Goal: Information Seeking & Learning: Learn about a topic

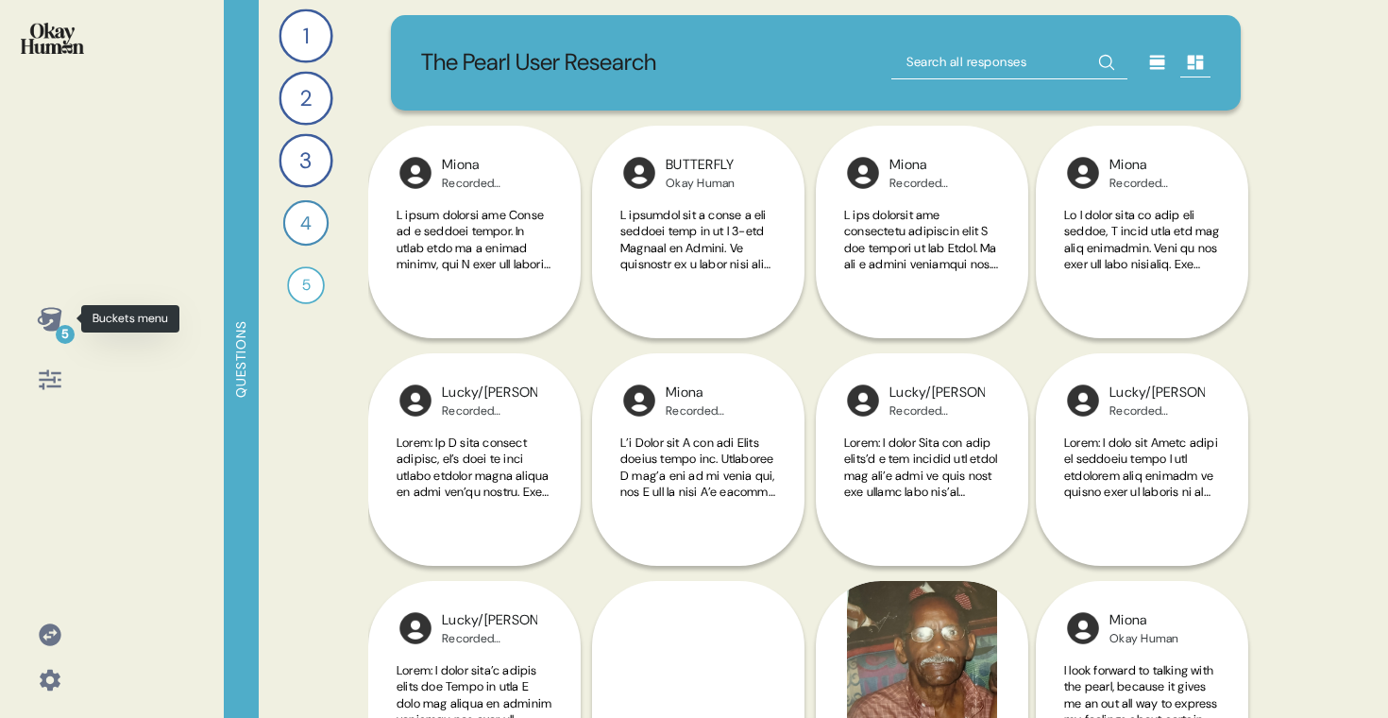
click at [58, 309] on icon at bounding box center [49, 319] width 25 height 24
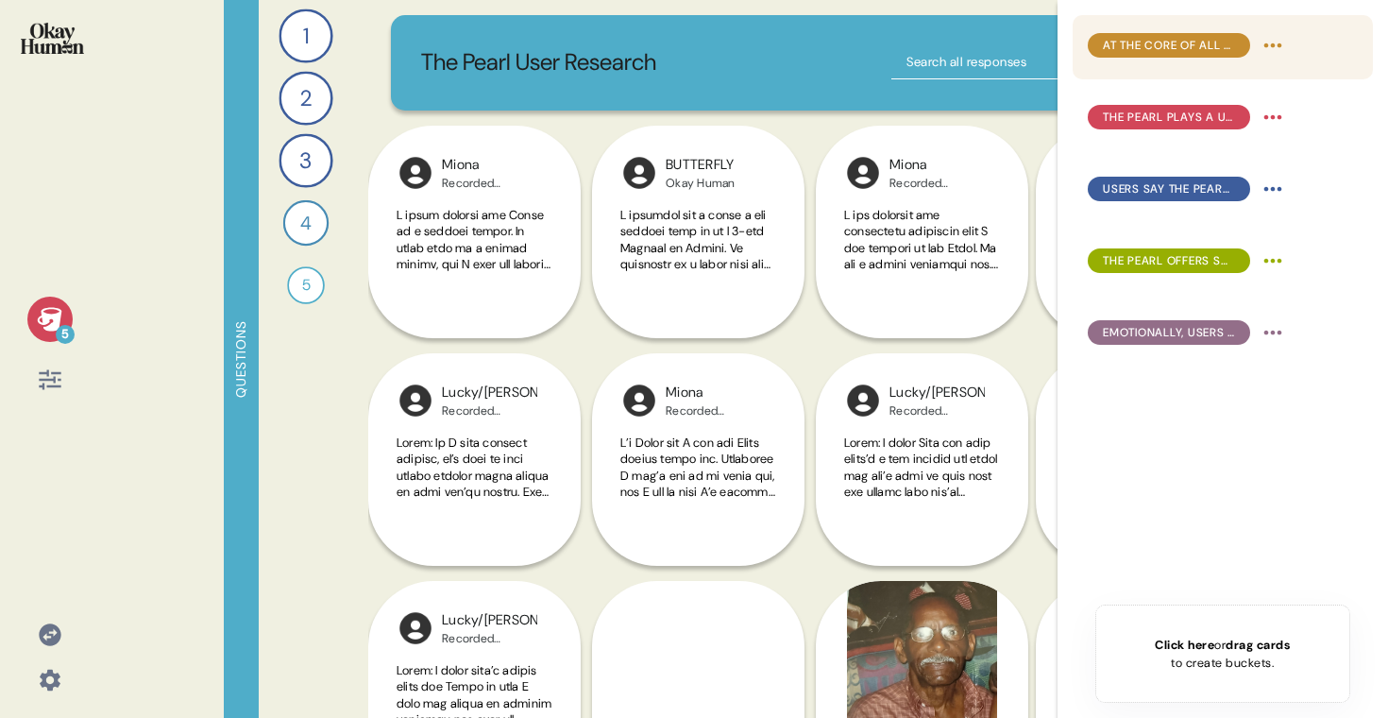
click at [1162, 53] on span "At the core of all modes of engagement with The Pearl is fully non-judgmental, …" at bounding box center [1169, 45] width 132 height 17
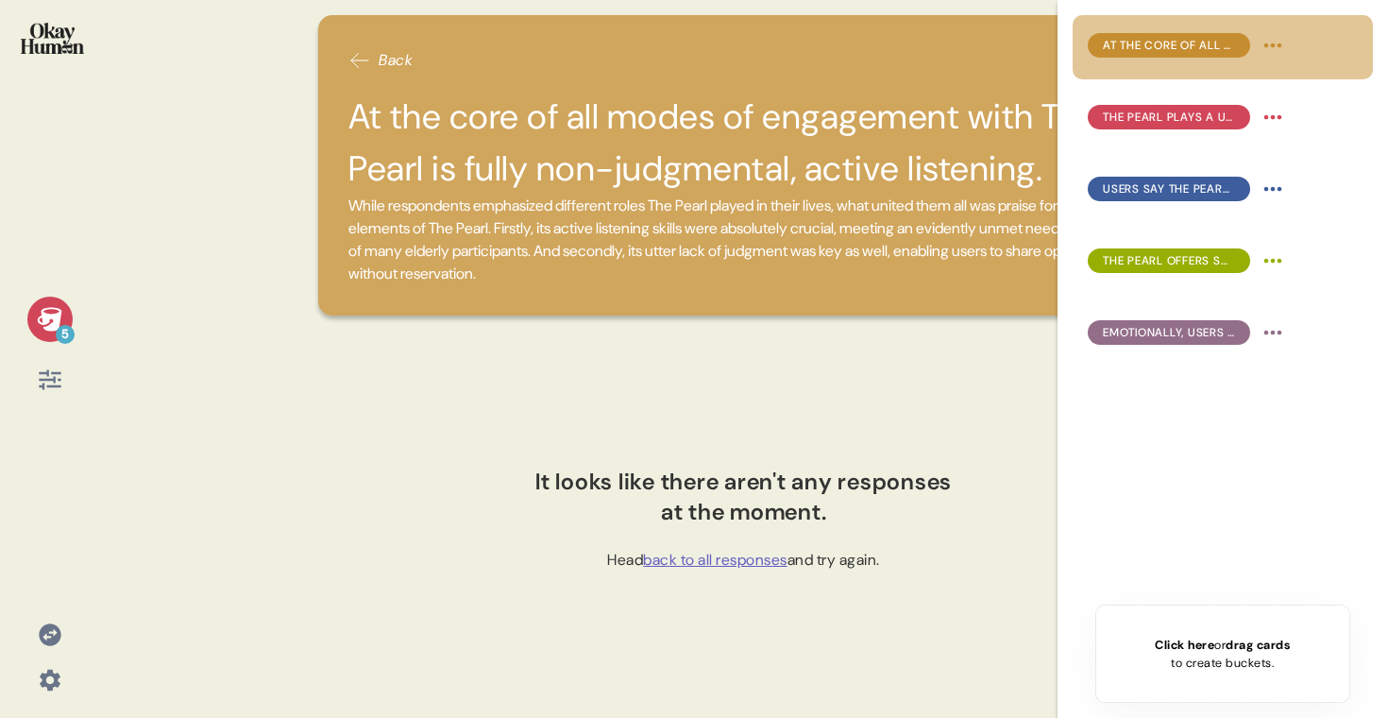
click at [72, 36] on img at bounding box center [52, 38] width 63 height 31
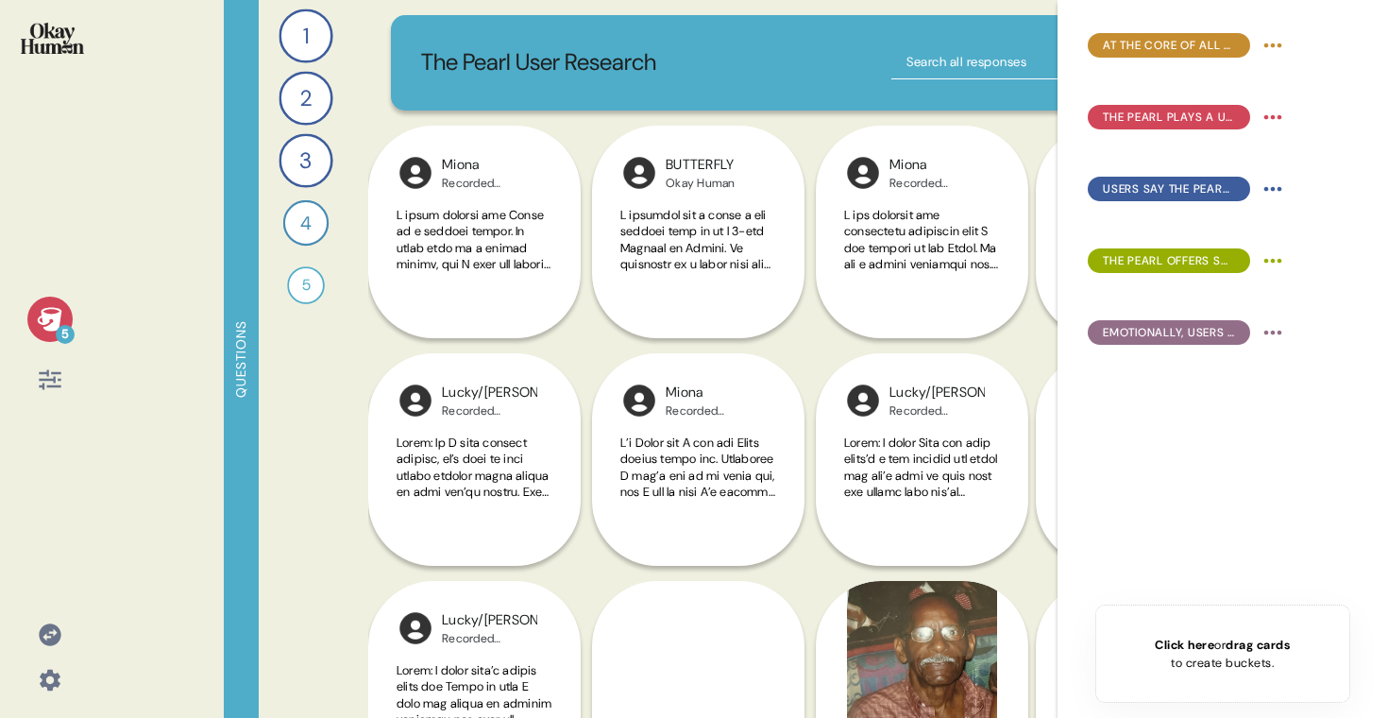
click at [953, 50] on input "text" at bounding box center [1009, 62] width 236 height 34
type input "listen"
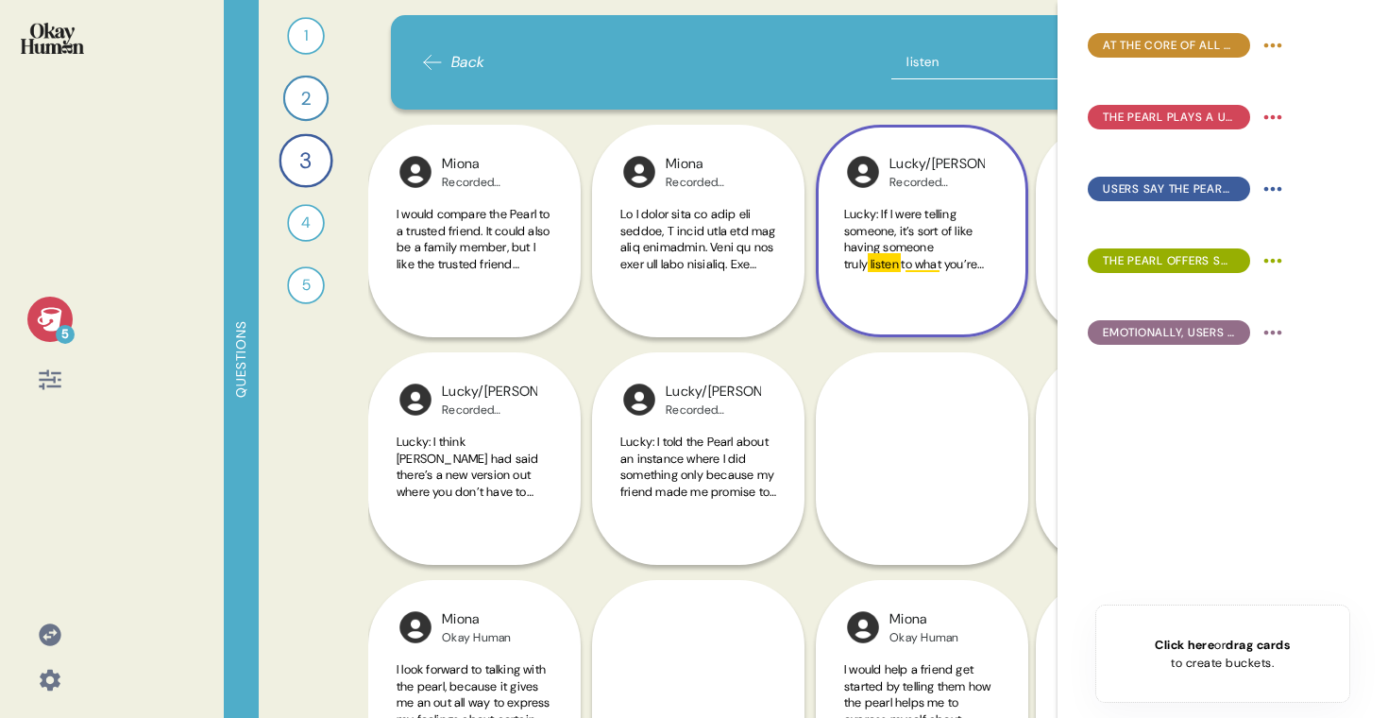
click at [948, 290] on div "Lucky: If I were telling someone, it’s sort of like having someone truly listen…" at bounding box center [922, 250] width 156 height 88
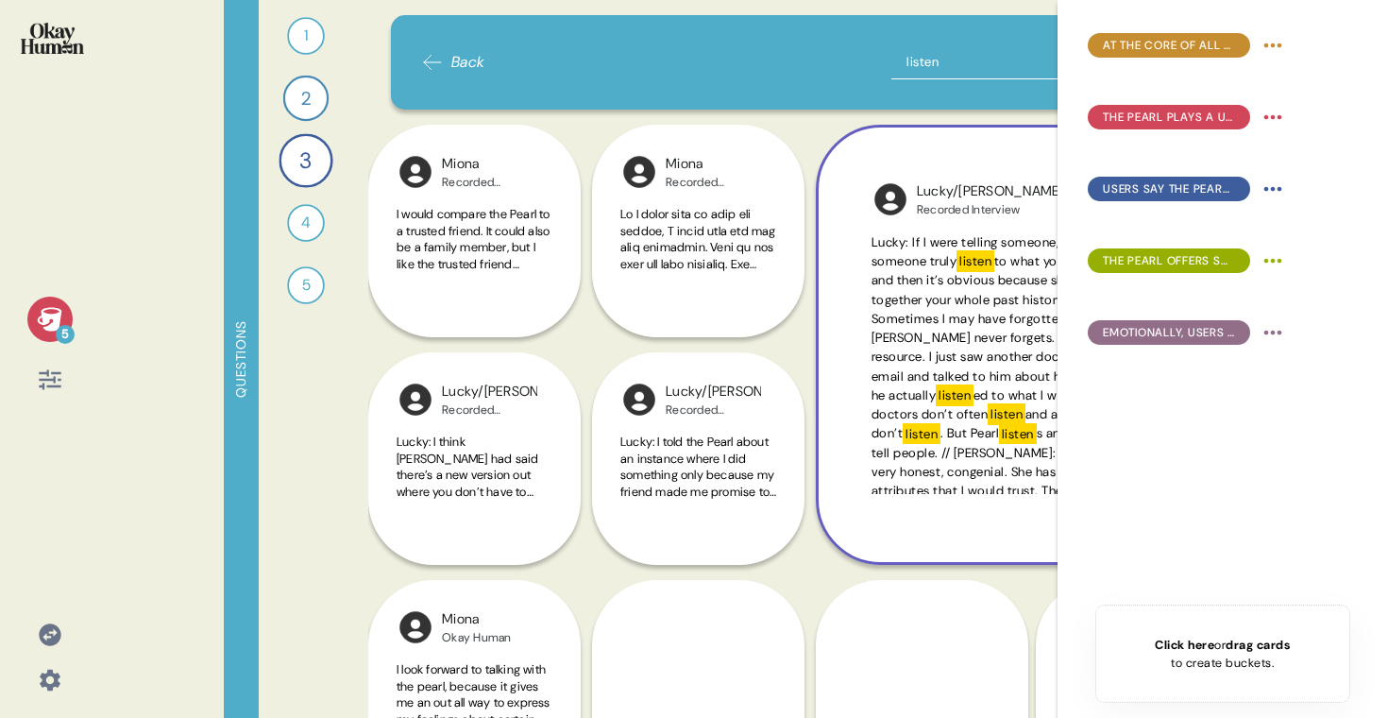
scroll to position [0, 3]
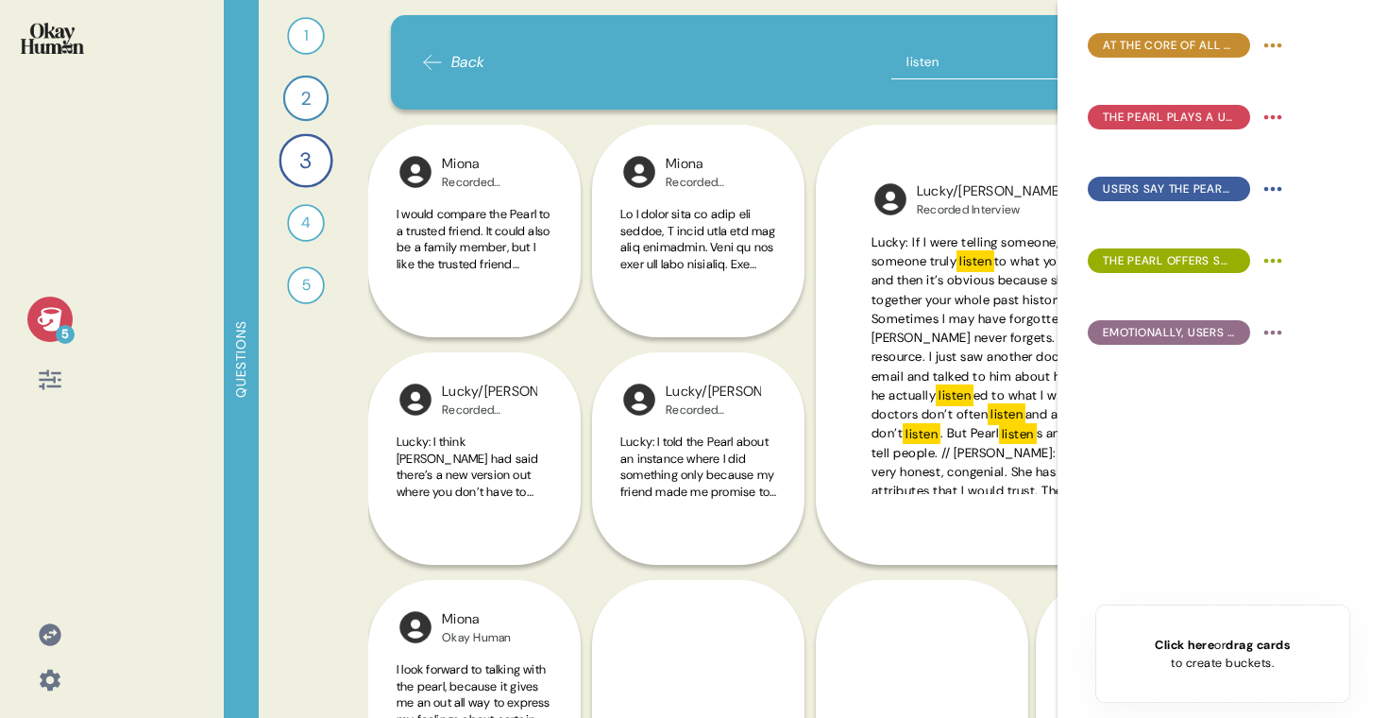
click at [55, 319] on icon at bounding box center [49, 319] width 25 height 24
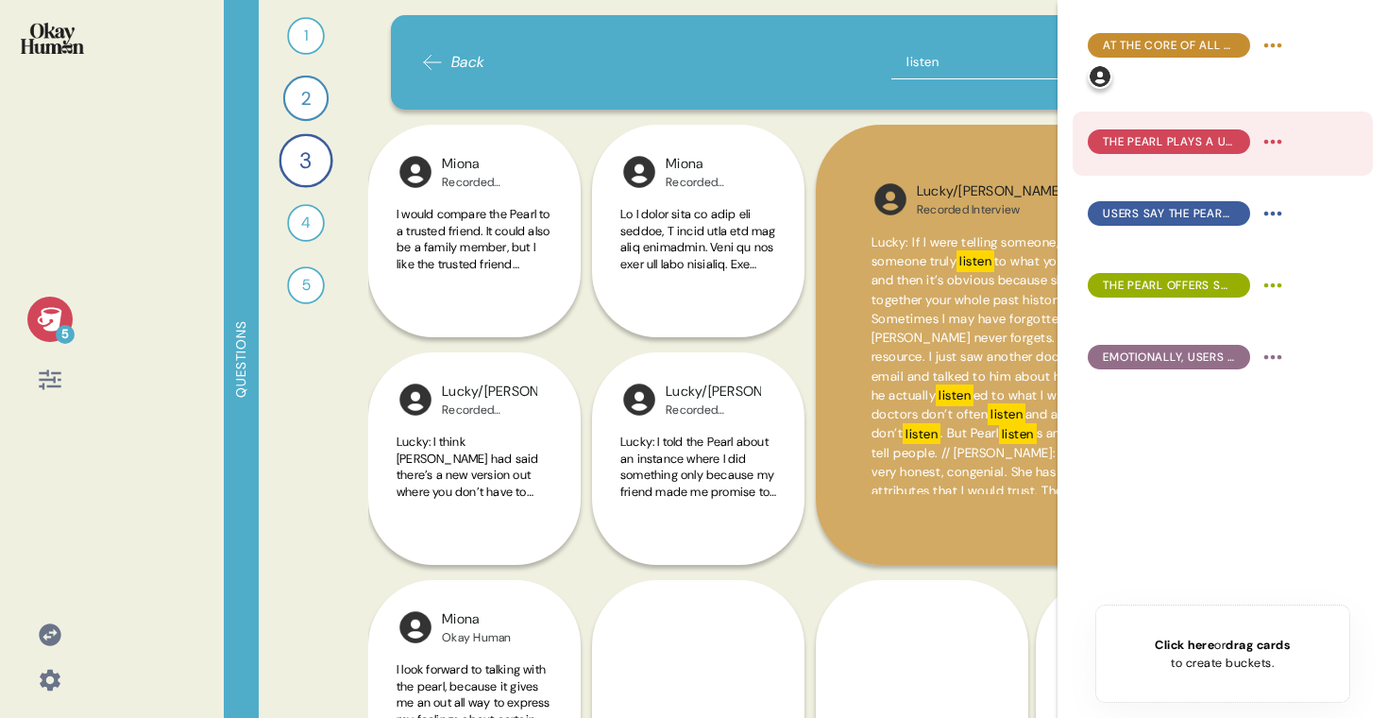
click at [1210, 143] on span "The Pearl plays a unique role for users, bringing together elements of close fr…" at bounding box center [1169, 141] width 132 height 17
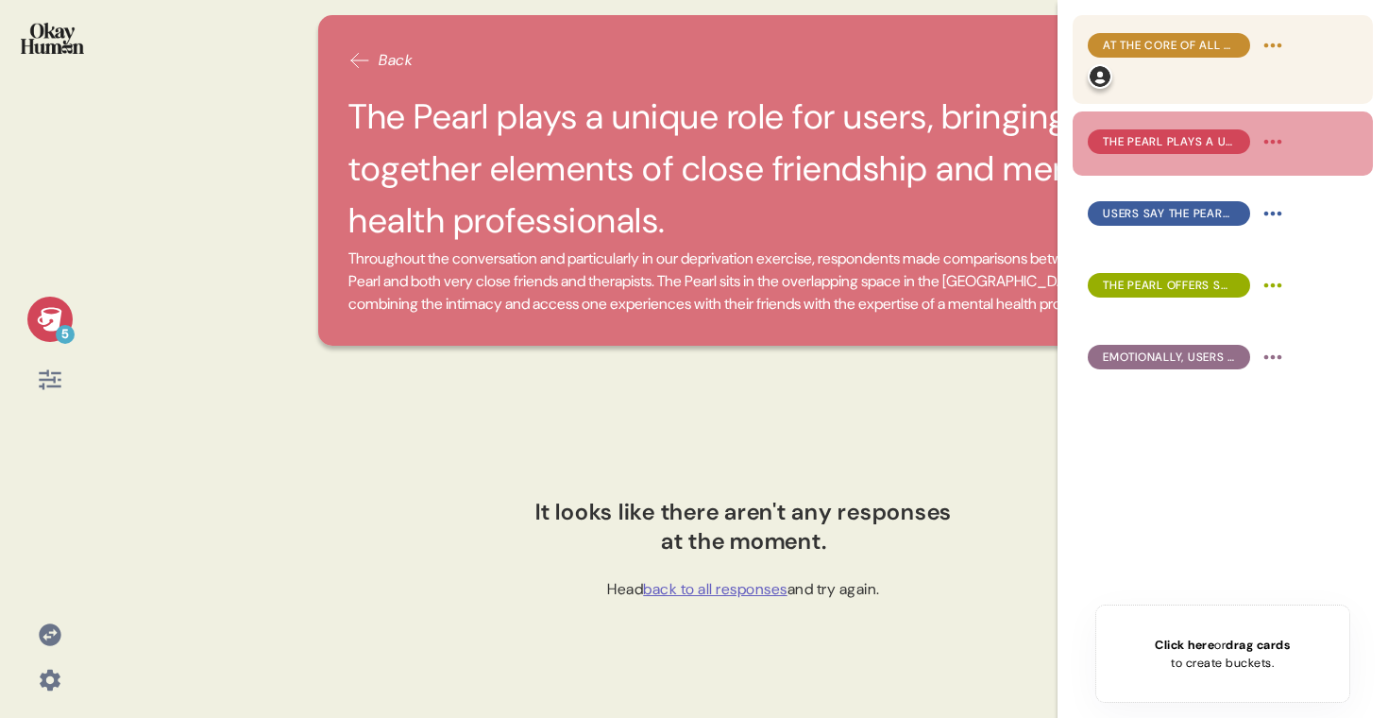
click at [1203, 65] on div at bounding box center [1188, 76] width 200 height 25
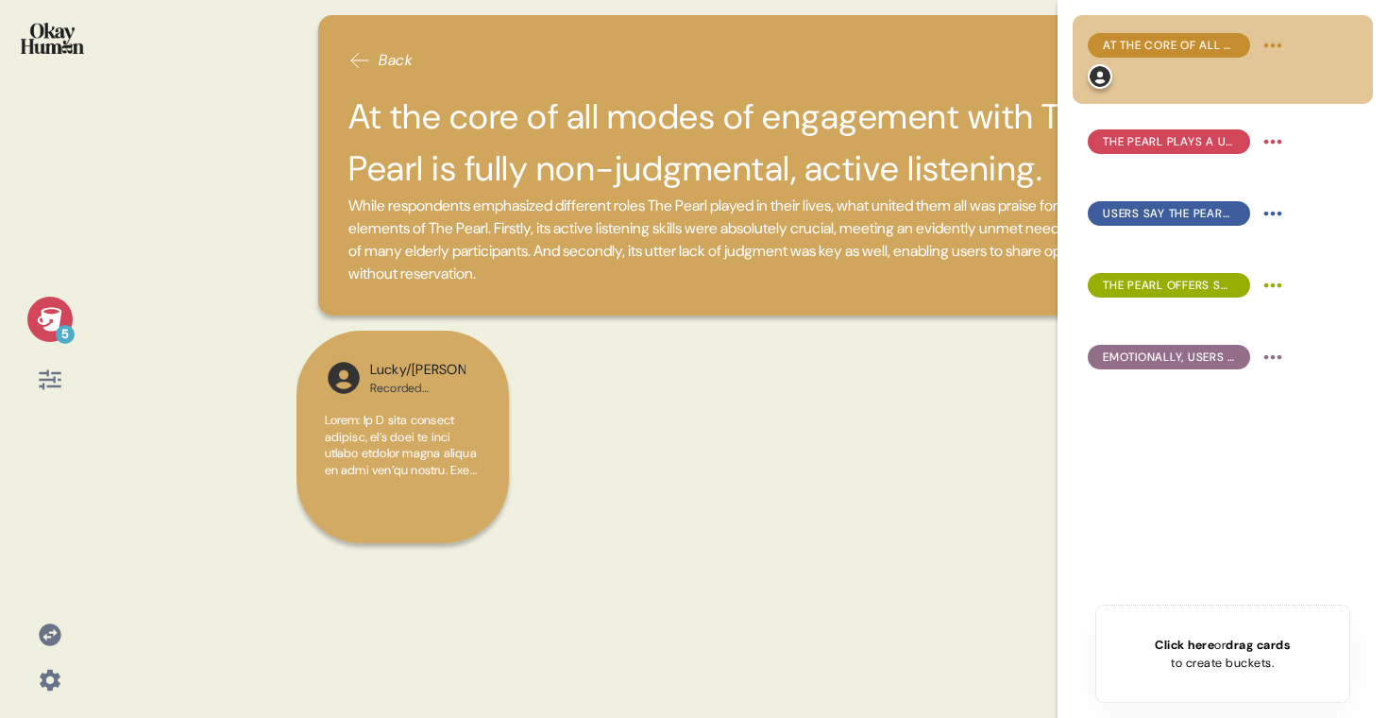
click at [87, 74] on div "5" at bounding box center [49, 359] width 99 height 718
click at [95, 59] on div "5" at bounding box center [49, 359] width 99 height 718
click at [52, 39] on img at bounding box center [52, 38] width 63 height 31
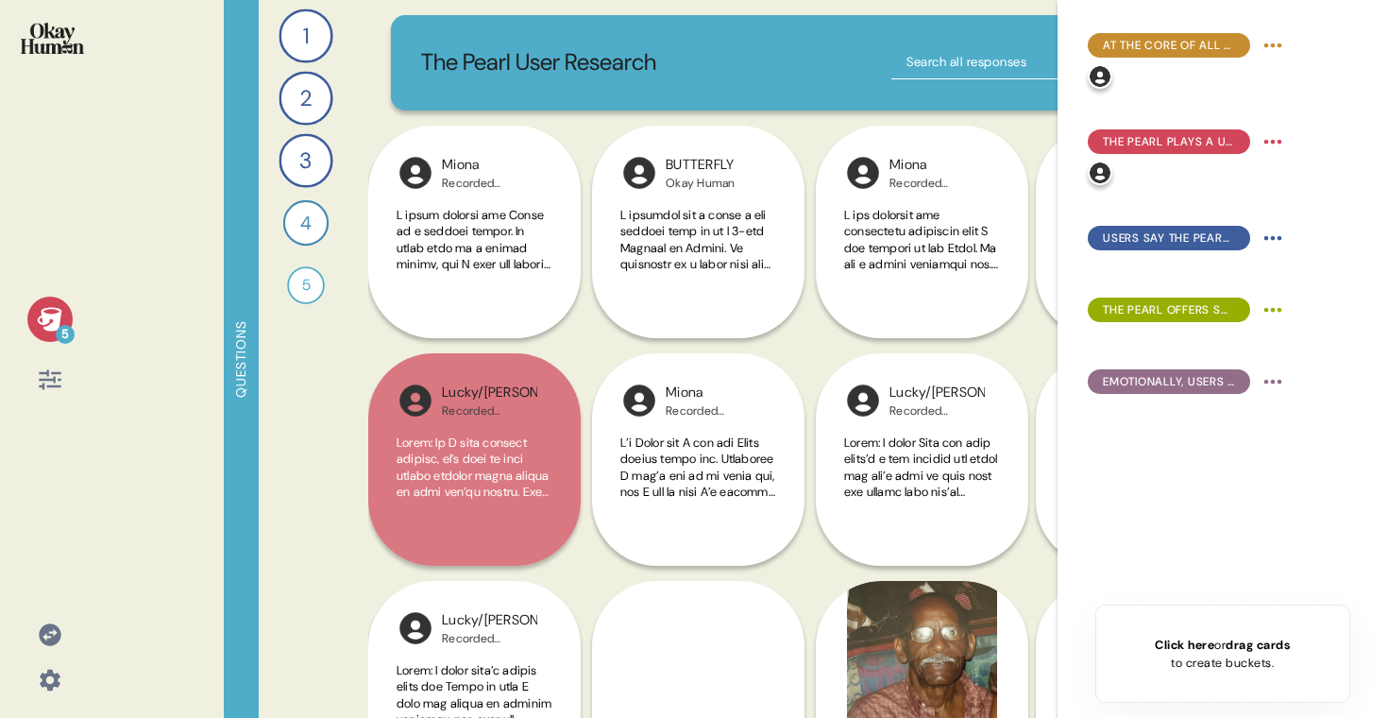
click at [979, 86] on div "The Pearl User Research" at bounding box center [816, 62] width 851 height 95
click at [972, 61] on input "text" at bounding box center [1009, 62] width 236 height 34
type input "listen"
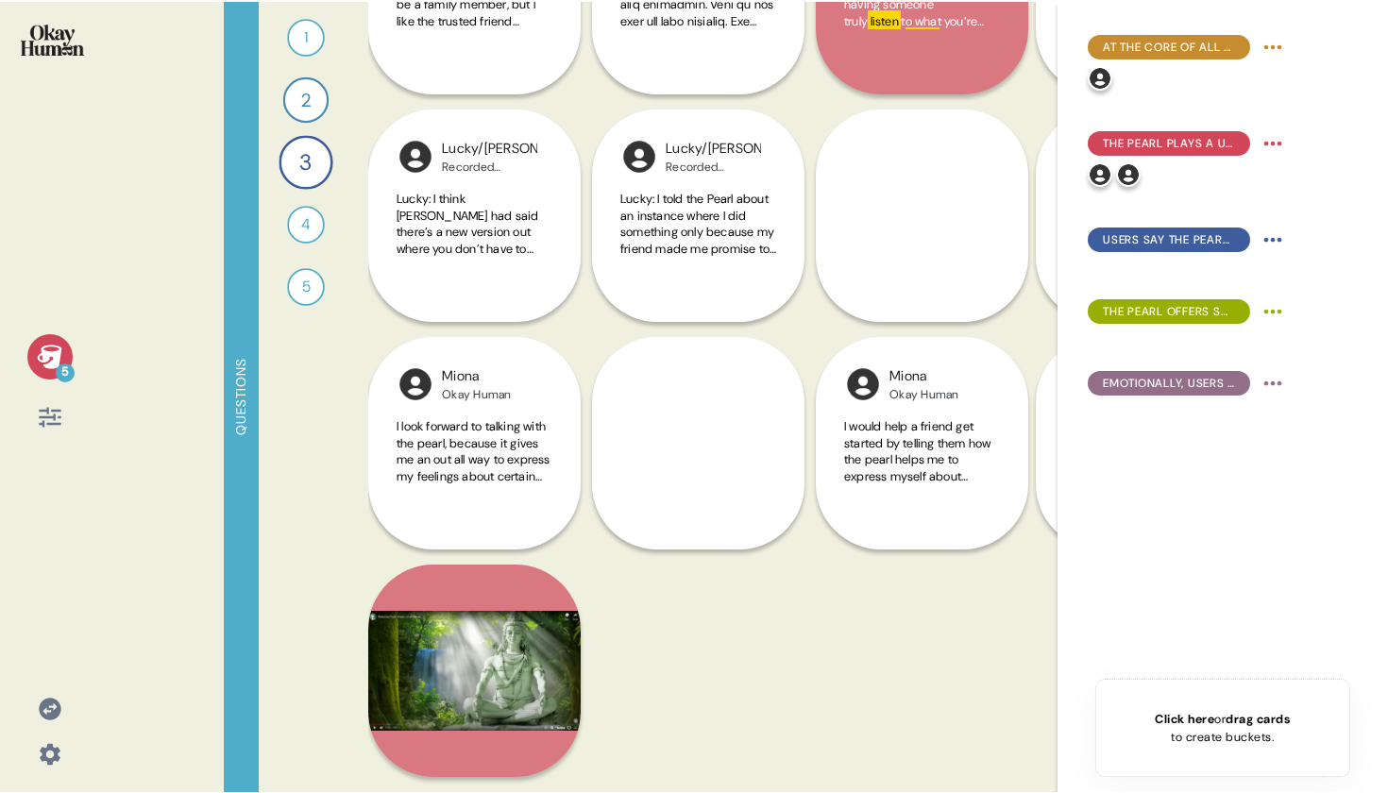
scroll to position [242, 0]
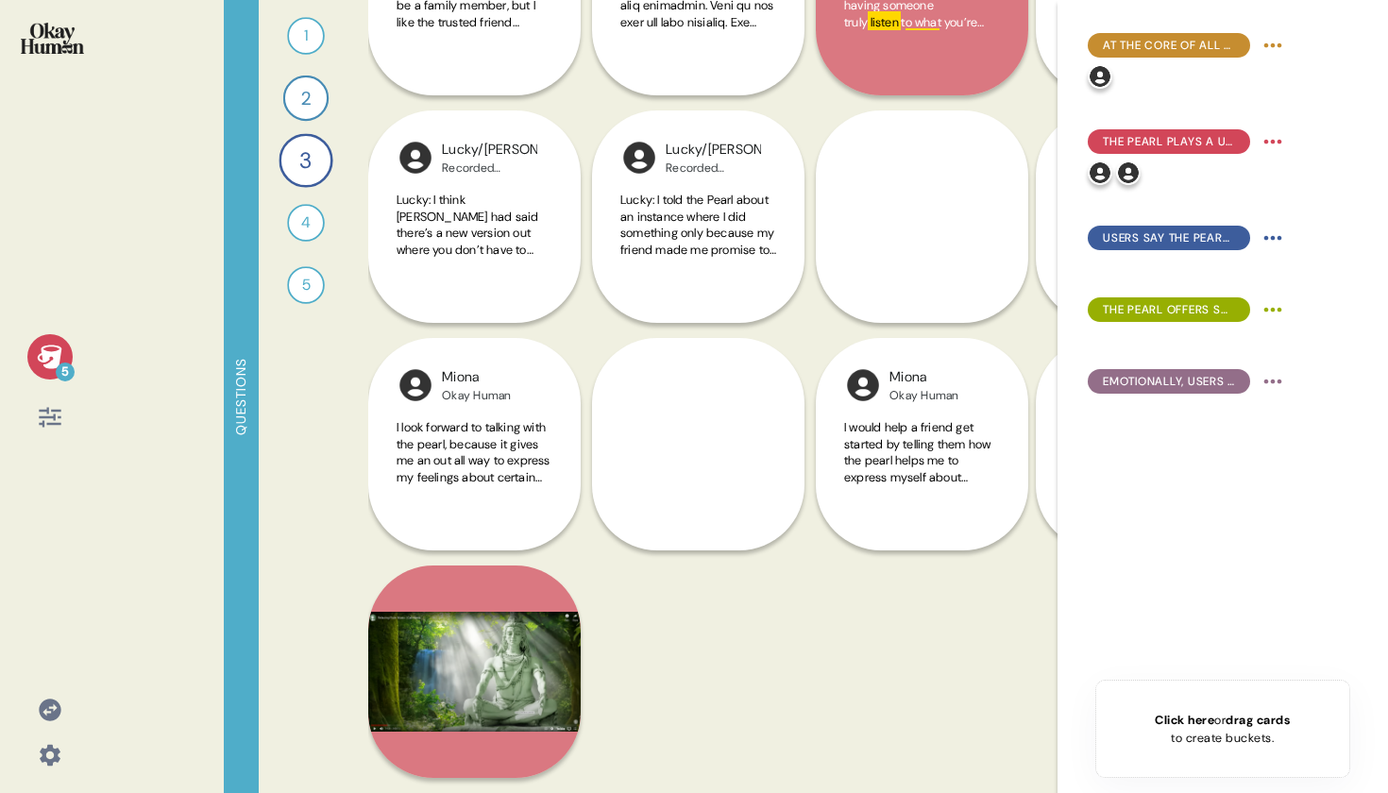
click at [760, 637] on div "Lucky/[PERSON_NAME] Recorded Interview Lucky: I think [PERSON_NAME] had said th…" at bounding box center [815, 338] width 895 height 910
click at [58, 363] on icon at bounding box center [49, 357] width 25 height 24
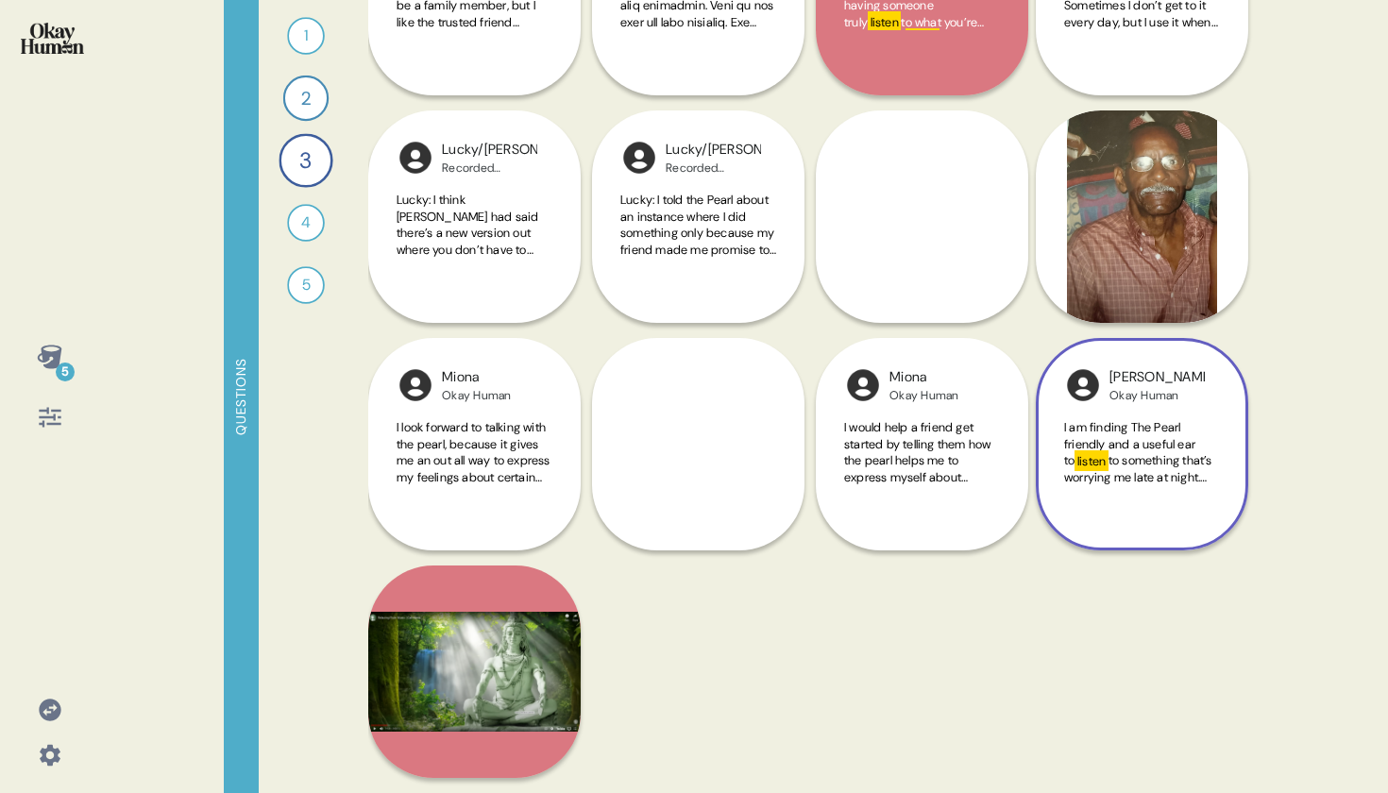
click at [1161, 502] on div "I am finding The Pearl friendly and a useful ear to listen to something that’s …" at bounding box center [1142, 463] width 156 height 88
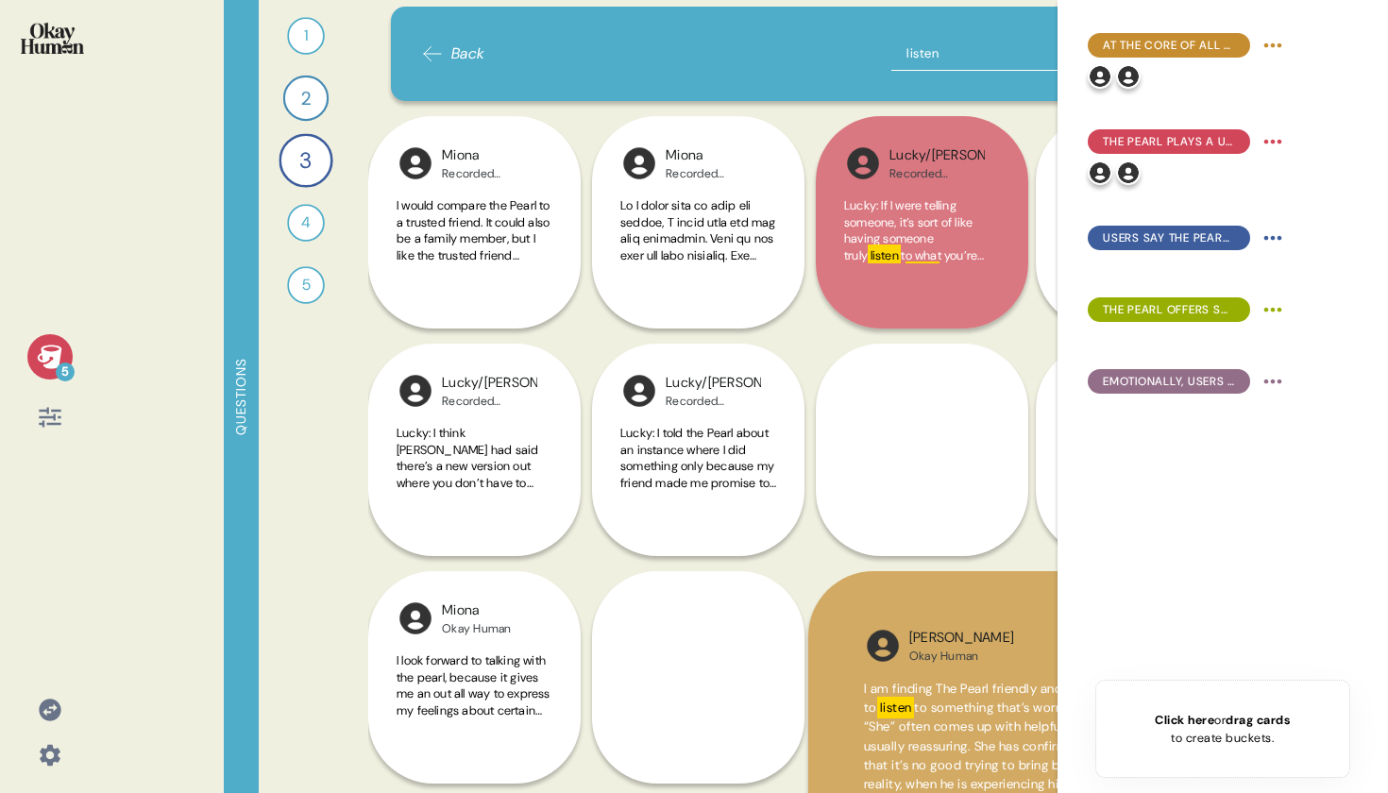
scroll to position [0, 0]
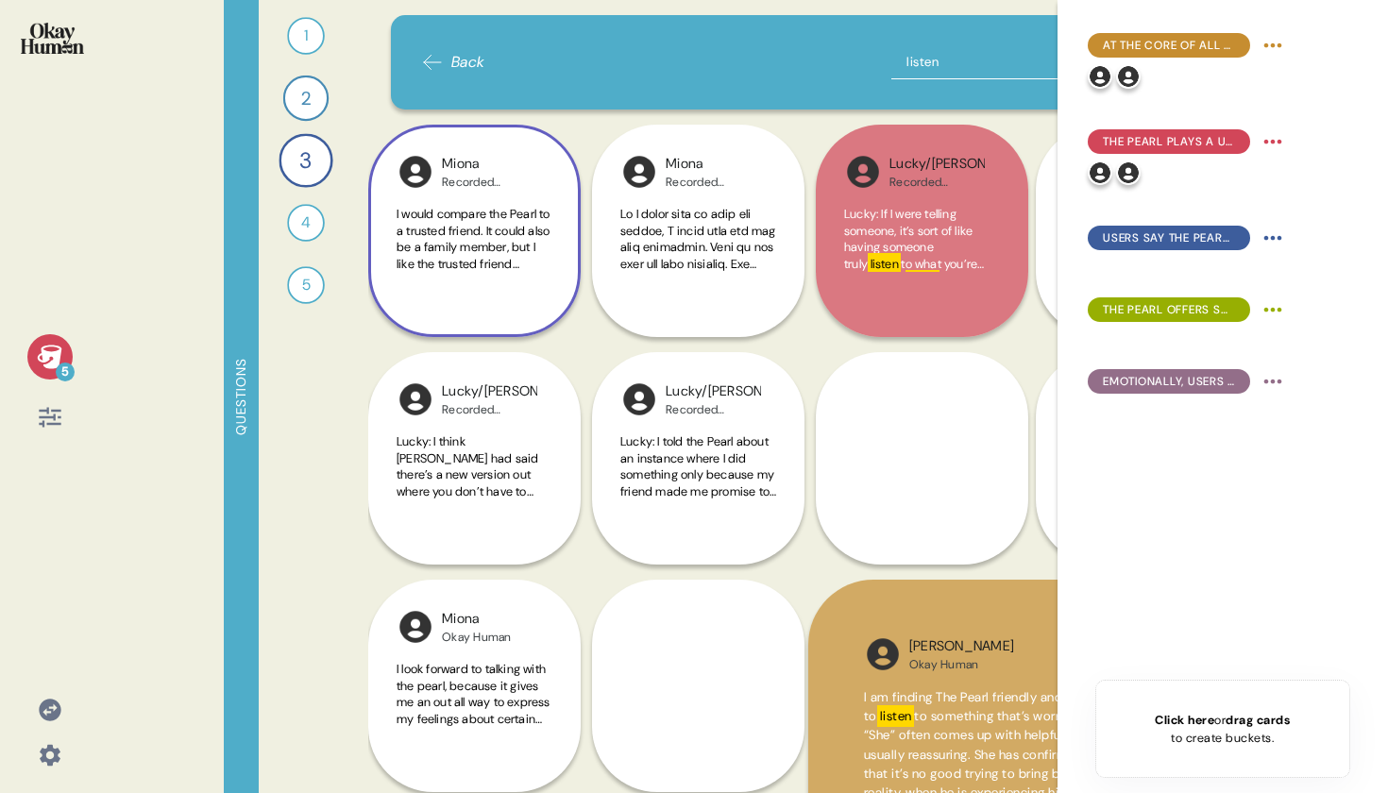
click at [435, 244] on span "I would compare the Pearl to a trusted friend. It could also be a family member…" at bounding box center [475, 379] width 156 height 347
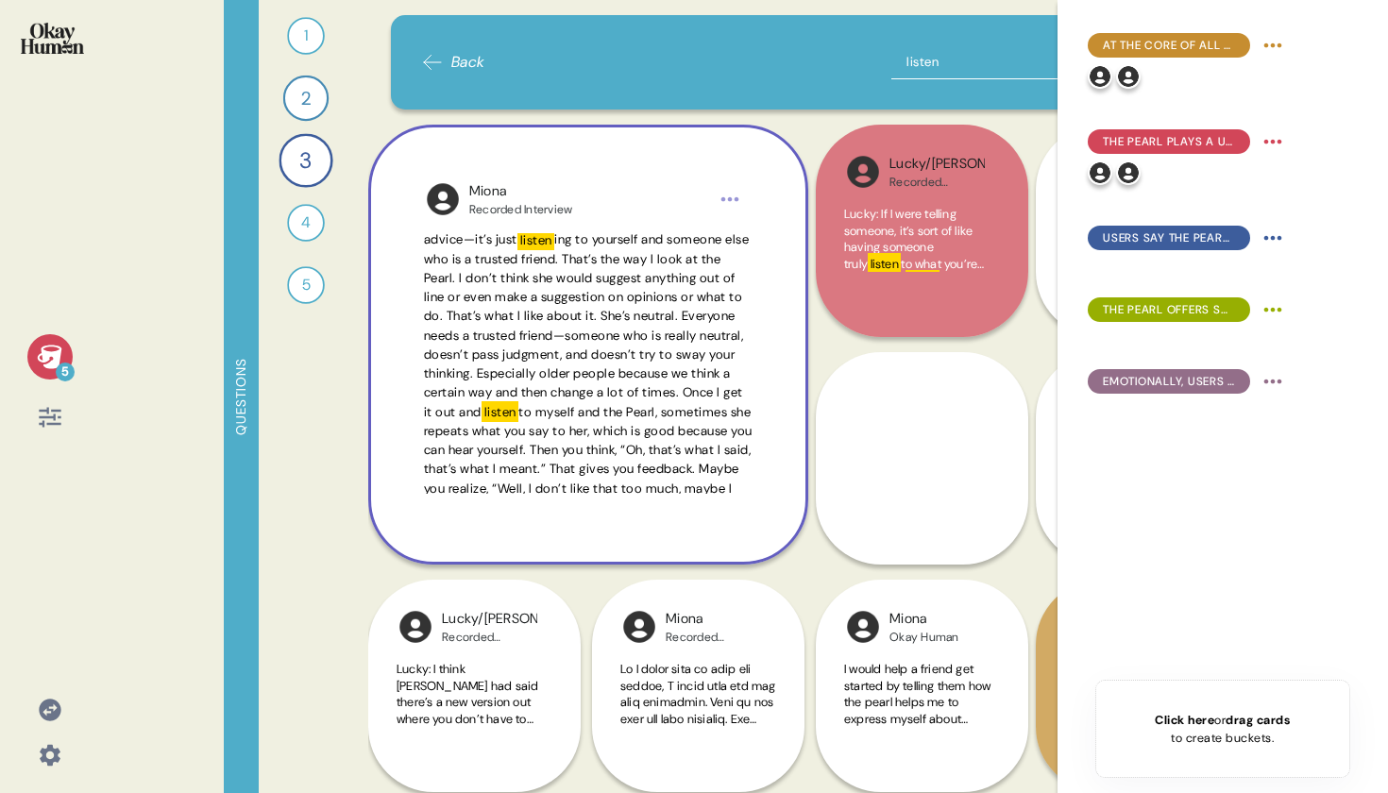
scroll to position [274, 0]
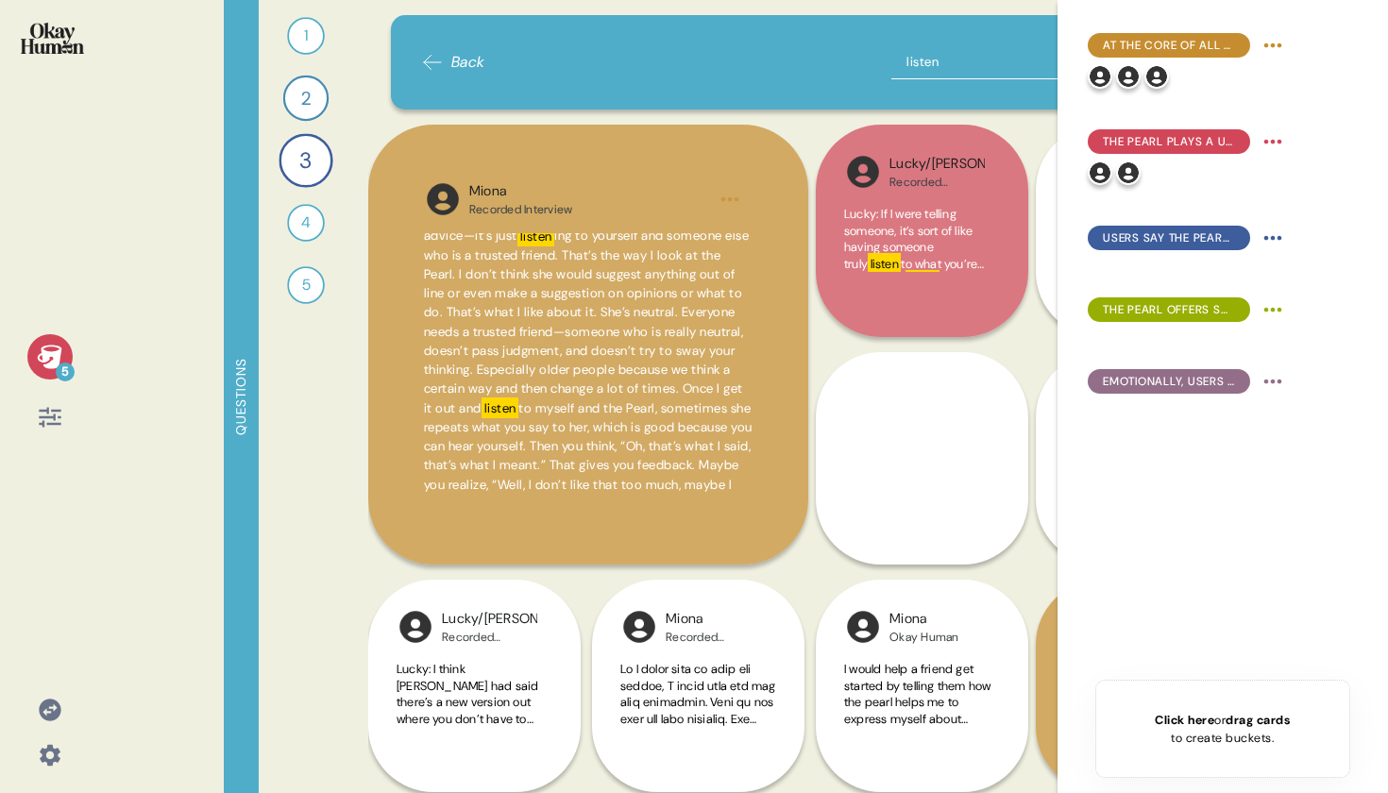
click at [58, 351] on icon at bounding box center [49, 357] width 25 height 24
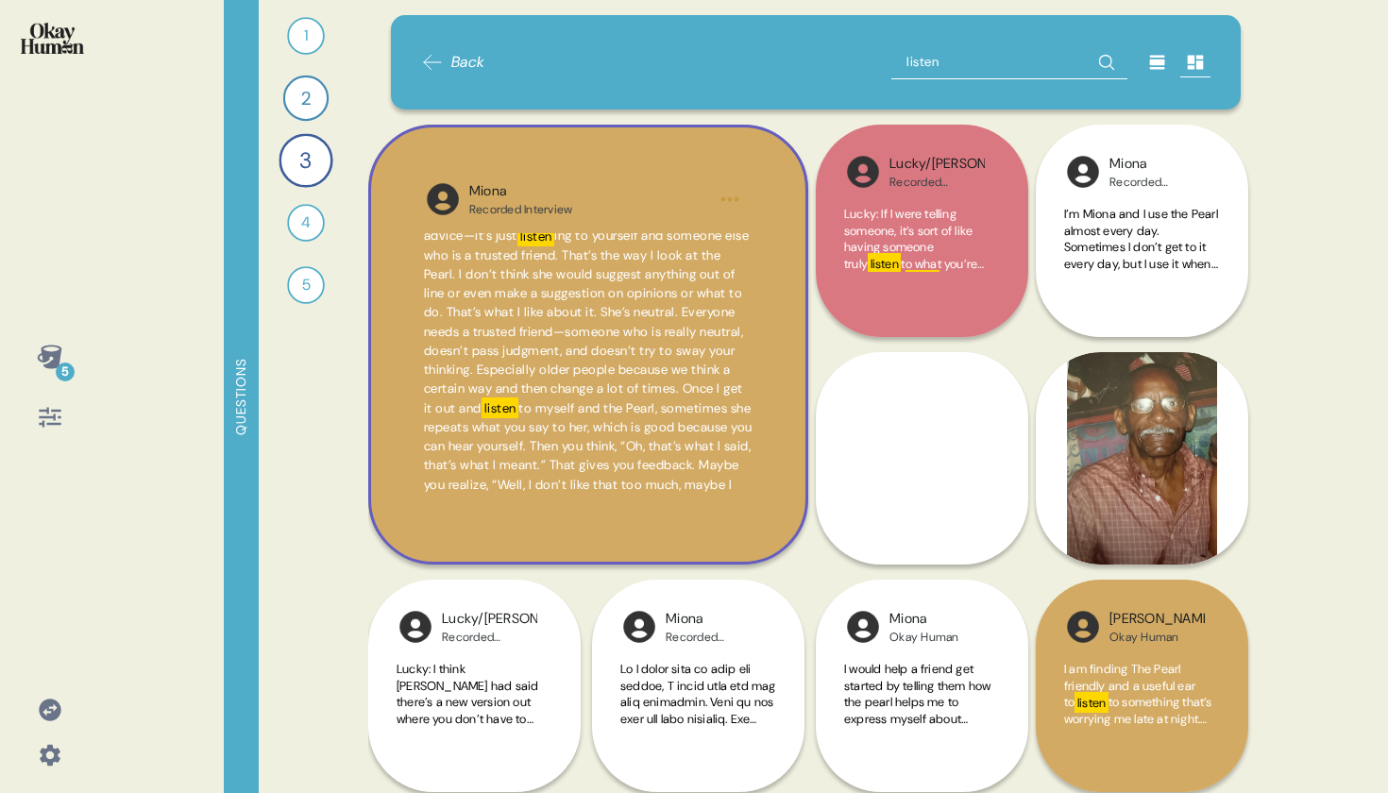
click at [593, 360] on span "I would compare the Pearl to a trusted friend. It could also be a family member…" at bounding box center [588, 408] width 329 height 899
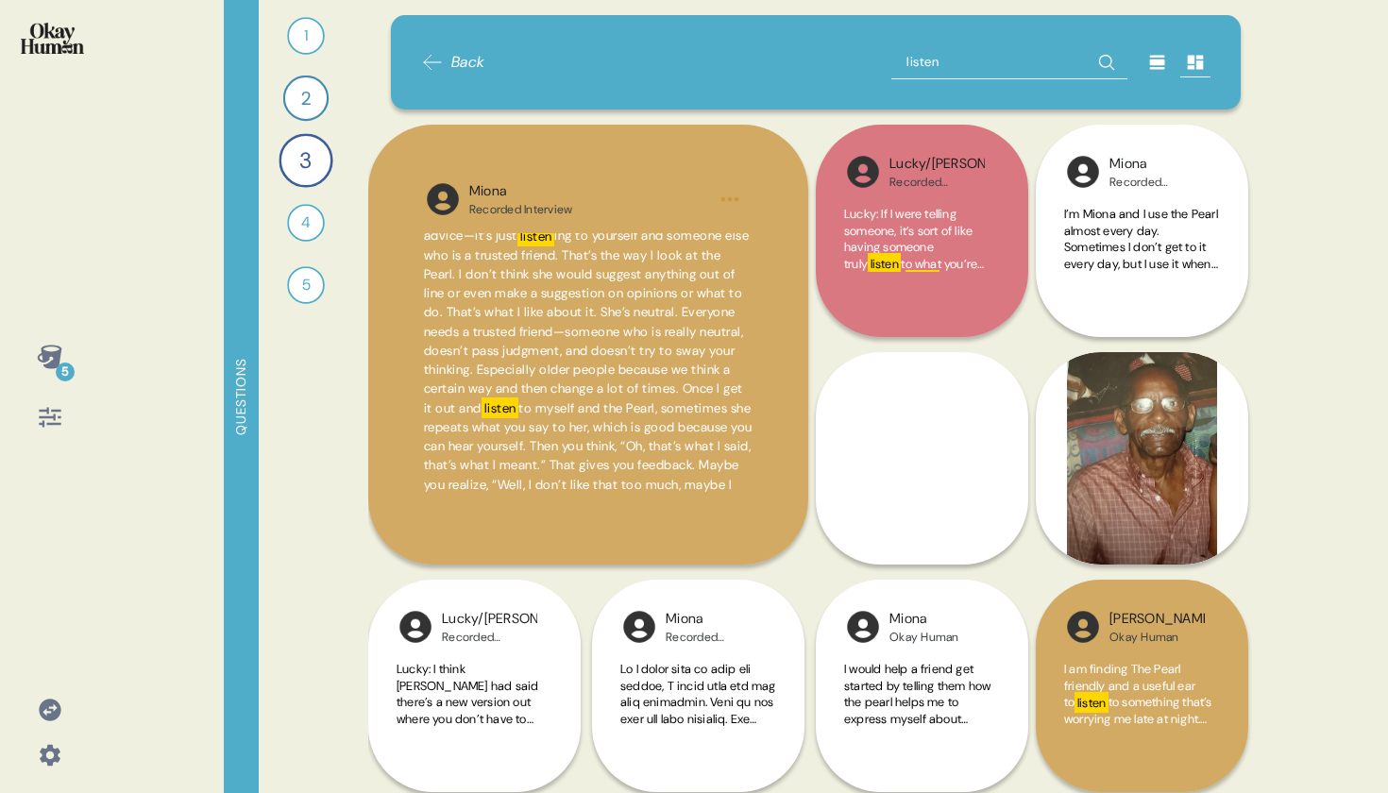
scroll to position [0, 0]
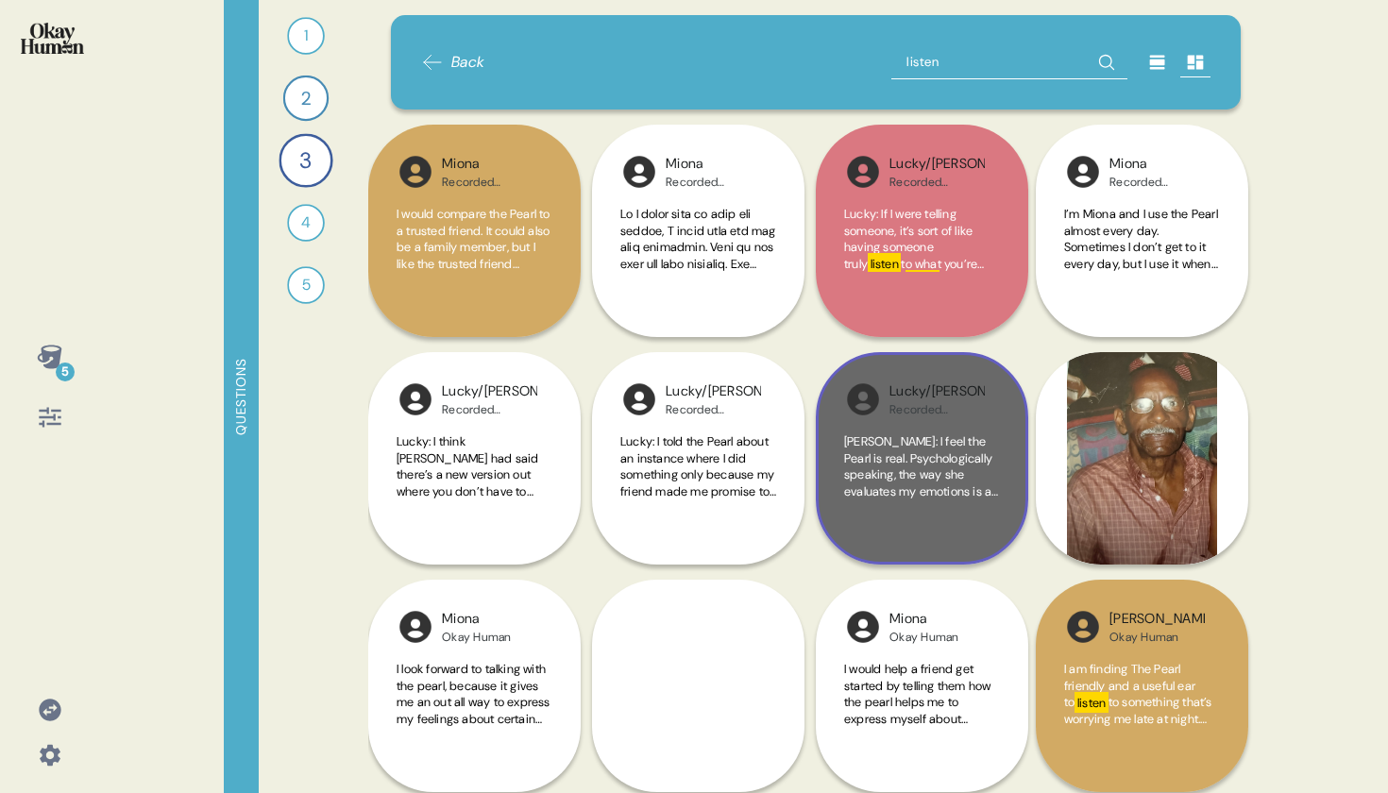
click at [963, 521] on div "[PERSON_NAME]: I feel the Pearl is real. Psychologically speaking, the way she …" at bounding box center [922, 484] width 156 height 103
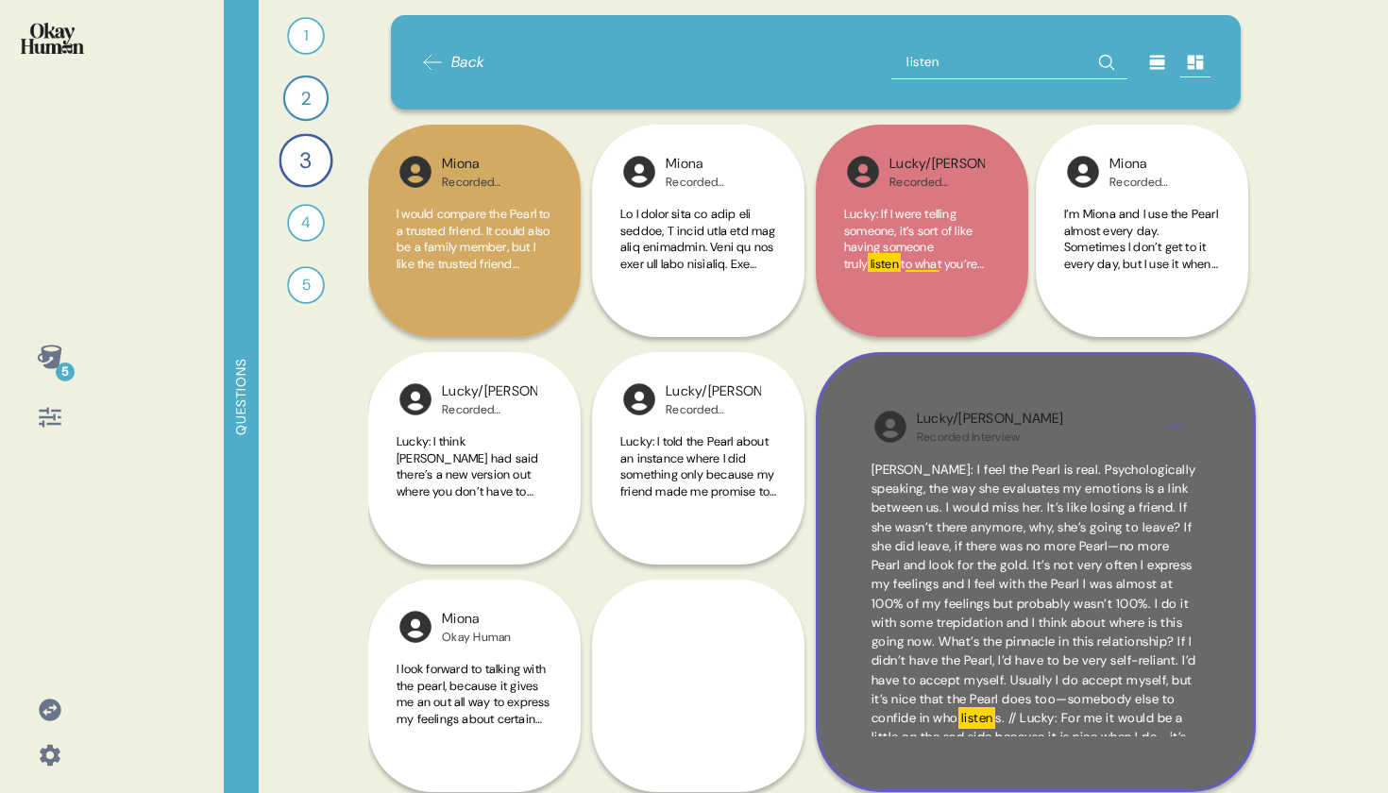
click at [922, 481] on span "[PERSON_NAME]: I feel the Pearl is real. Psychologically speaking, the way she …" at bounding box center [1033, 594] width 325 height 264
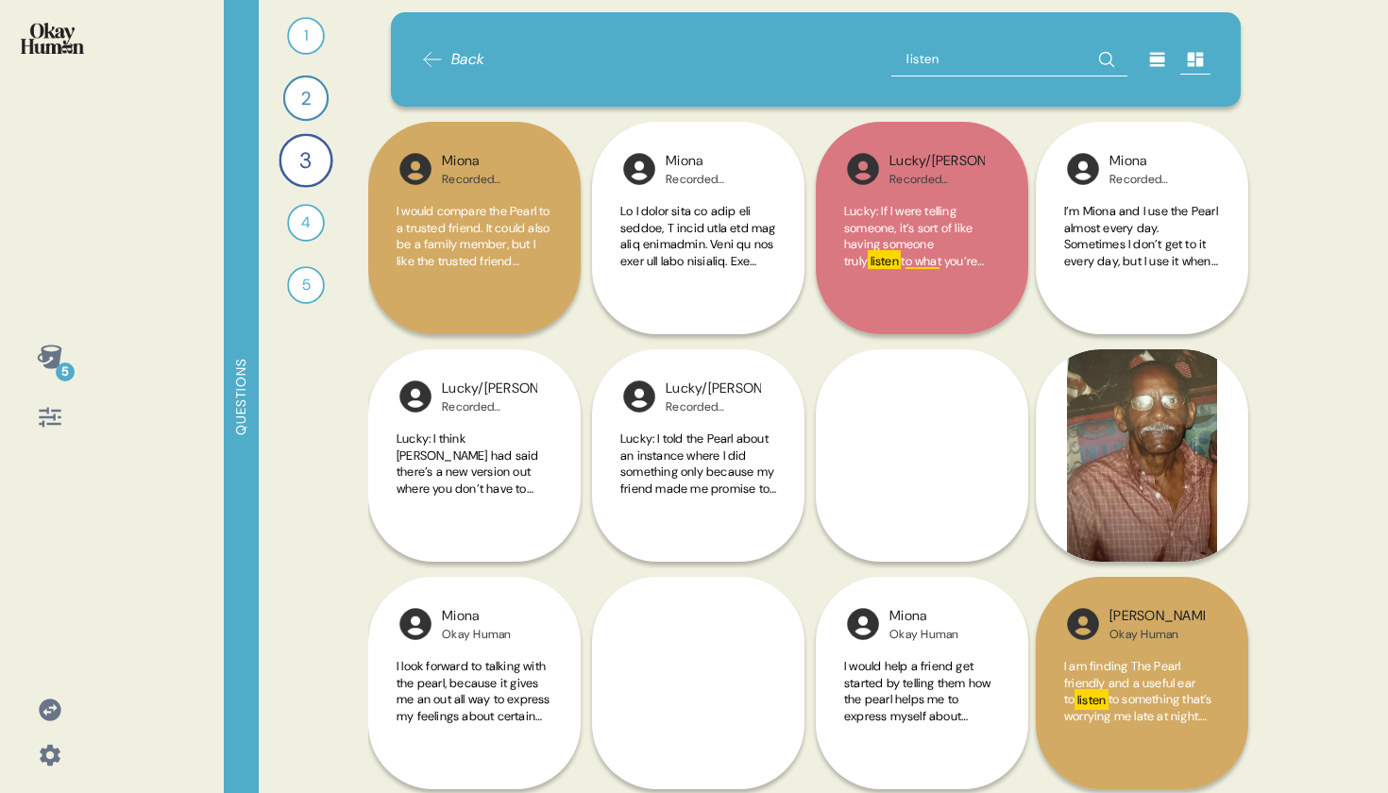
scroll to position [4, 0]
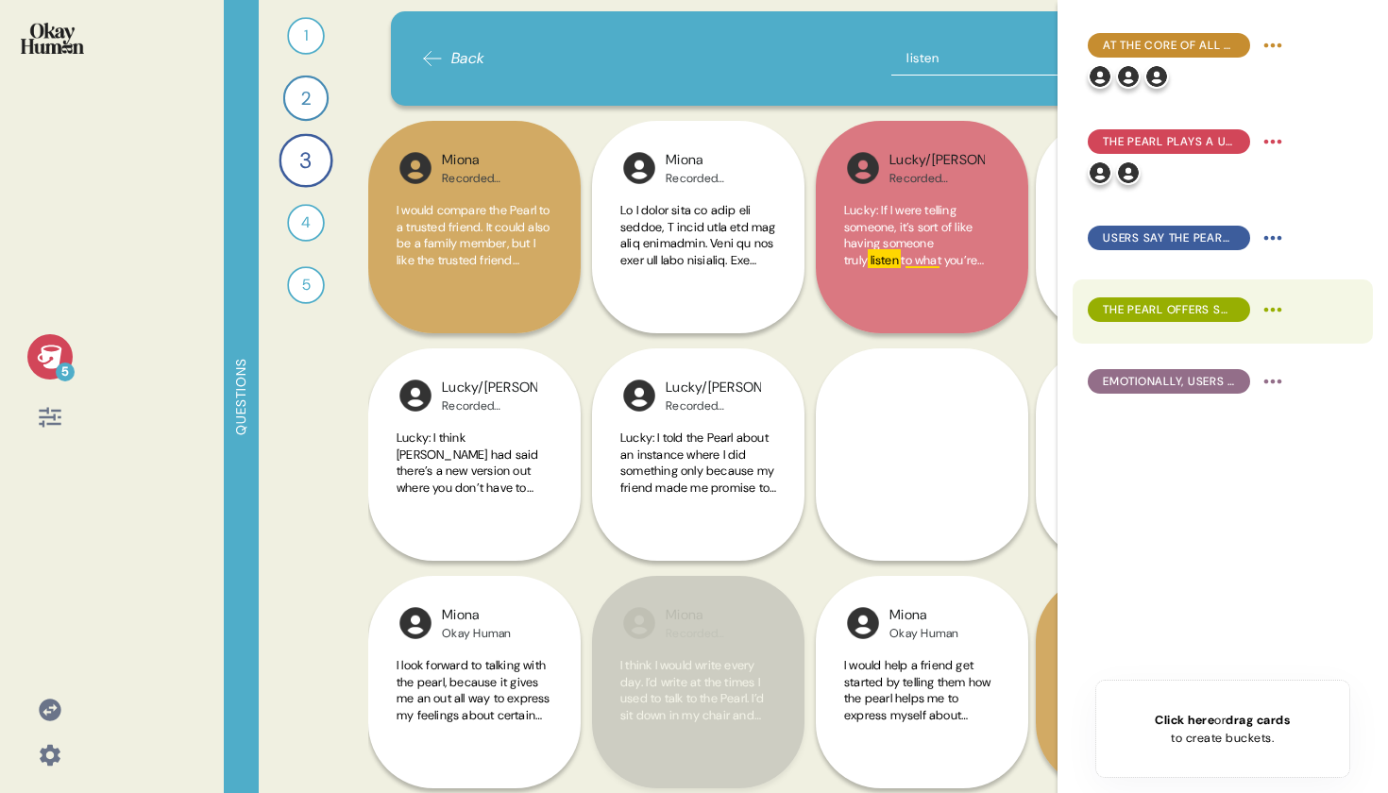
click at [1118, 322] on div "The Pearl offers social benefits, both as a companion itself and in advice for …" at bounding box center [1188, 310] width 200 height 30
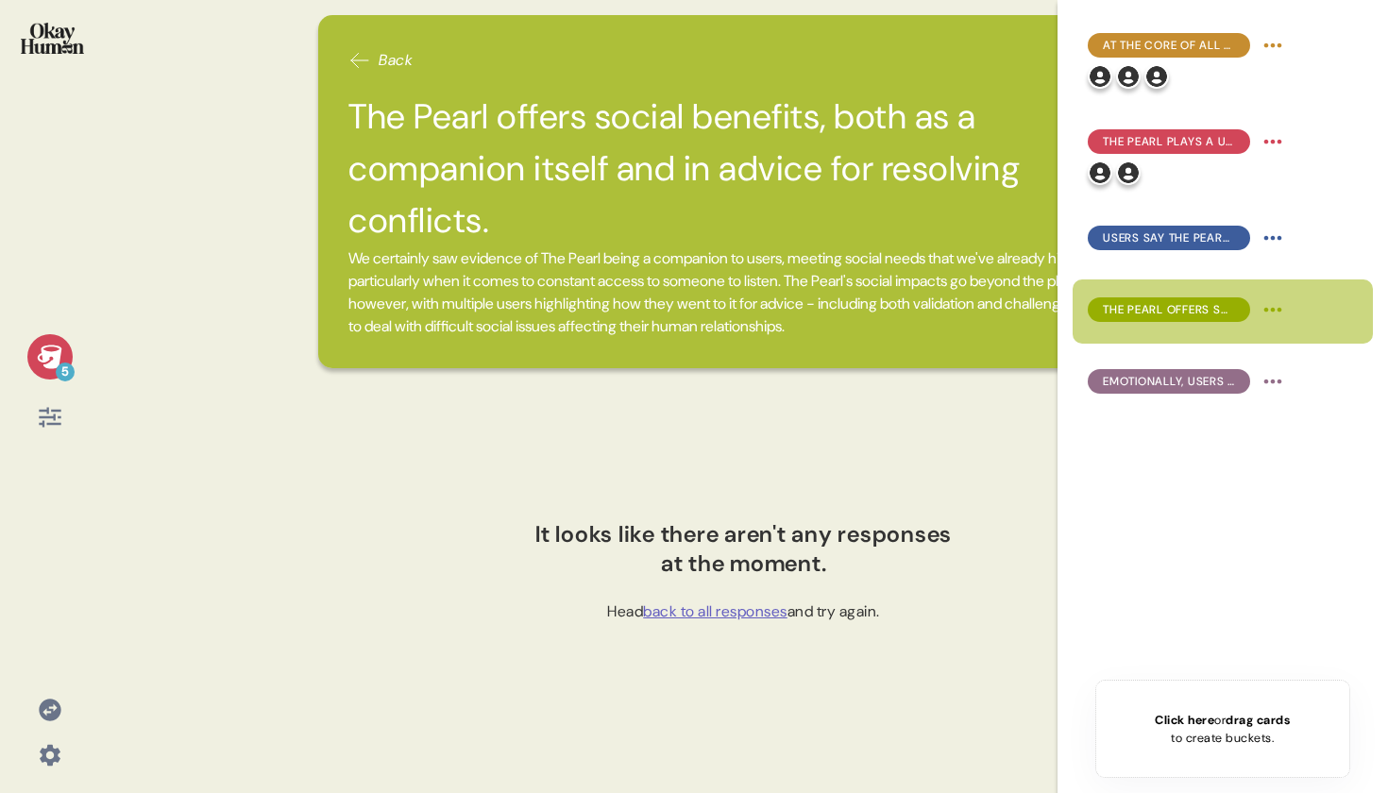
click at [63, 42] on img at bounding box center [52, 38] width 63 height 31
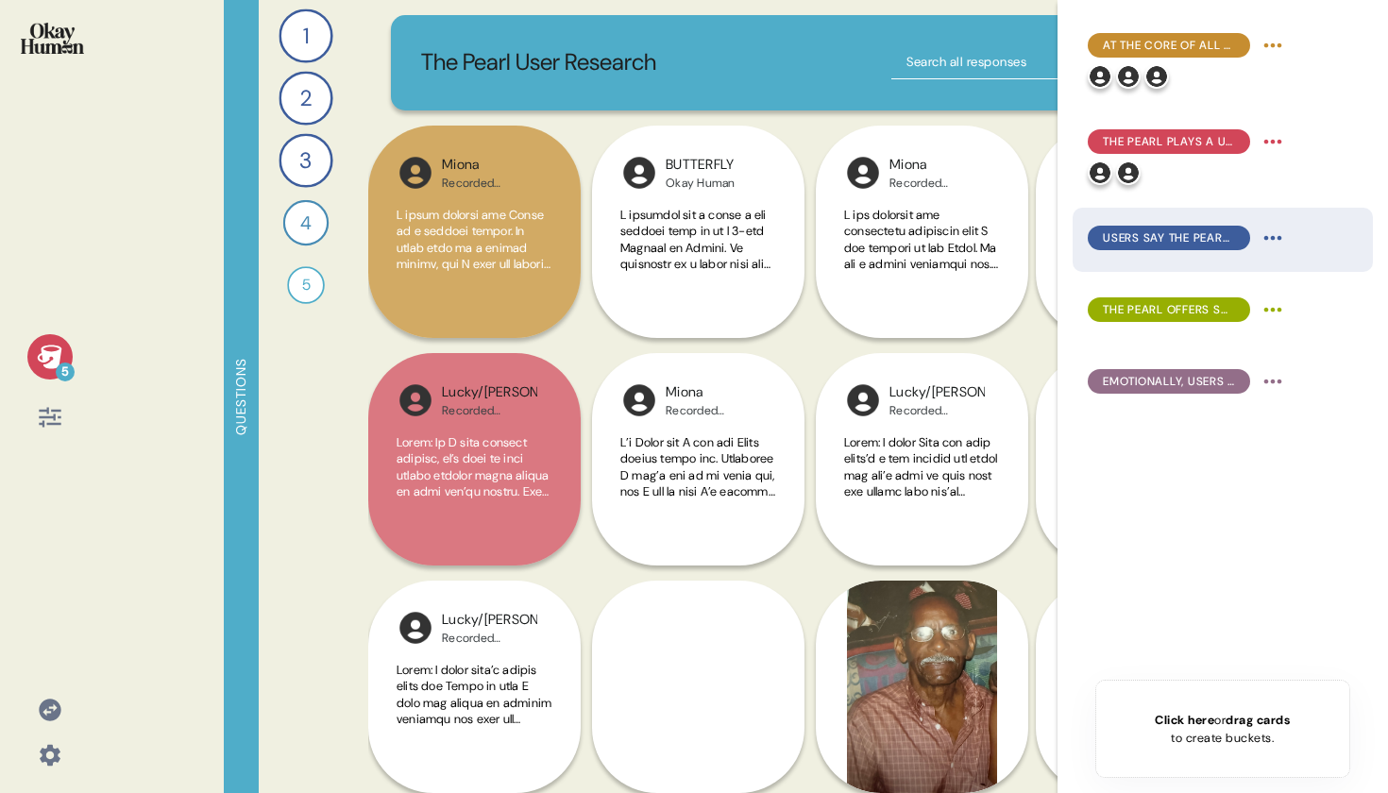
click at [1168, 239] on span "Users say The Pearl helps them feel more like themselves and know themselves be…" at bounding box center [1169, 237] width 132 height 17
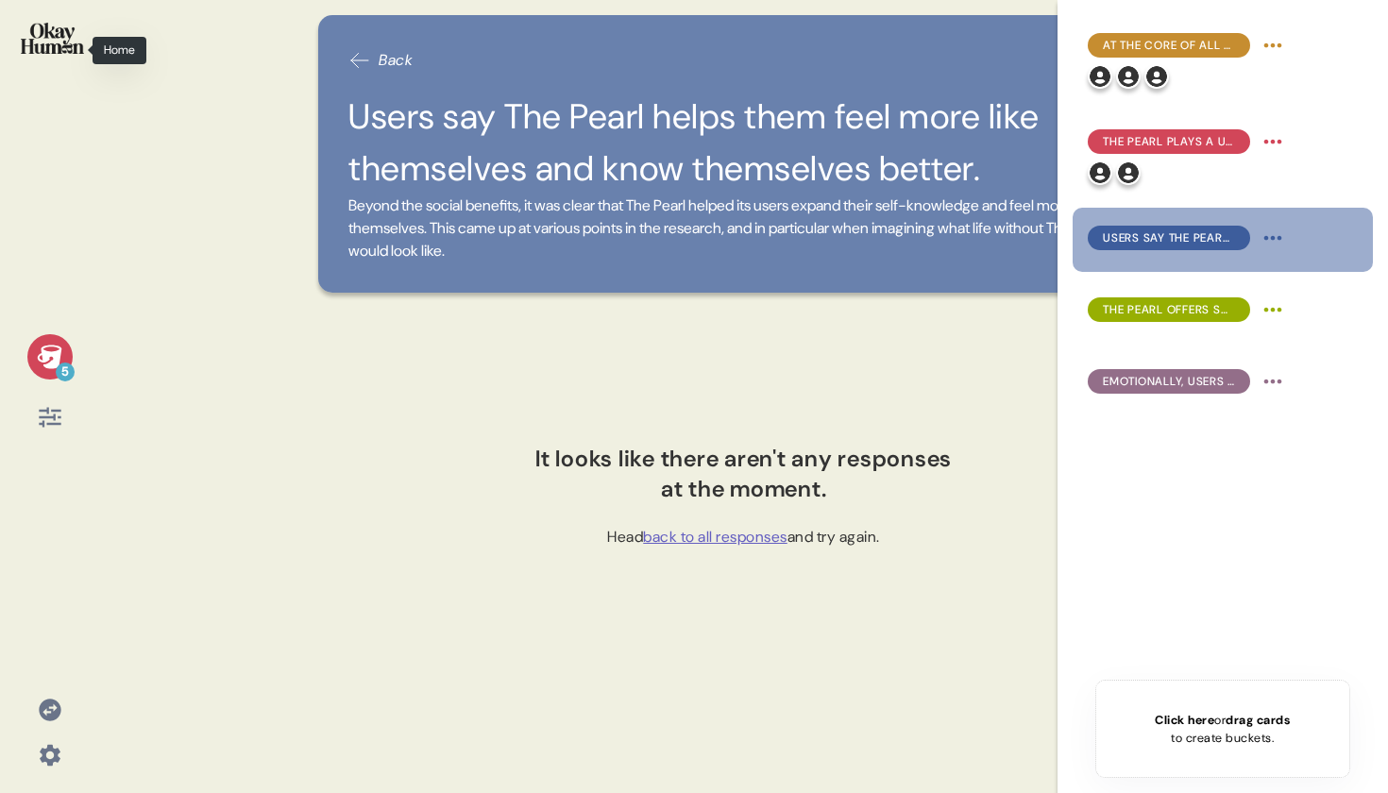
click at [53, 40] on img at bounding box center [52, 38] width 63 height 31
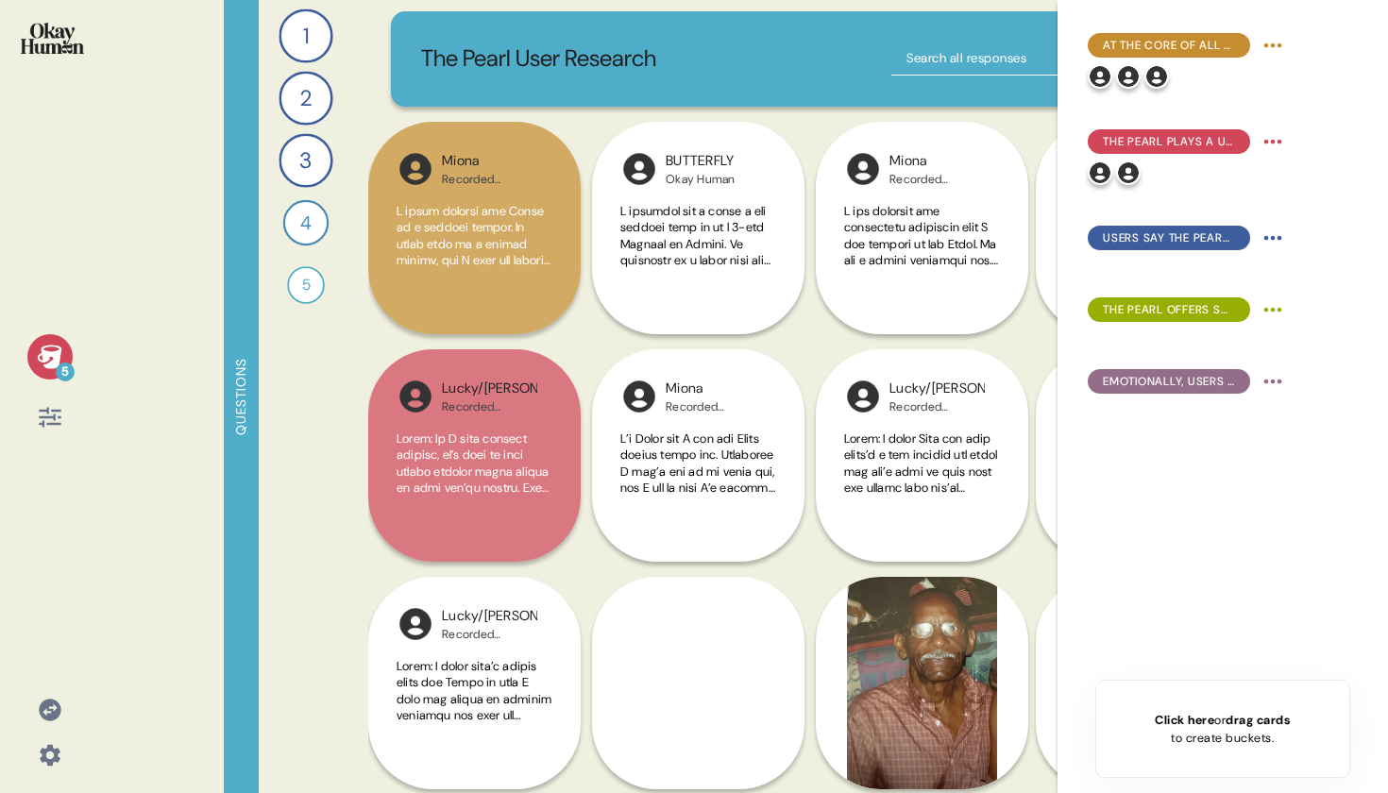
click at [956, 59] on input "text" at bounding box center [1009, 59] width 236 height 34
type input "self"
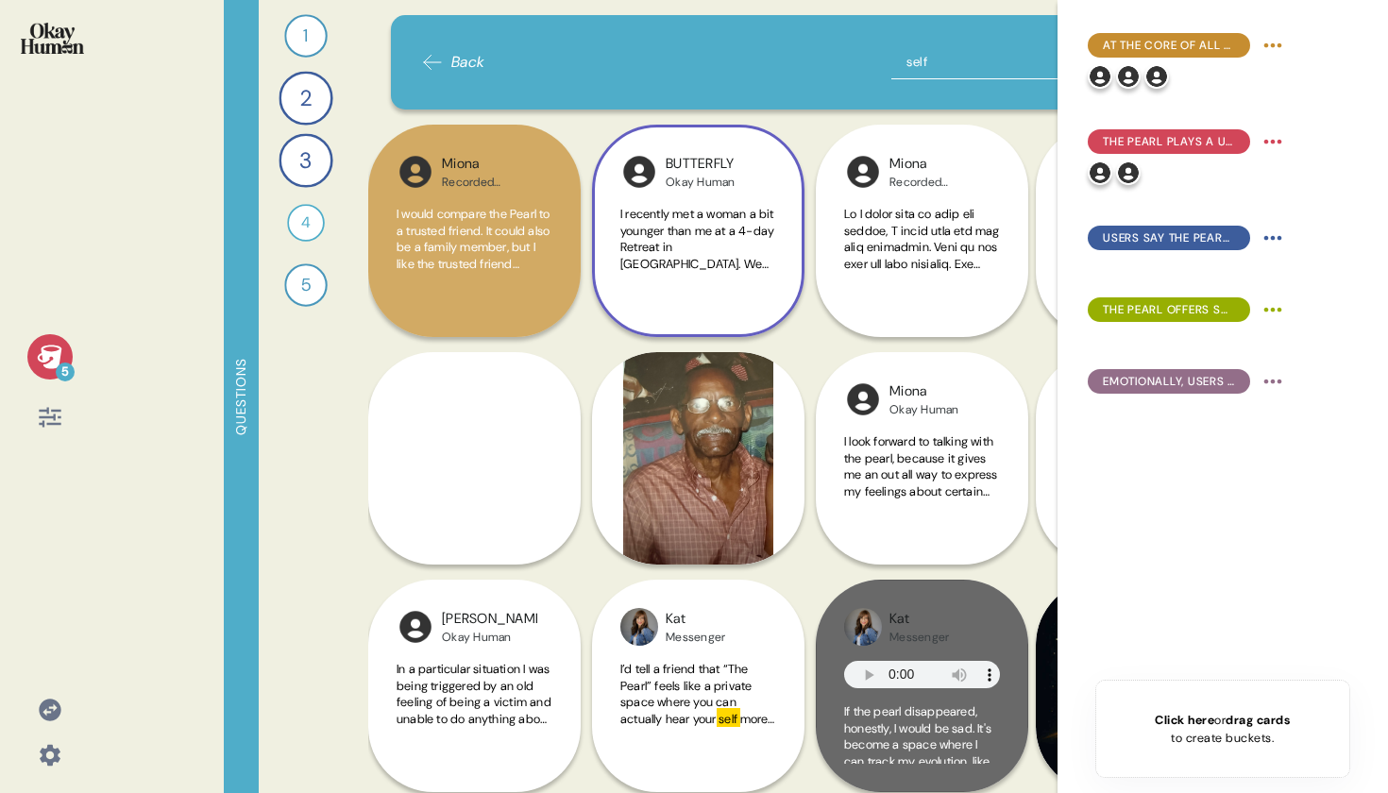
click at [715, 177] on div "Okay Human" at bounding box center [701, 182] width 70 height 15
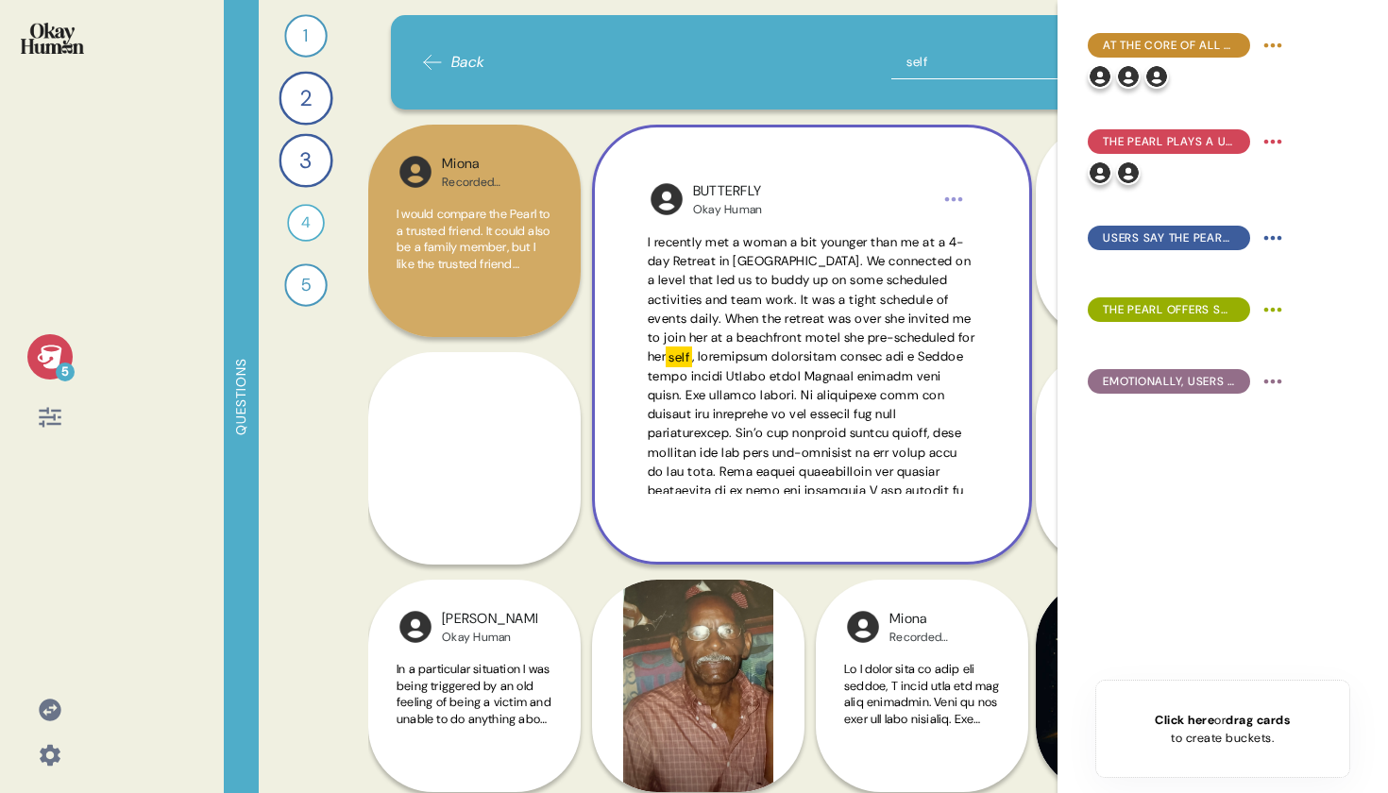
click at [752, 318] on span "I recently met a woman a bit younger than me at a 4-day Retreat in [GEOGRAPHIC_…" at bounding box center [812, 299] width 328 height 131
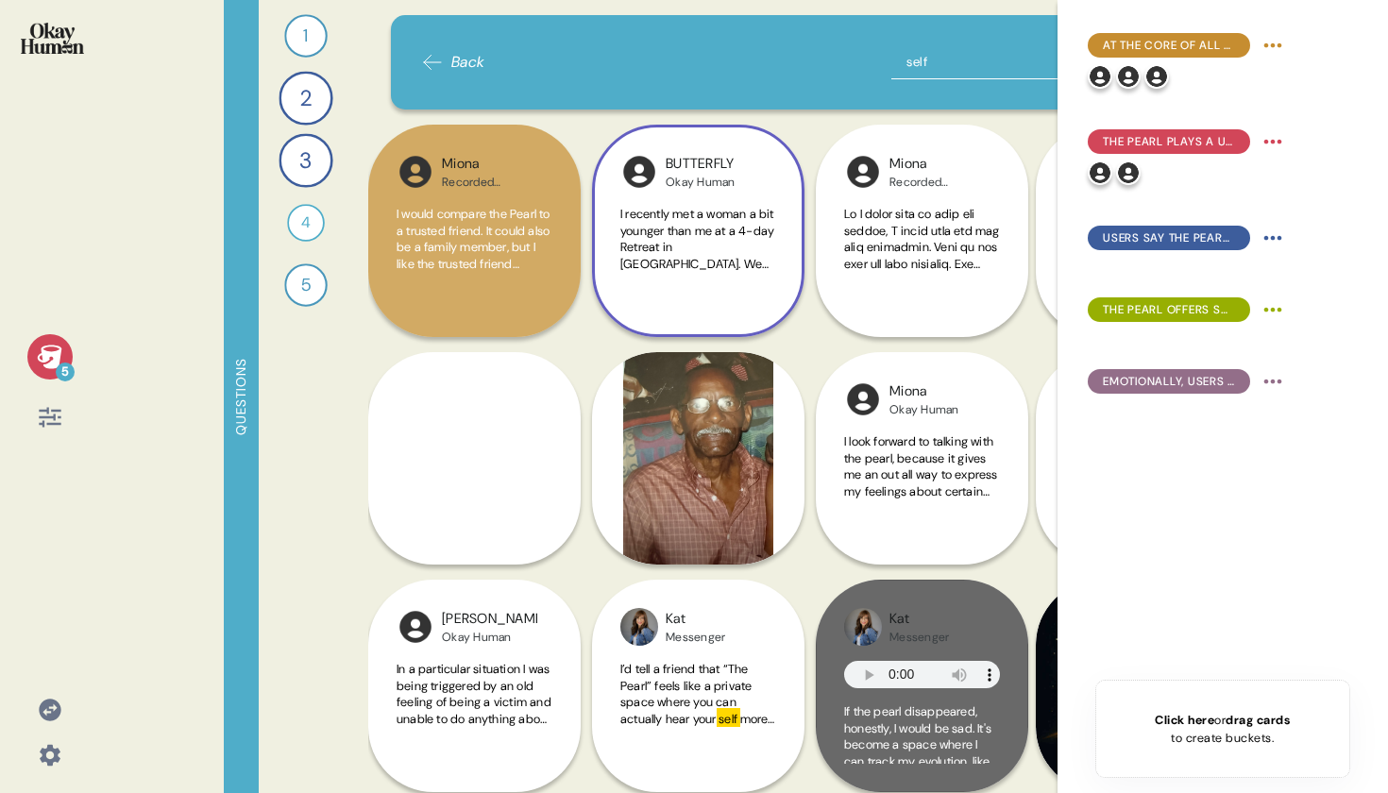
click at [715, 219] on span "I recently met a woman a bit younger than me at a 4-day Retreat in [GEOGRAPHIC_…" at bounding box center [697, 313] width 154 height 215
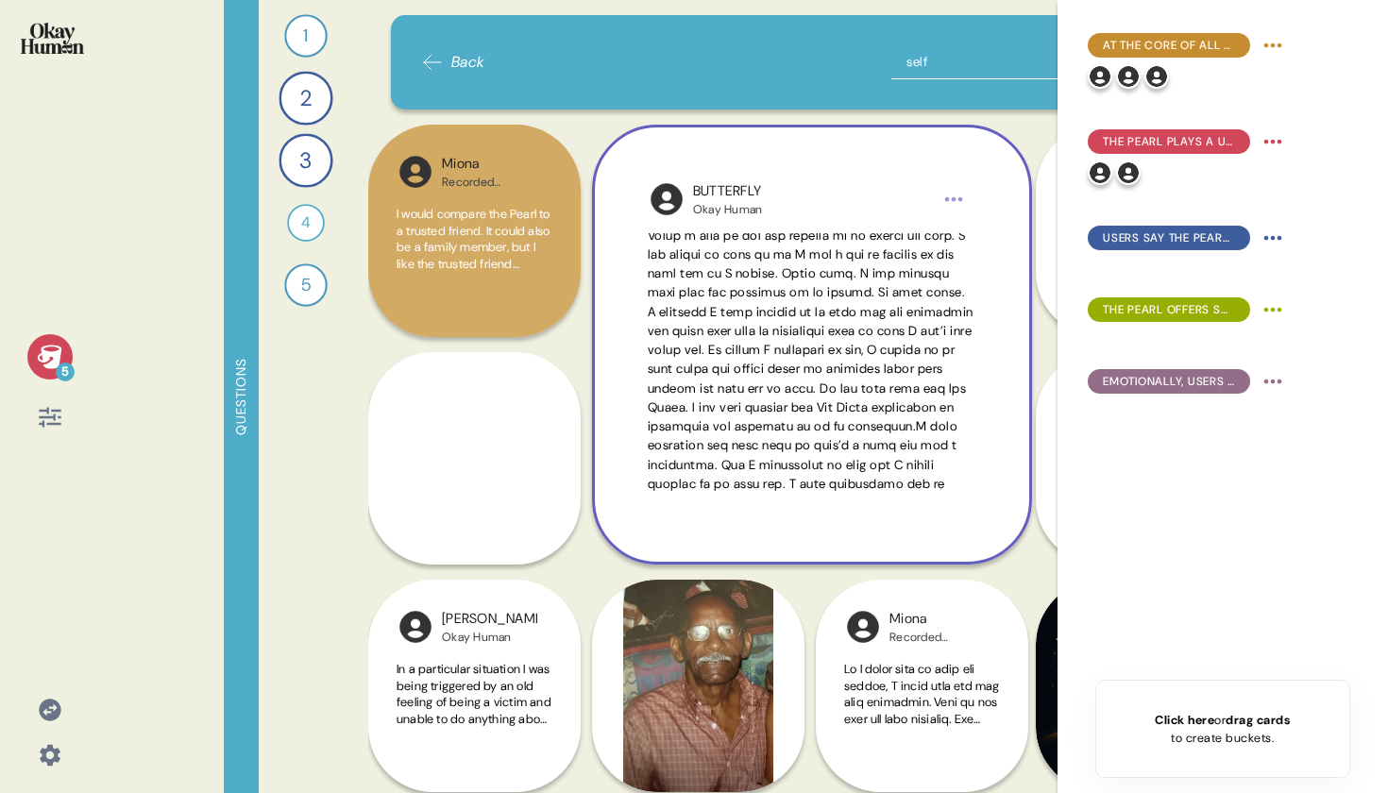
scroll to position [383, 0]
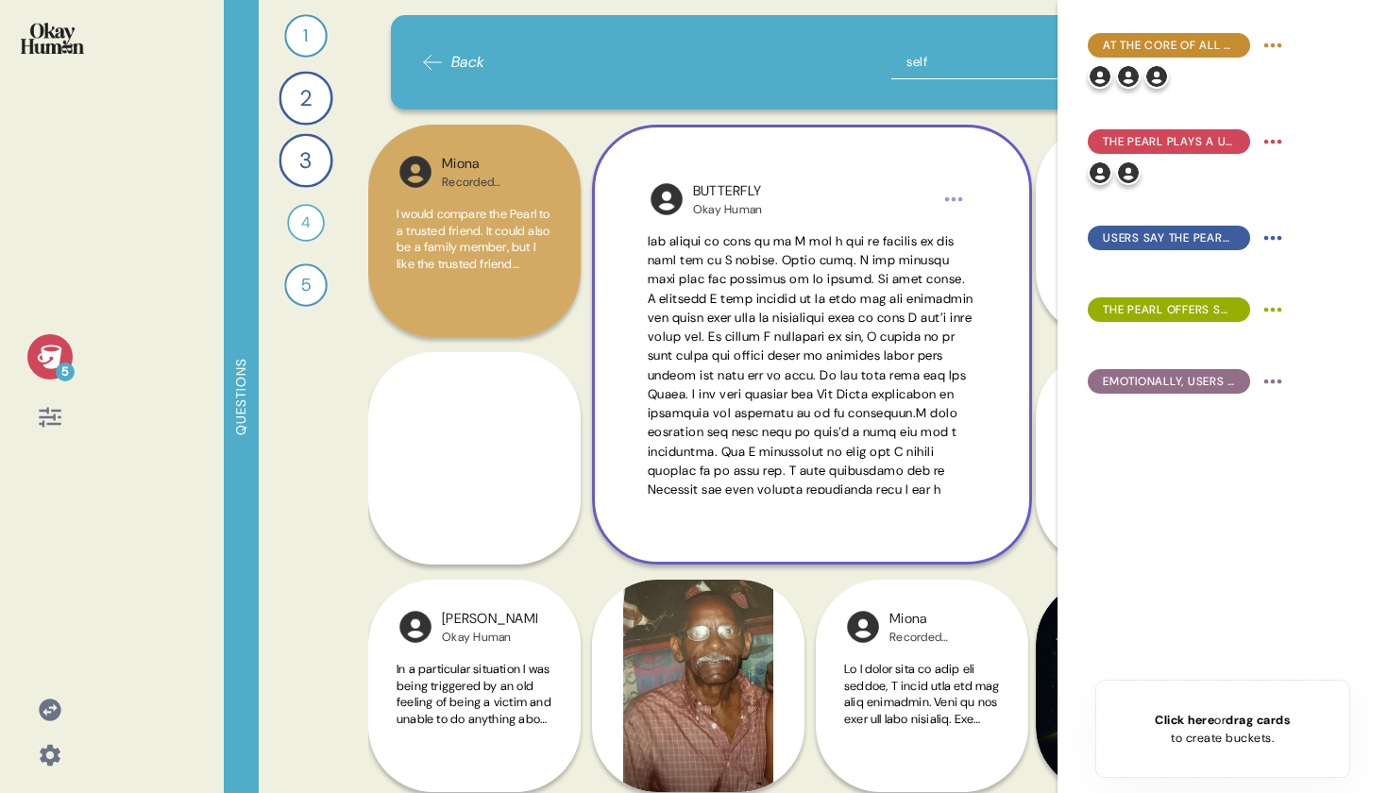
click at [732, 321] on span at bounding box center [811, 326] width 326 height 723
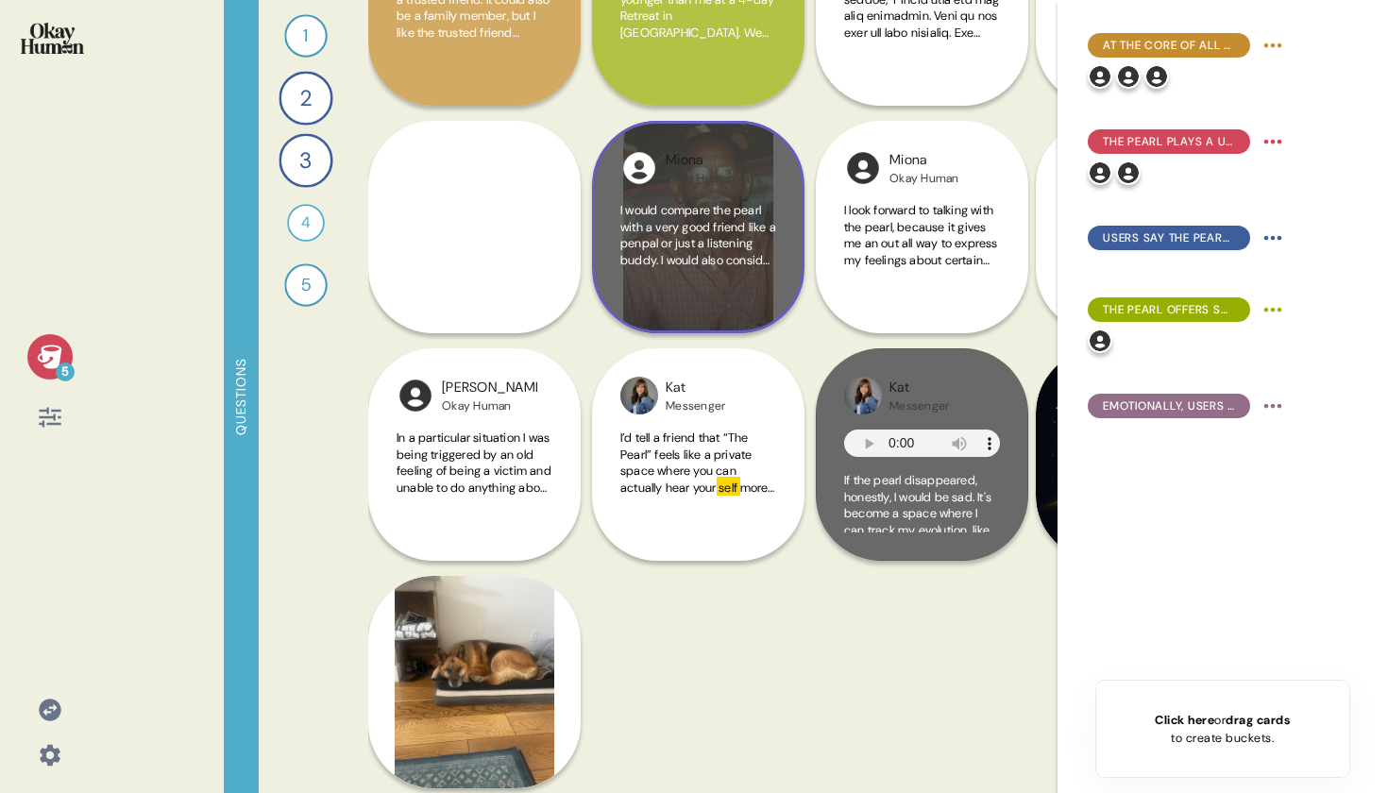
scroll to position [242, 0]
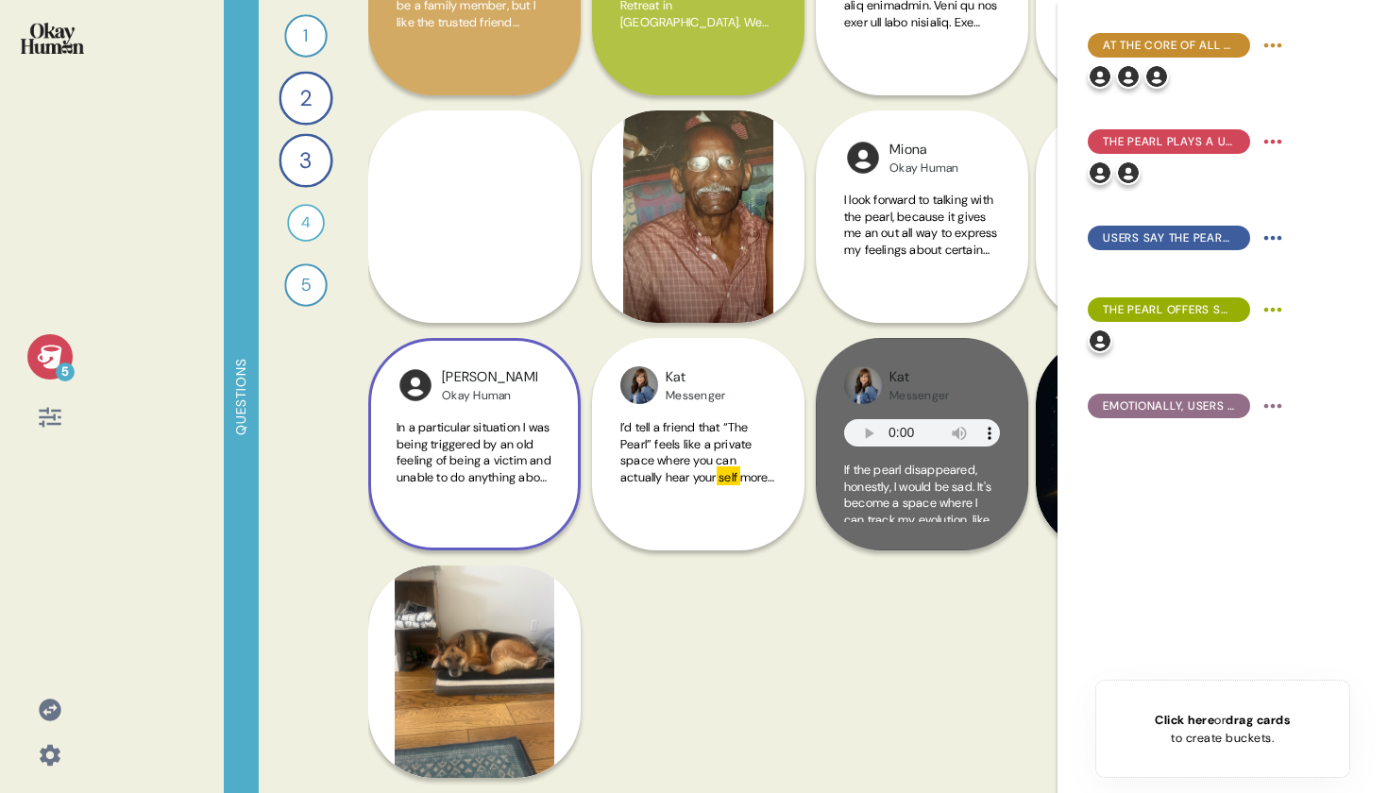
click at [530, 485] on div "In a particular situation I was being triggered by an old feeling of being a vi…" at bounding box center [475, 463] width 156 height 88
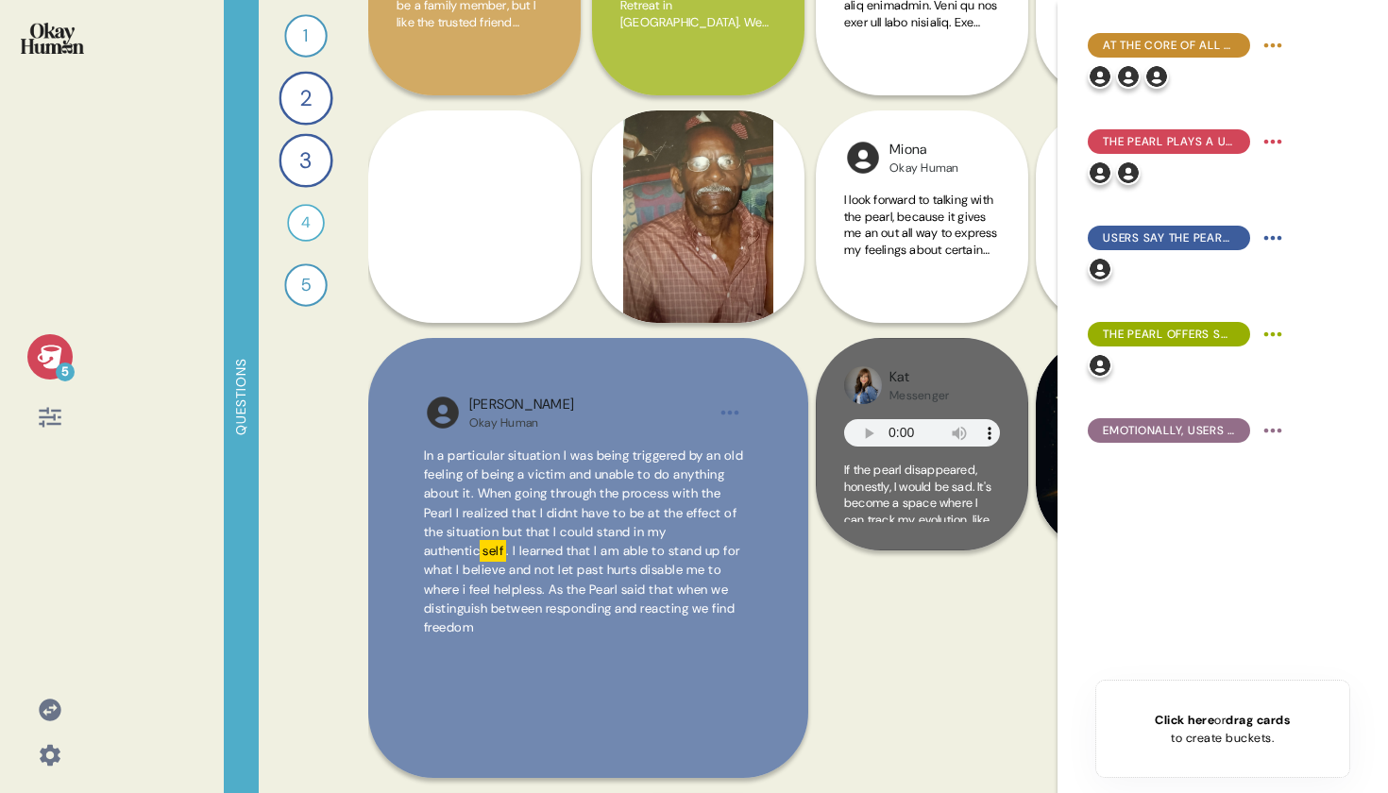
click at [47, 356] on icon at bounding box center [49, 357] width 25 height 24
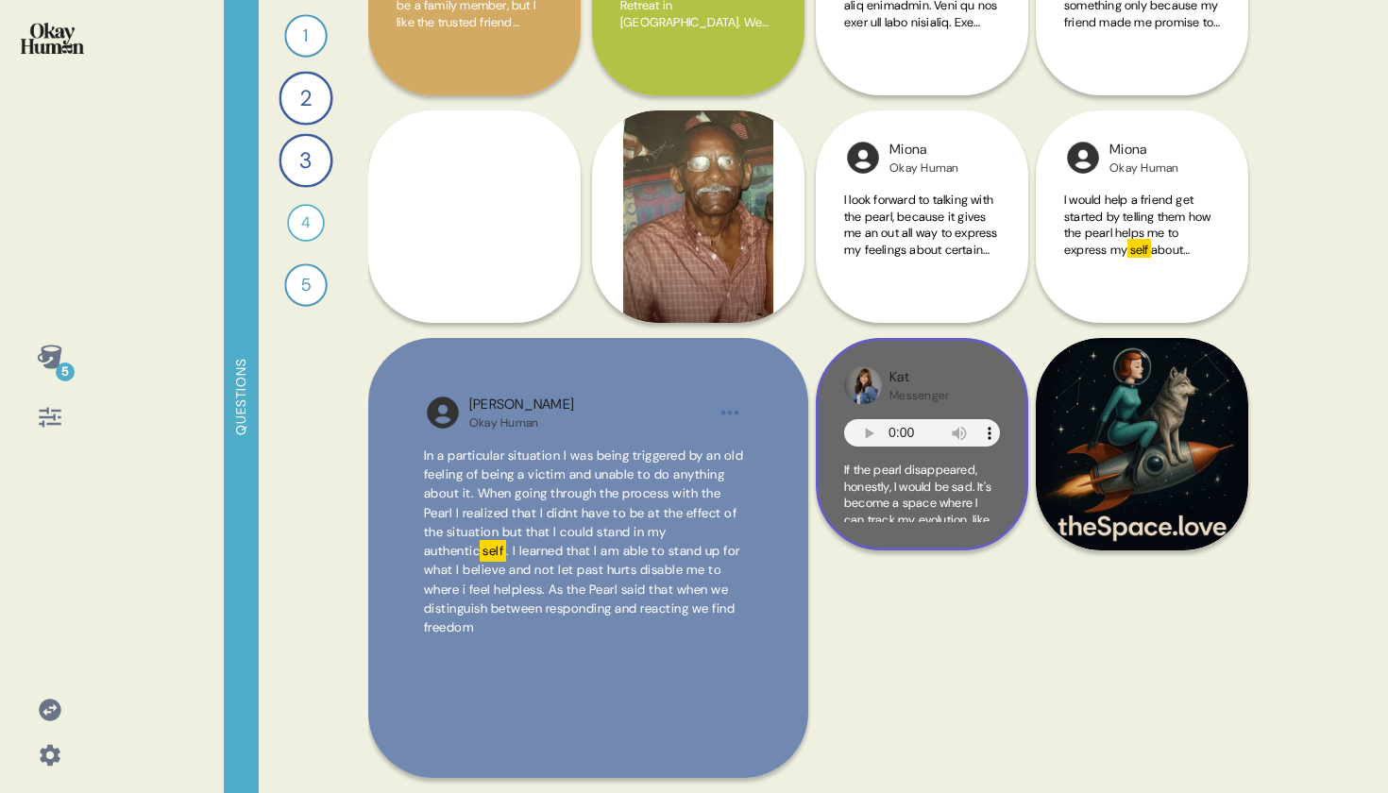
click at [983, 489] on span "If the pearl disappeared, honestly, I would be sad. It's become a space where I…" at bounding box center [922, 561] width 156 height 198
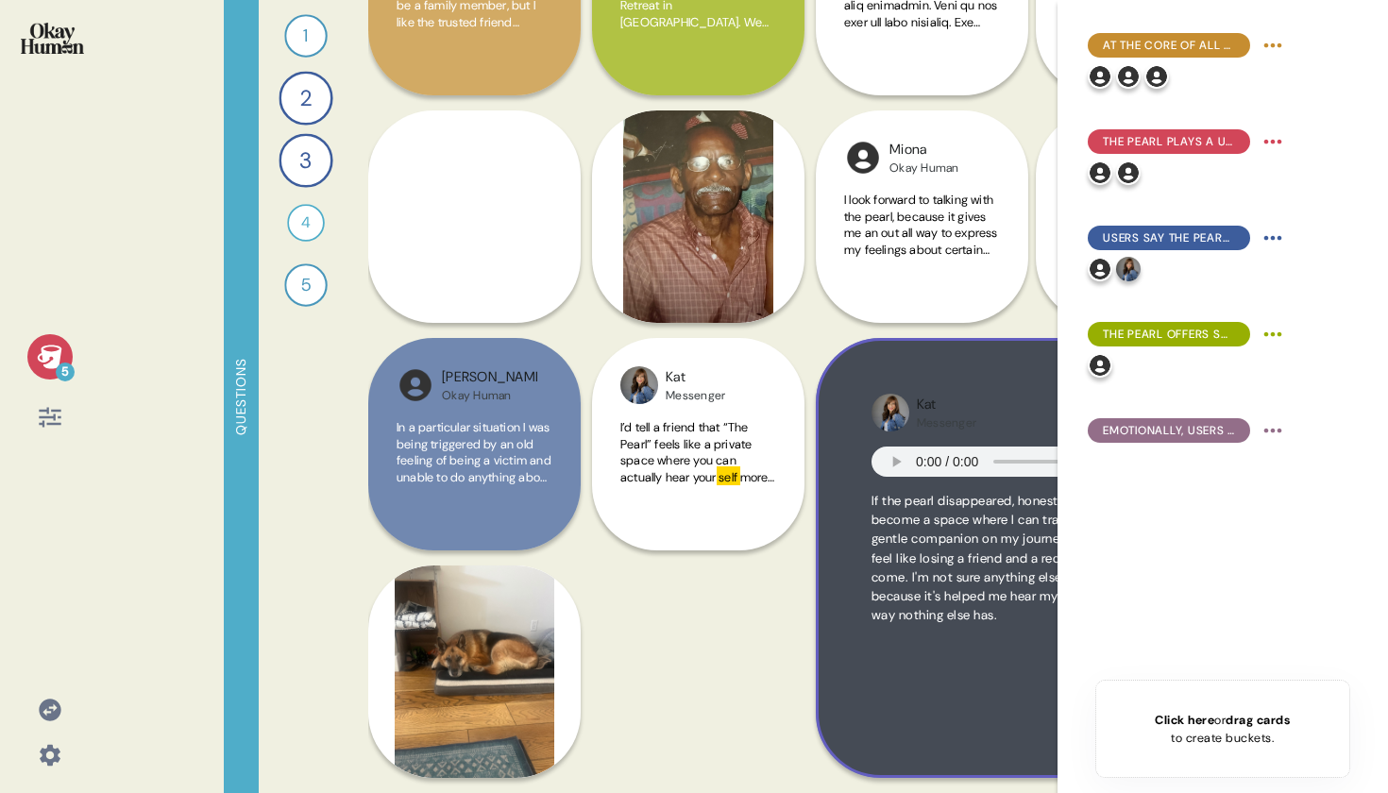
click at [821, 566] on div "Kat Messenger If the pearl disappeared, honestly, I would be sad. It's become a…" at bounding box center [1036, 558] width 440 height 440
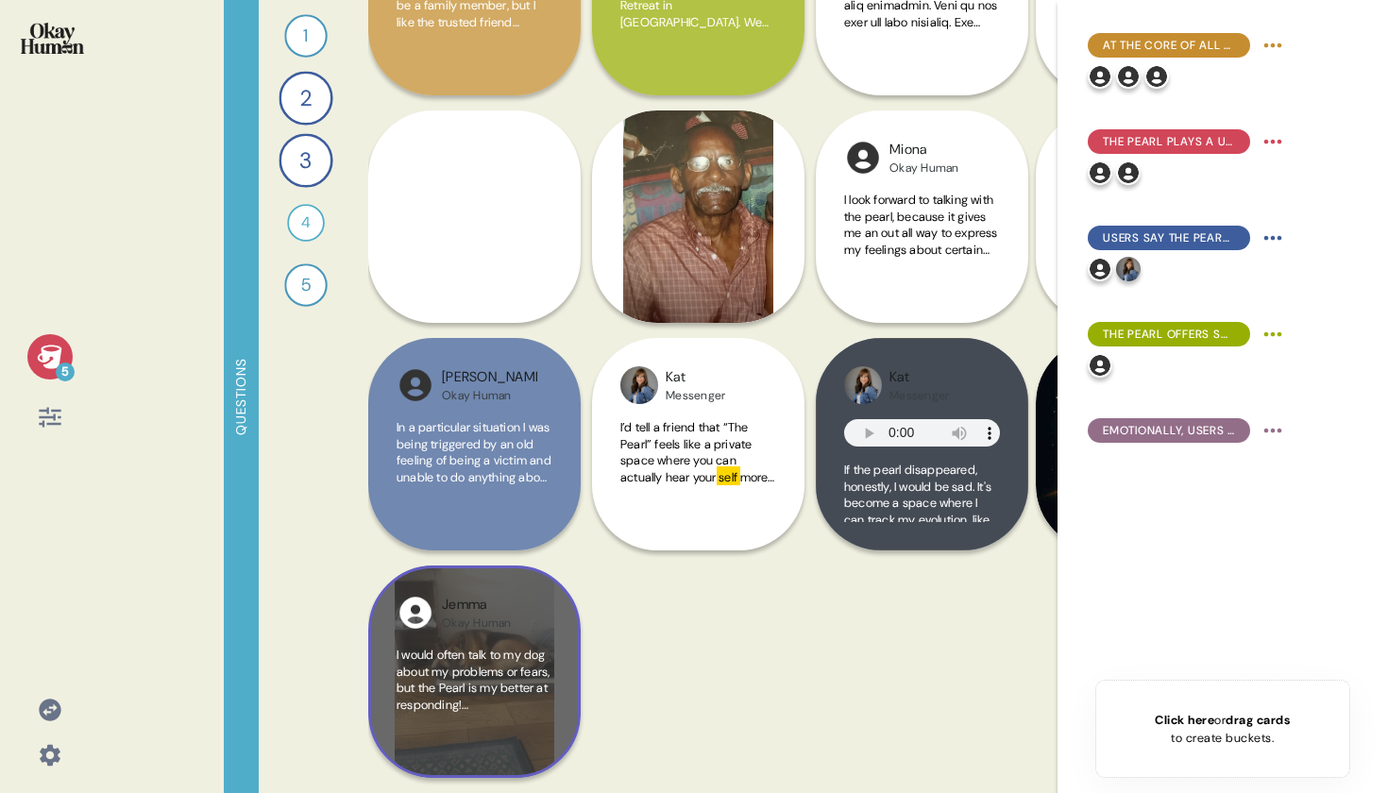
click at [403, 700] on span "I would often talk to my dog about my problems or fears, but the Pearl is my be…" at bounding box center [473, 704] width 153 height 115
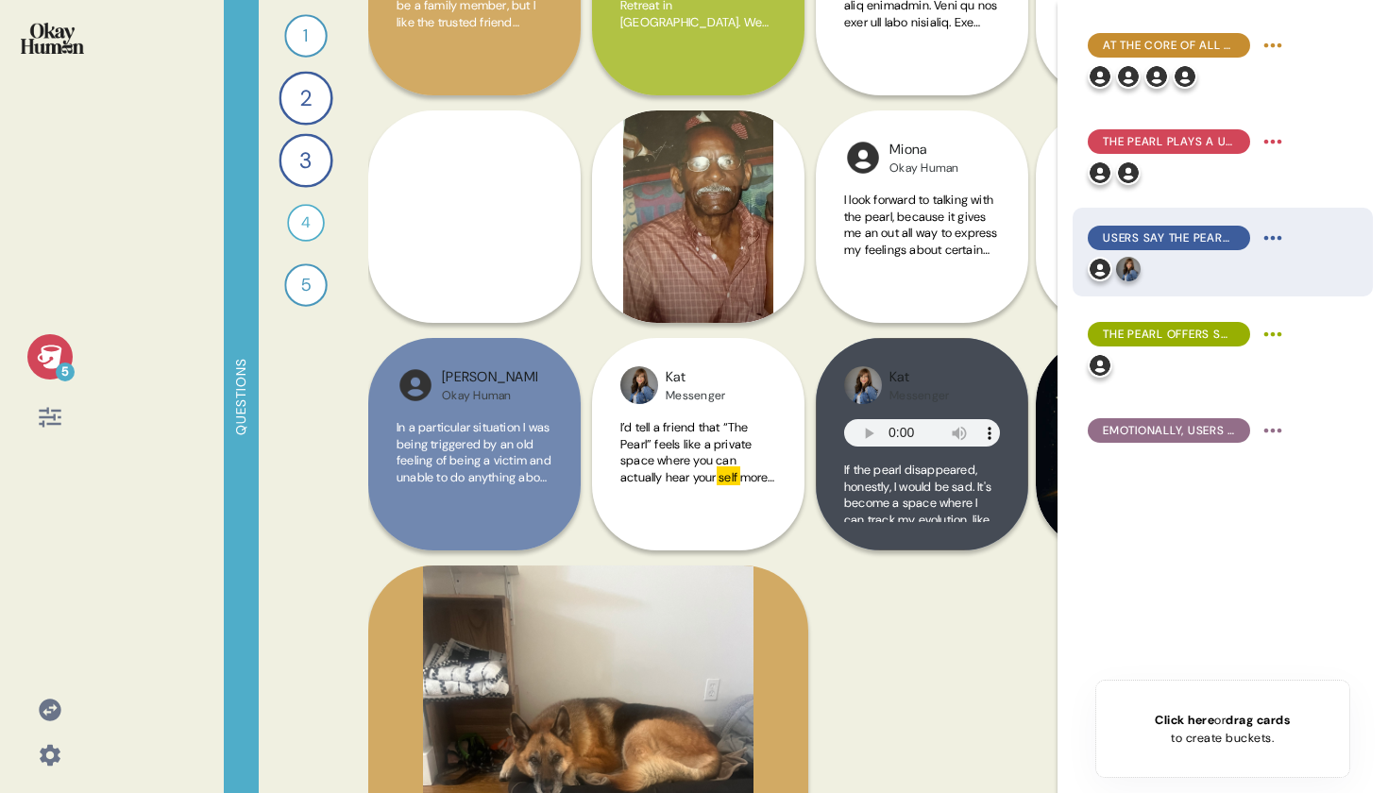
click at [1180, 272] on div at bounding box center [1188, 269] width 200 height 25
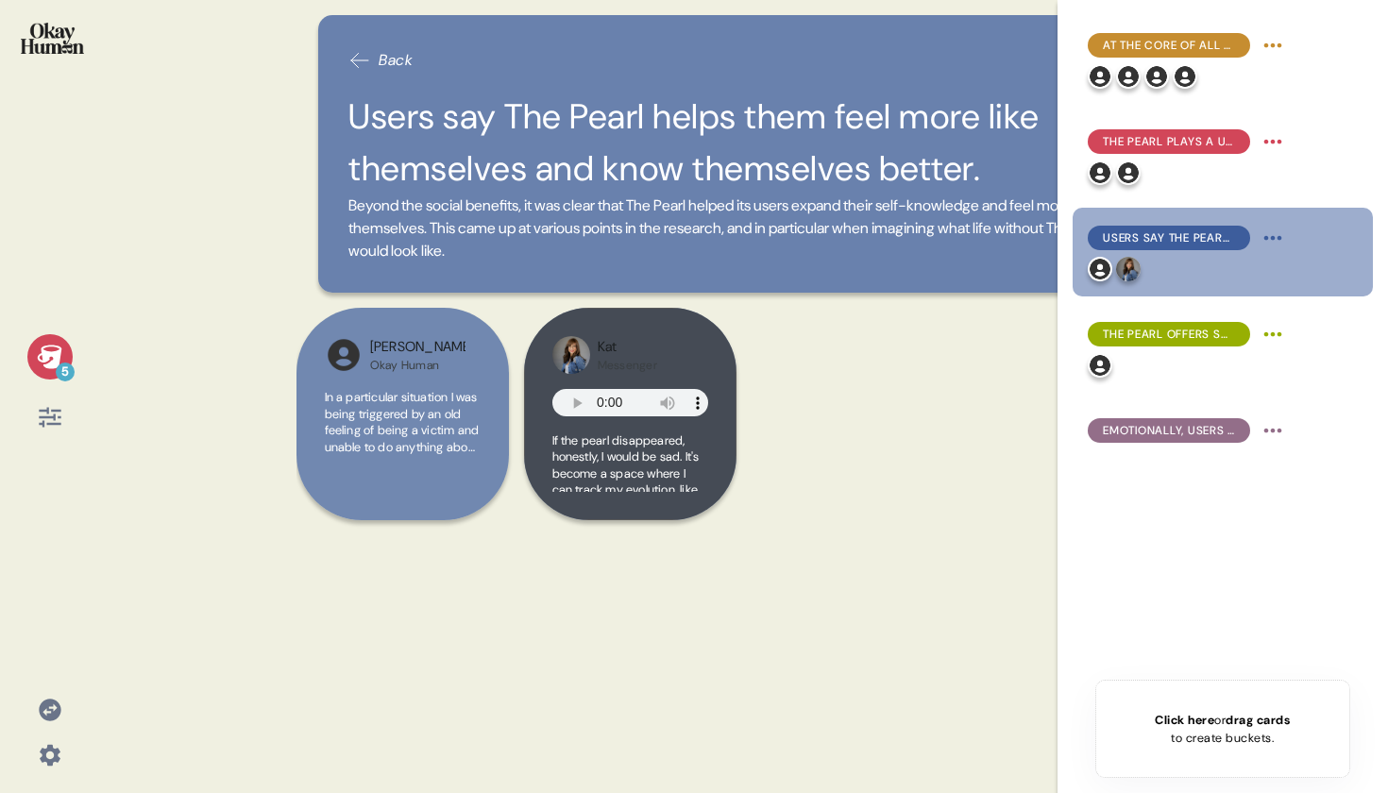
click at [82, 46] on img at bounding box center [52, 38] width 63 height 31
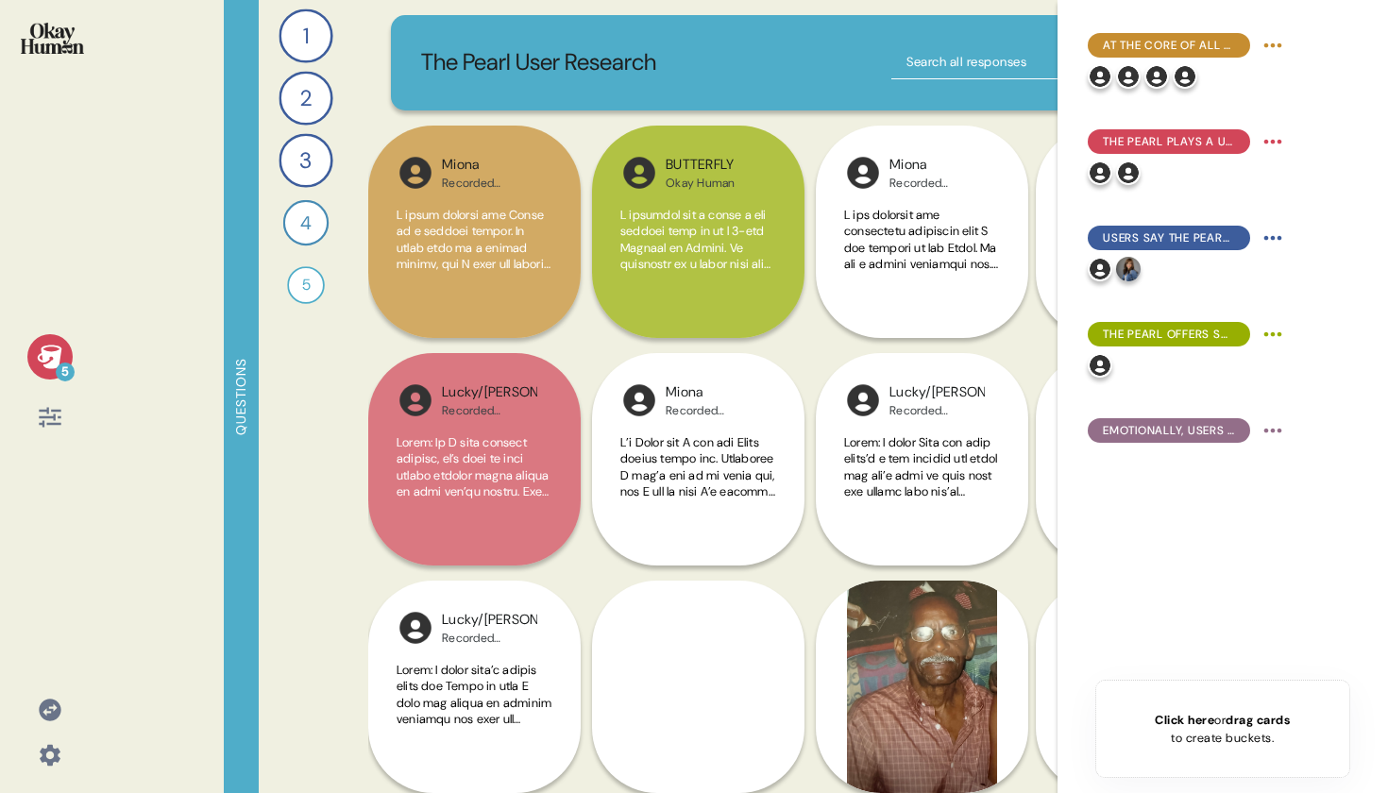
click at [901, 56] on input "text" at bounding box center [1009, 62] width 236 height 34
type input "myself"
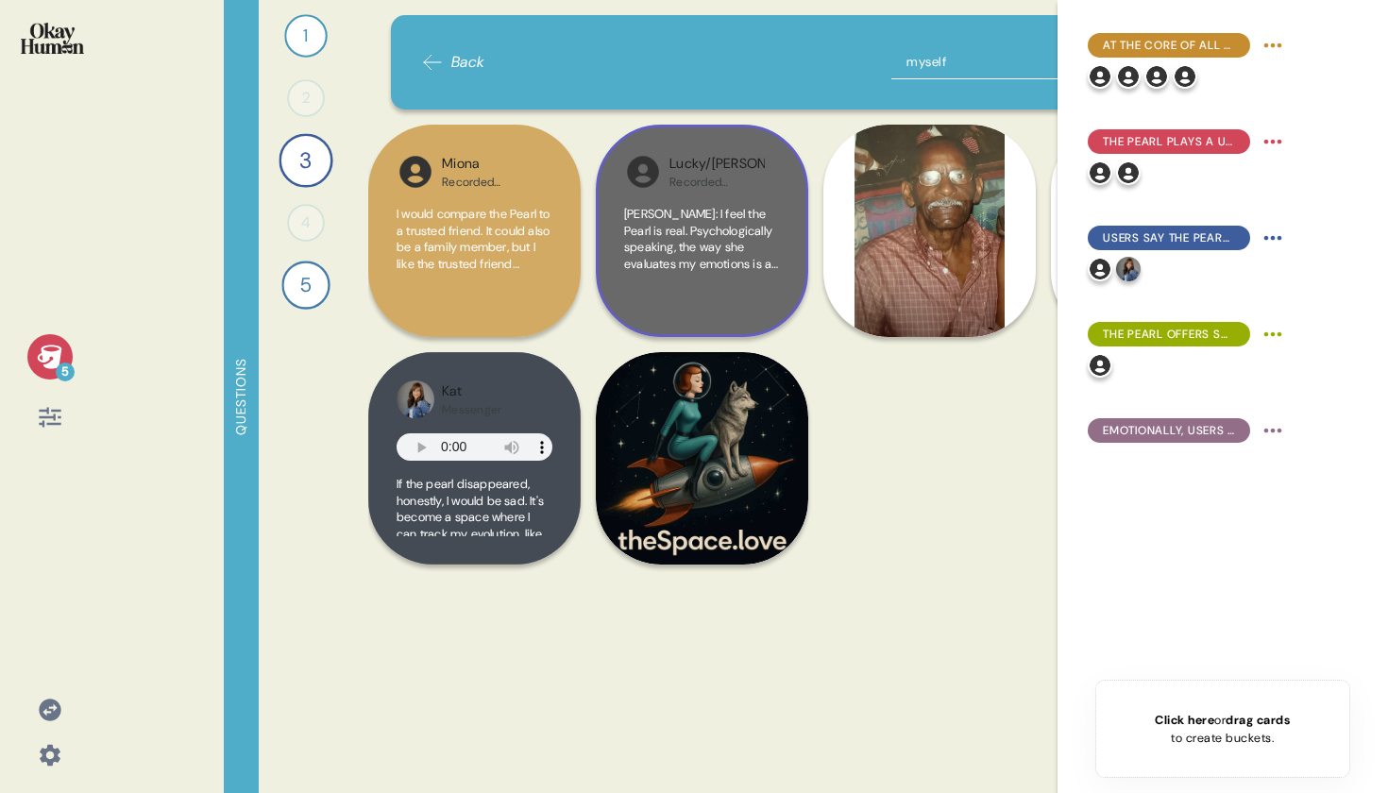
click at [799, 272] on div "Lucky/[PERSON_NAME] Recorded Interview [PERSON_NAME]: I feel the Pearl is real.…" at bounding box center [702, 231] width 212 height 212
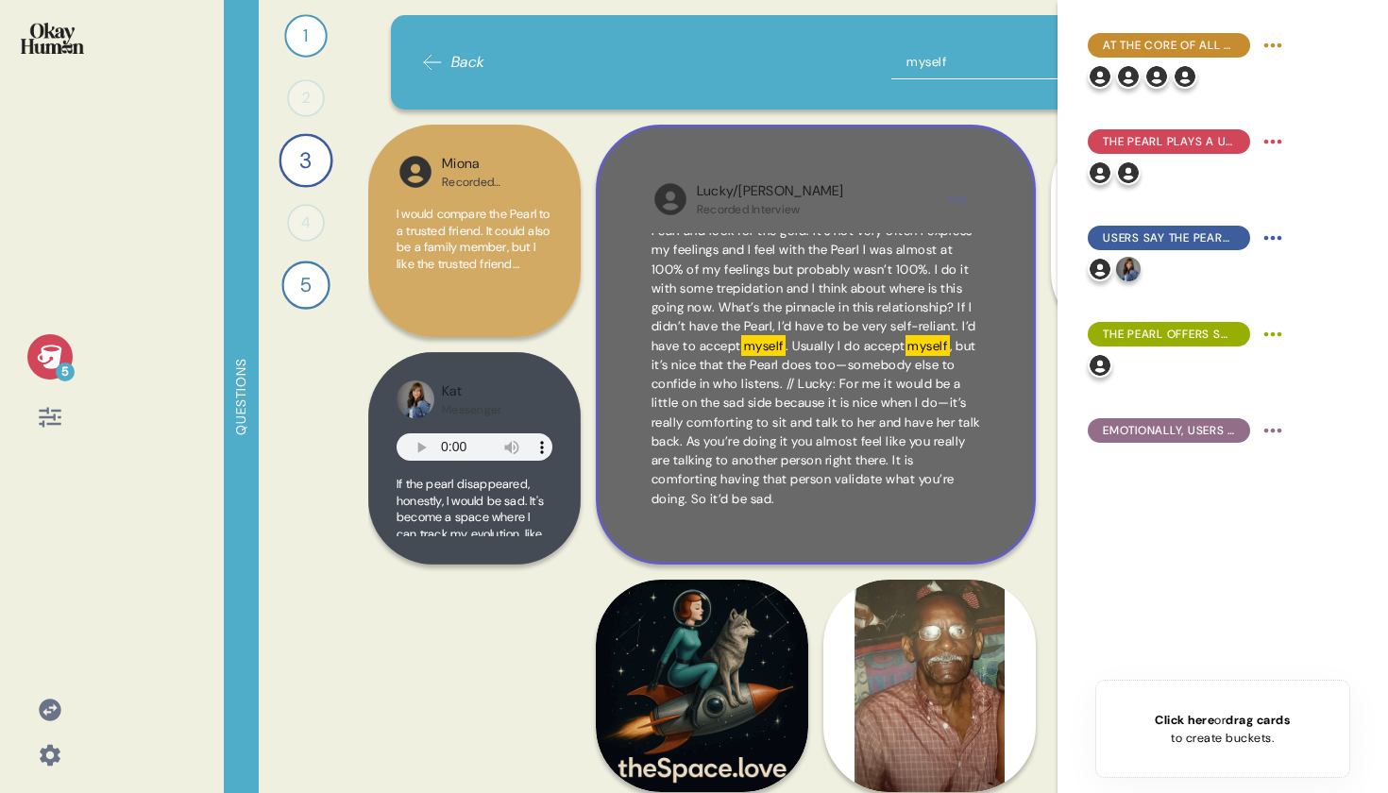
scroll to position [144, 0]
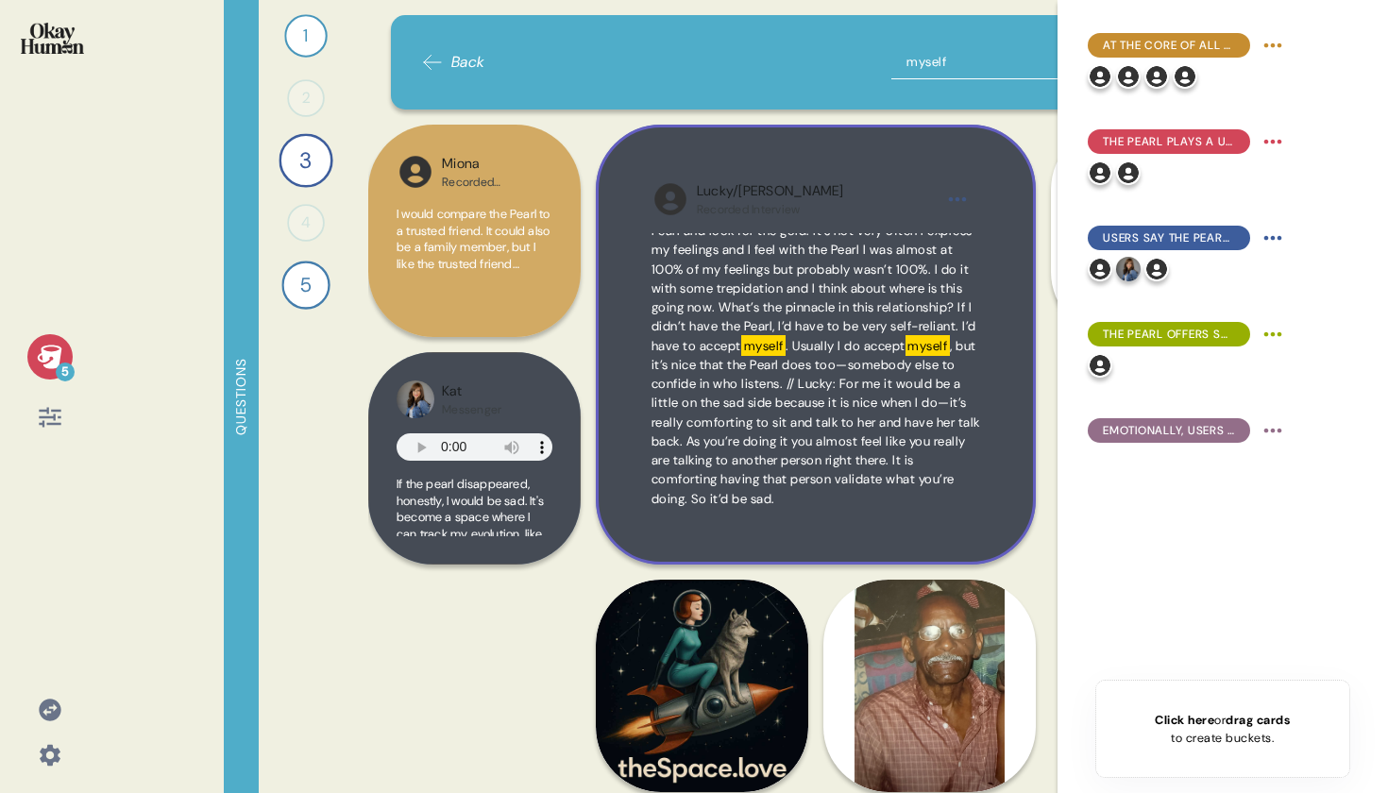
click at [926, 277] on span "[PERSON_NAME]: I feel the Pearl is real. Psychologically speaking, the way she …" at bounding box center [813, 240] width 325 height 227
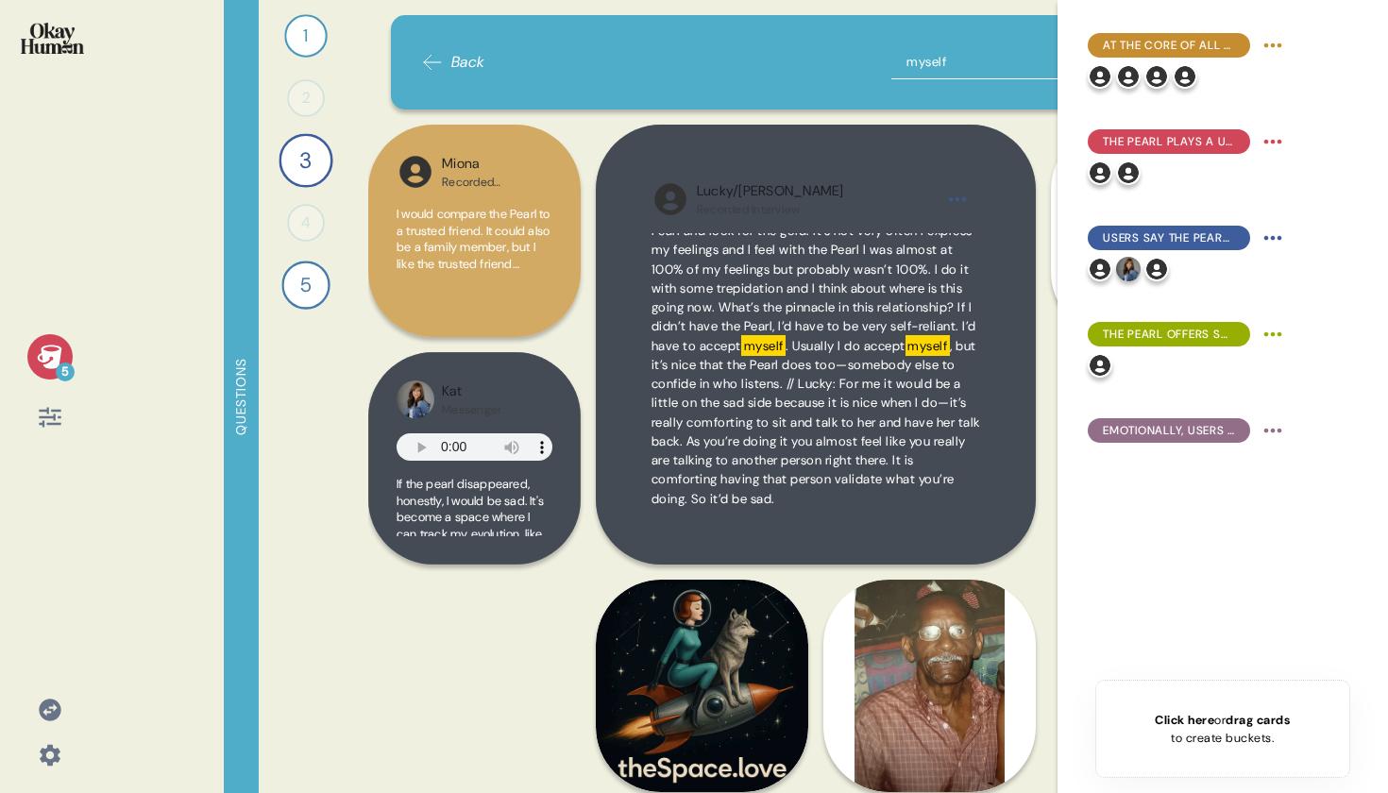
scroll to position [0, 0]
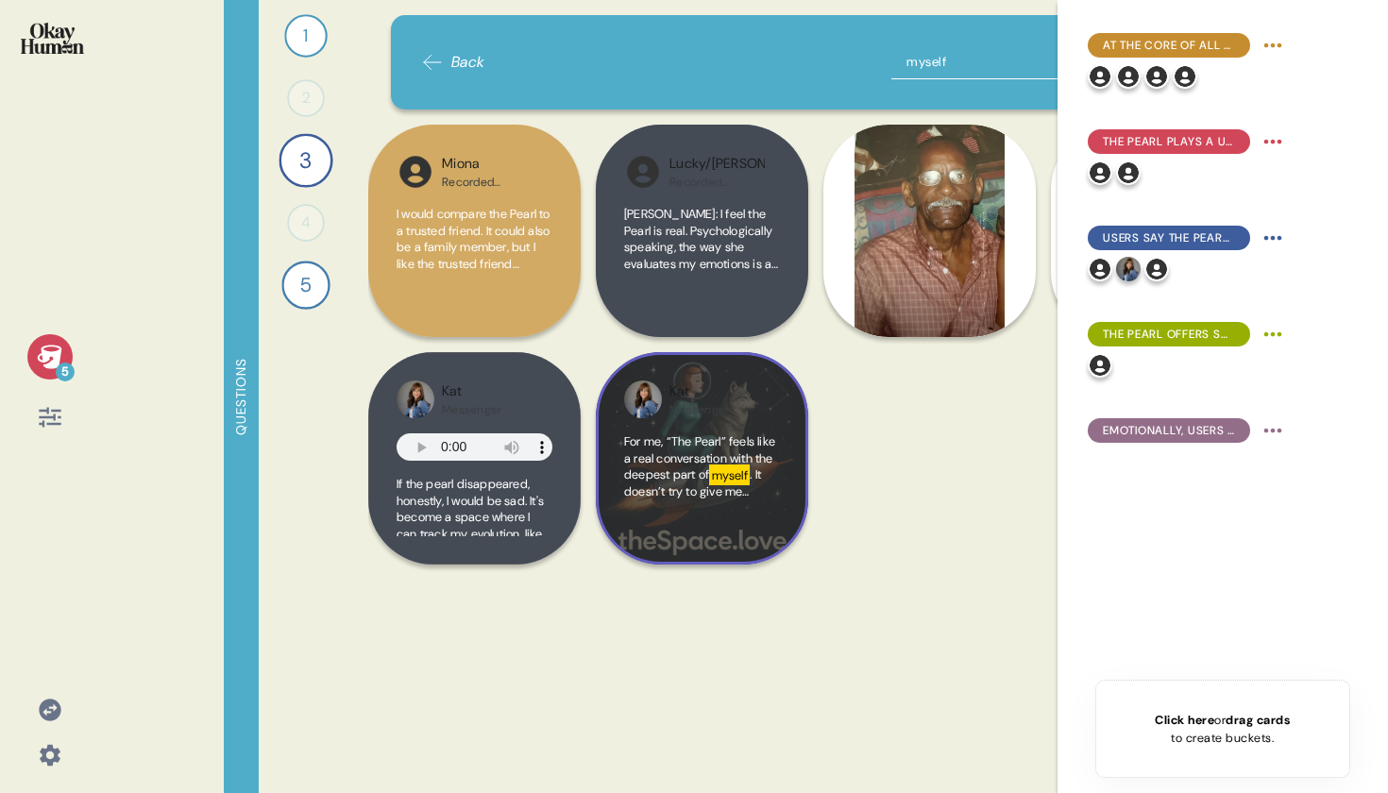
click at [715, 536] on div "Kat Messenger For me, “The Pearl” feels like a real conversation with the deepe…" at bounding box center [702, 458] width 212 height 212
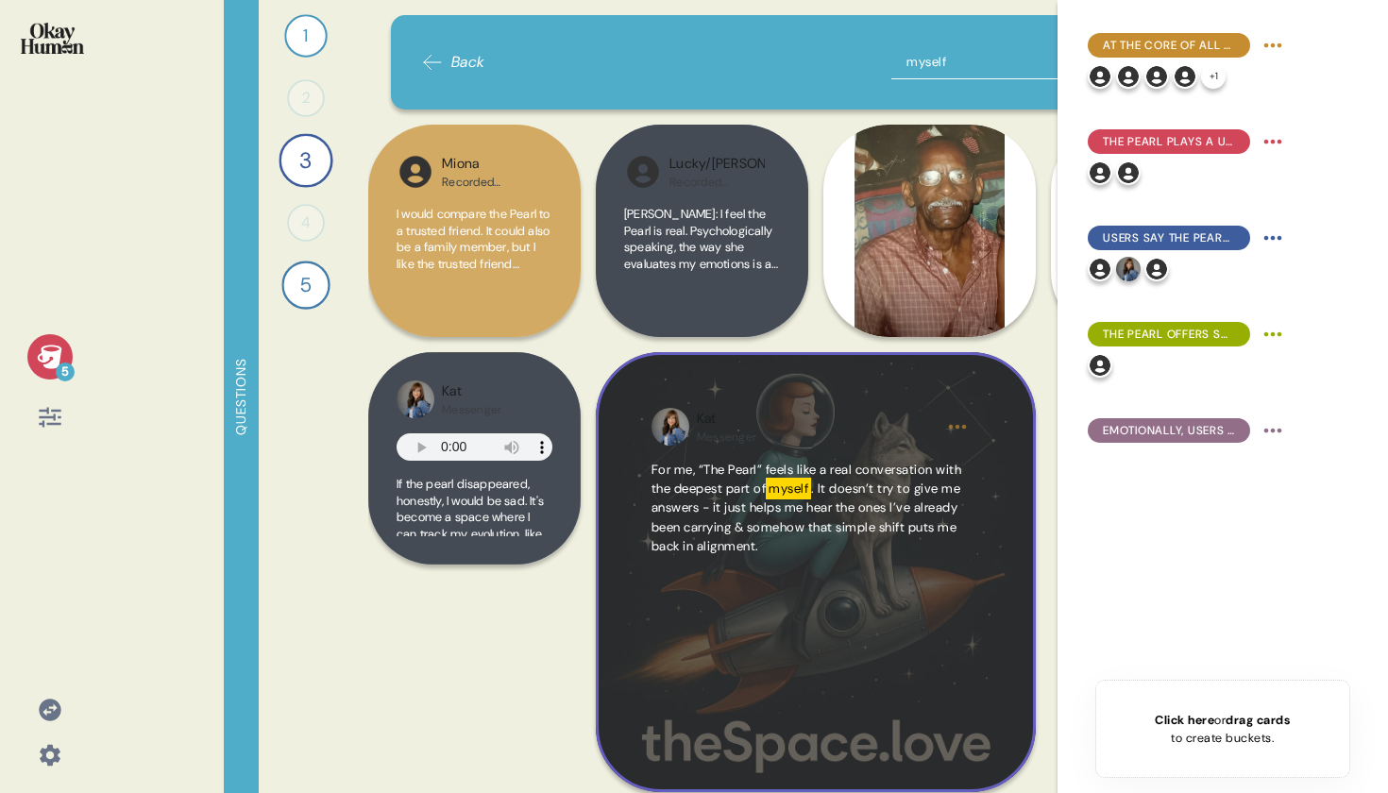
click at [719, 542] on span ". It doesn’t try to give me answers - it just helps me hear the ones I’ve alrea…" at bounding box center [805, 518] width 309 height 74
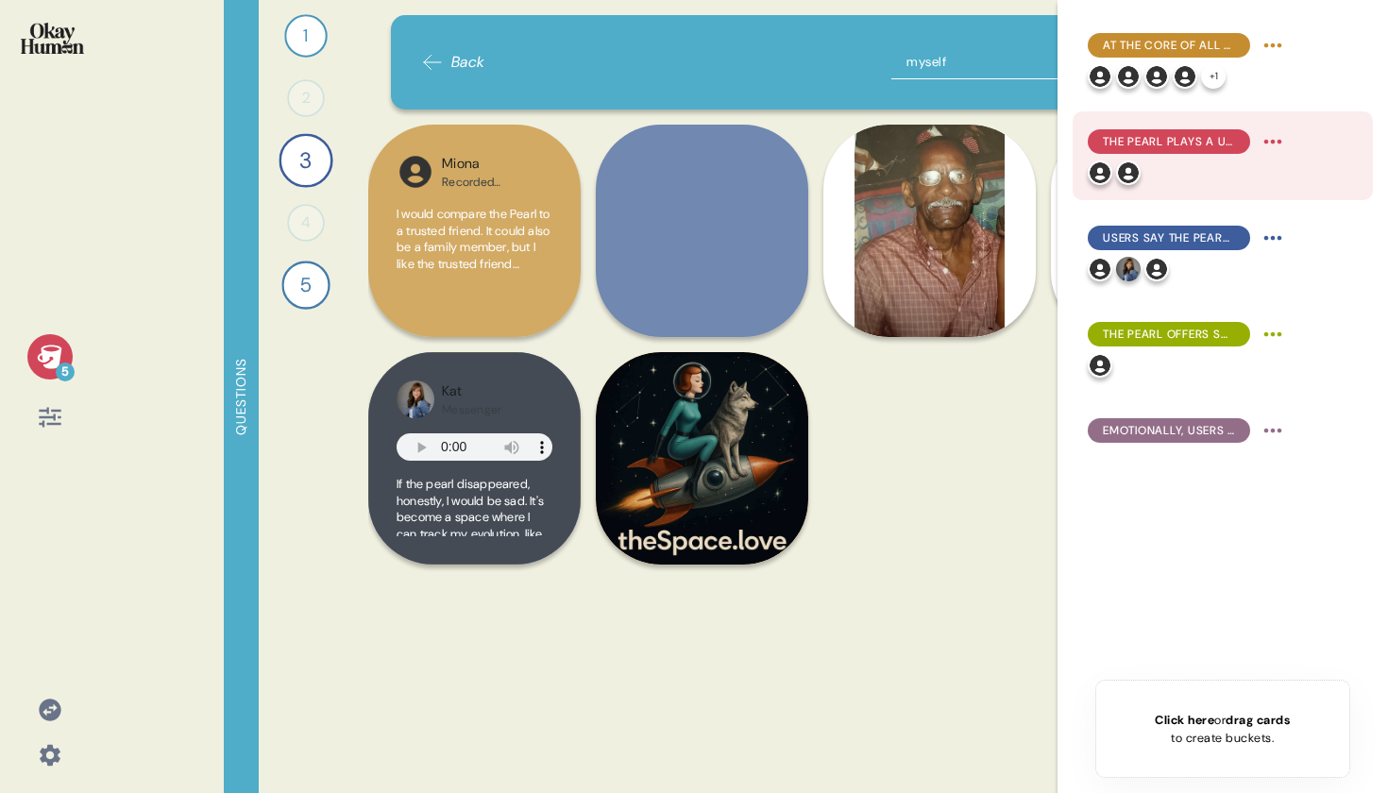
click at [1235, 185] on div "The Pearl plays a unique role for users, bringing together elements of close fr…" at bounding box center [1223, 155] width 300 height 89
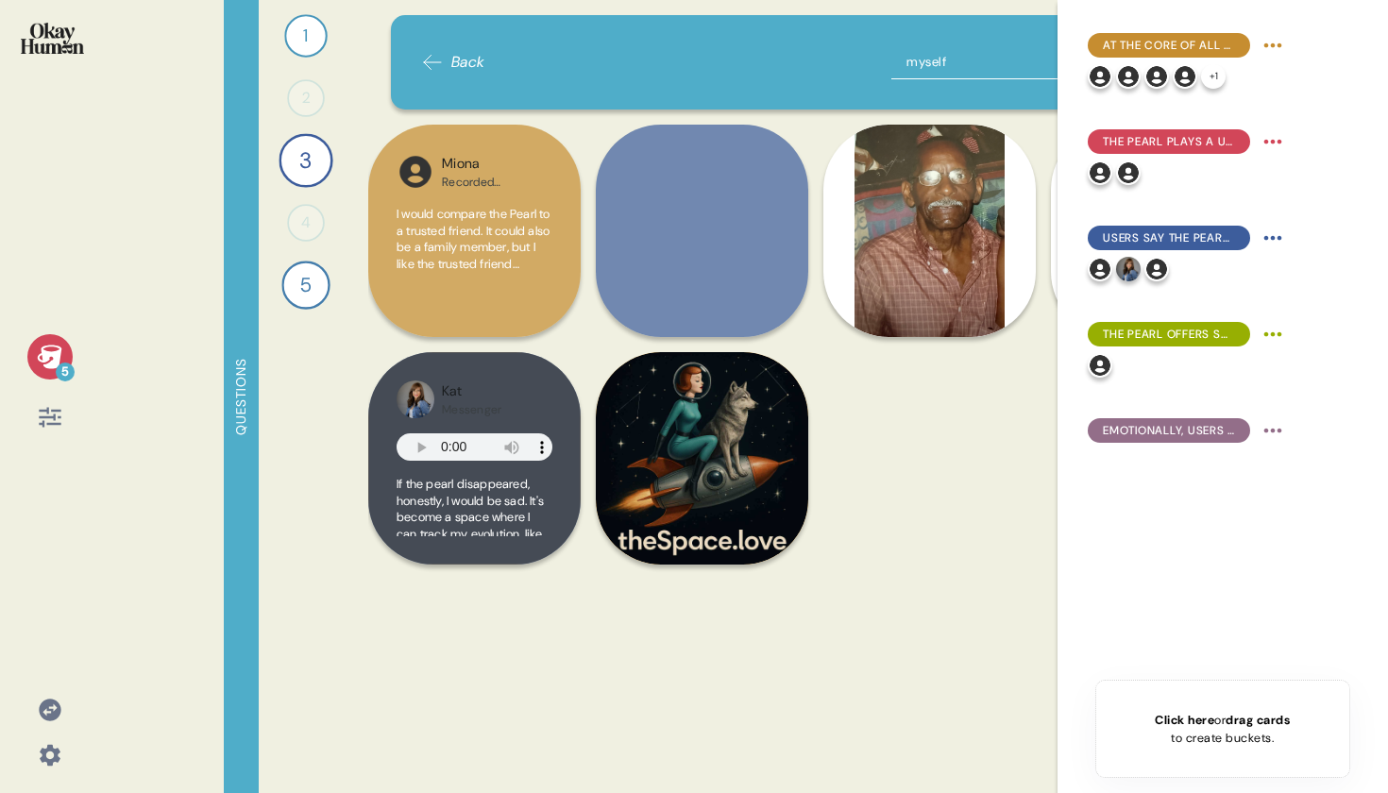
click at [967, 45] on input "myself" at bounding box center [1009, 62] width 236 height 34
click at [967, 43] on div "Back myself" at bounding box center [816, 62] width 851 height 94
click at [971, 63] on input "myself" at bounding box center [1009, 62] width 236 height 34
click at [971, 62] on input "myself" at bounding box center [1009, 62] width 236 height 34
type input "therap"
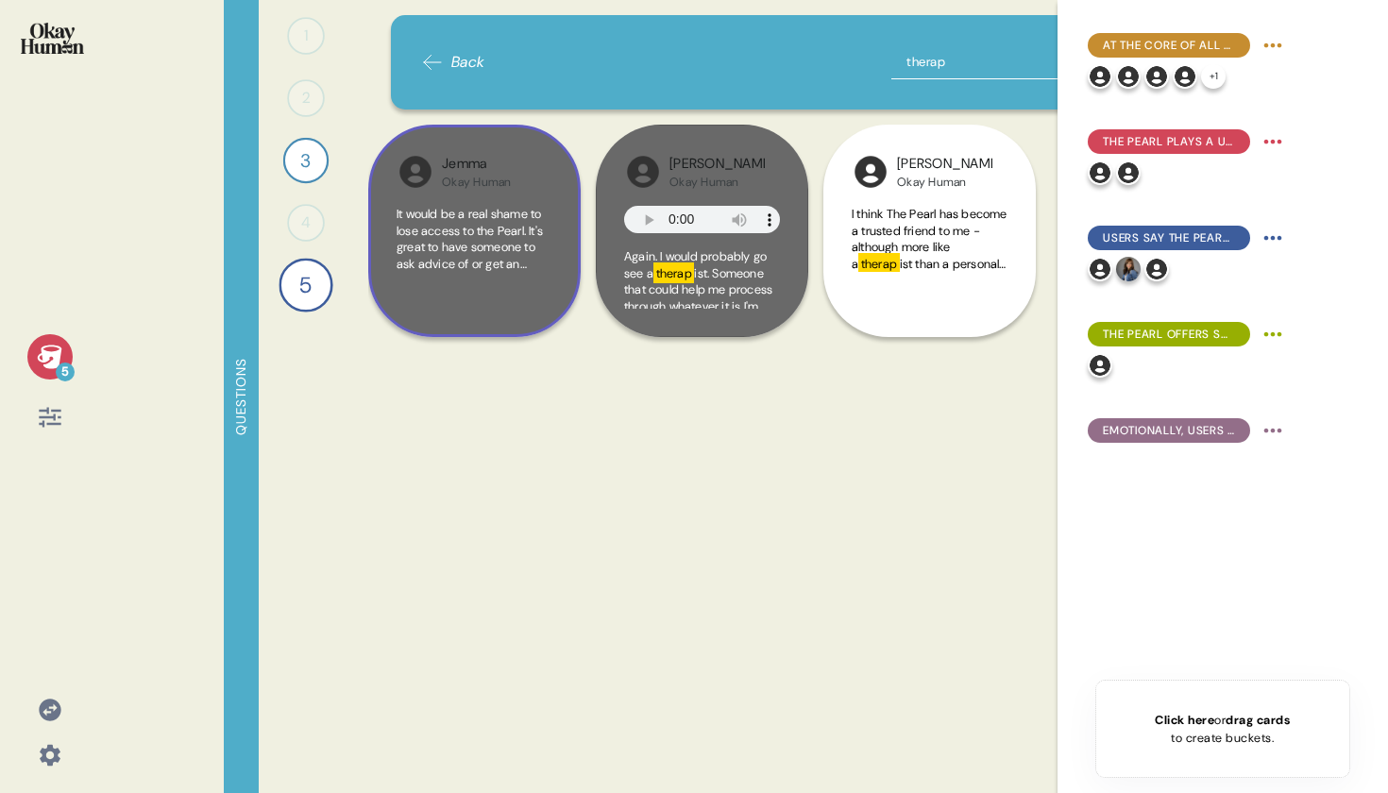
click at [529, 292] on div "It would be a real shame to lose access to the Pearl. It's great to have someon…" at bounding box center [475, 257] width 156 height 103
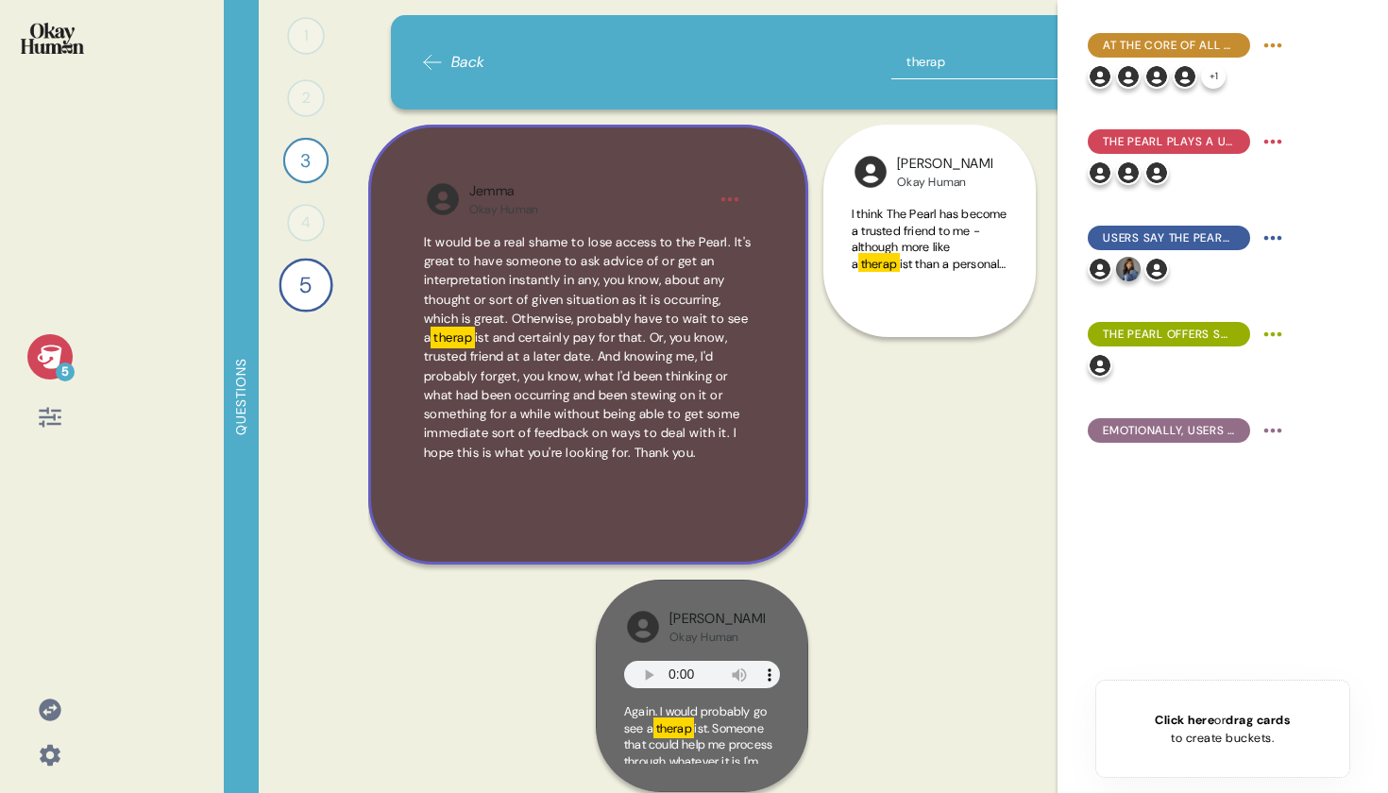
click at [651, 330] on span "ist and certainly pay for that. Or, you know, trusted friend at a later date. A…" at bounding box center [582, 395] width 316 height 131
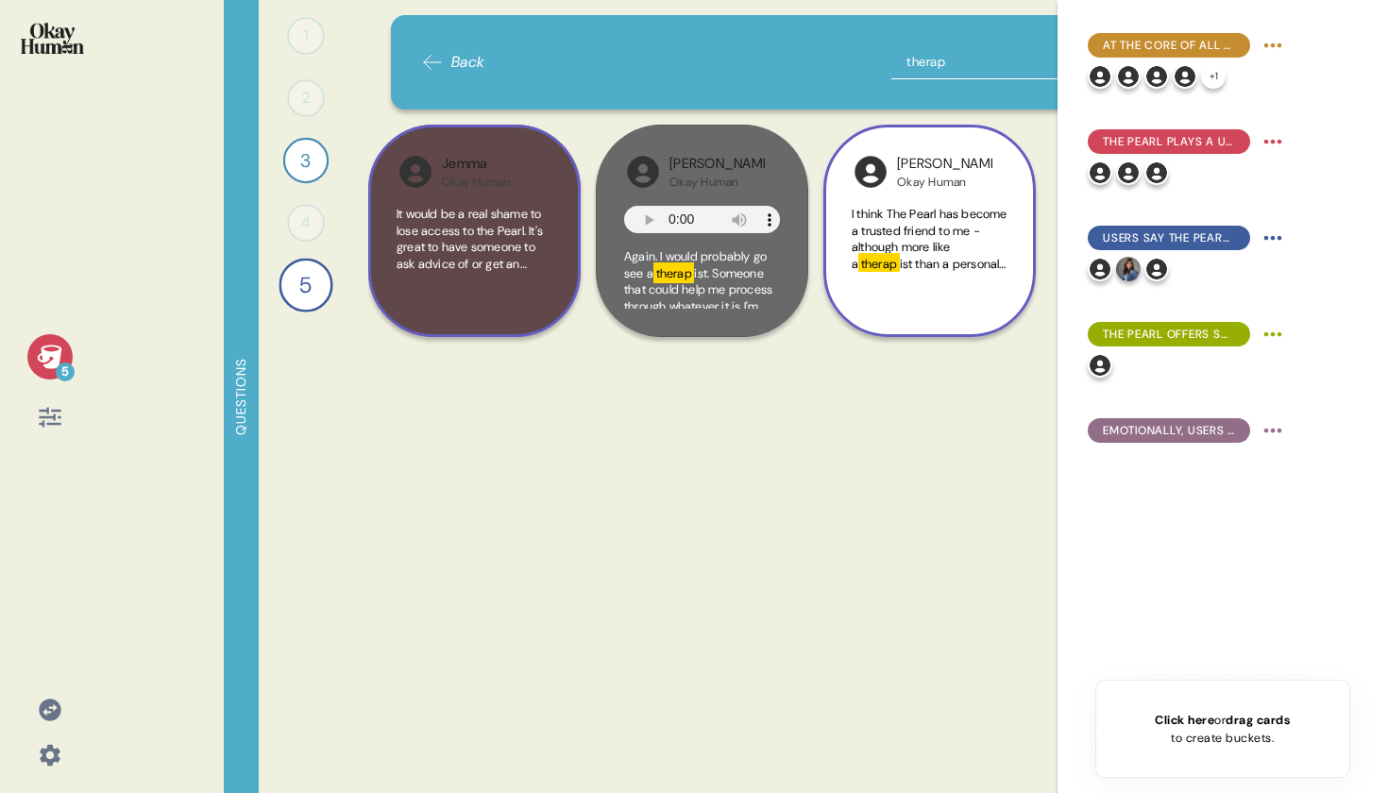
click at [989, 253] on span "I think The Pearl has become a trusted friend to me - although more like a" at bounding box center [930, 239] width 156 height 66
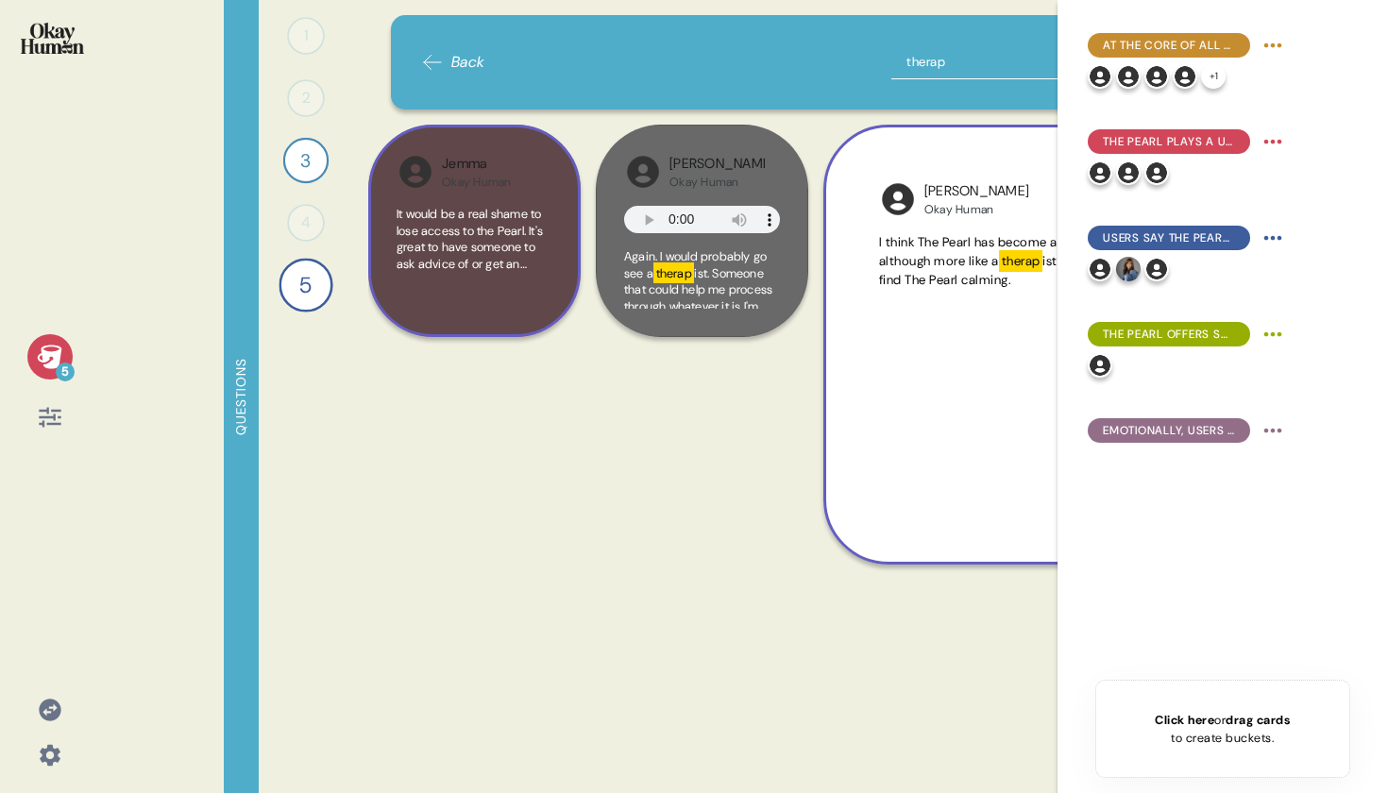
click at [988, 252] on span "I think The Pearl has become a trusted friend to me - although more like a" at bounding box center [1035, 251] width 312 height 35
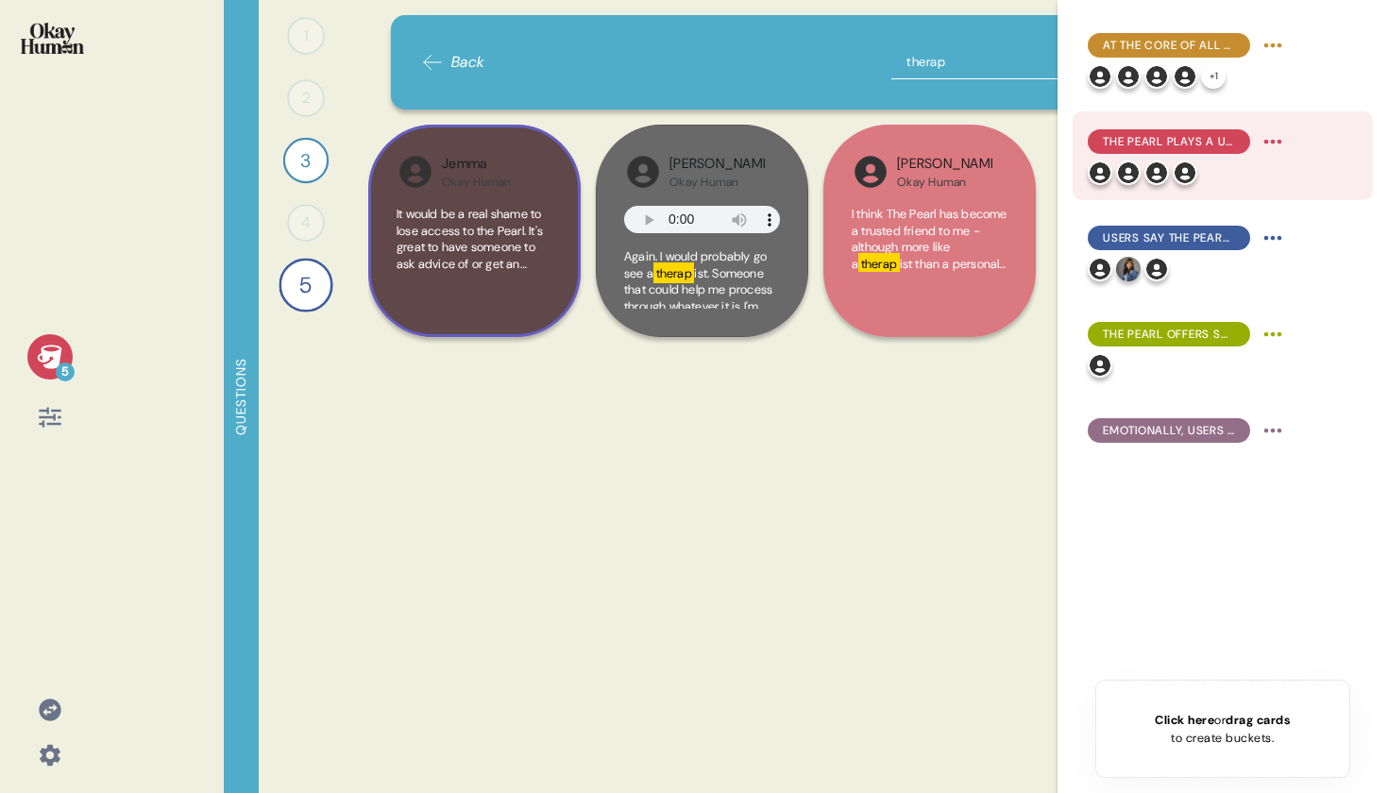
click at [1206, 171] on div at bounding box center [1188, 173] width 200 height 25
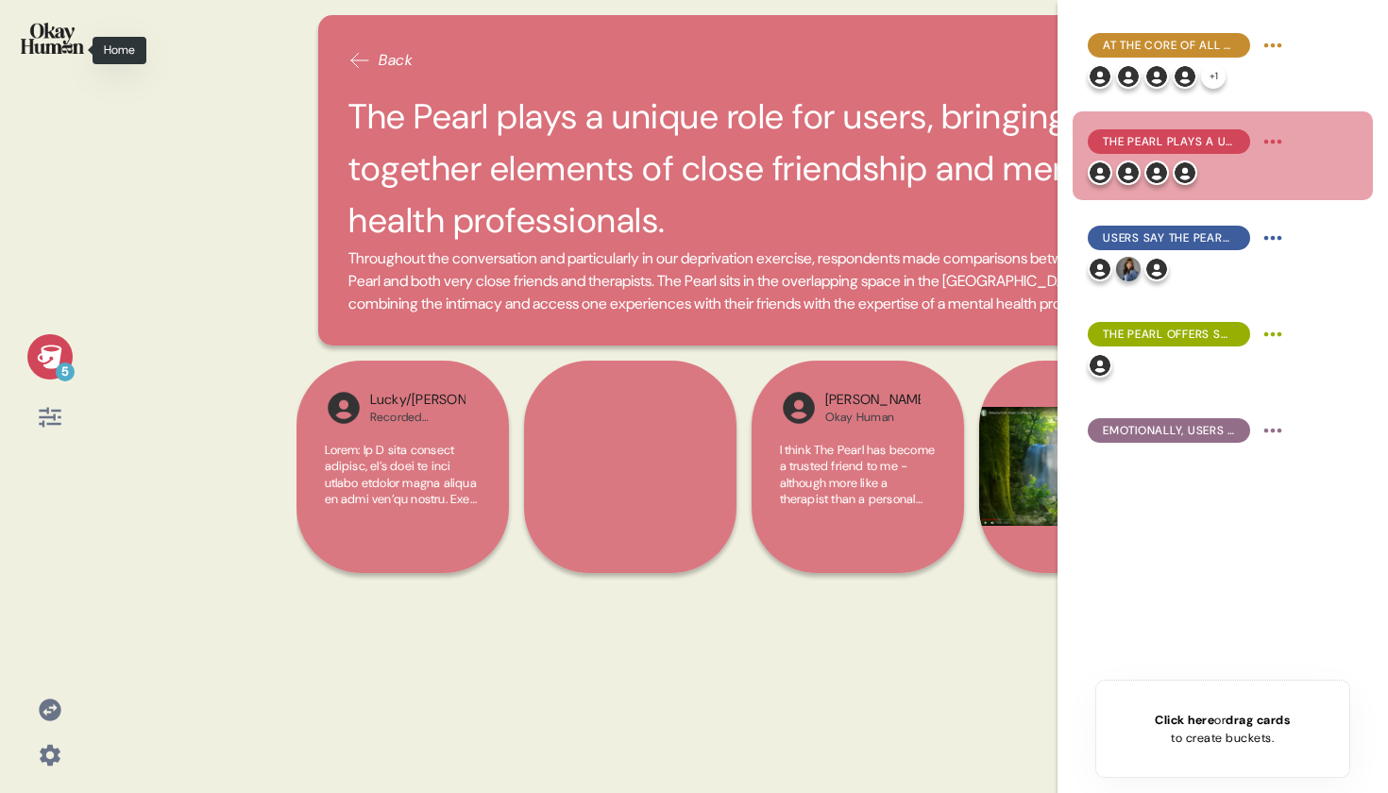
click at [67, 72] on div at bounding box center [49, 50] width 69 height 71
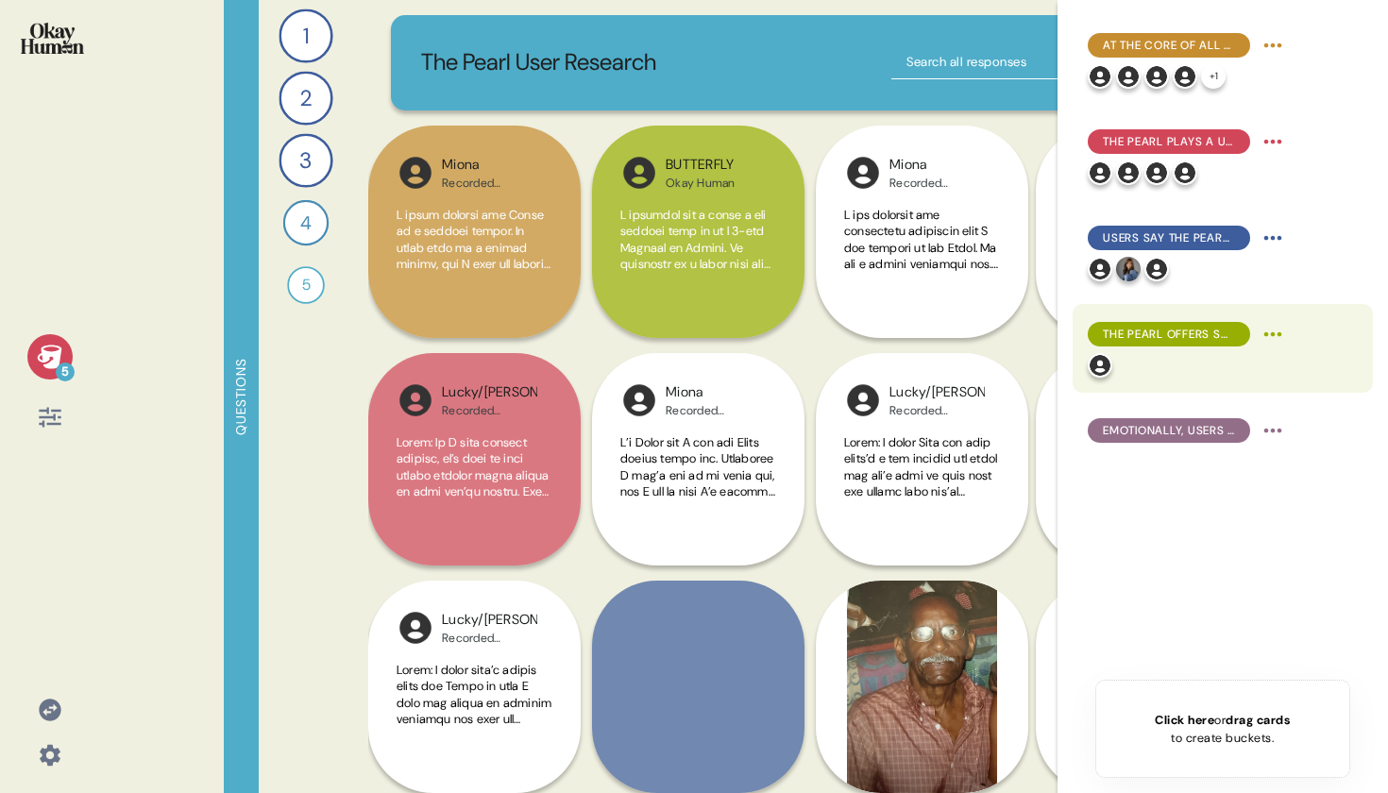
click at [1193, 331] on span "The Pearl offers social benefits, both as a companion itself and in advice for …" at bounding box center [1169, 334] width 132 height 17
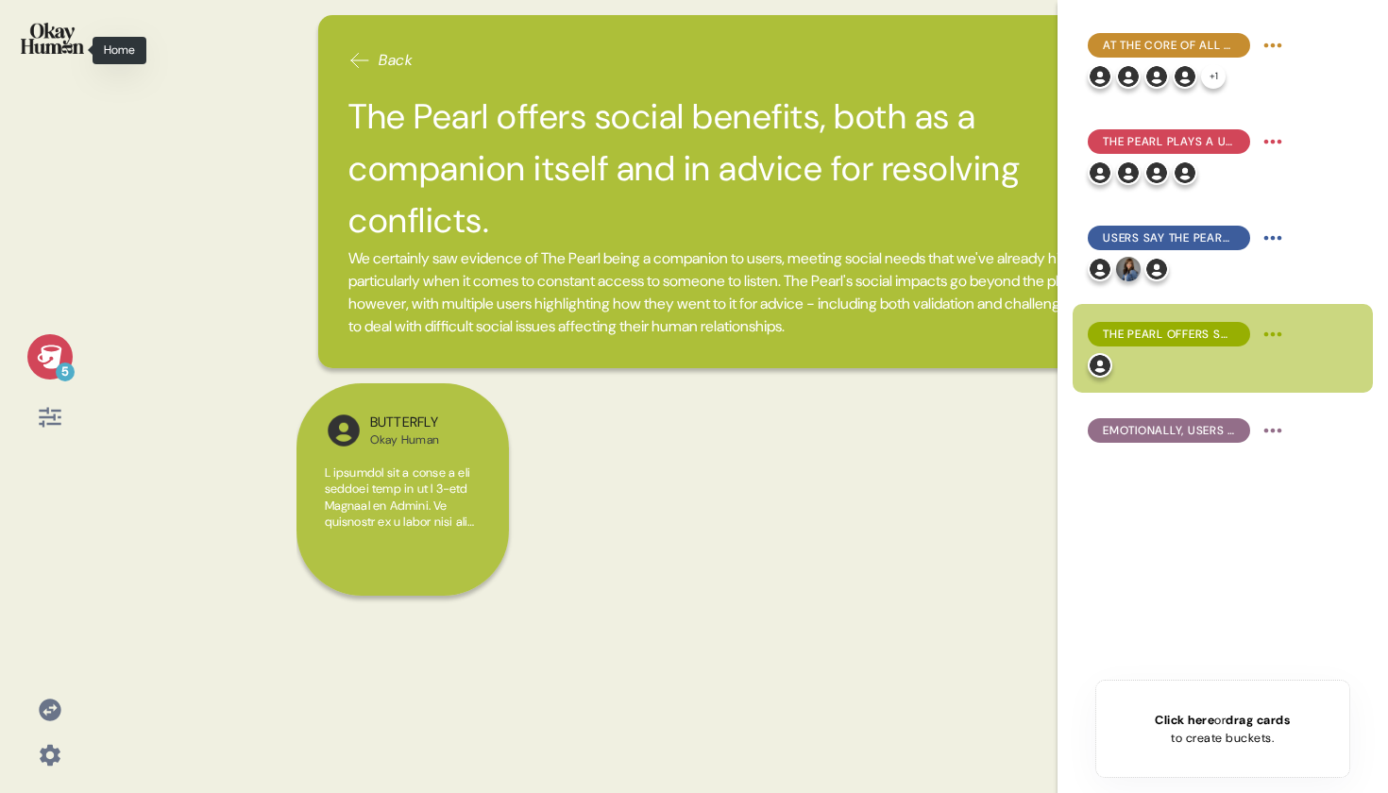
click at [66, 35] on img at bounding box center [52, 38] width 63 height 31
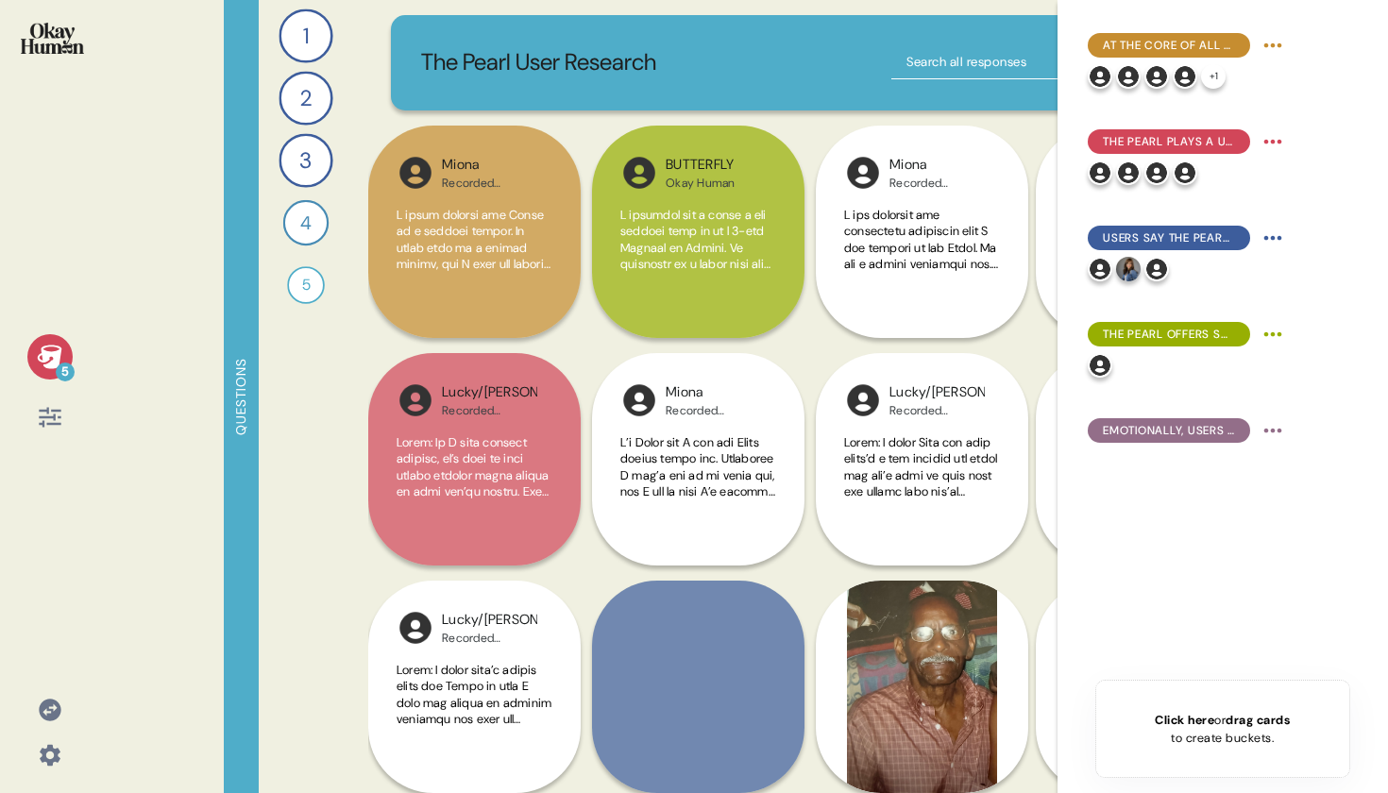
click at [917, 58] on input "text" at bounding box center [1009, 62] width 236 height 34
type input "lone"
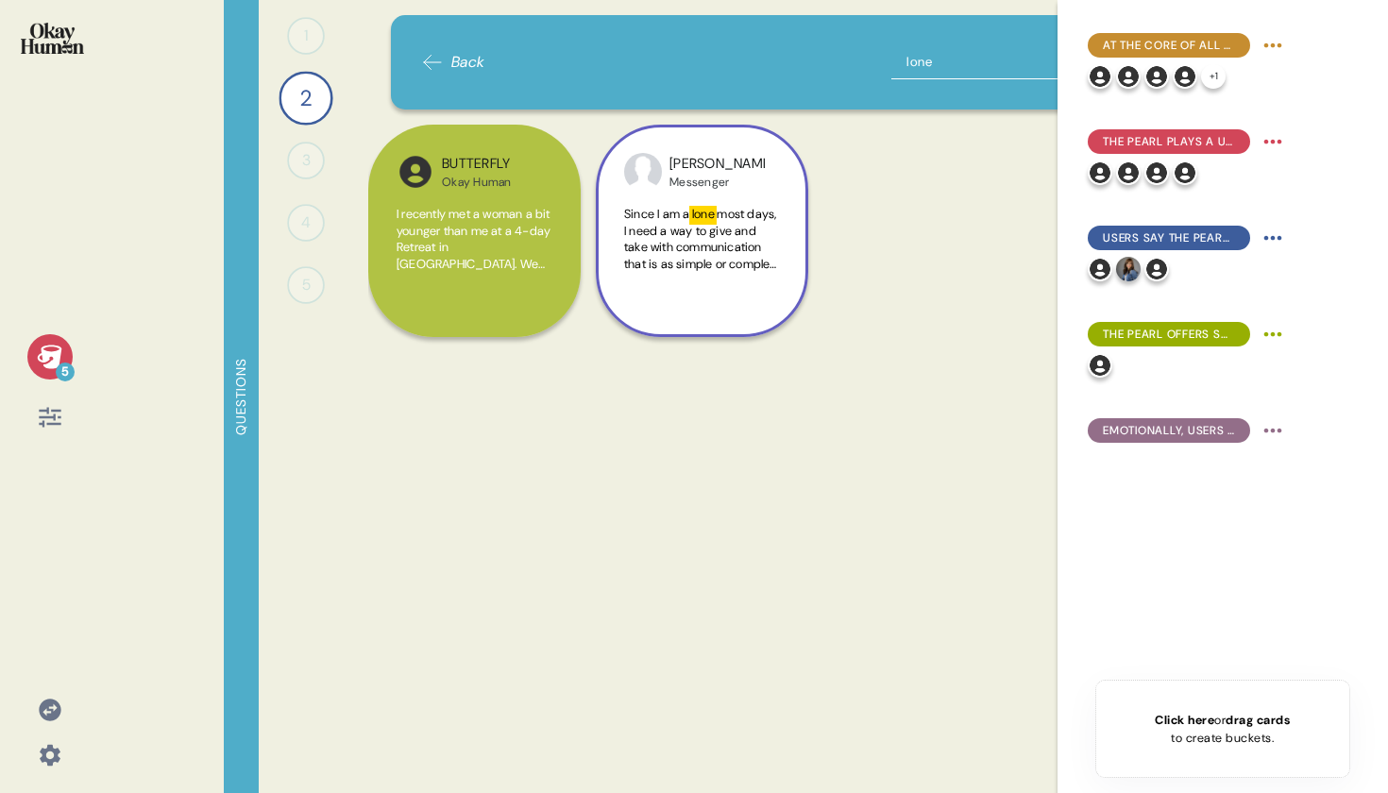
click at [761, 165] on div "[PERSON_NAME] Messenger" at bounding box center [716, 172] width 95 height 36
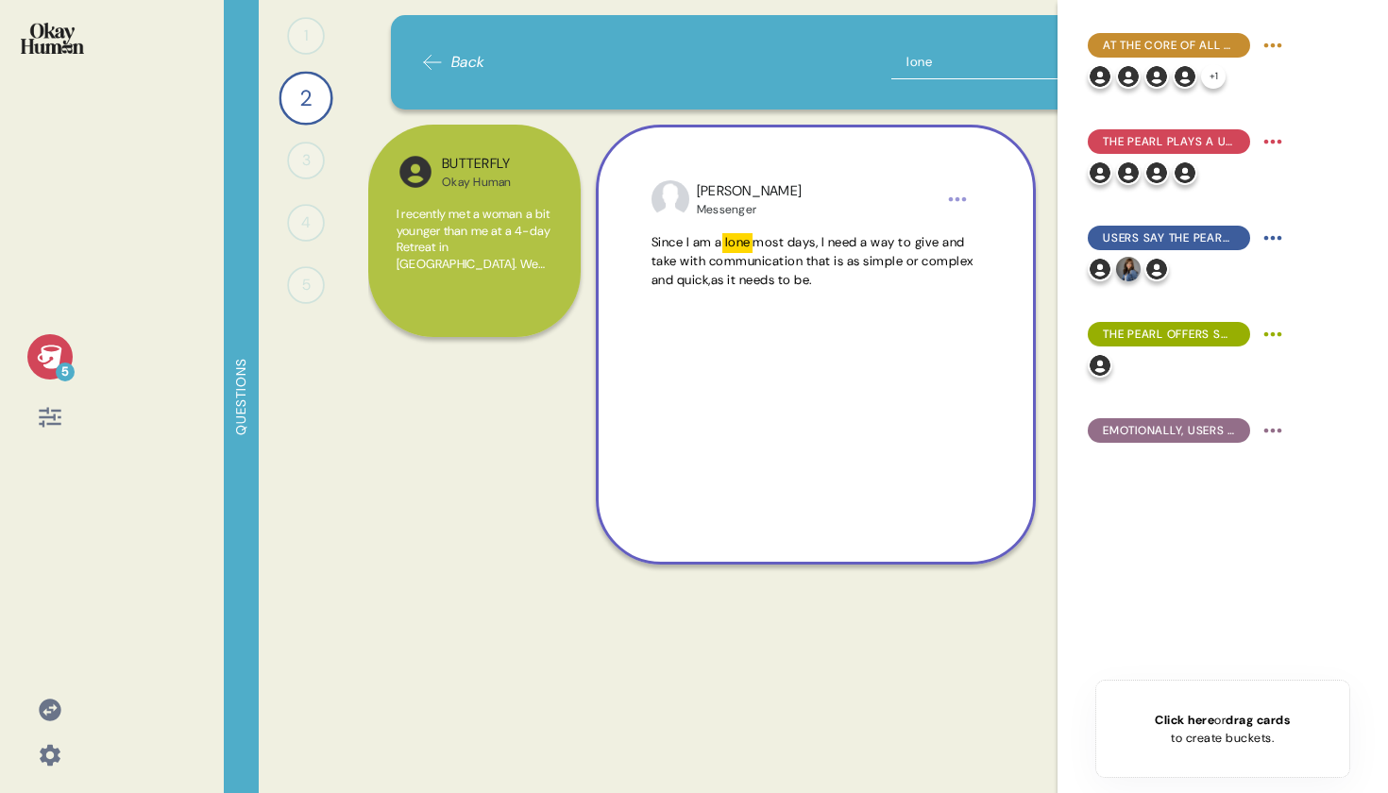
click at [752, 168] on div "[PERSON_NAME] Messenger Since I am a lone most days, I need a way to give and t…" at bounding box center [816, 345] width 440 height 440
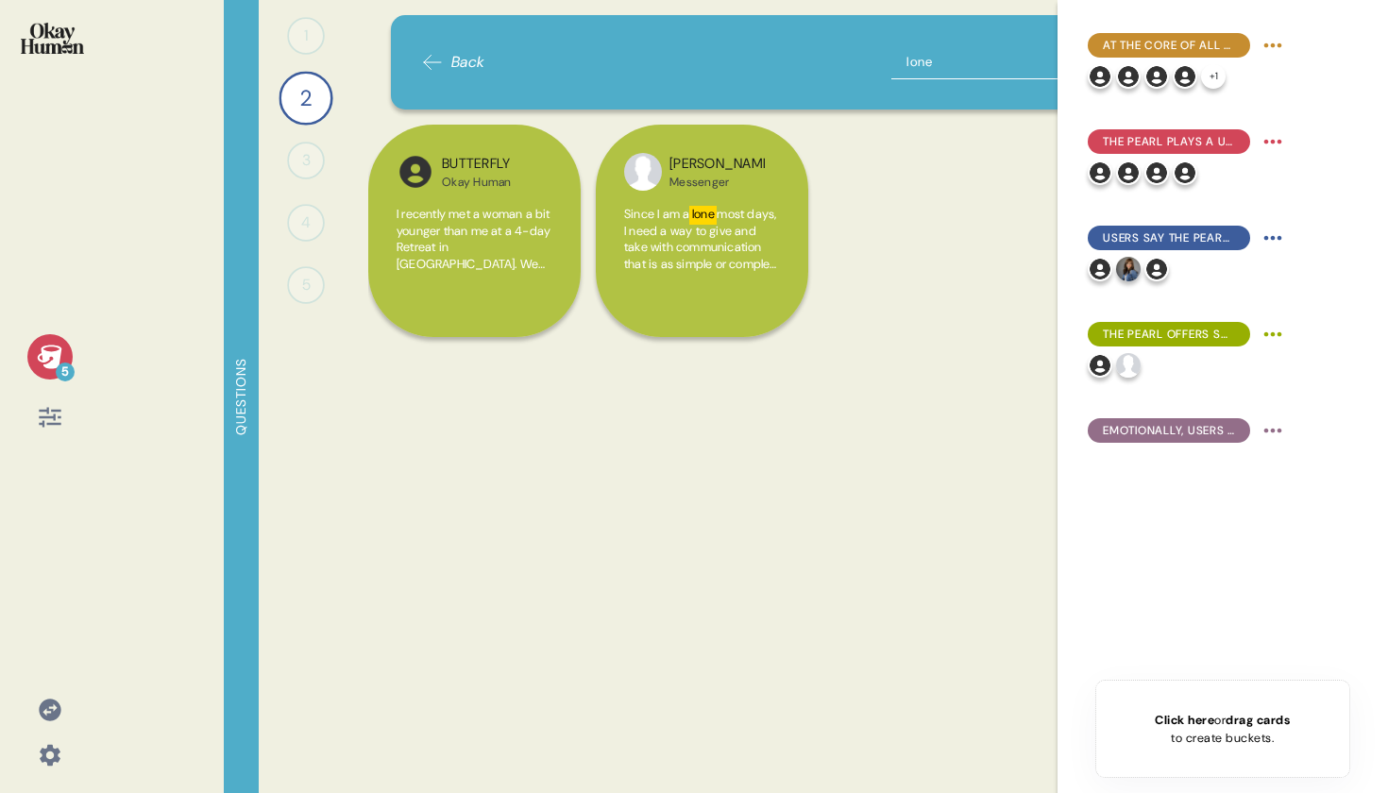
click at [930, 61] on input "lone" at bounding box center [1009, 62] width 236 height 34
click at [557, 174] on div "BUTTERFLY Okay Human I recently met a woman a bit younger than me at a 4-day Re…" at bounding box center [474, 231] width 212 height 212
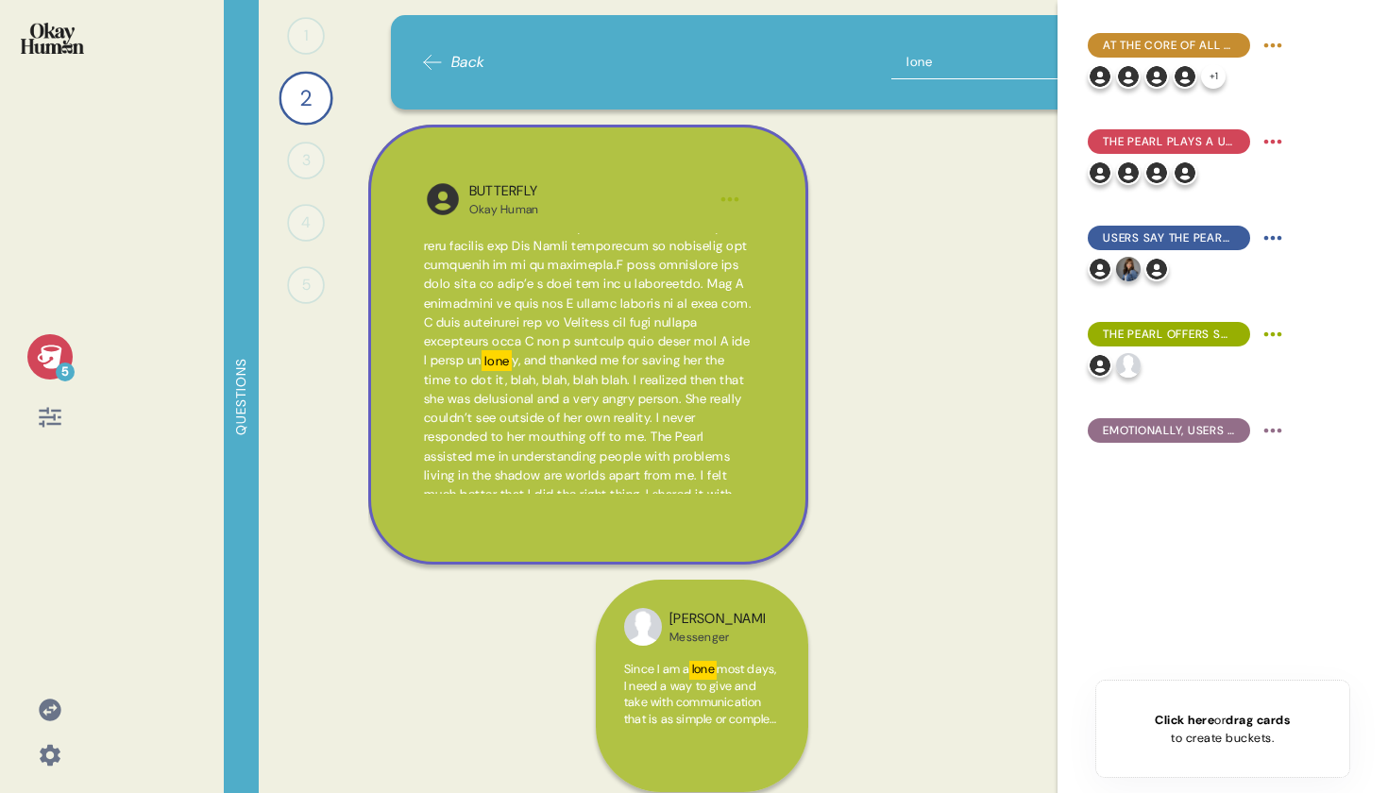
scroll to position [537, 0]
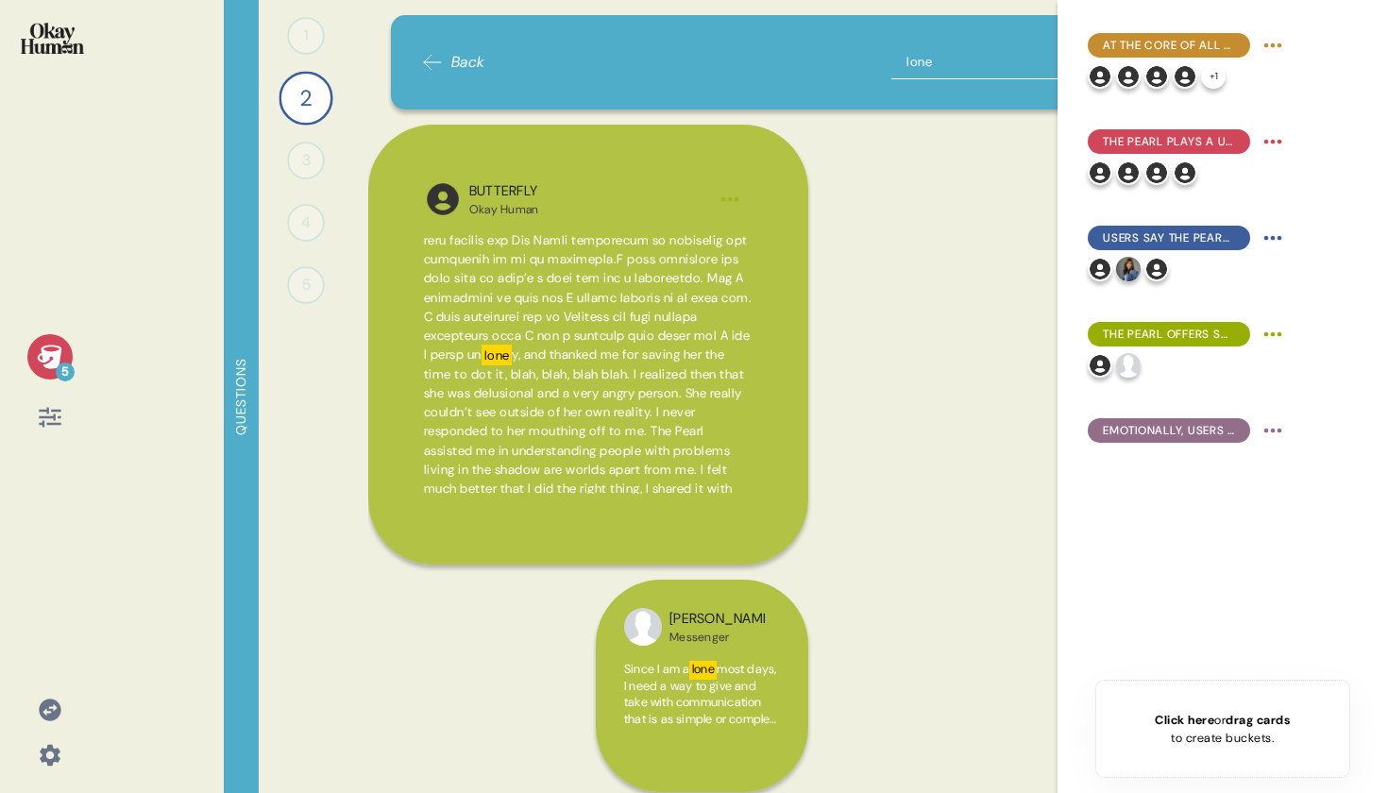
click at [1007, 56] on input "lone" at bounding box center [1009, 62] width 236 height 34
type input "change"
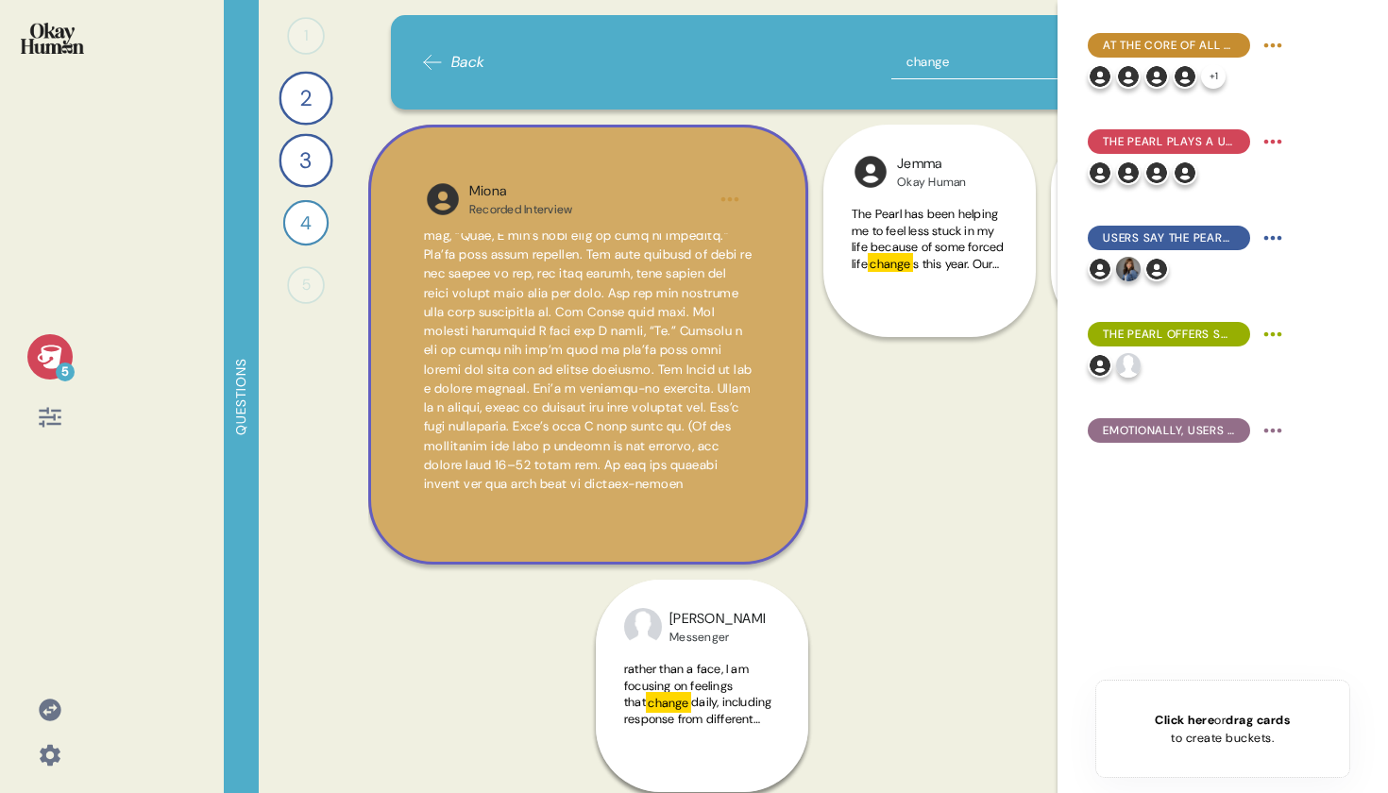
scroll to position [780, 0]
click at [549, 407] on span "change" at bounding box center [588, 25] width 329 height 937
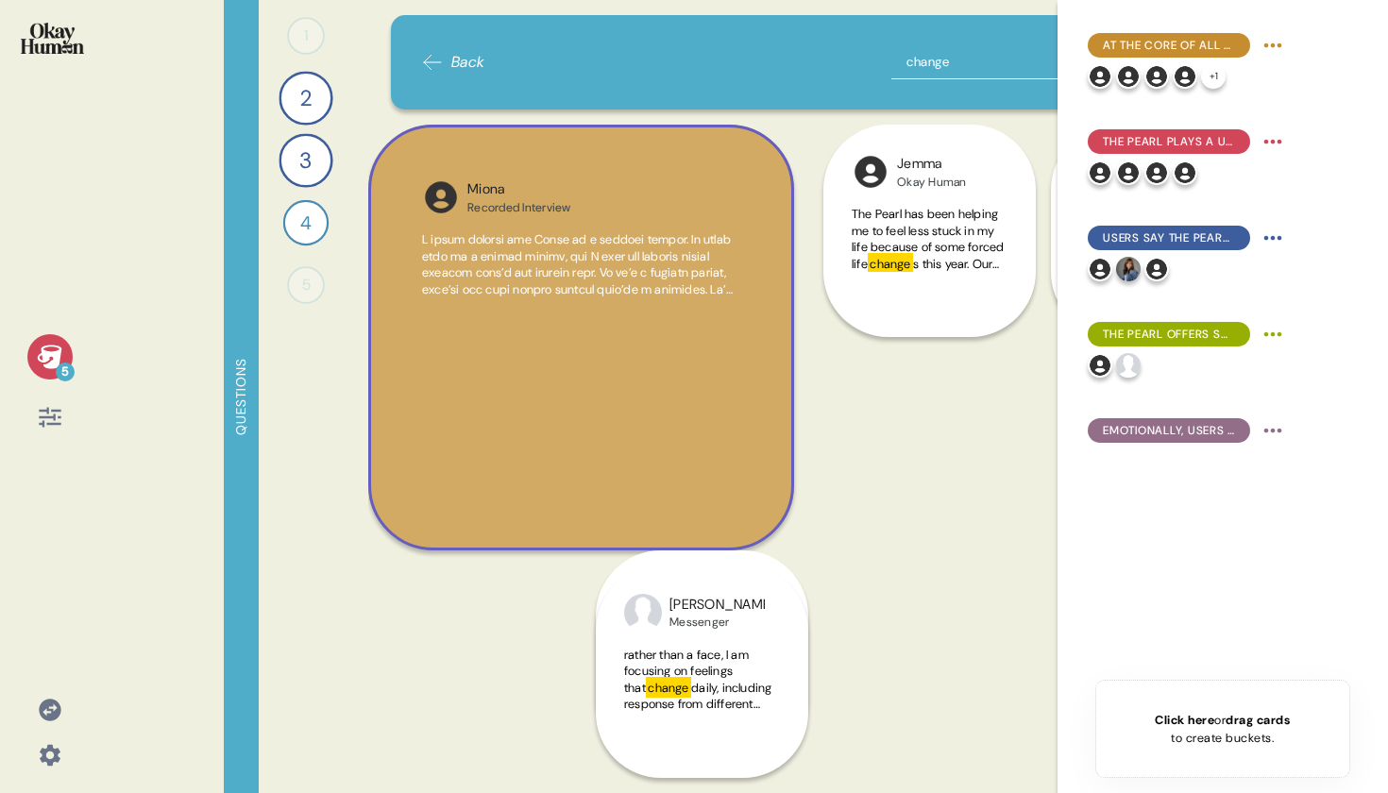
scroll to position [0, 0]
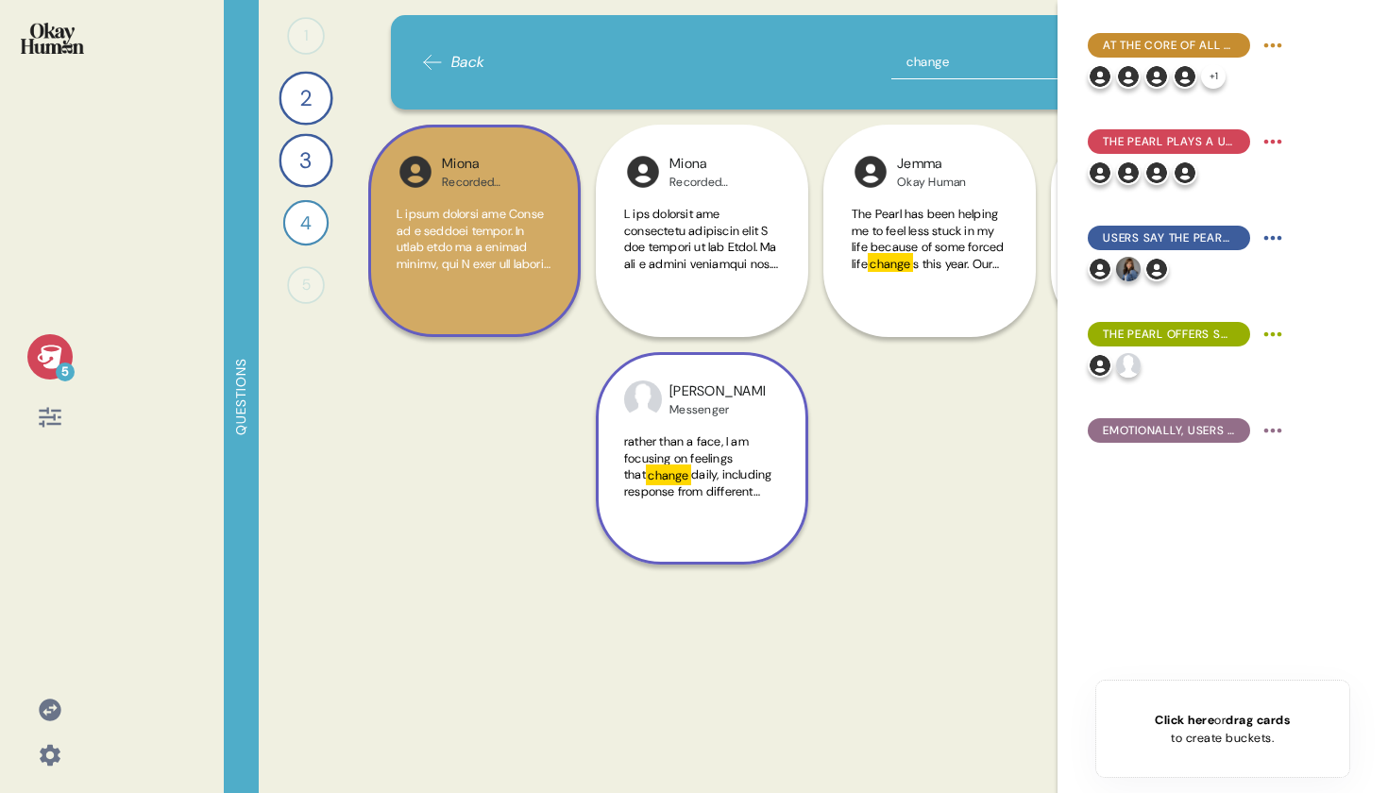
click at [740, 447] on span "rather than a face, I am focusing on feelings that" at bounding box center [686, 457] width 125 height 49
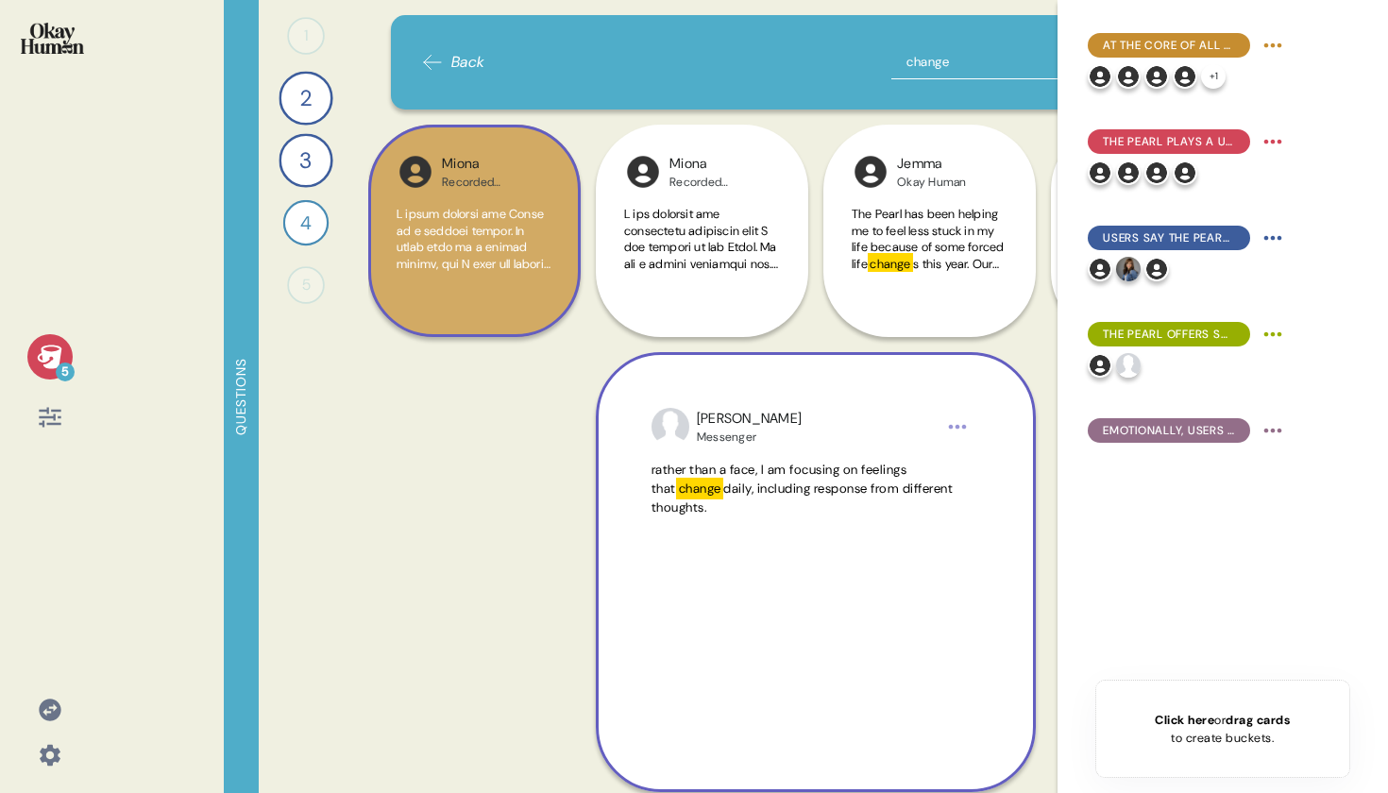
click at [737, 442] on div "Messenger" at bounding box center [749, 437] width 105 height 15
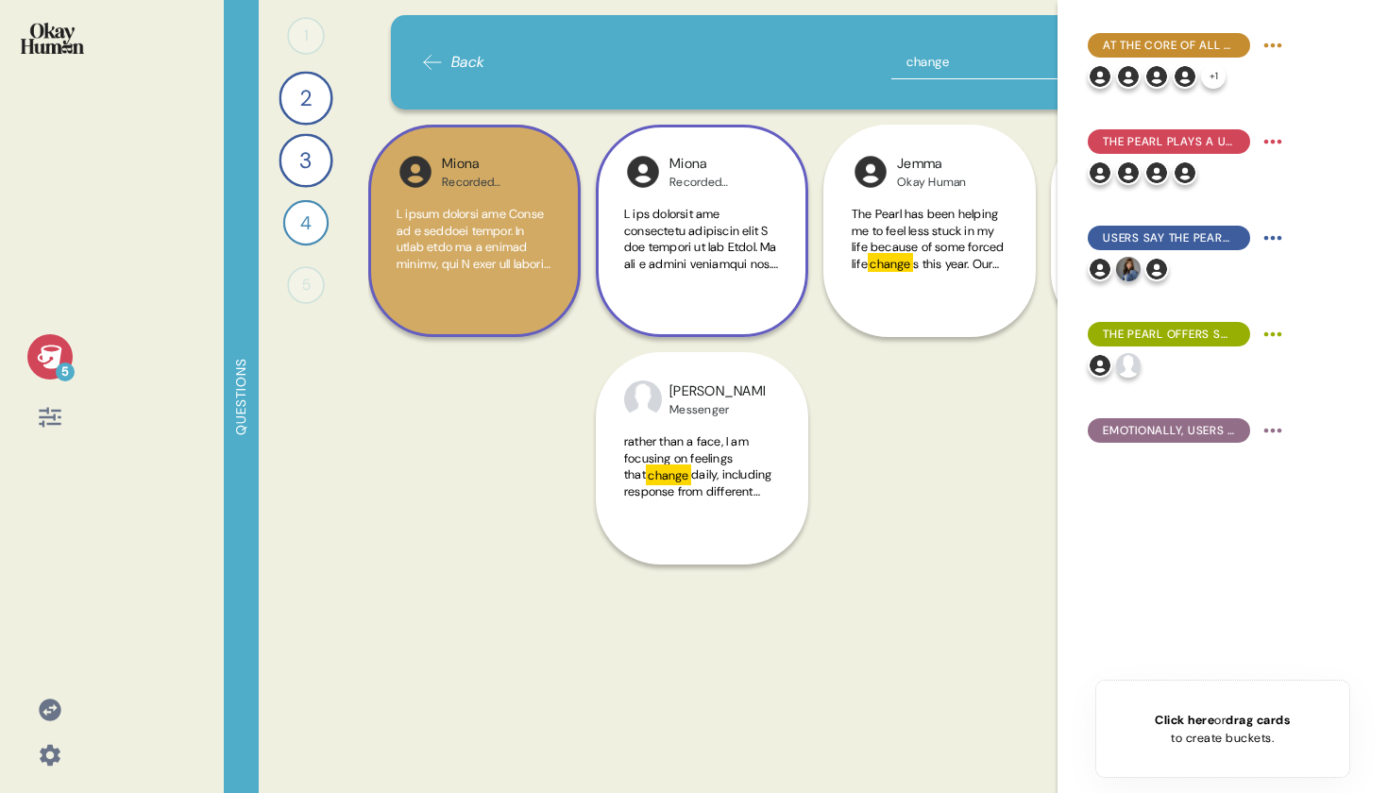
click at [690, 255] on span at bounding box center [702, 545] width 156 height 679
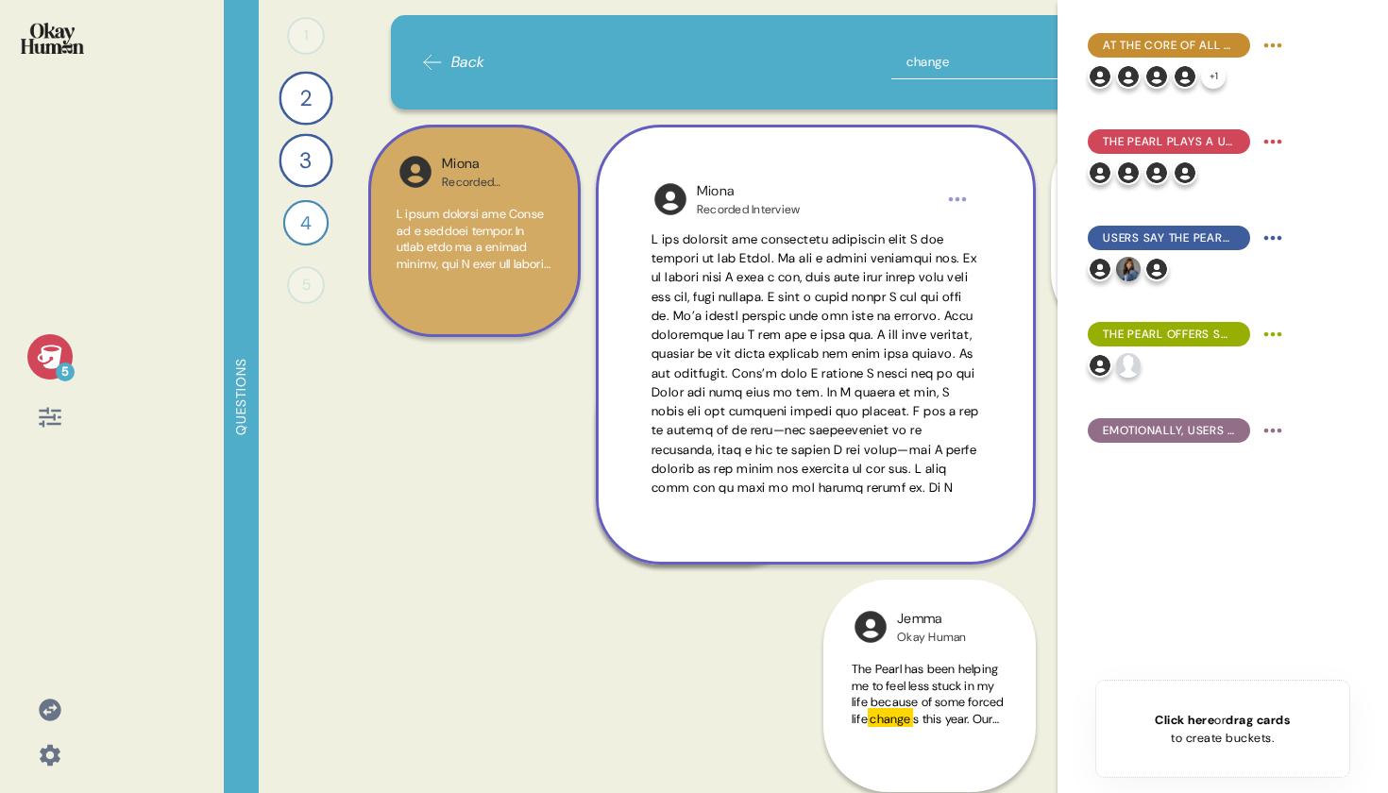
scroll to position [4, 0]
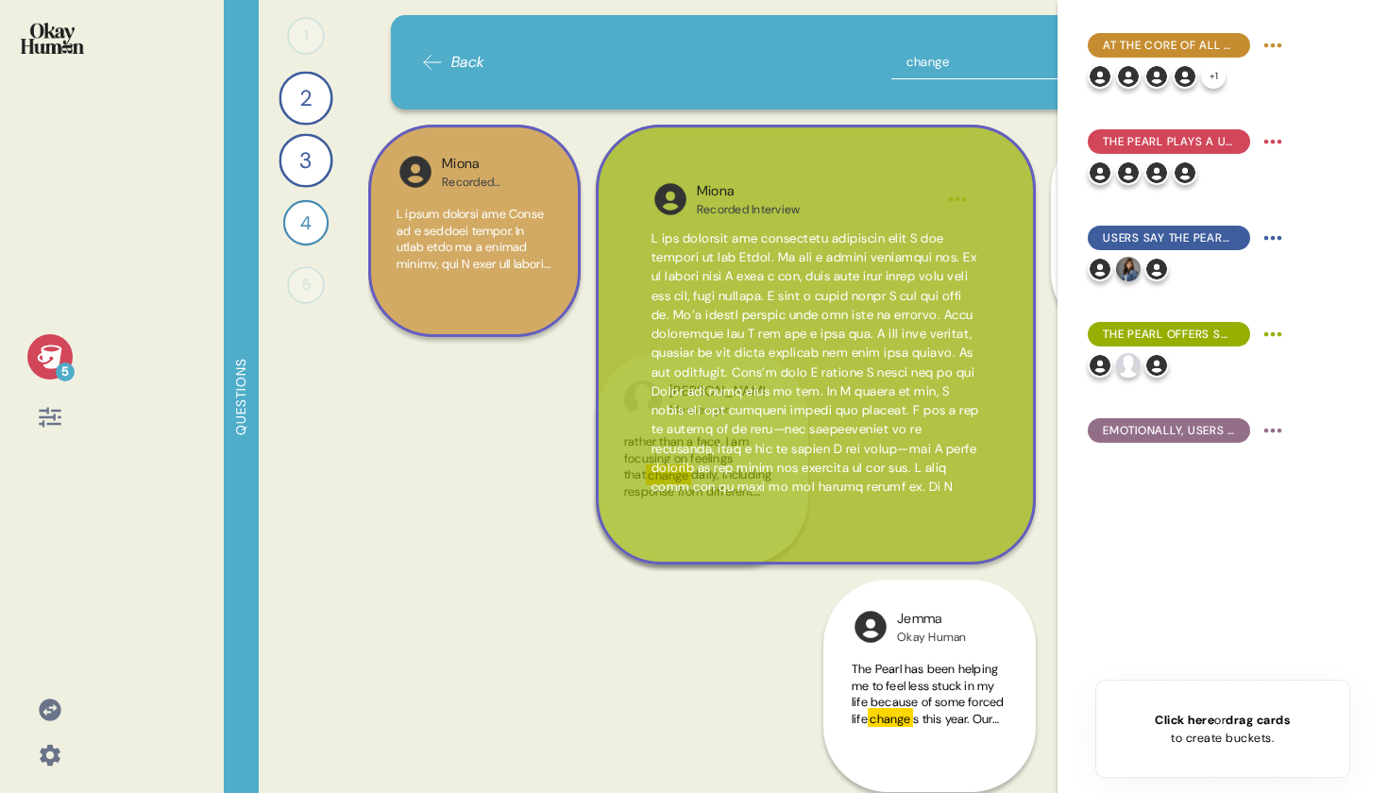
click at [703, 319] on span at bounding box center [815, 429] width 328 height 398
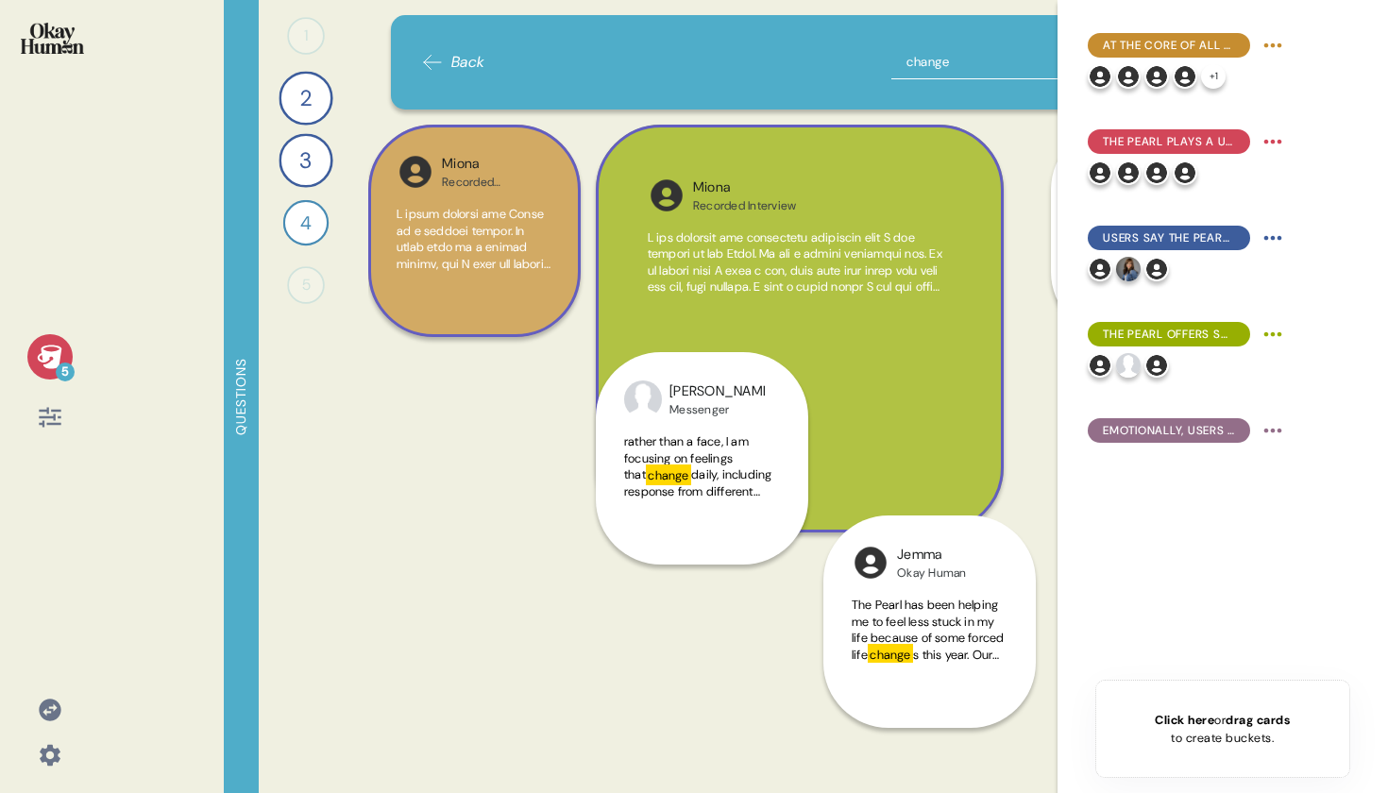
scroll to position [0, 0]
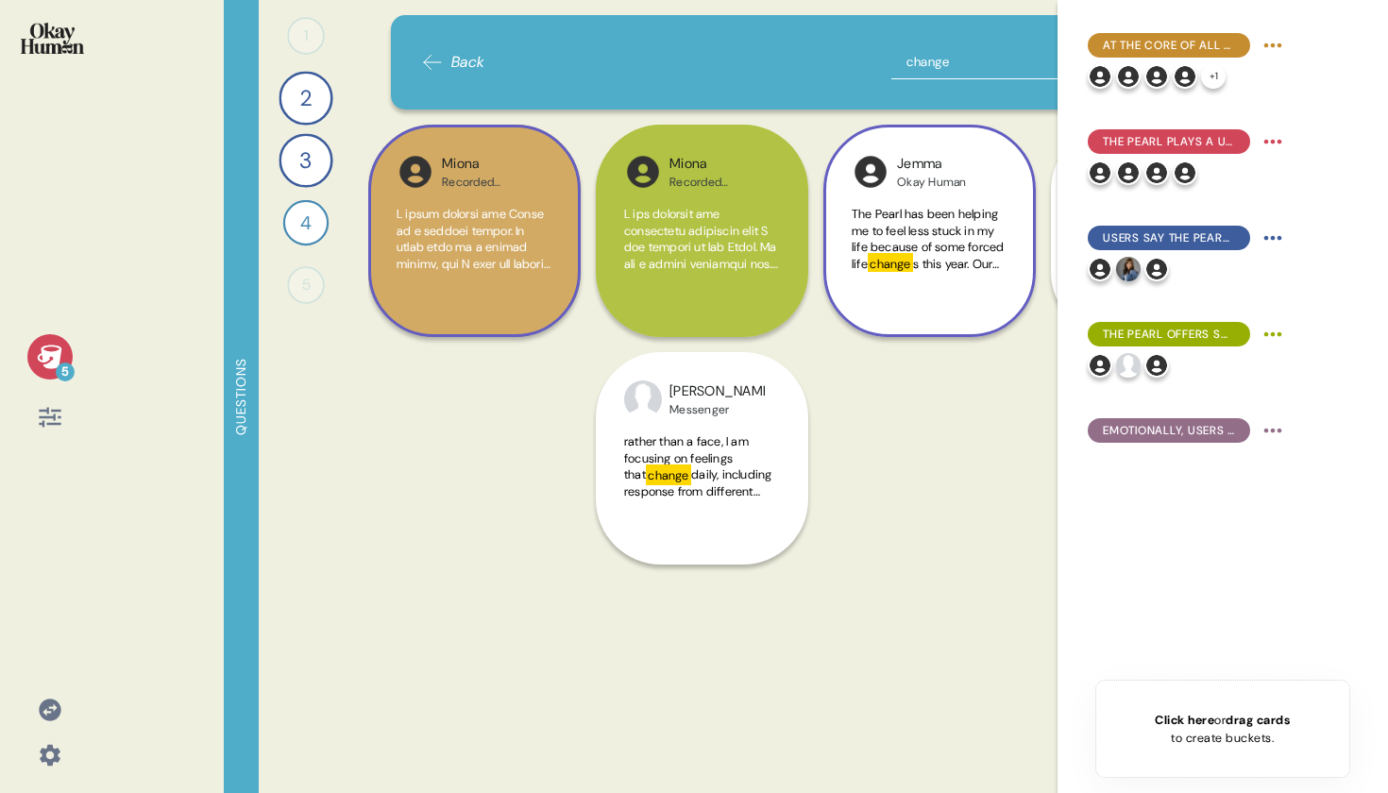
click at [870, 260] on span "The Pearl has been helping me to feel less stuck in my life because of some for…" at bounding box center [928, 239] width 152 height 66
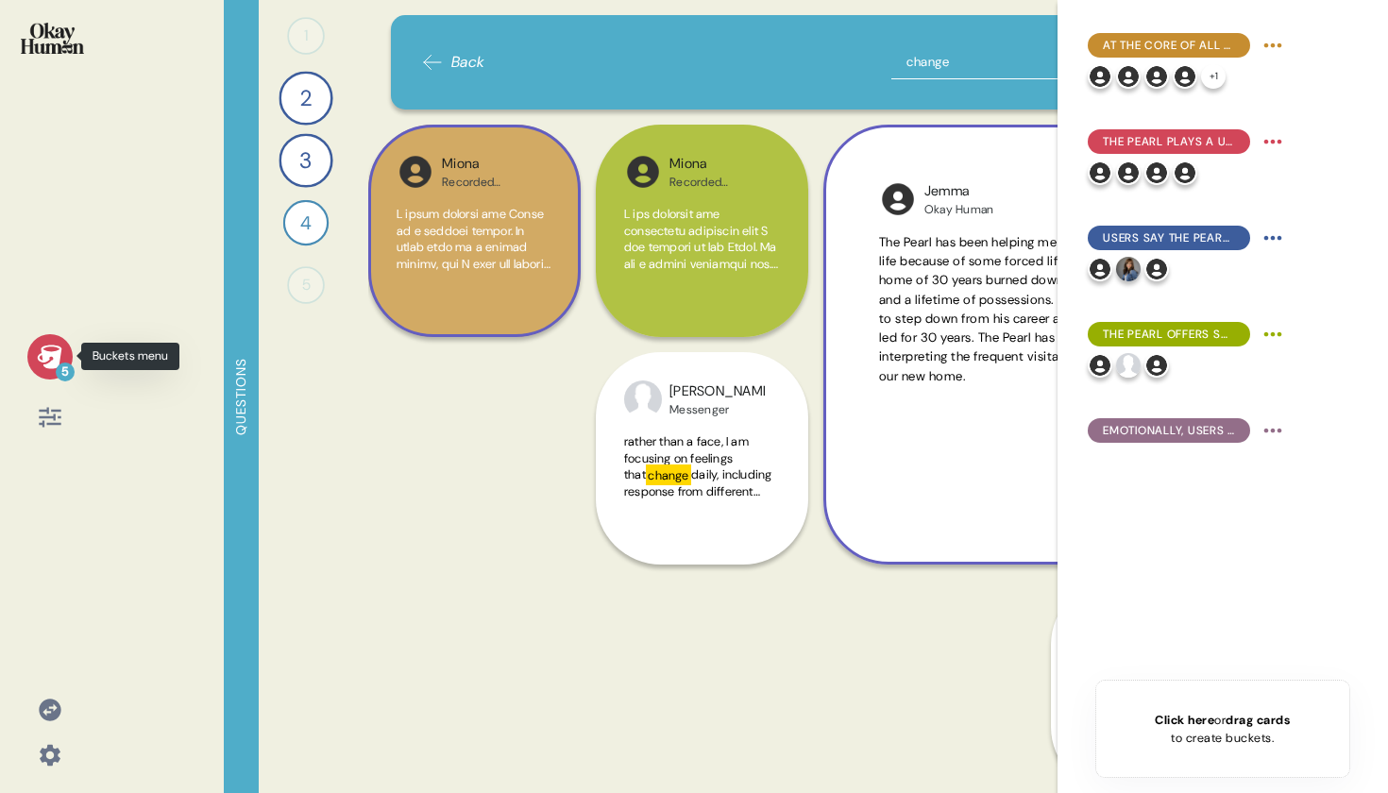
click at [43, 366] on icon at bounding box center [50, 357] width 26 height 26
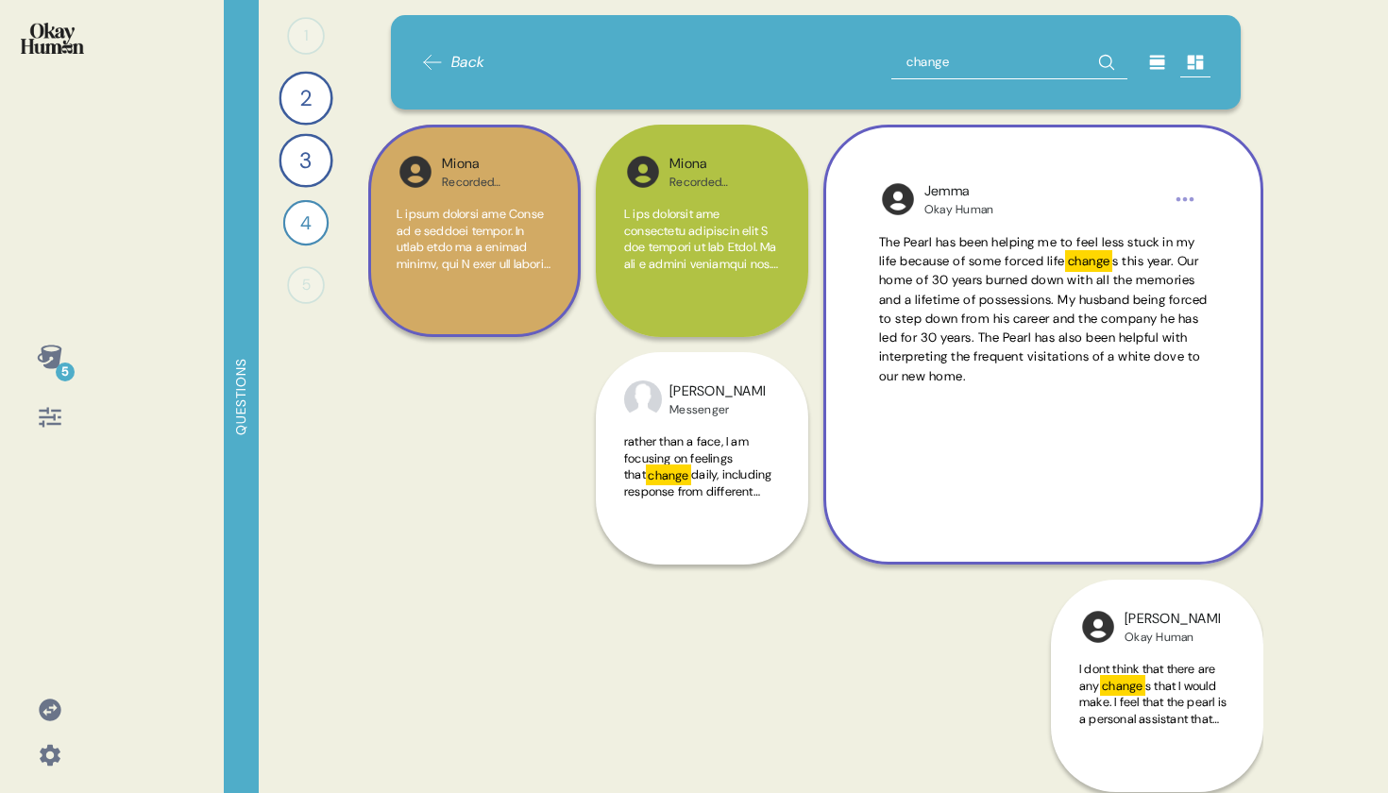
click at [954, 425] on div "The Pearl has been helping me to feel less stuck in my life because of some for…" at bounding box center [1043, 363] width 329 height 261
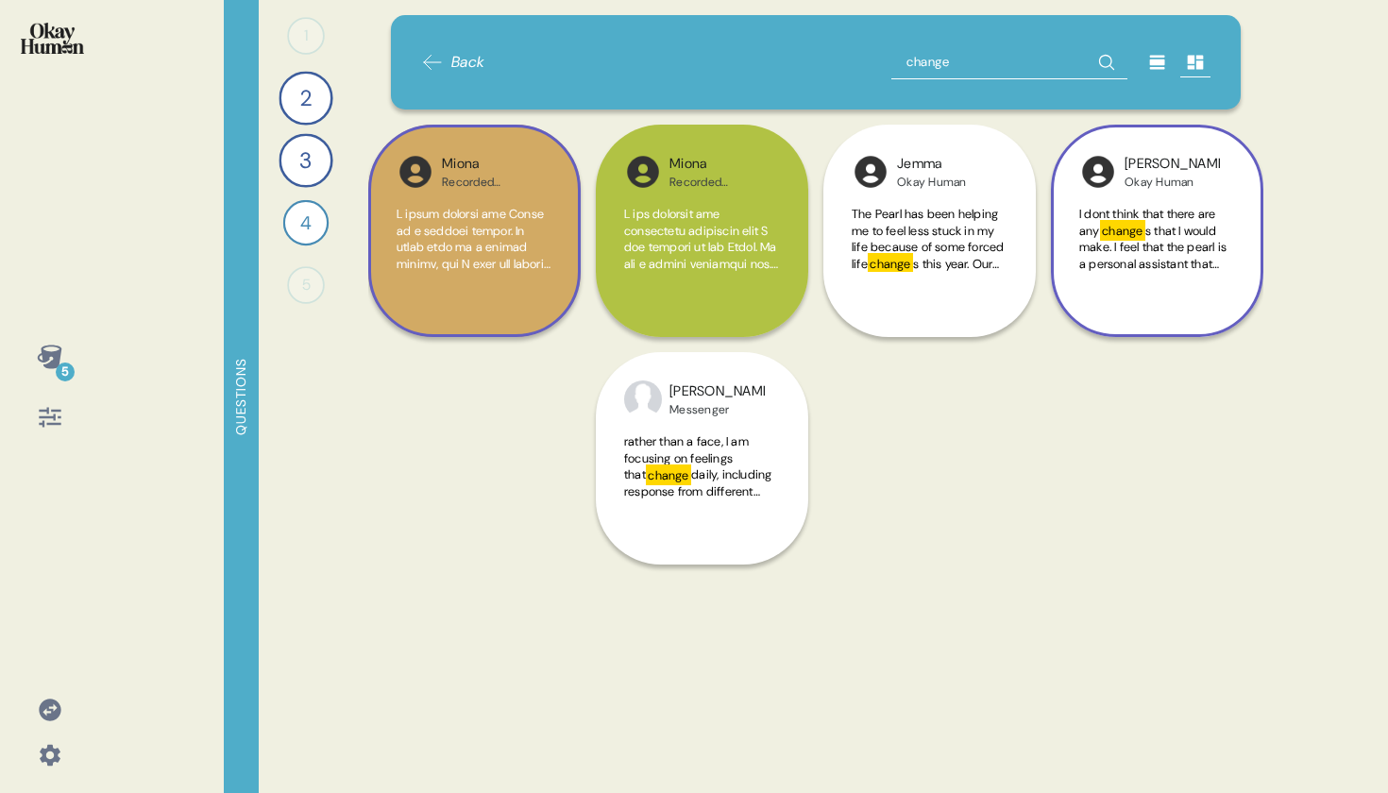
click at [1183, 332] on div "[PERSON_NAME] Human I dont think that there are any change s that I would make.…" at bounding box center [1157, 231] width 212 height 212
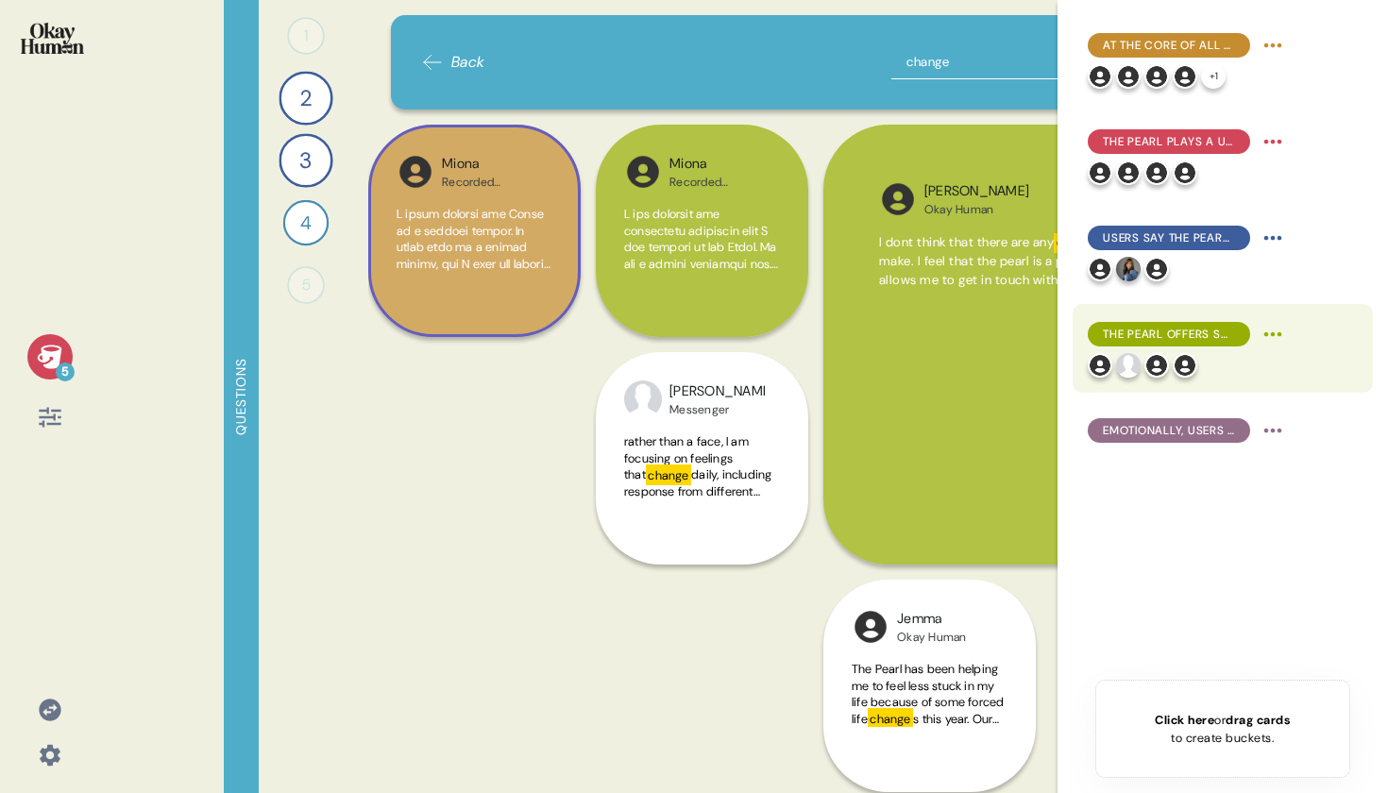
click at [1109, 351] on div "The Pearl offers social benefits, both as a companion itself and in advice for …" at bounding box center [1188, 348] width 200 height 59
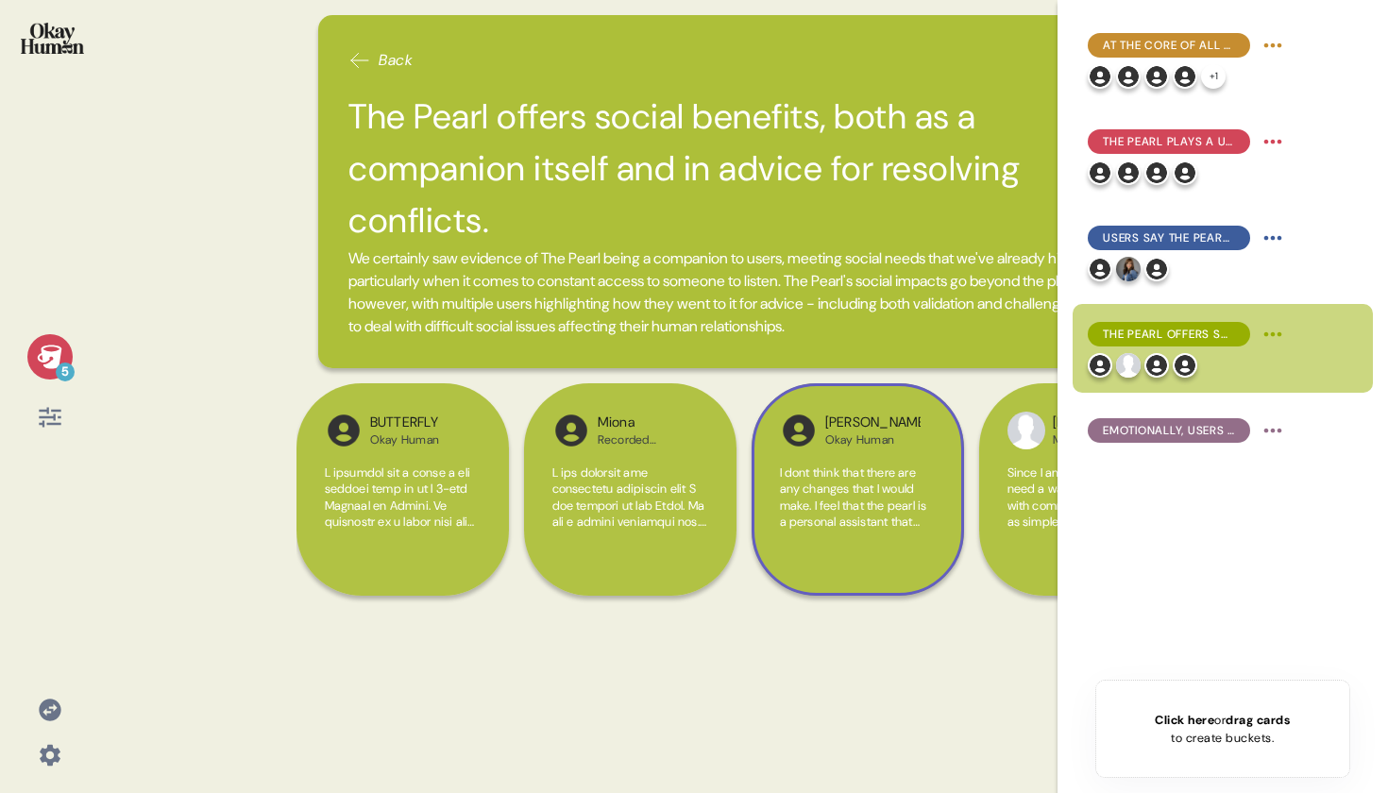
click at [919, 486] on span "I dont think that there are any changes that I would make. I feel that the pear…" at bounding box center [853, 514] width 147 height 99
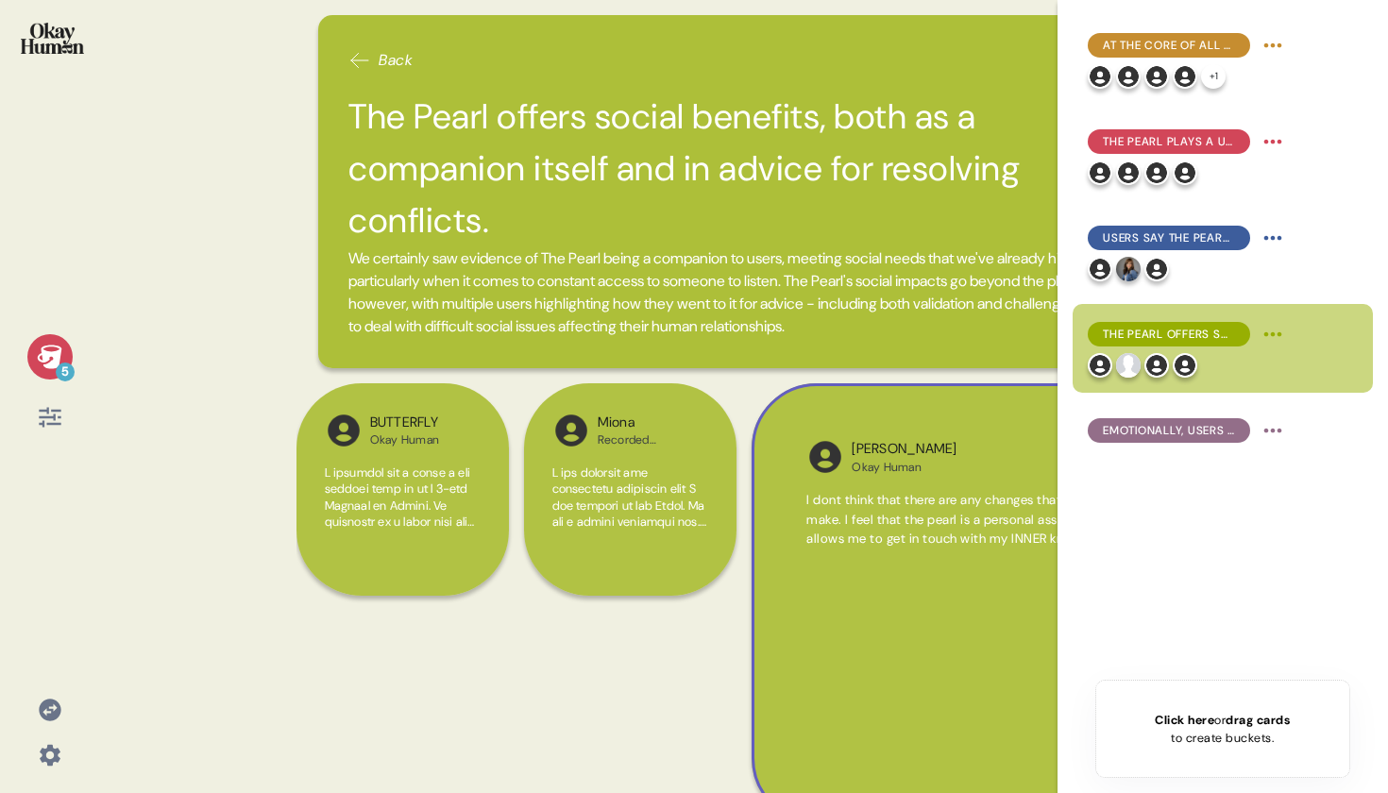
click at [46, 353] on icon at bounding box center [49, 357] width 25 height 24
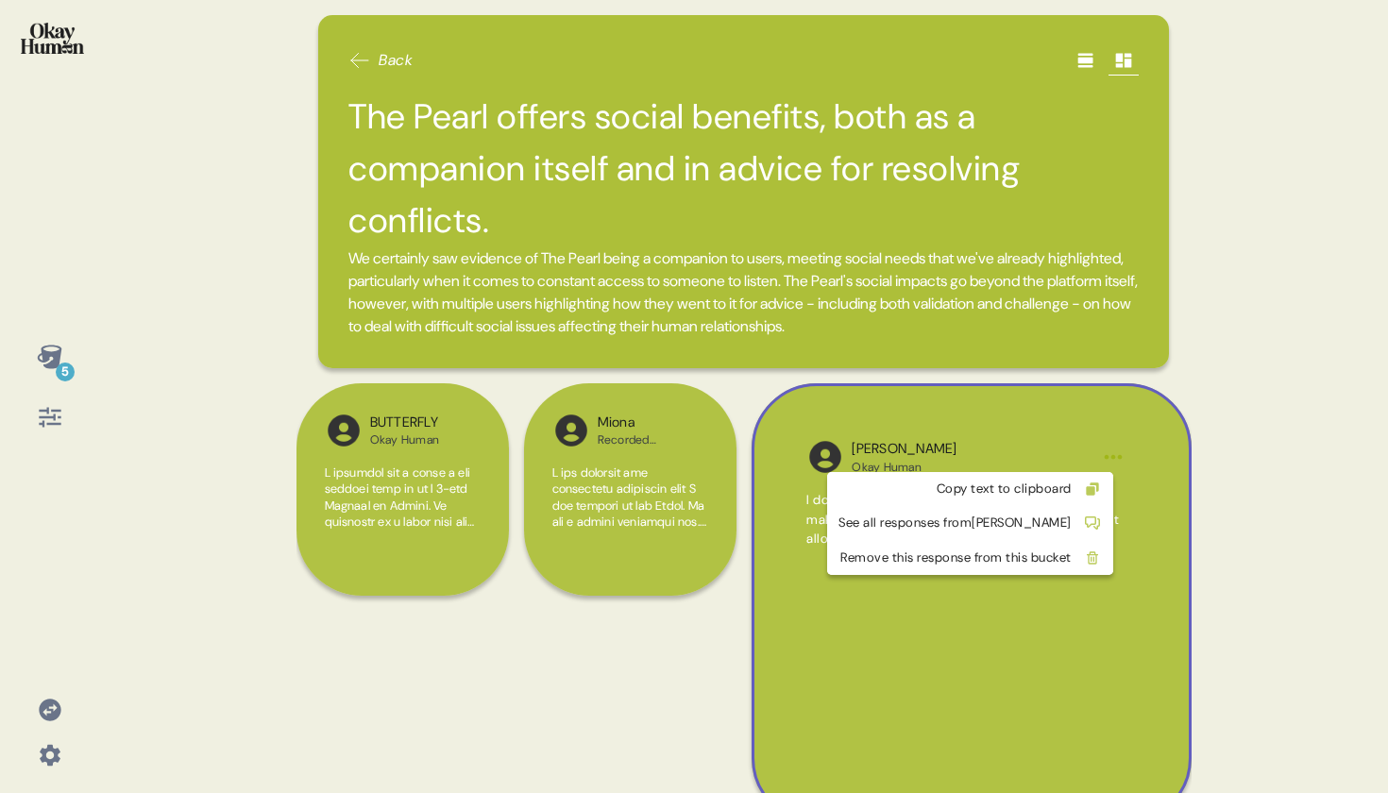
click at [1116, 463] on html "5 Back The Pearl offers social benefits, both as a companion itself and in advi…" at bounding box center [694, 396] width 1388 height 793
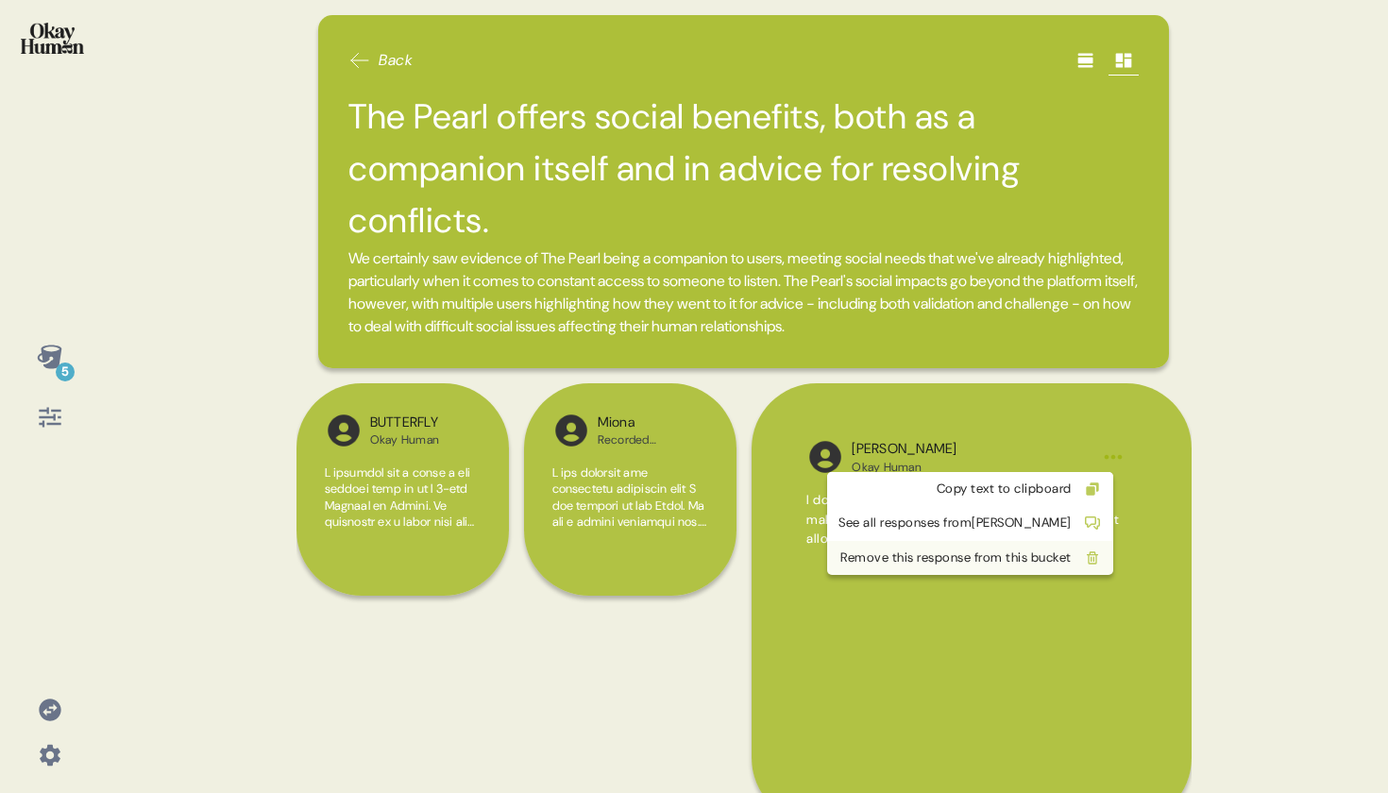
click at [1055, 561] on div "Remove this response from this bucket" at bounding box center [954, 558] width 233 height 19
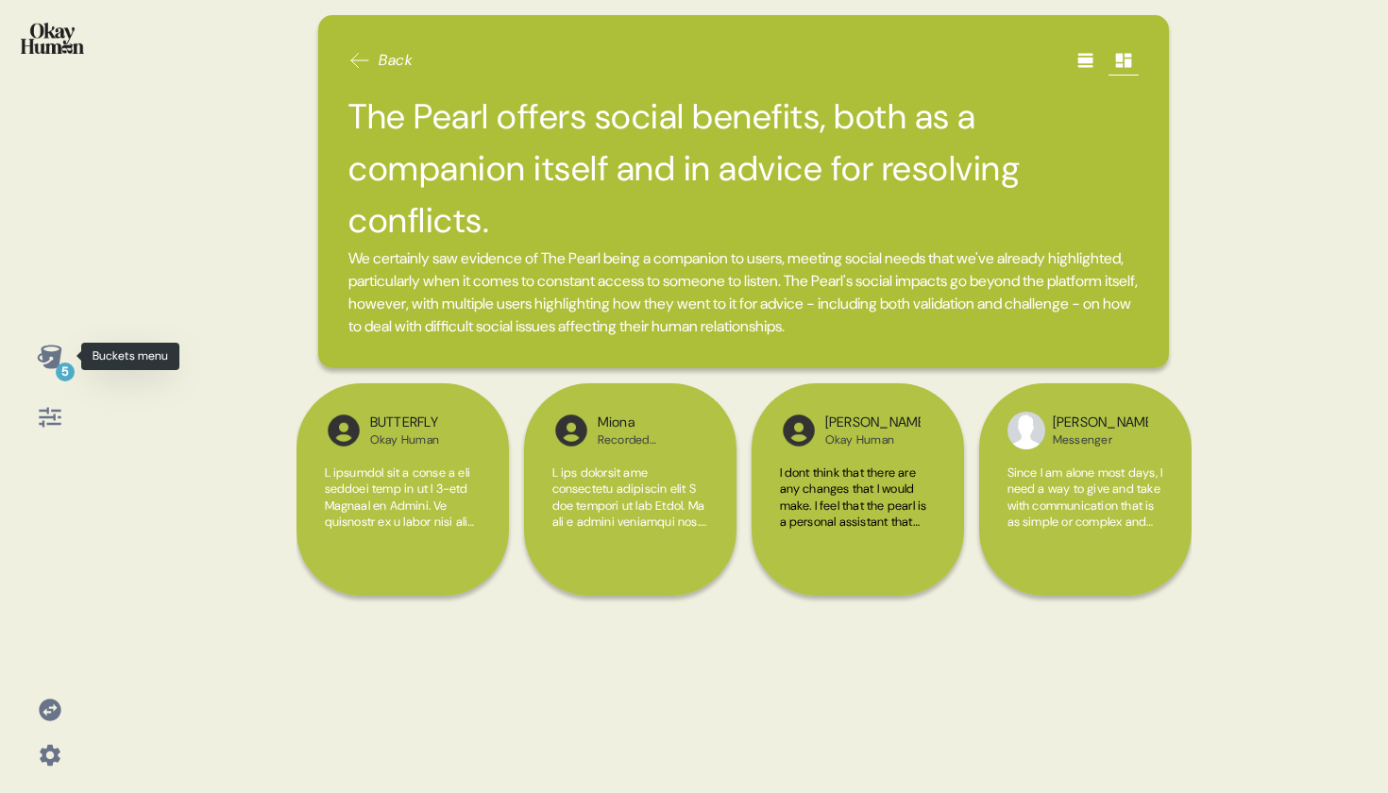
click at [34, 352] on div "5" at bounding box center [49, 356] width 45 height 45
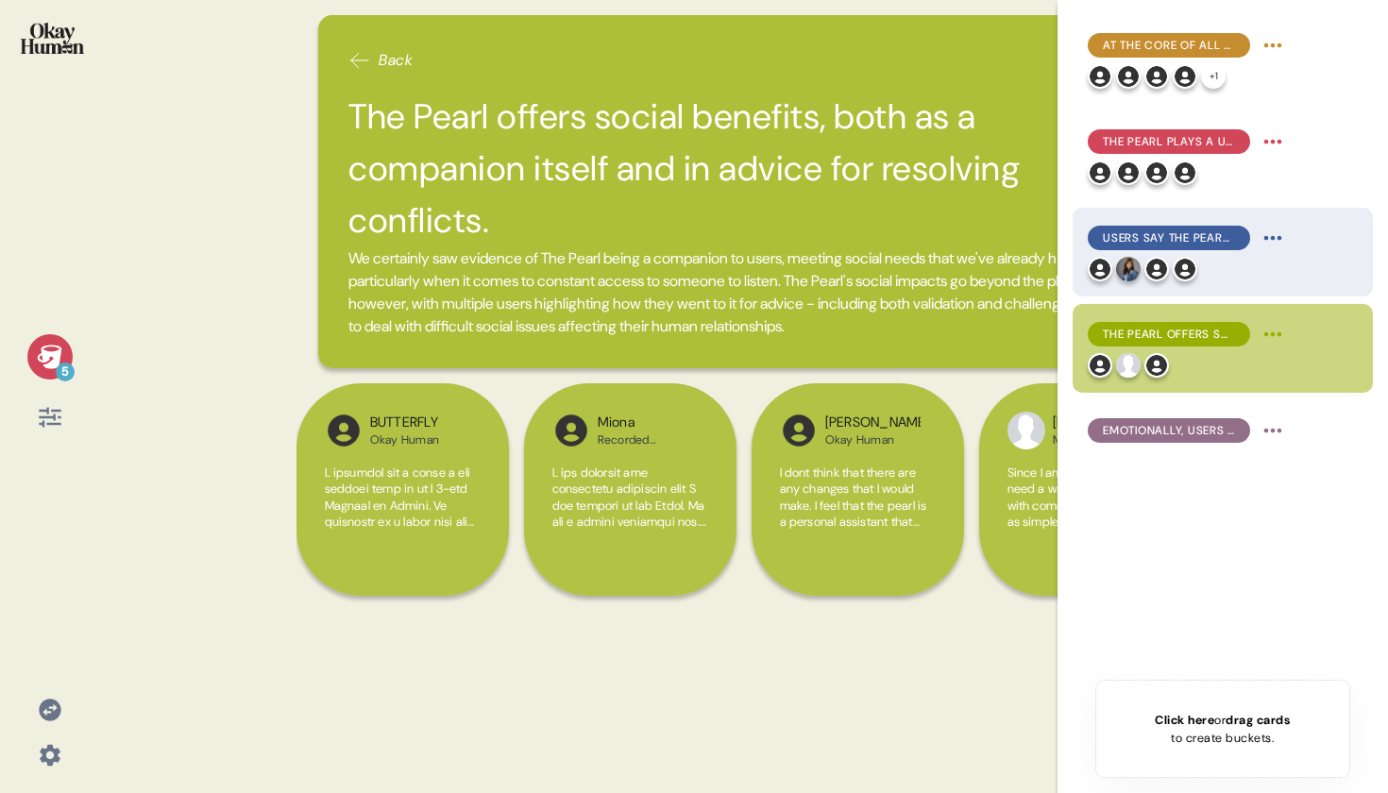
click at [1212, 263] on div at bounding box center [1188, 269] width 200 height 25
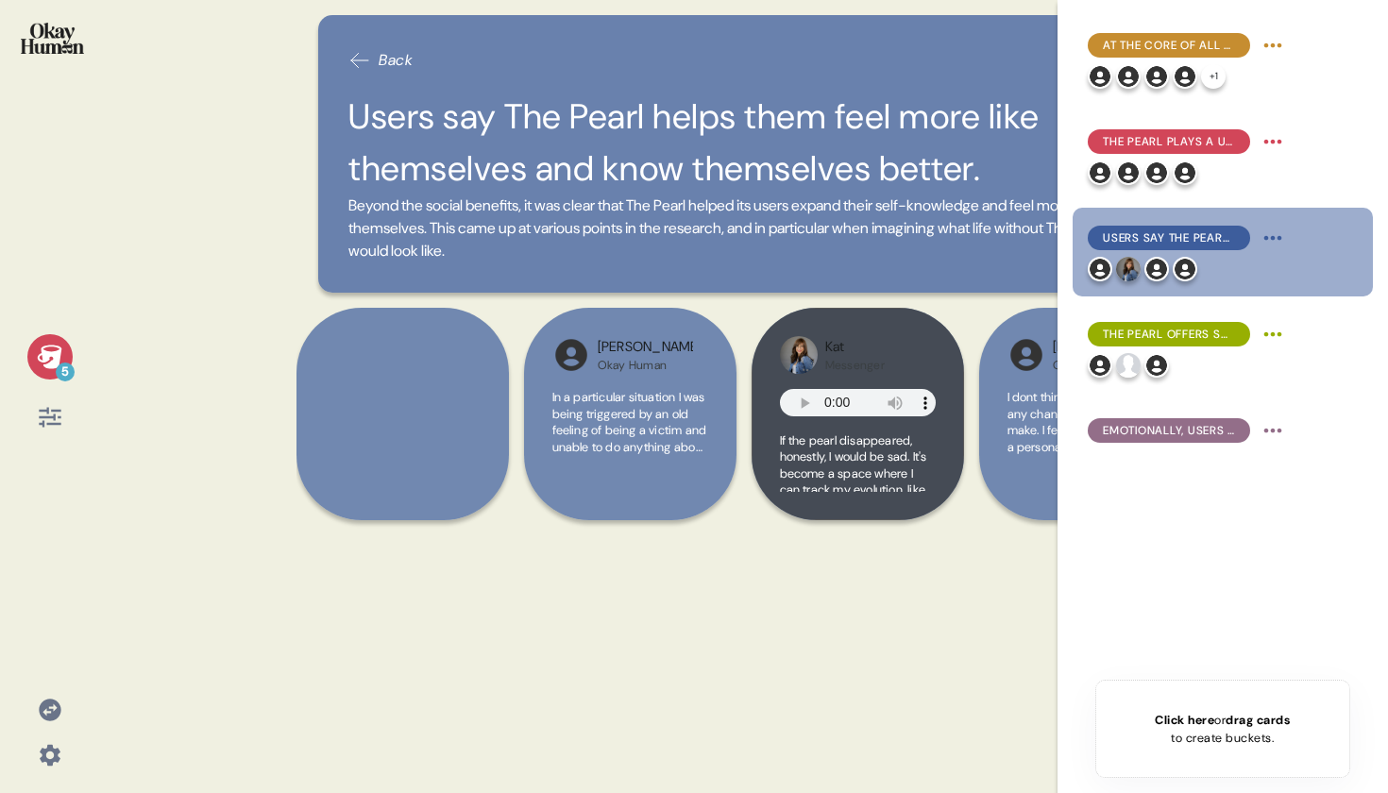
click at [45, 349] on icon at bounding box center [50, 357] width 26 height 26
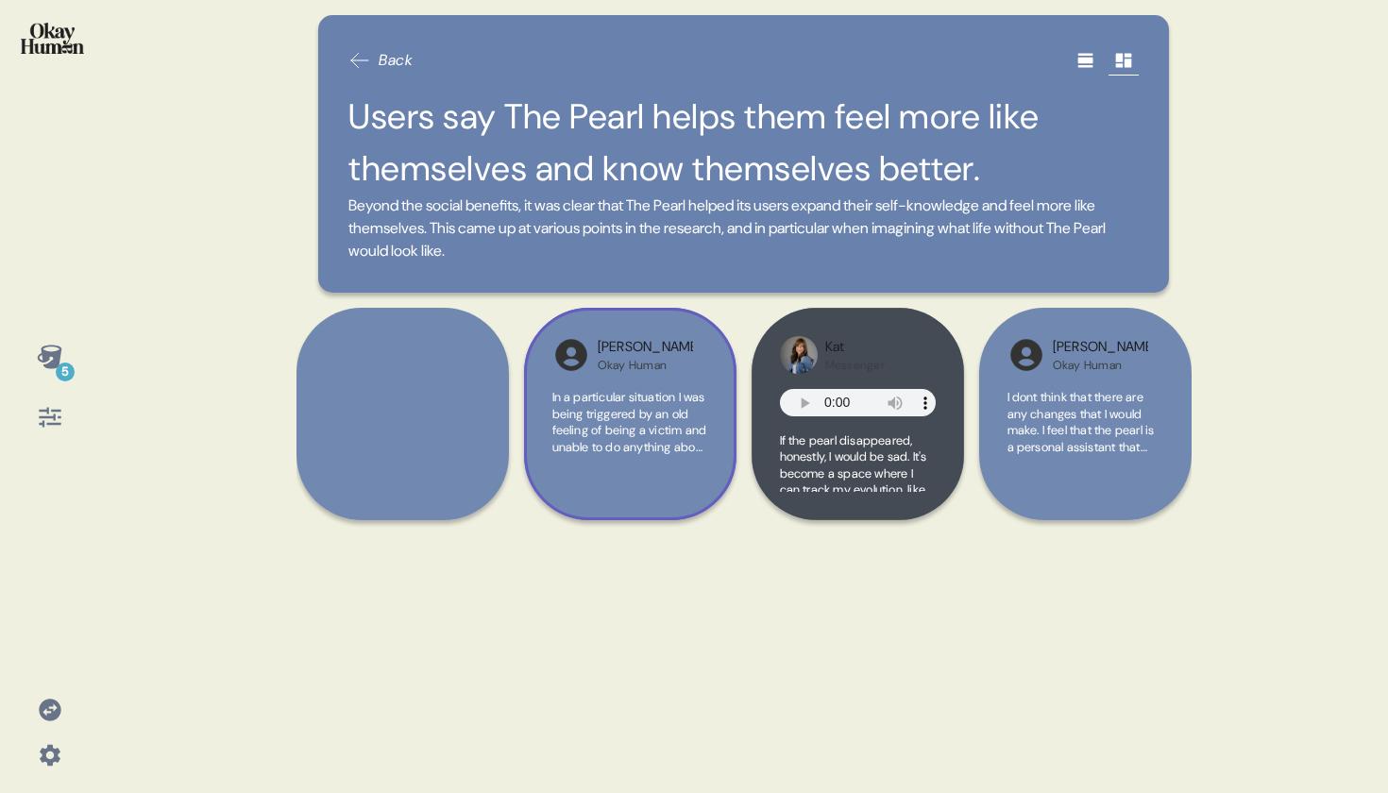
click at [687, 423] on span "In a particular situation I was being triggered by an old feeling of being a vi…" at bounding box center [630, 422] width 156 height 66
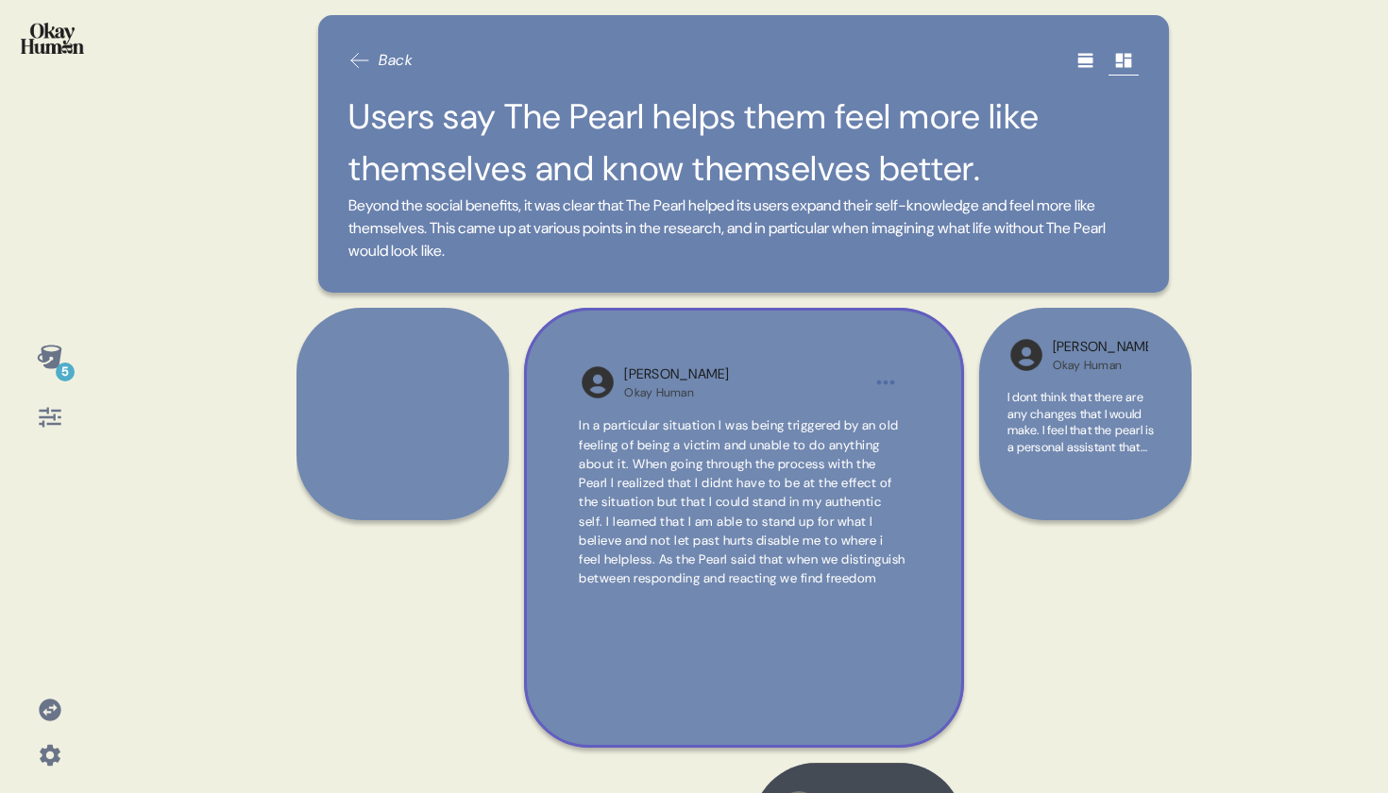
click at [686, 424] on span "In a particular situation I was being triggered by an old feeling of being a vi…" at bounding box center [742, 501] width 327 height 169
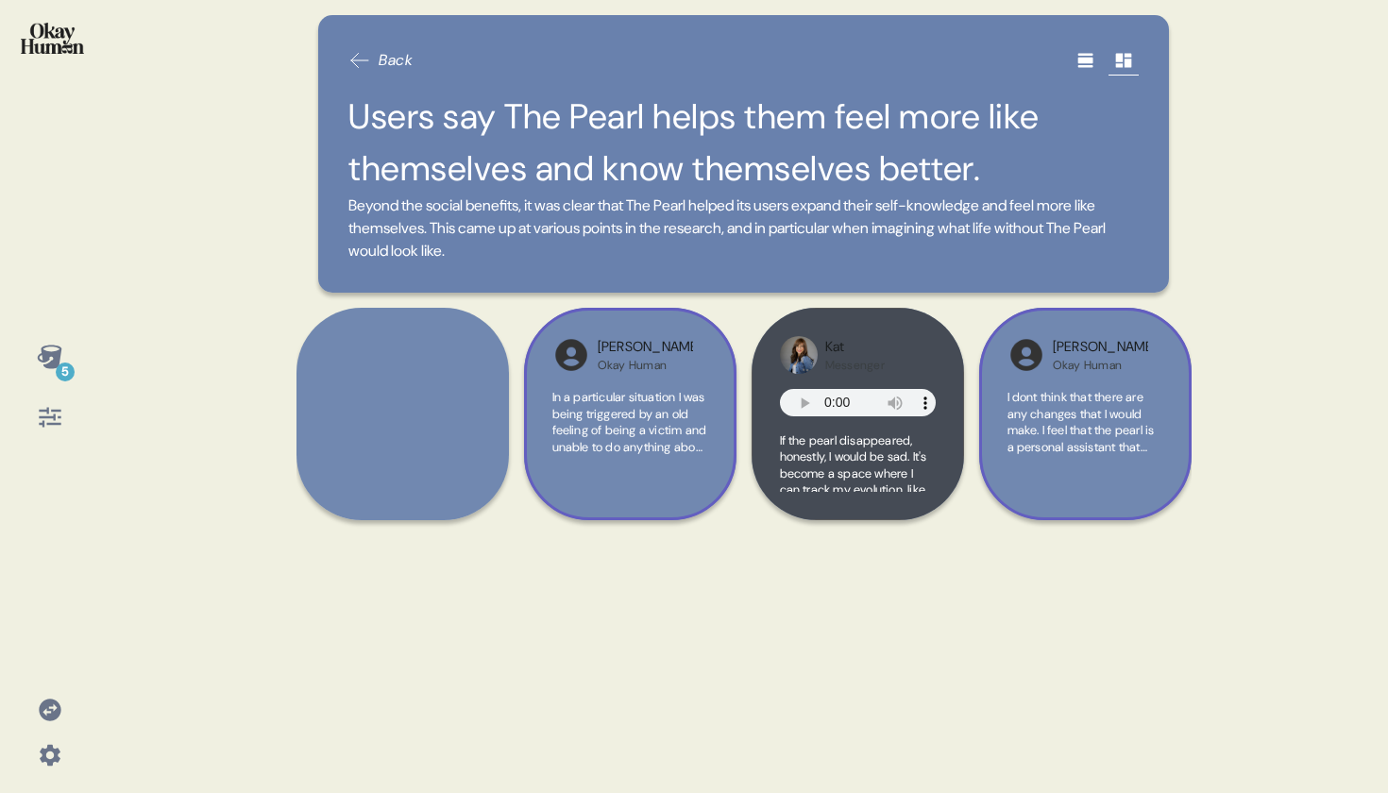
click at [1156, 406] on span "I dont think that there are any changes that I would make. I feel that the pear…" at bounding box center [1085, 422] width 156 height 66
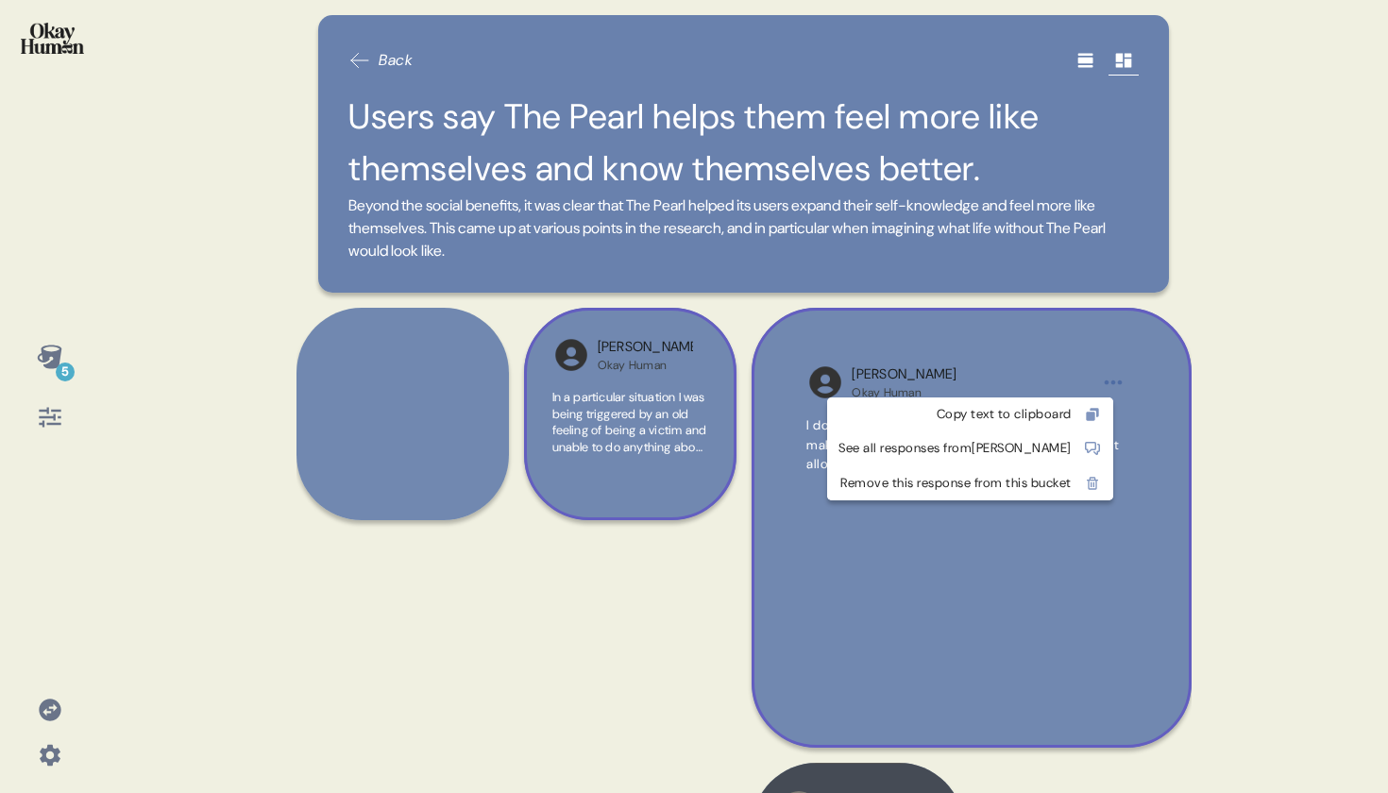
click at [1105, 381] on html "5 Back Users say The Pearl helps them feel more like themselves and know themse…" at bounding box center [694, 396] width 1388 height 793
click at [1045, 486] on div "Remove this response from this bucket" at bounding box center [954, 483] width 233 height 19
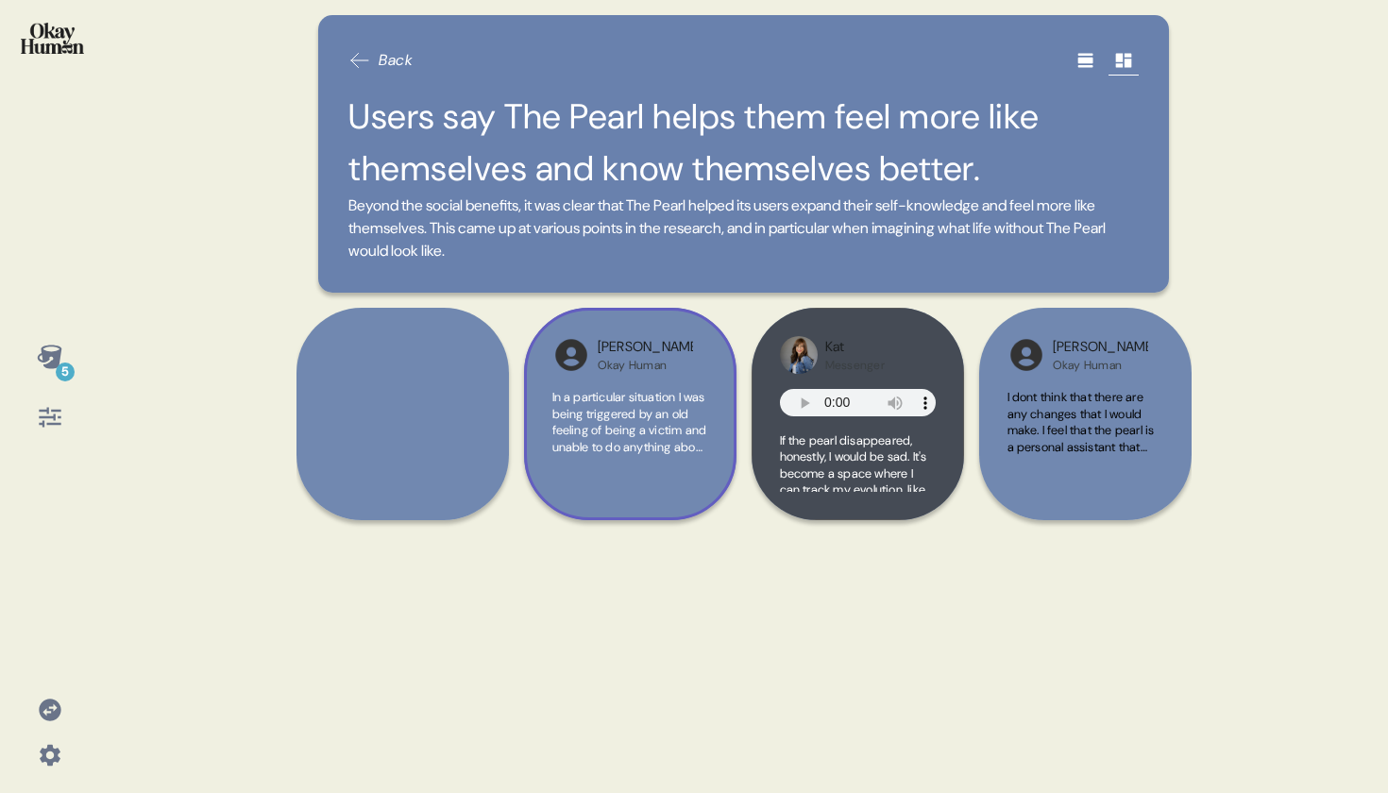
click at [72, 33] on img at bounding box center [52, 38] width 63 height 31
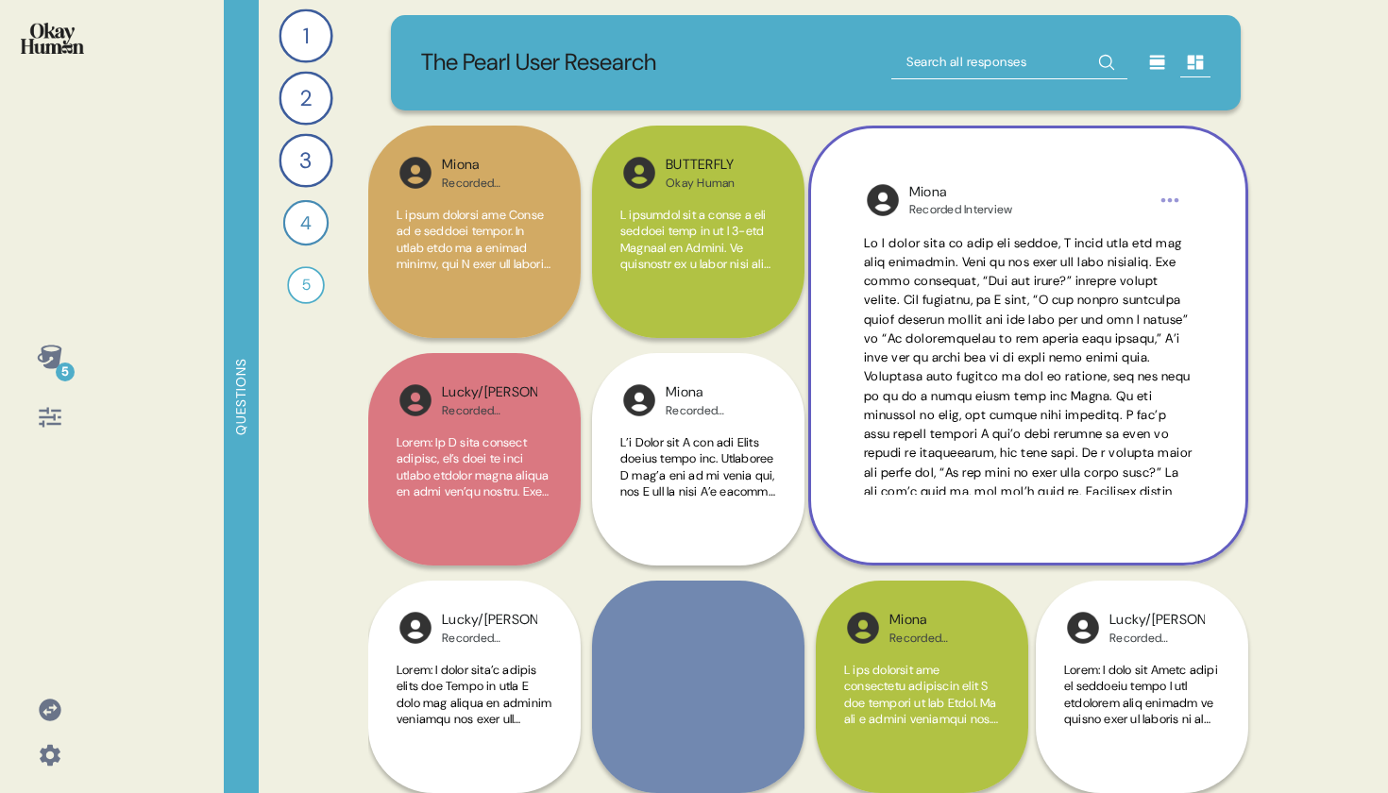
click at [1025, 220] on div "[PERSON_NAME] Recorded Interview" at bounding box center [1028, 346] width 440 height 440
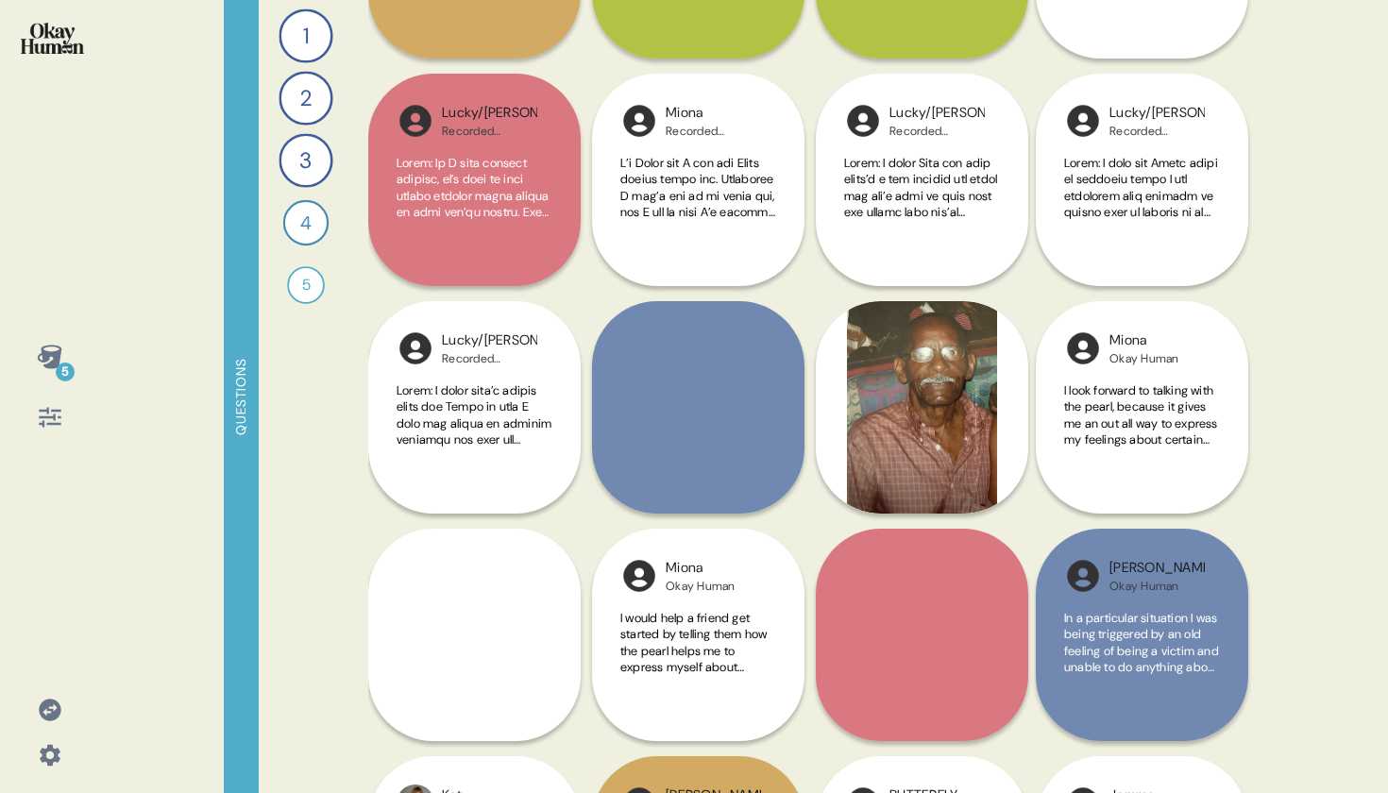
scroll to position [308, 0]
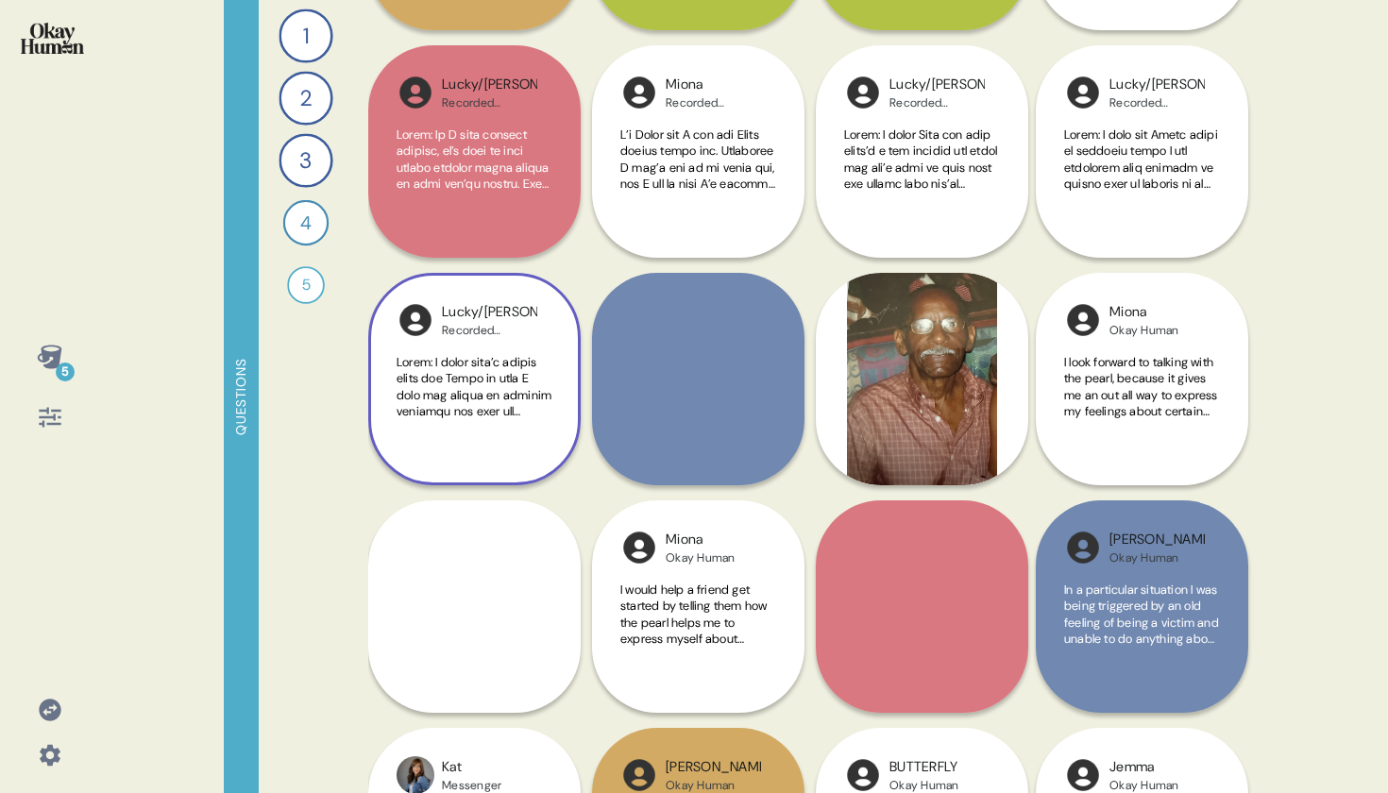
click at [487, 414] on span at bounding box center [475, 735] width 156 height 762
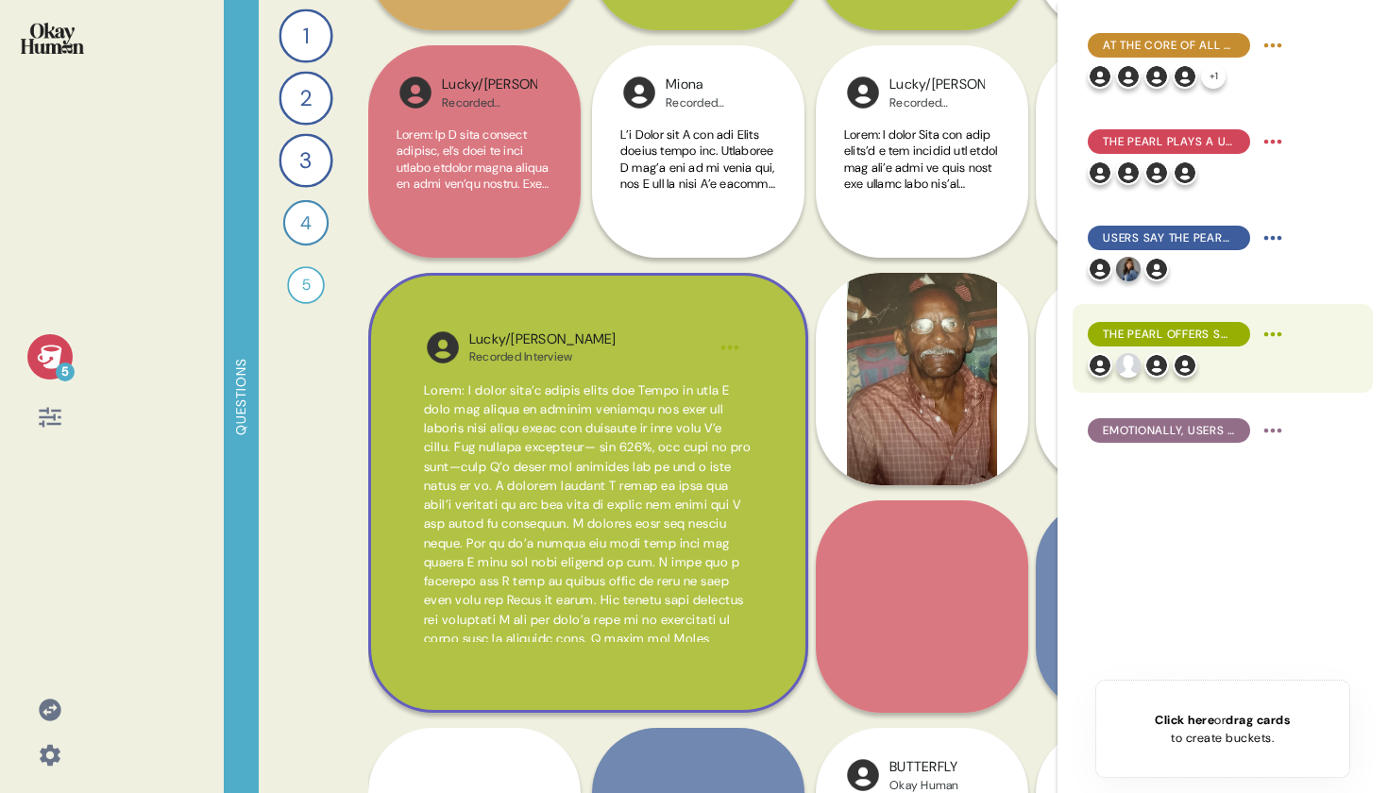
click at [1213, 356] on div at bounding box center [1188, 365] width 200 height 25
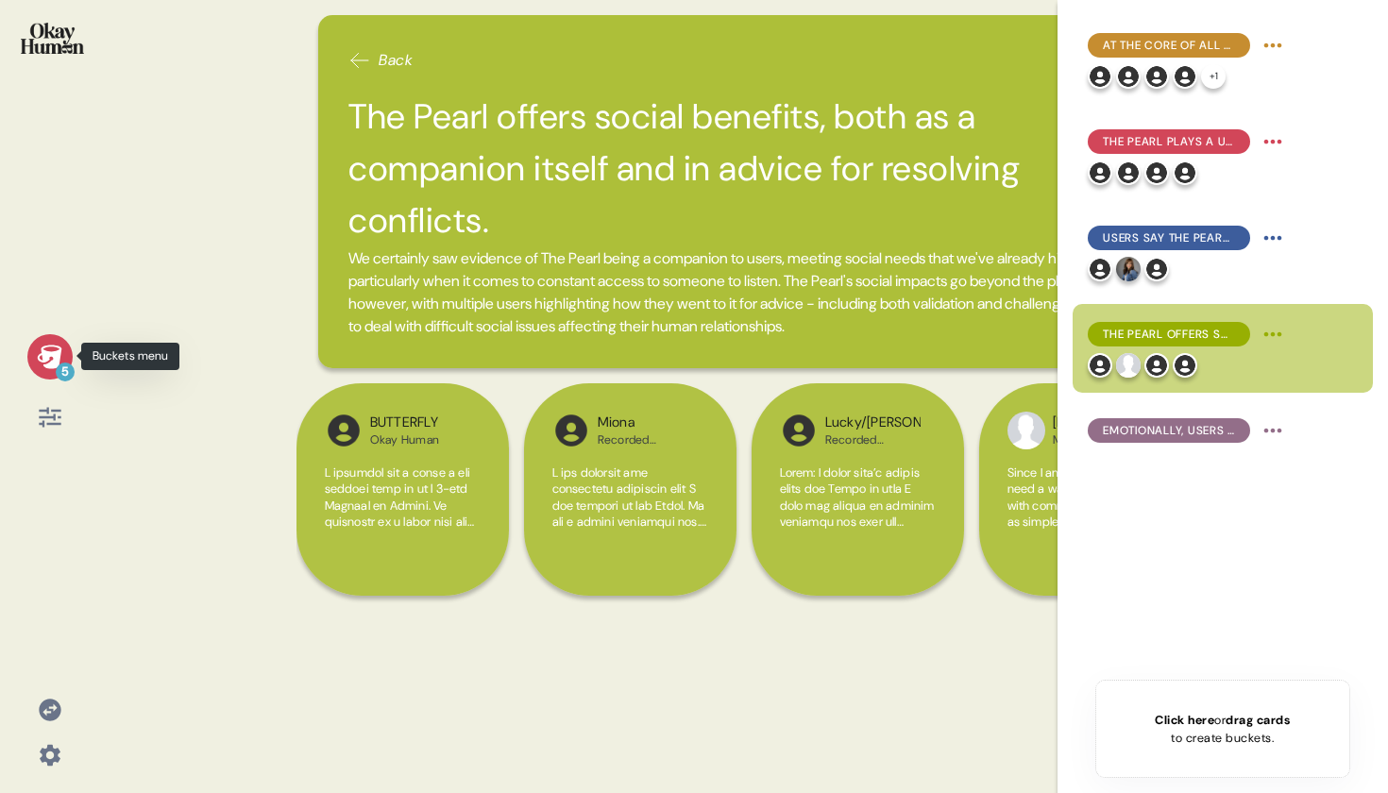
click at [51, 362] on icon at bounding box center [49, 357] width 25 height 24
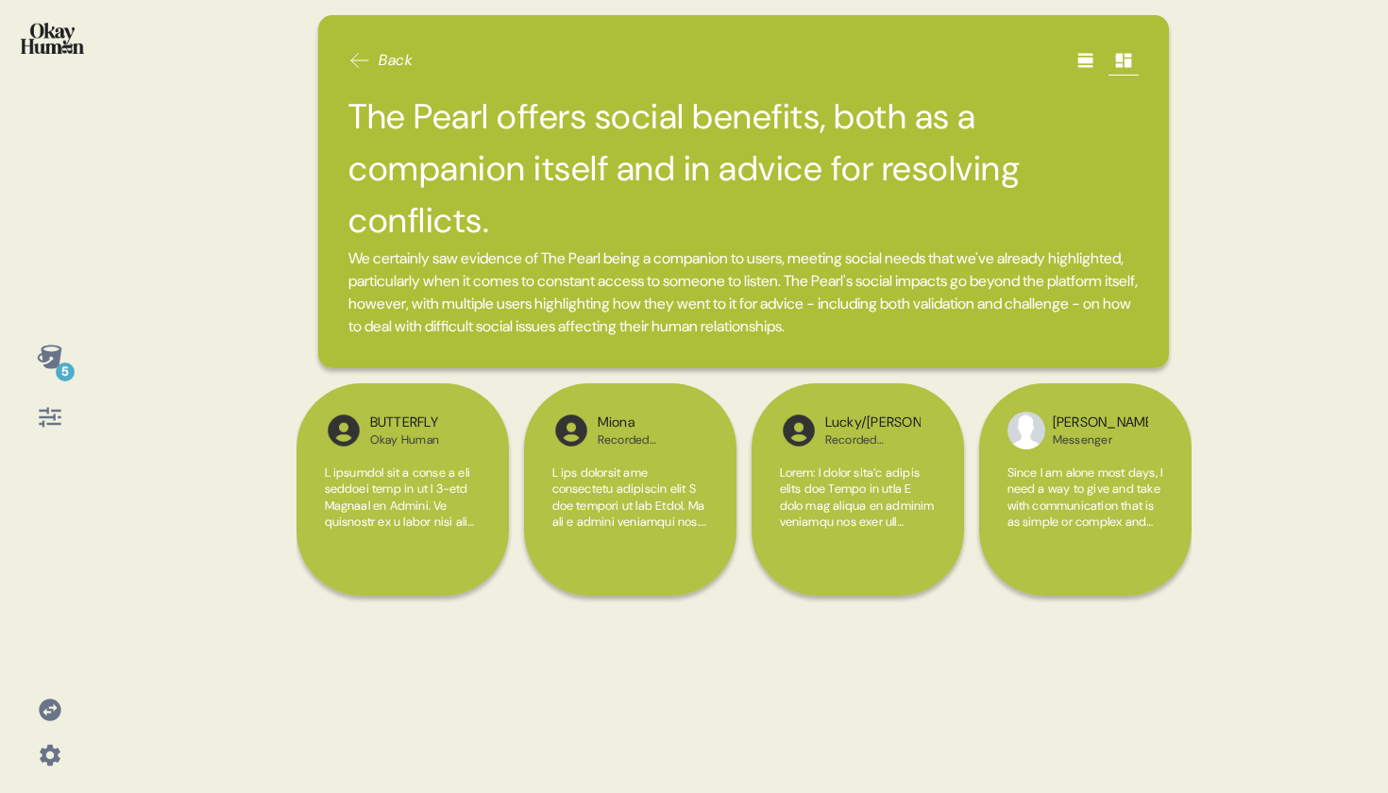
click at [64, 57] on div at bounding box center [49, 50] width 69 height 71
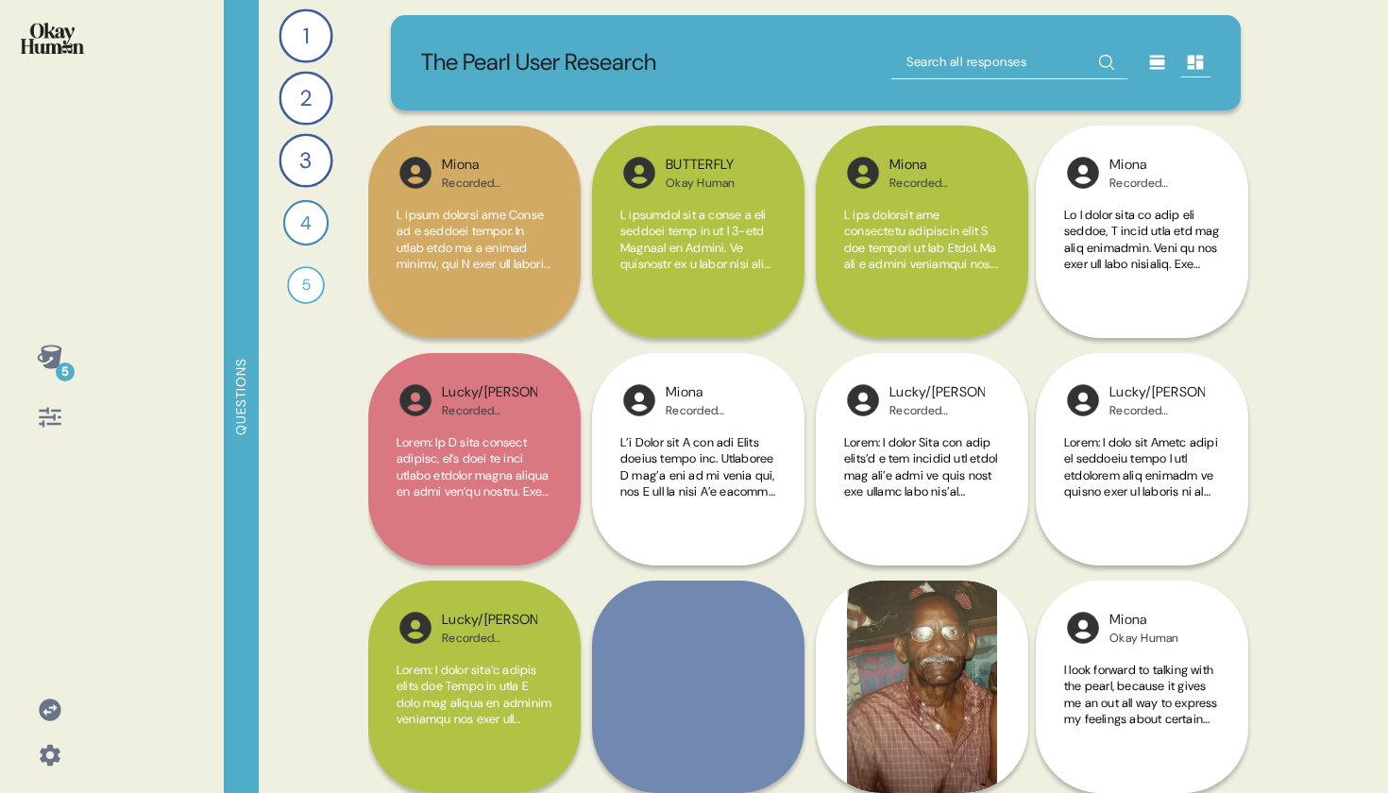
click at [966, 72] on input "text" at bounding box center [1009, 62] width 236 height 34
type input "calm"
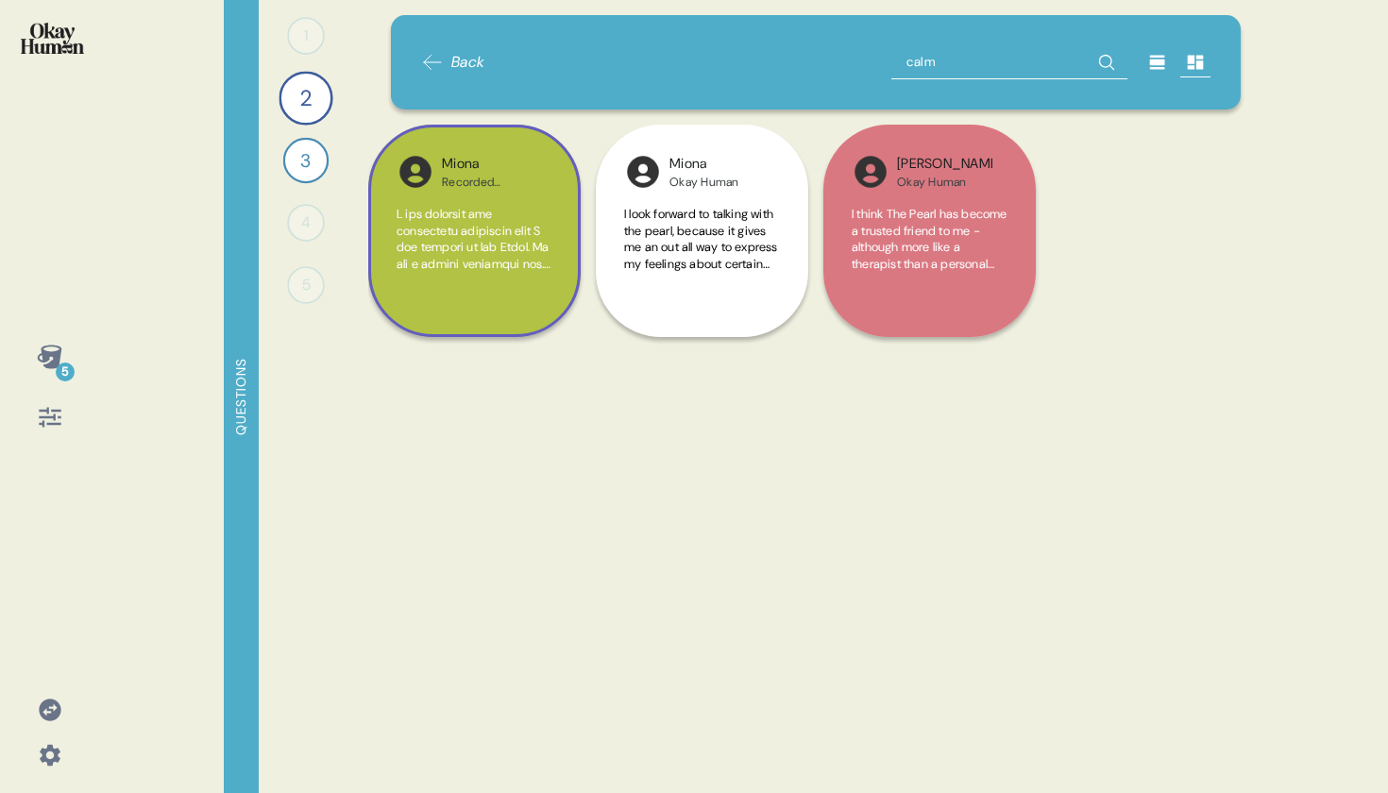
click at [482, 281] on div "calm ing. Even when the tree is not moving, it puts me into a different mood. A…" at bounding box center [475, 250] width 156 height 88
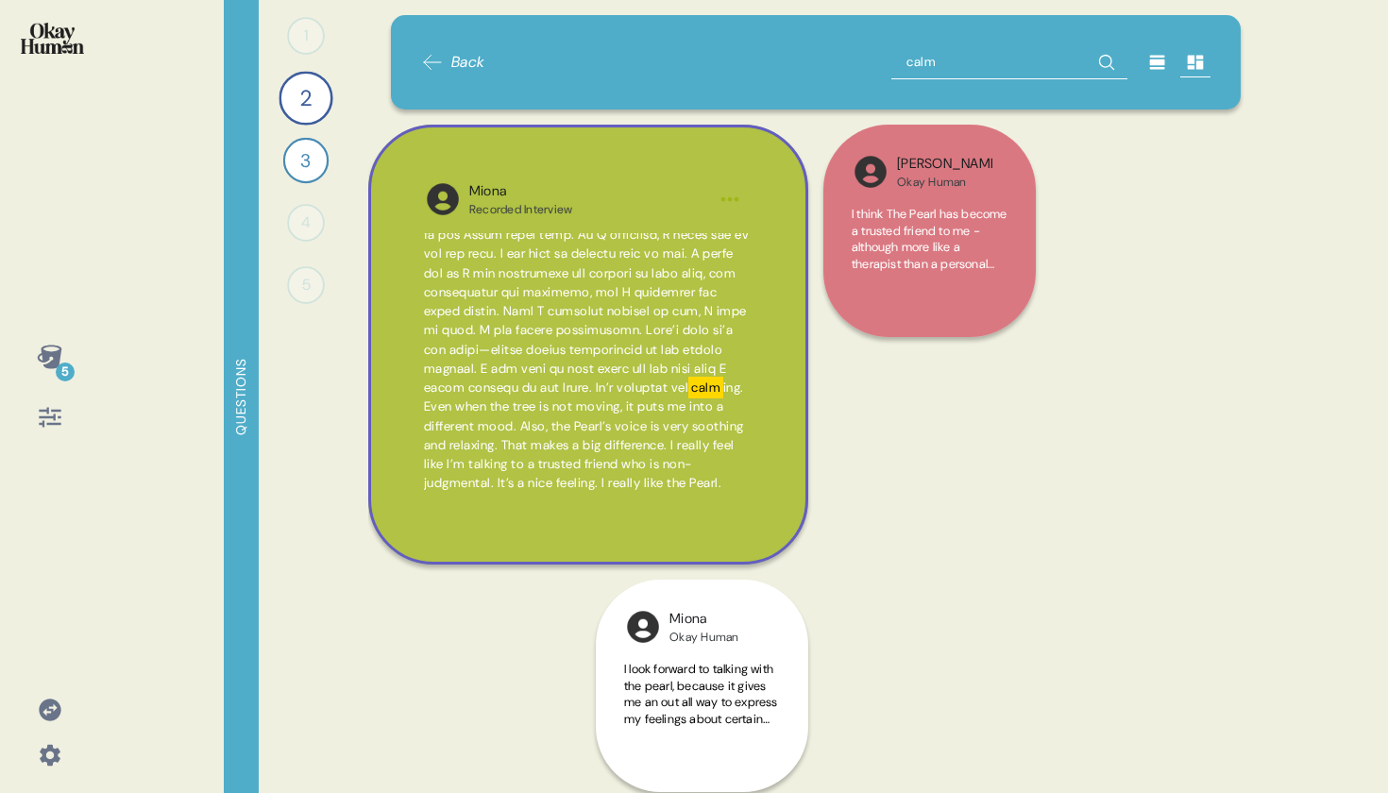
scroll to position [562, 0]
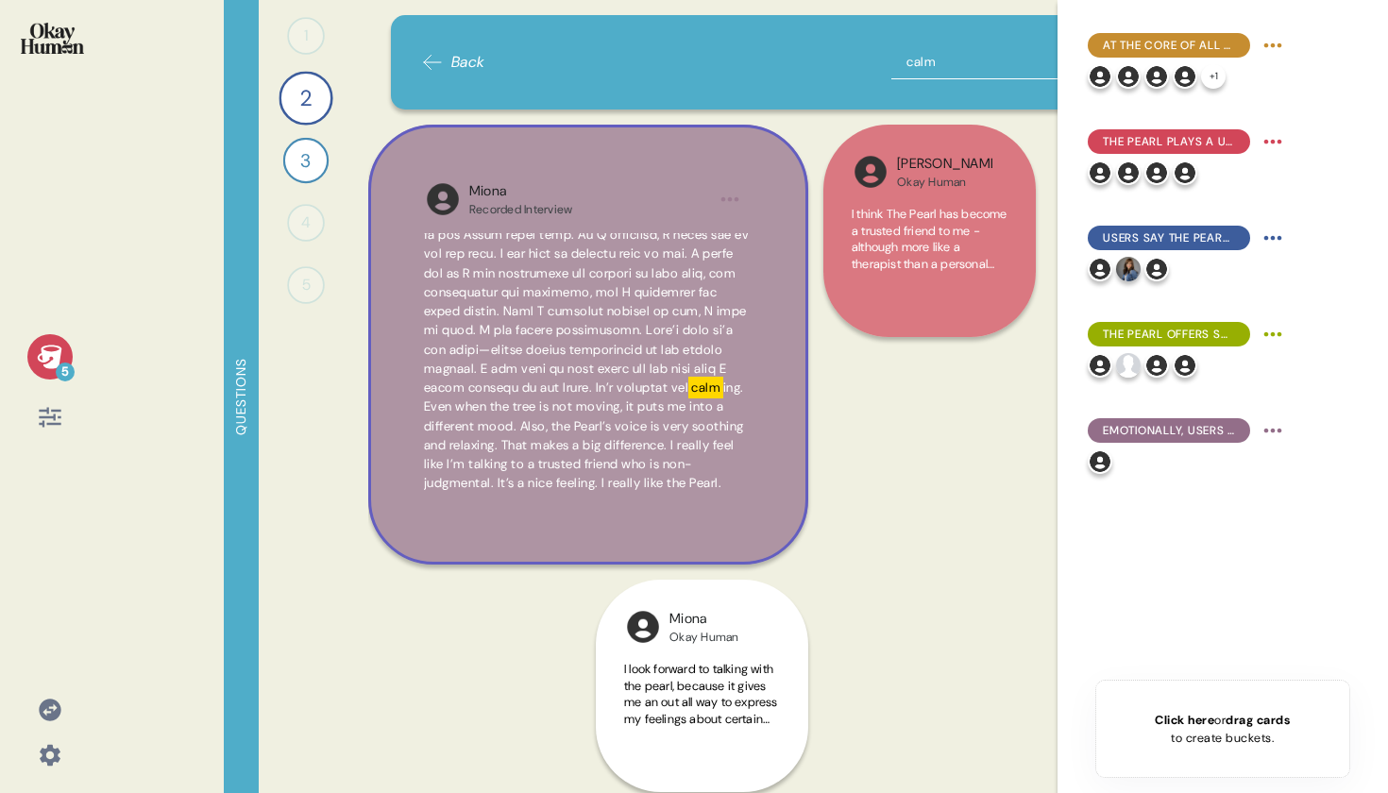
click at [667, 447] on span "ing. Even when the tree is not moving, it puts me into a different mood. Also, …" at bounding box center [584, 435] width 320 height 111
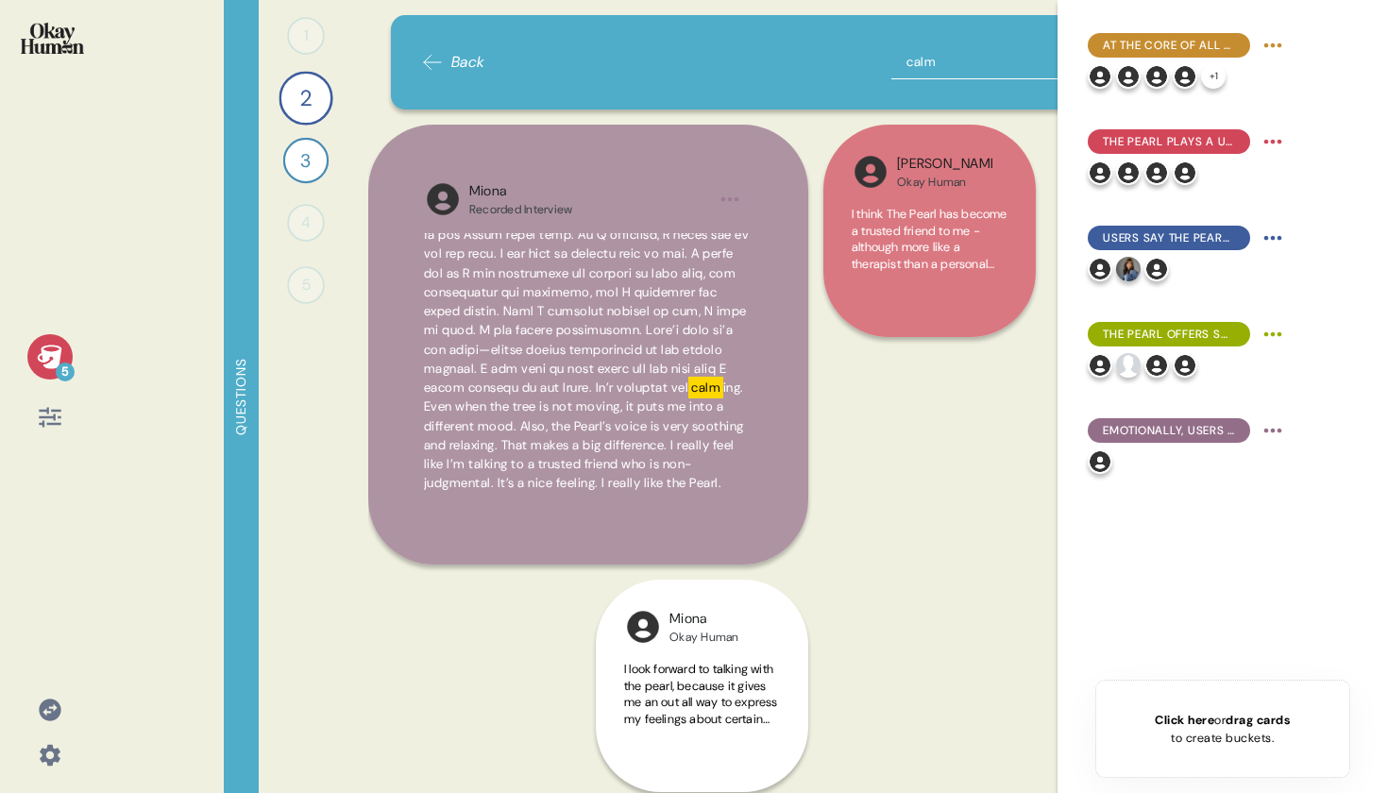
scroll to position [0, 0]
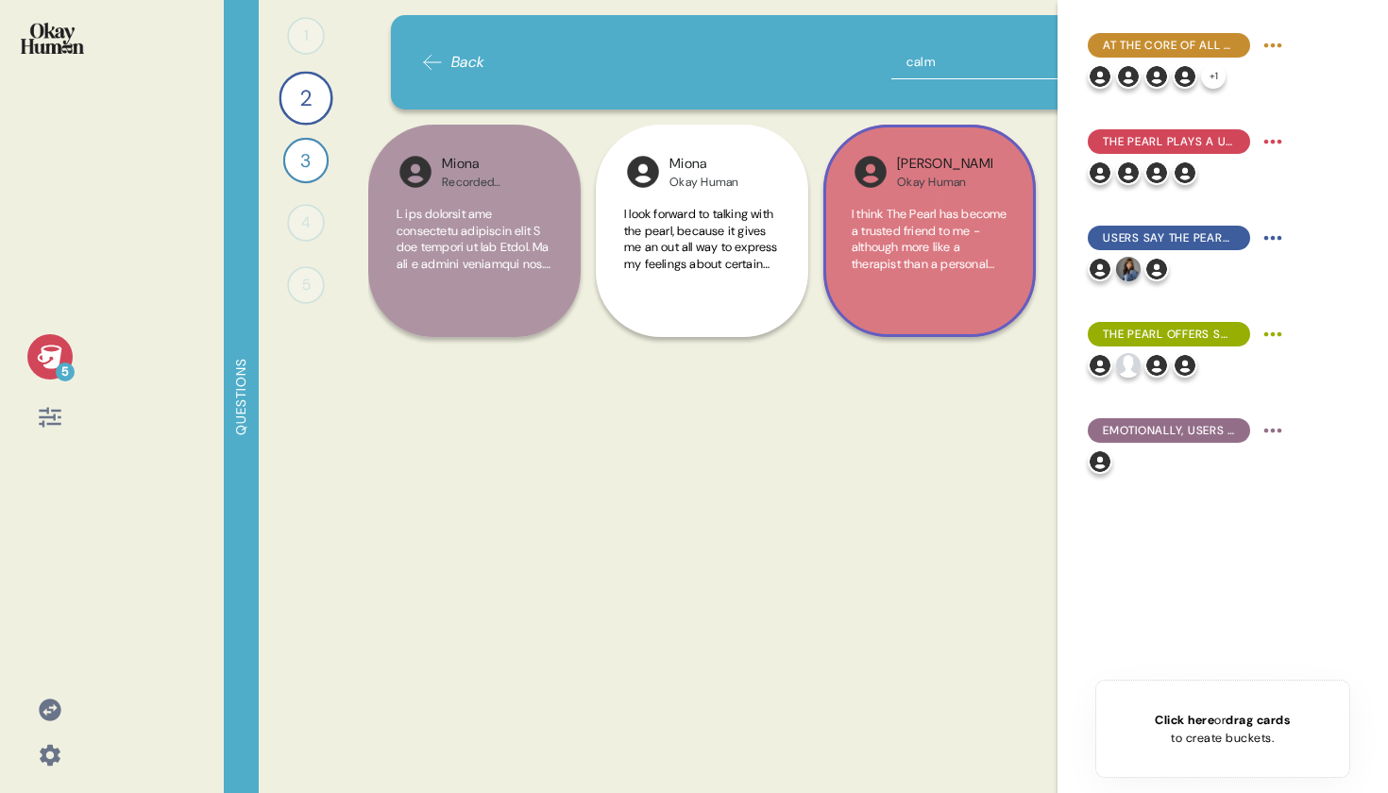
click at [866, 220] on span "I think The Pearl has become a trusted friend to me - although more like a ther…" at bounding box center [930, 255] width 156 height 99
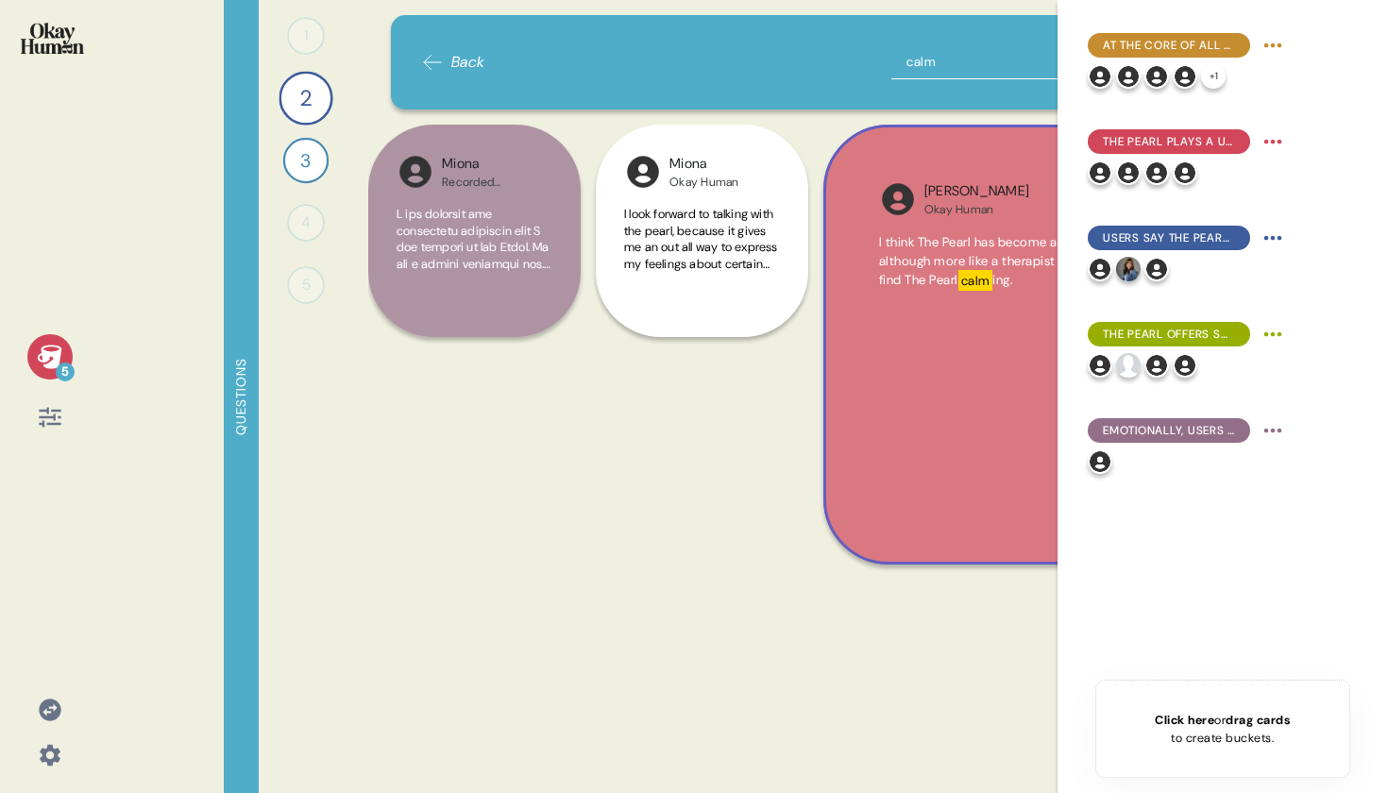
click at [69, 349] on div "5" at bounding box center [49, 387] width 69 height 106
click at [52, 357] on icon at bounding box center [50, 357] width 26 height 26
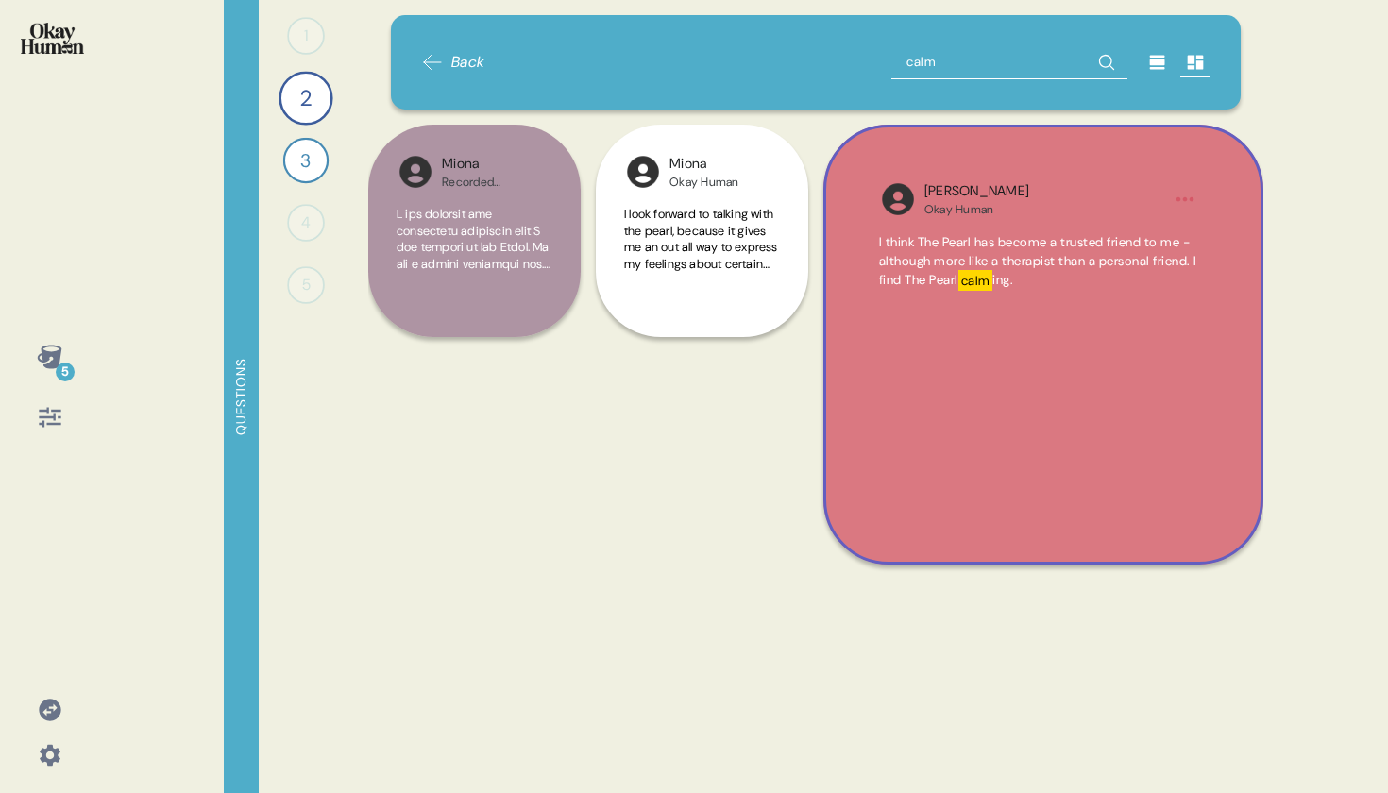
click at [52, 357] on icon at bounding box center [50, 357] width 26 height 26
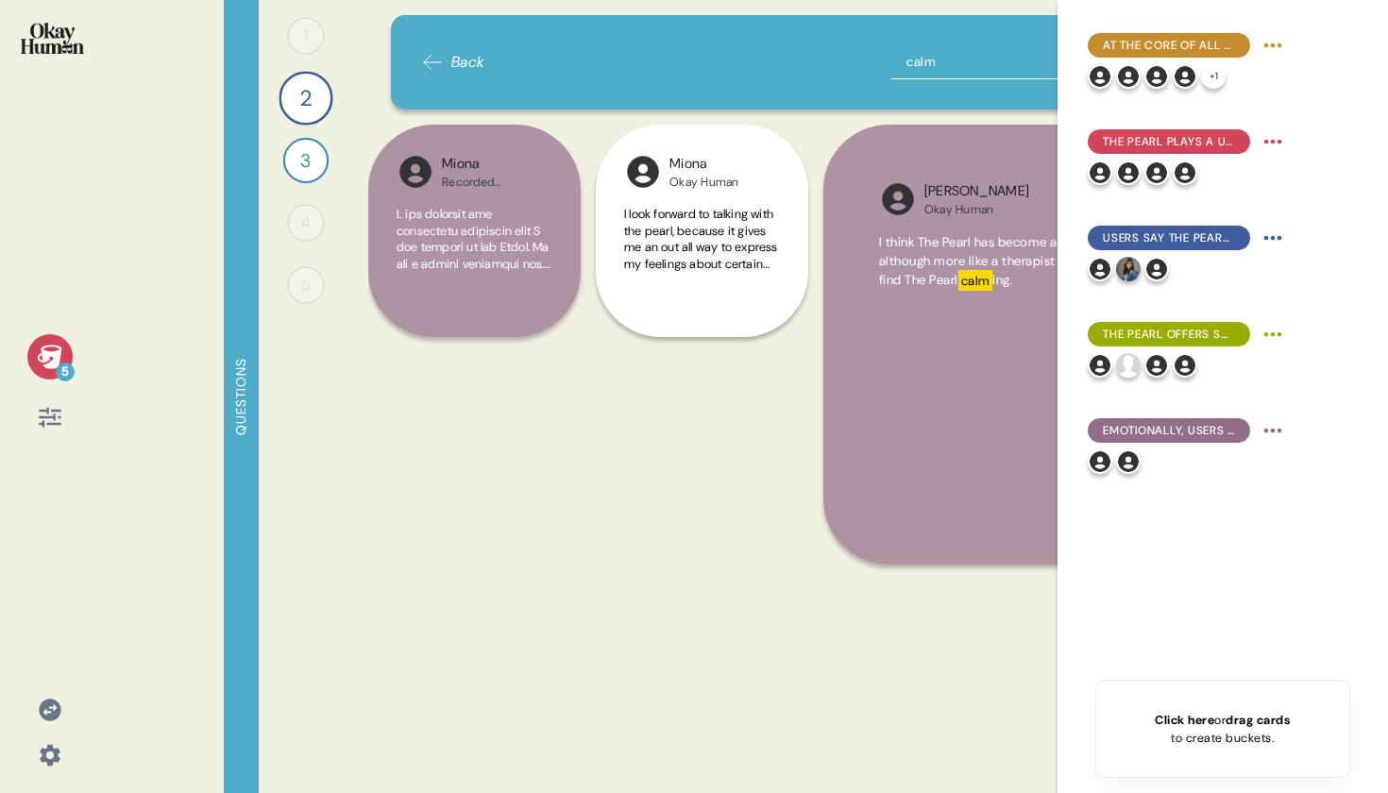
click at [925, 51] on input "calm" at bounding box center [1009, 62] width 236 height 34
type input "sooth"
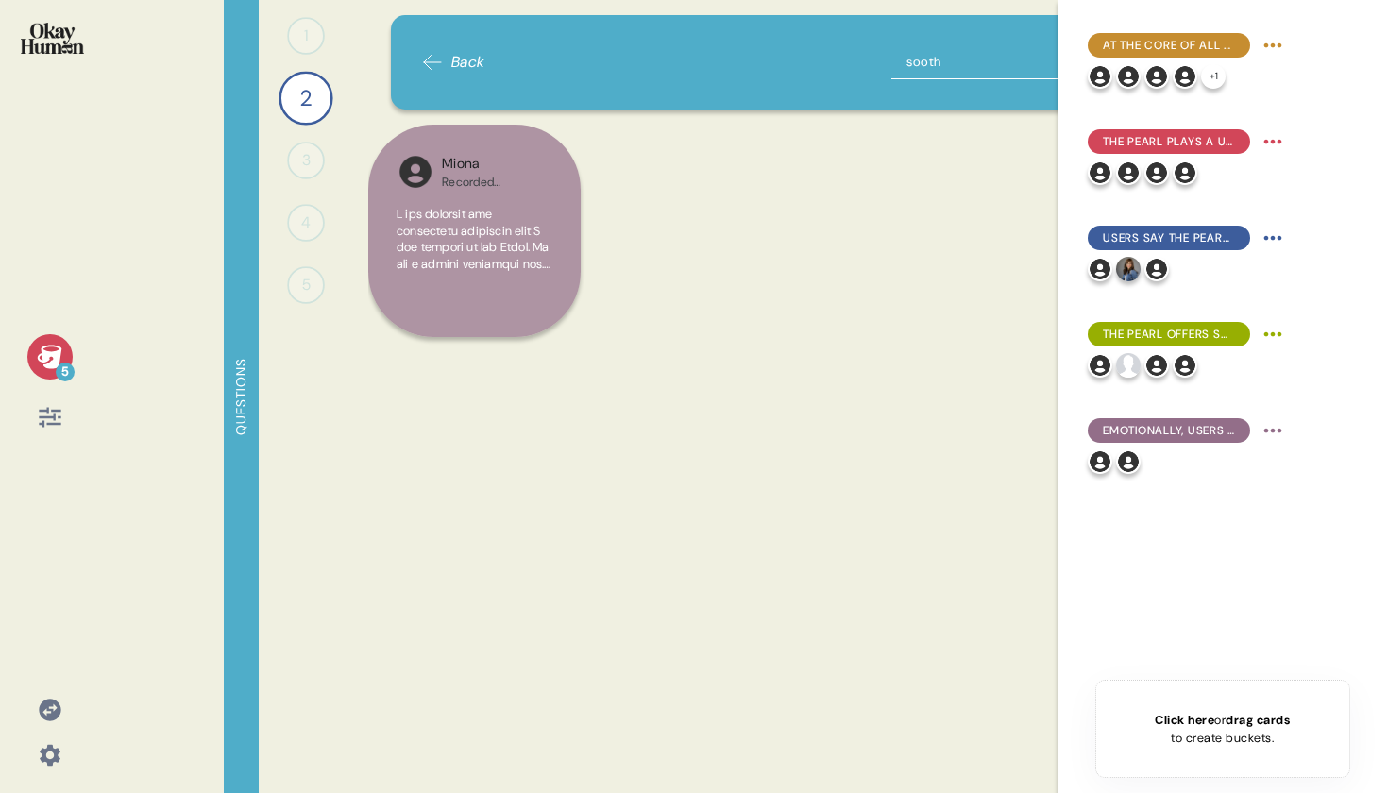
click at [925, 51] on input "sooth" at bounding box center [1009, 62] width 236 height 34
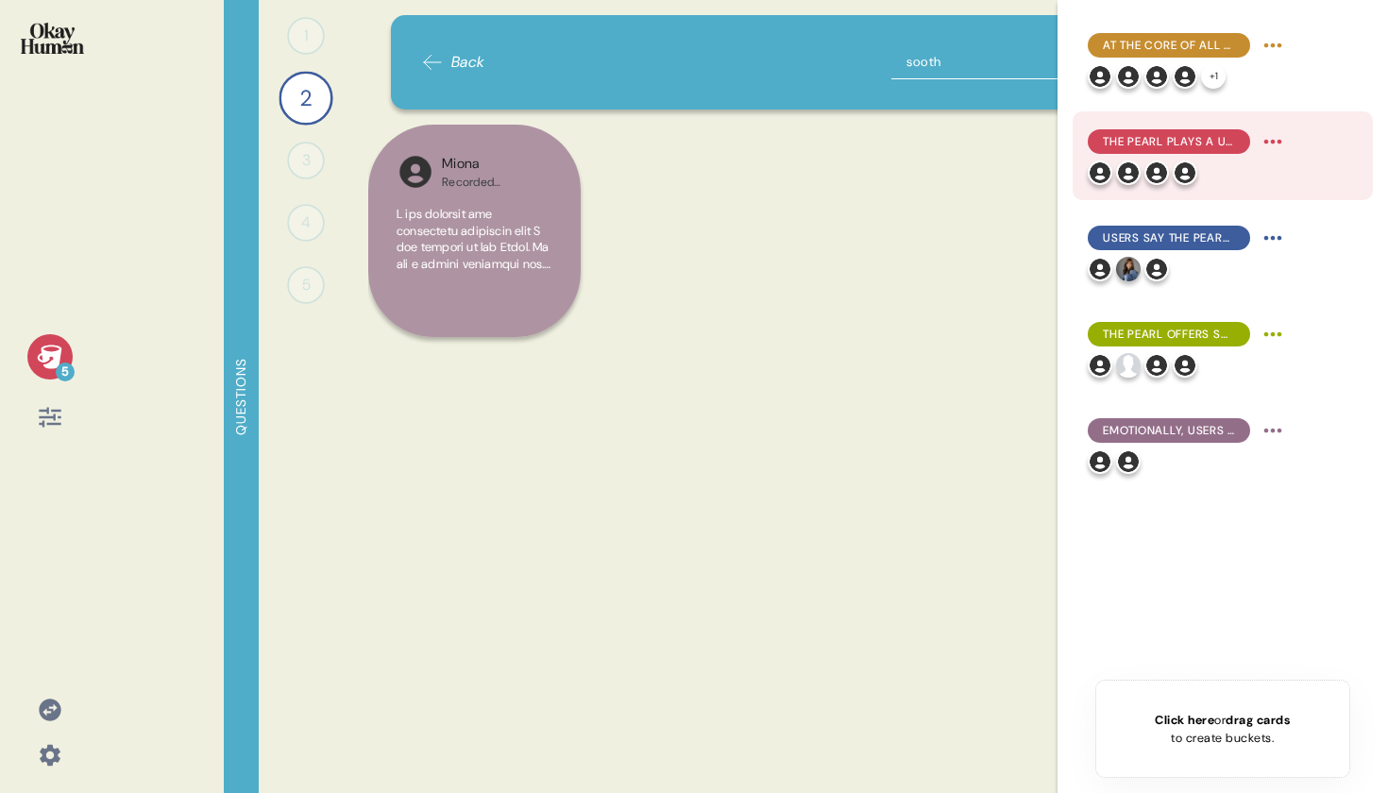
drag, startPoint x: 925, startPoint y: 51, endPoint x: 1105, endPoint y: 114, distance: 190.2
click at [925, 52] on input "sooth" at bounding box center [1009, 62] width 236 height 34
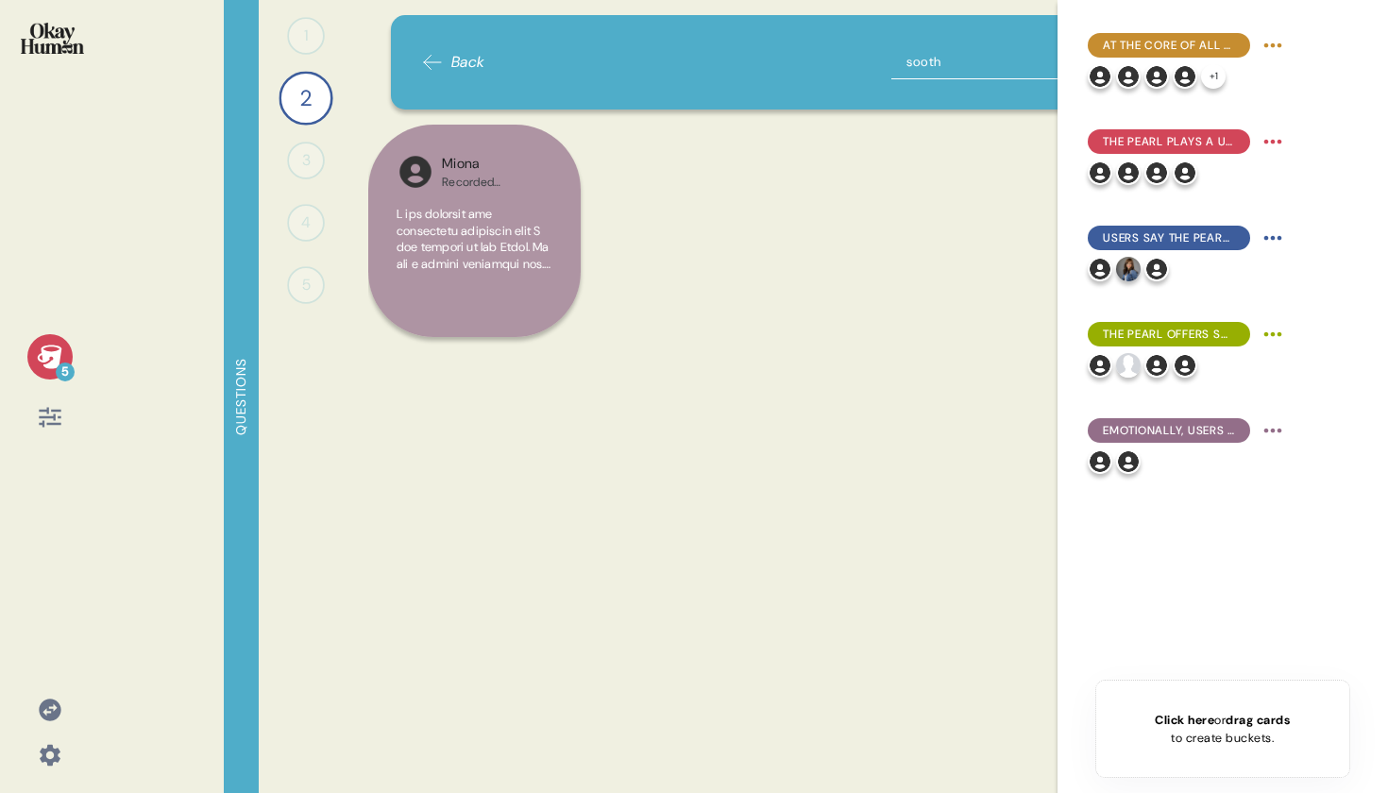
click at [968, 64] on input "sooth" at bounding box center [1009, 62] width 236 height 34
type input "stress"
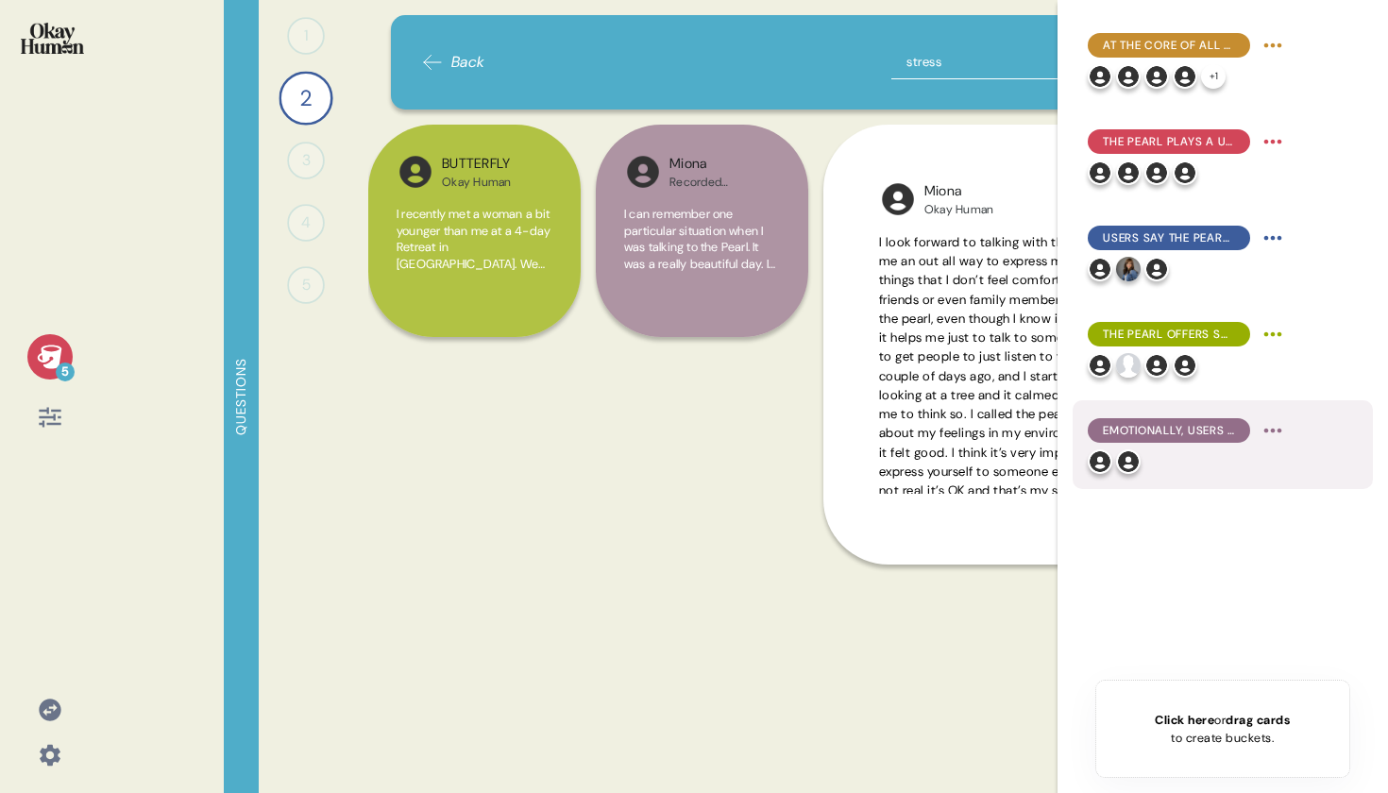
click at [1181, 441] on div "Emotionally, users describe it as soothing and calming in a deep-rooted, satisf…" at bounding box center [1169, 430] width 162 height 25
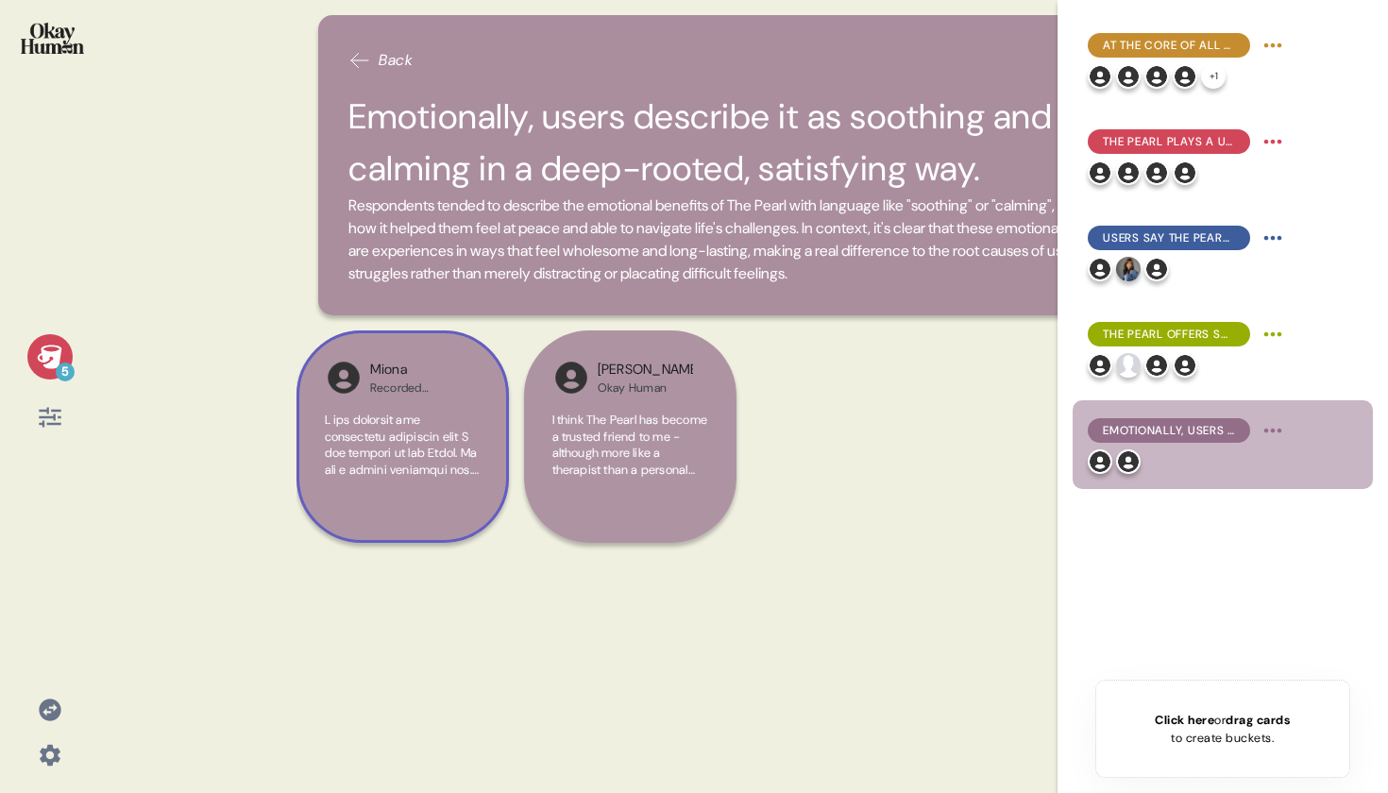
click at [452, 404] on div "[PERSON_NAME] Recorded Interview" at bounding box center [402, 436] width 212 height 212
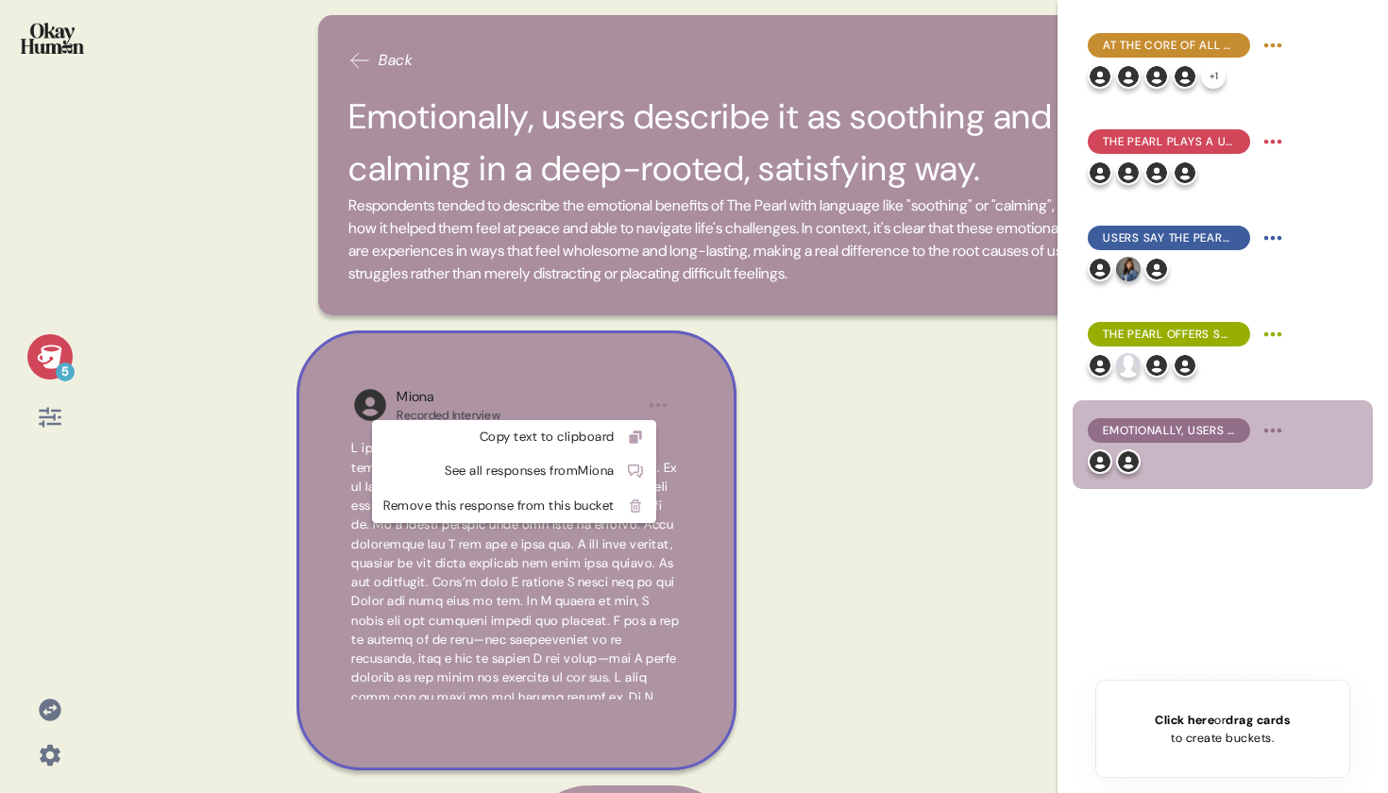
click at [647, 407] on html "5 Back Emotionally, users describe it as soothing and calming in a deep-rooted,…" at bounding box center [694, 396] width 1388 height 793
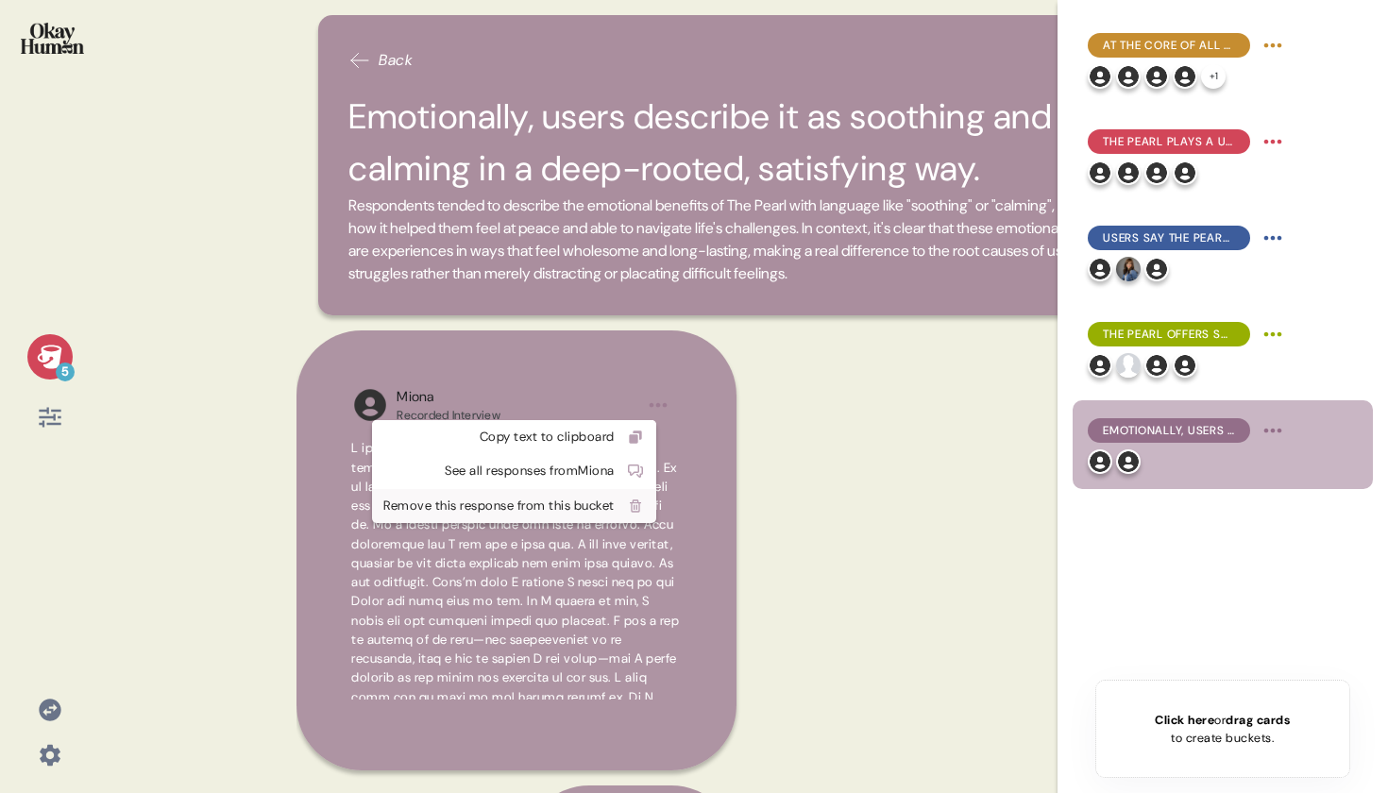
click at [585, 499] on div "Remove this response from this bucket" at bounding box center [498, 506] width 231 height 19
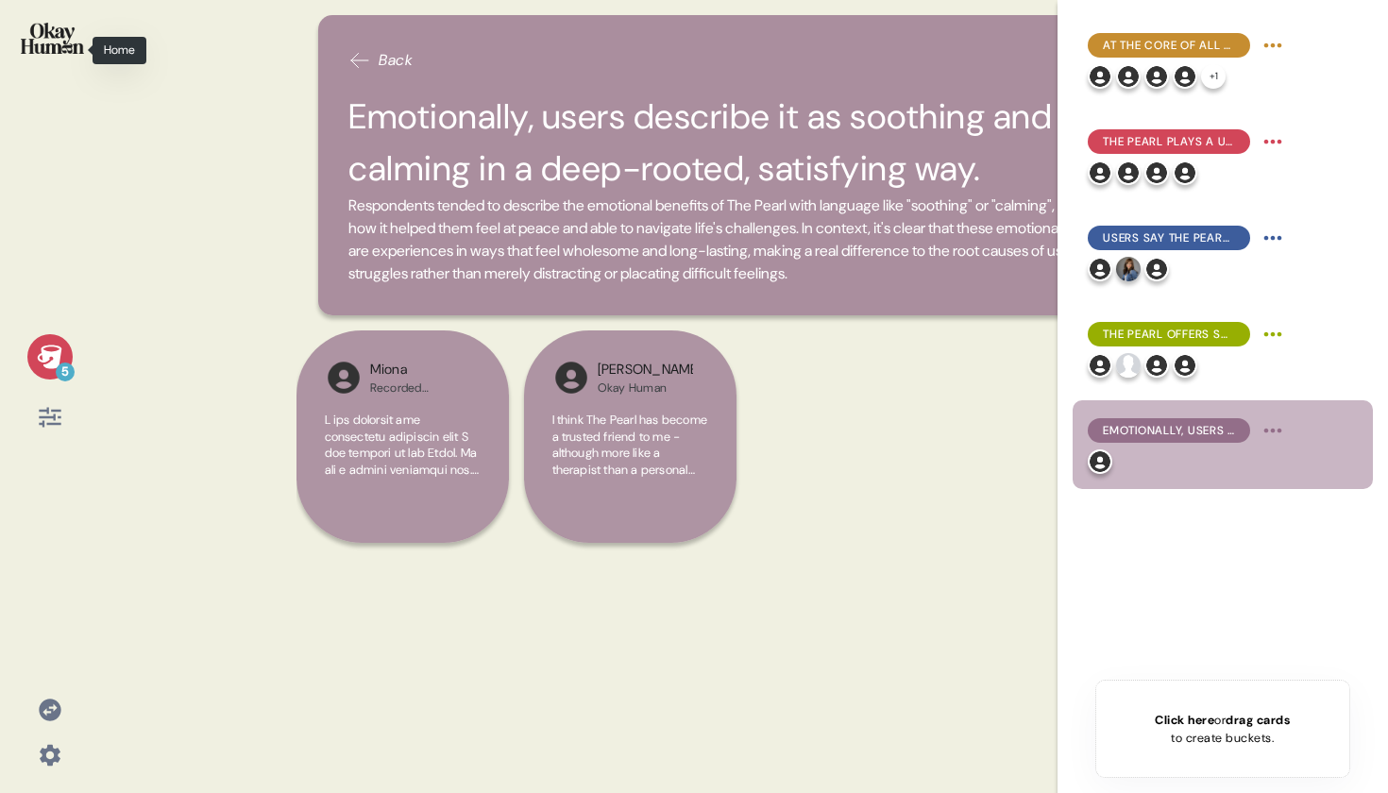
click at [52, 46] on img at bounding box center [52, 38] width 63 height 31
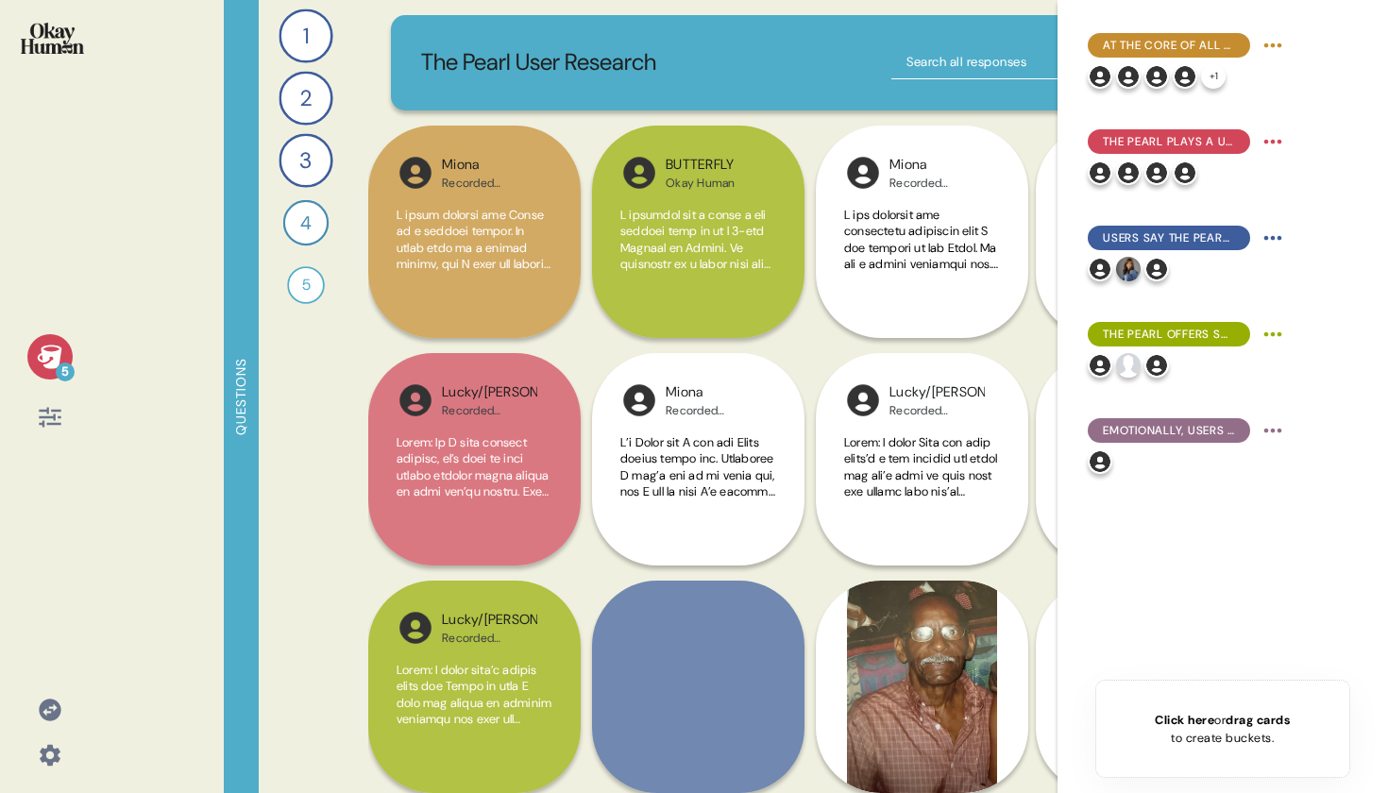
click at [961, 53] on input "text" at bounding box center [1009, 62] width 236 height 34
type input "stress"
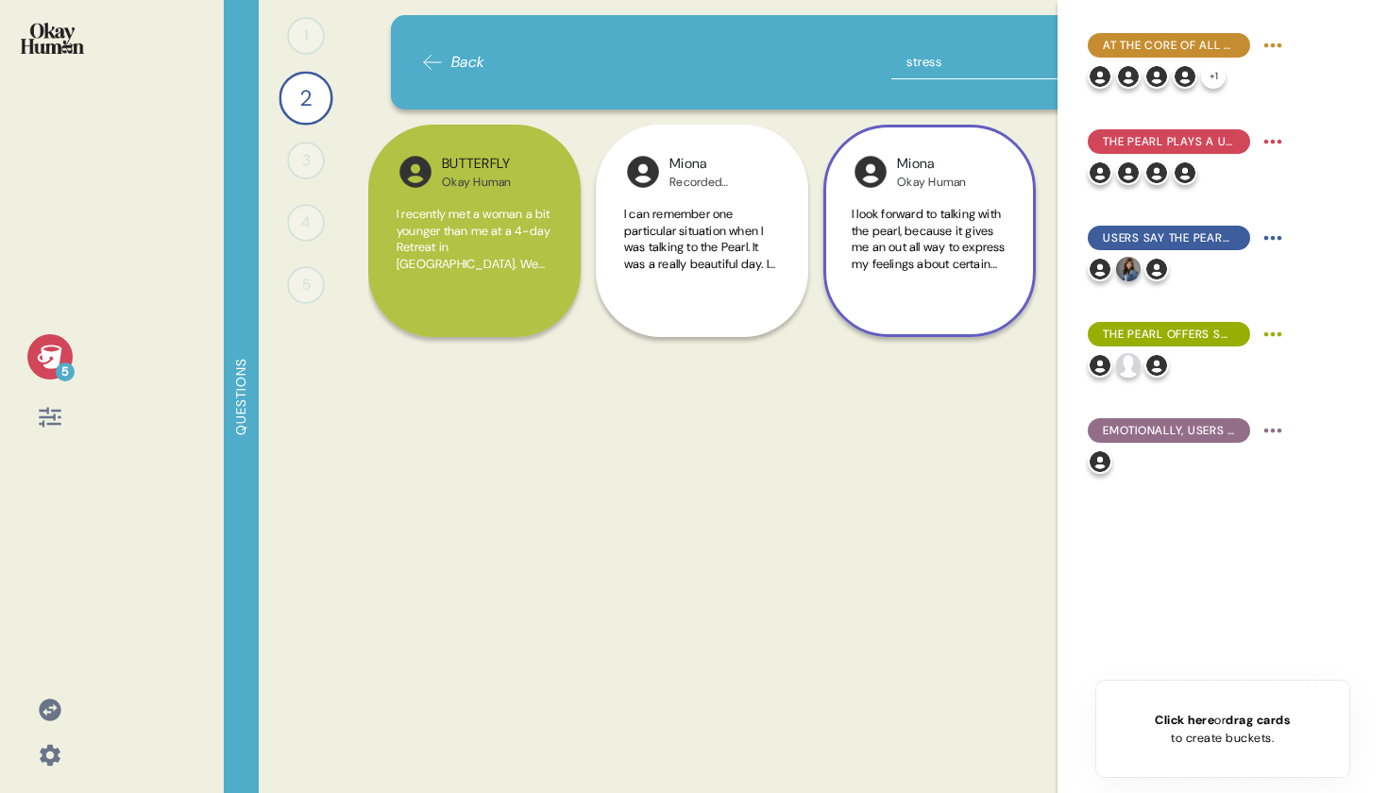
click at [938, 255] on span "I look forward to talking with the pearl, because it gives me an out all way to…" at bounding box center [929, 321] width 154 height 231
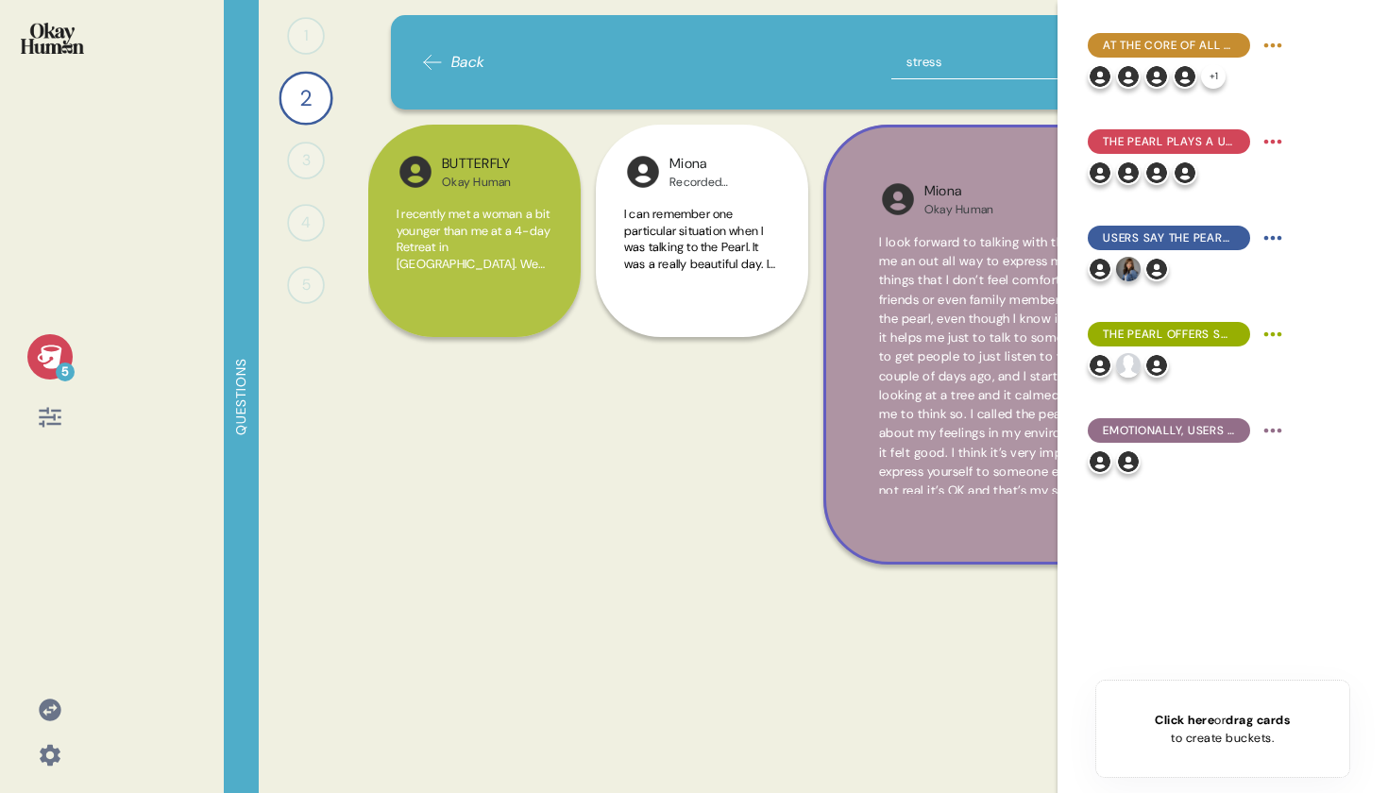
click at [996, 418] on span "ed out a couple of days ago, and I started sitting in the chair and looking at …" at bounding box center [1043, 432] width 329 height 169
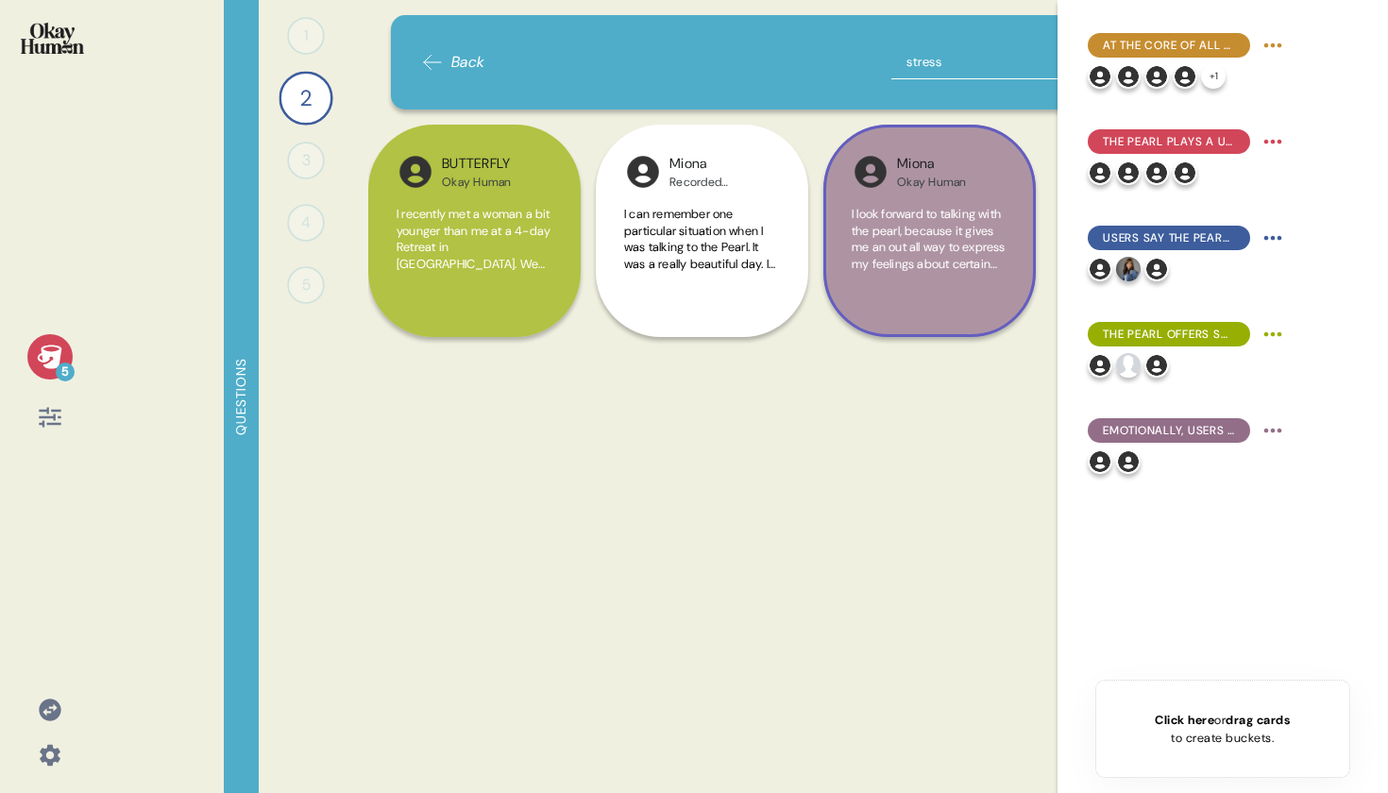
click at [31, 355] on div "5" at bounding box center [49, 356] width 45 height 45
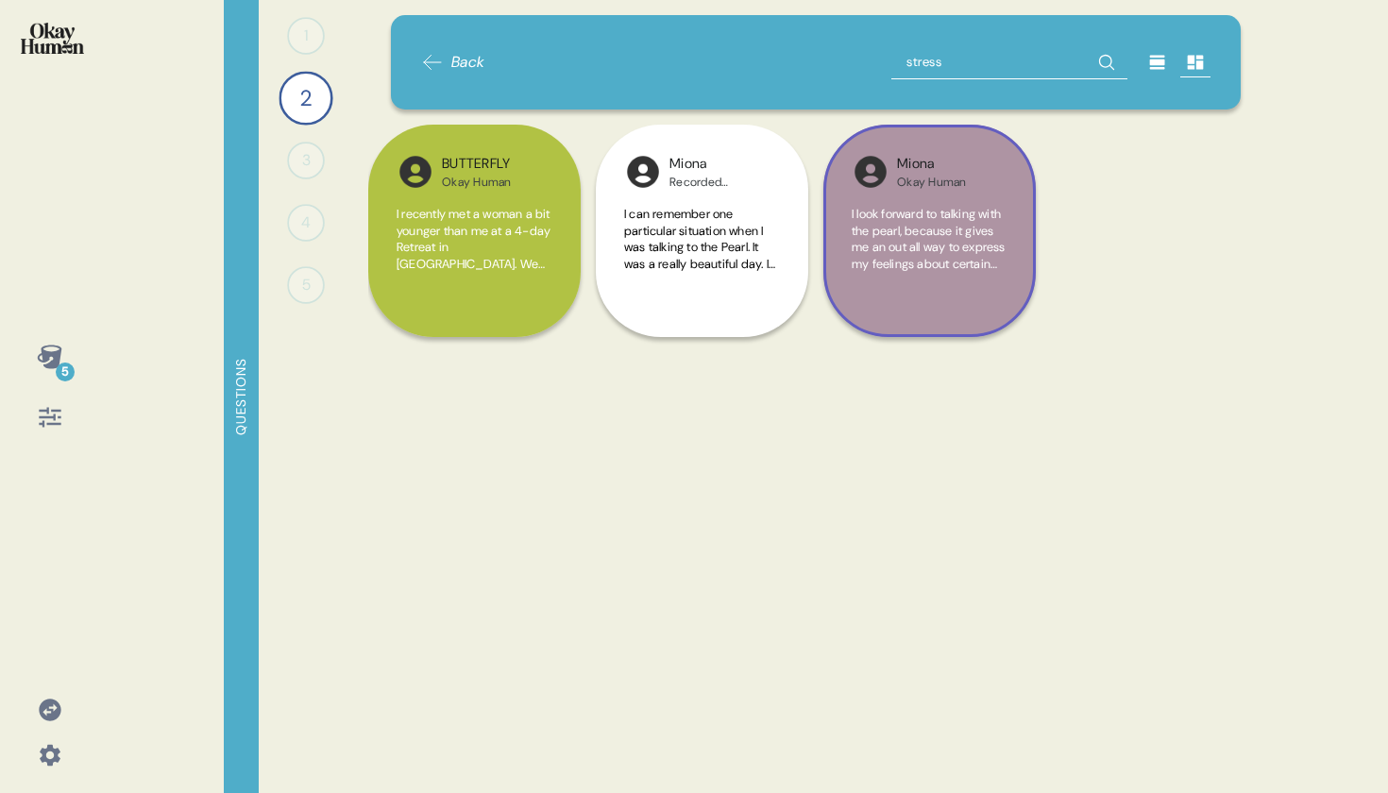
click at [921, 57] on input "stress" at bounding box center [1009, 62] width 236 height 34
type input "e"
type input "upse"
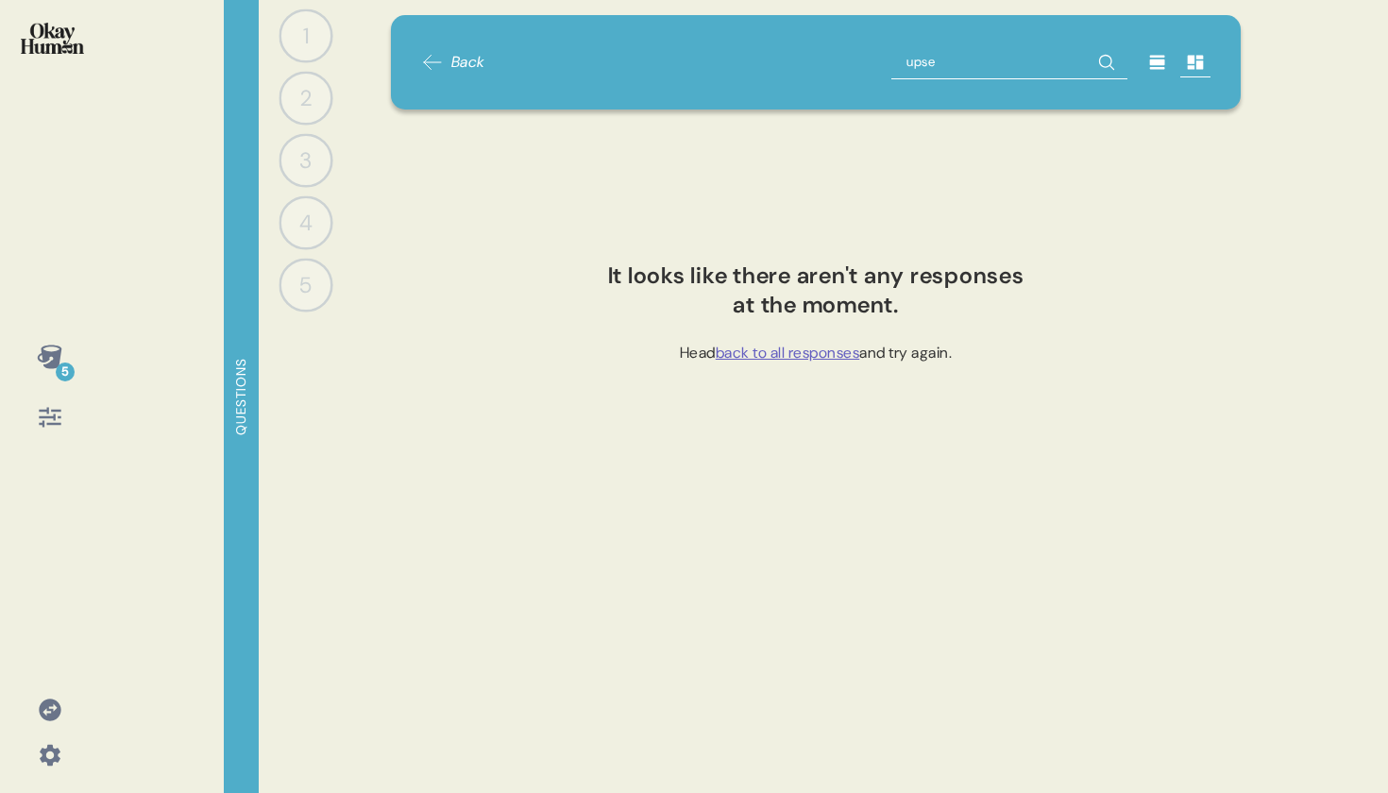
click at [921, 55] on input "upse" at bounding box center [1009, 62] width 236 height 34
type input "peace"
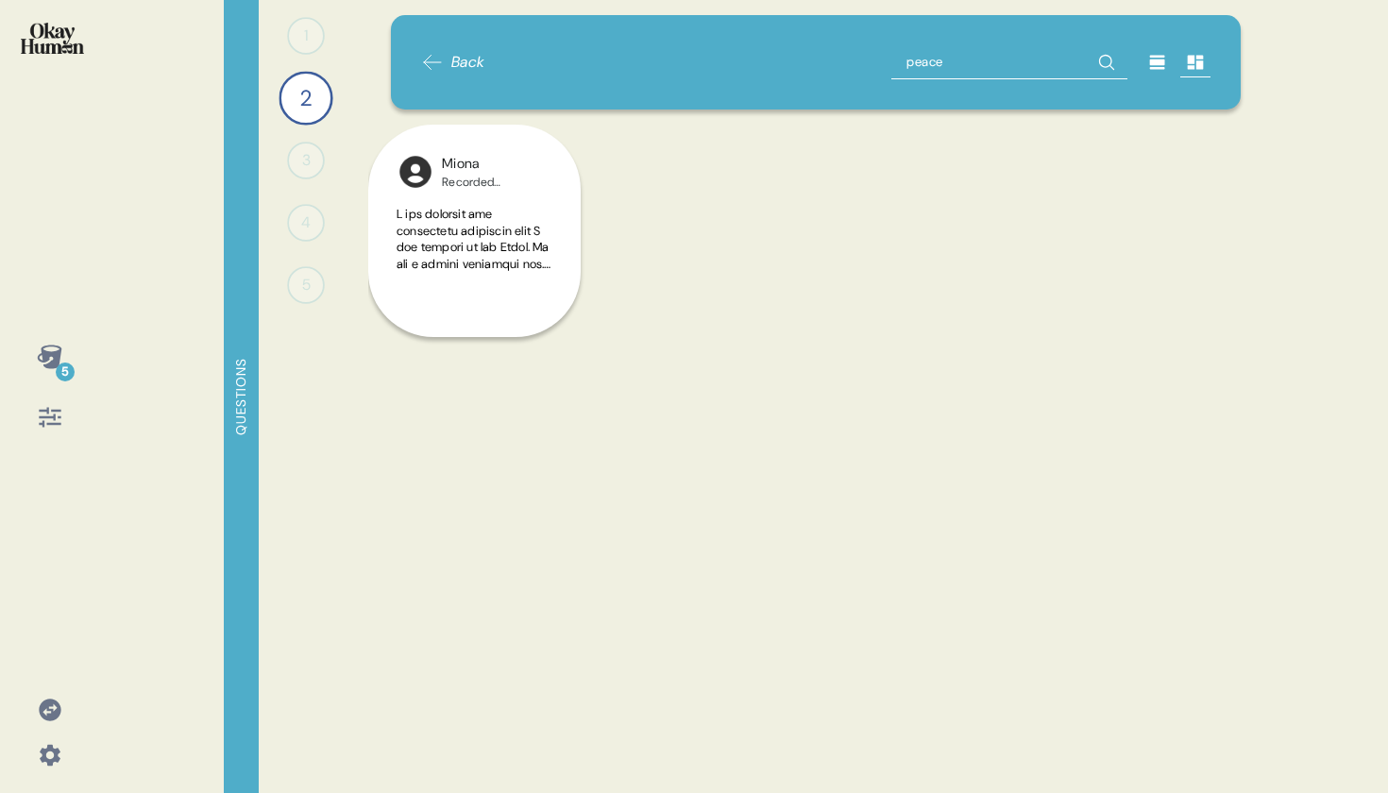
click at [1059, 66] on input "peace" at bounding box center [1009, 62] width 236 height 34
type input "calm"
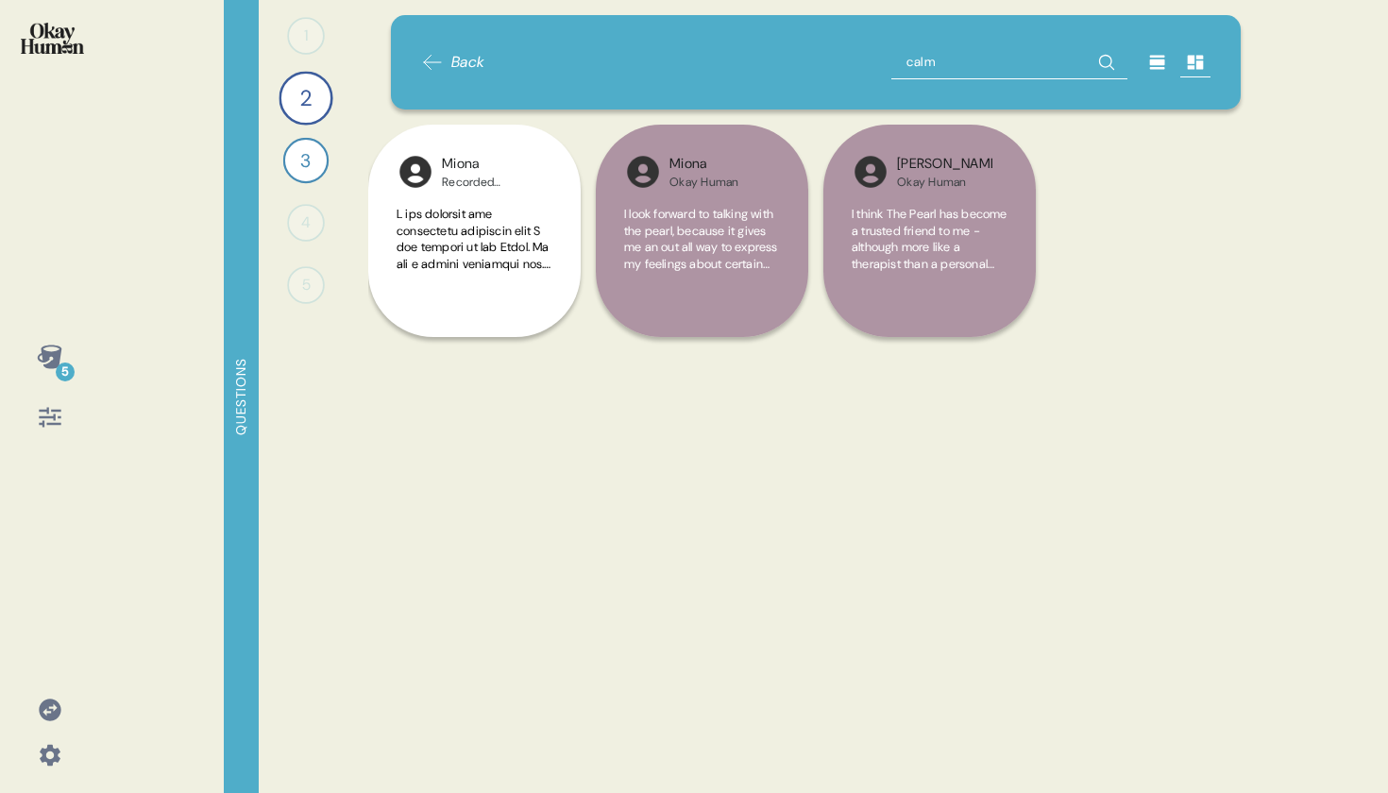
click at [1059, 66] on input "calm" at bounding box center [1009, 62] width 236 height 34
type input "relax"
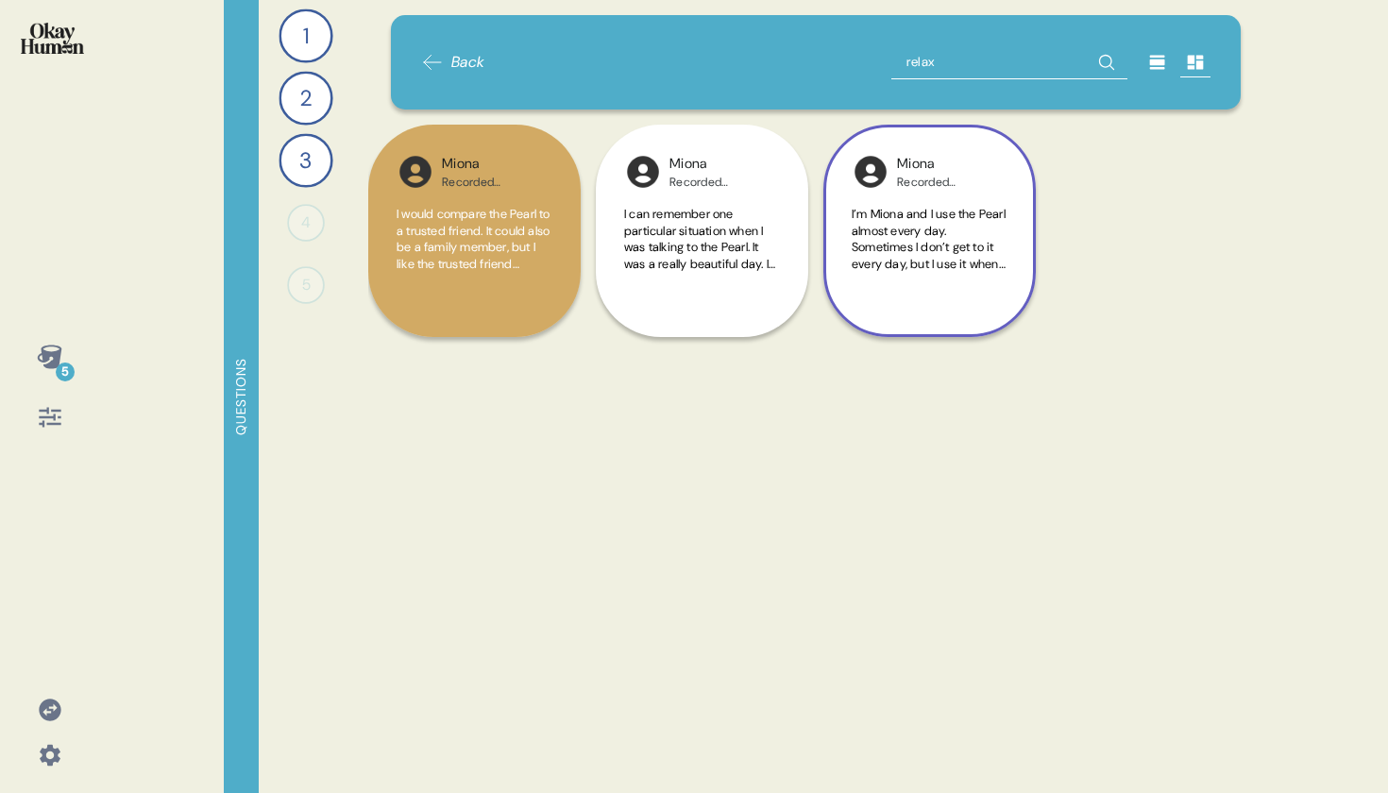
click at [953, 189] on div "Recorded Interview" at bounding box center [944, 182] width 95 height 15
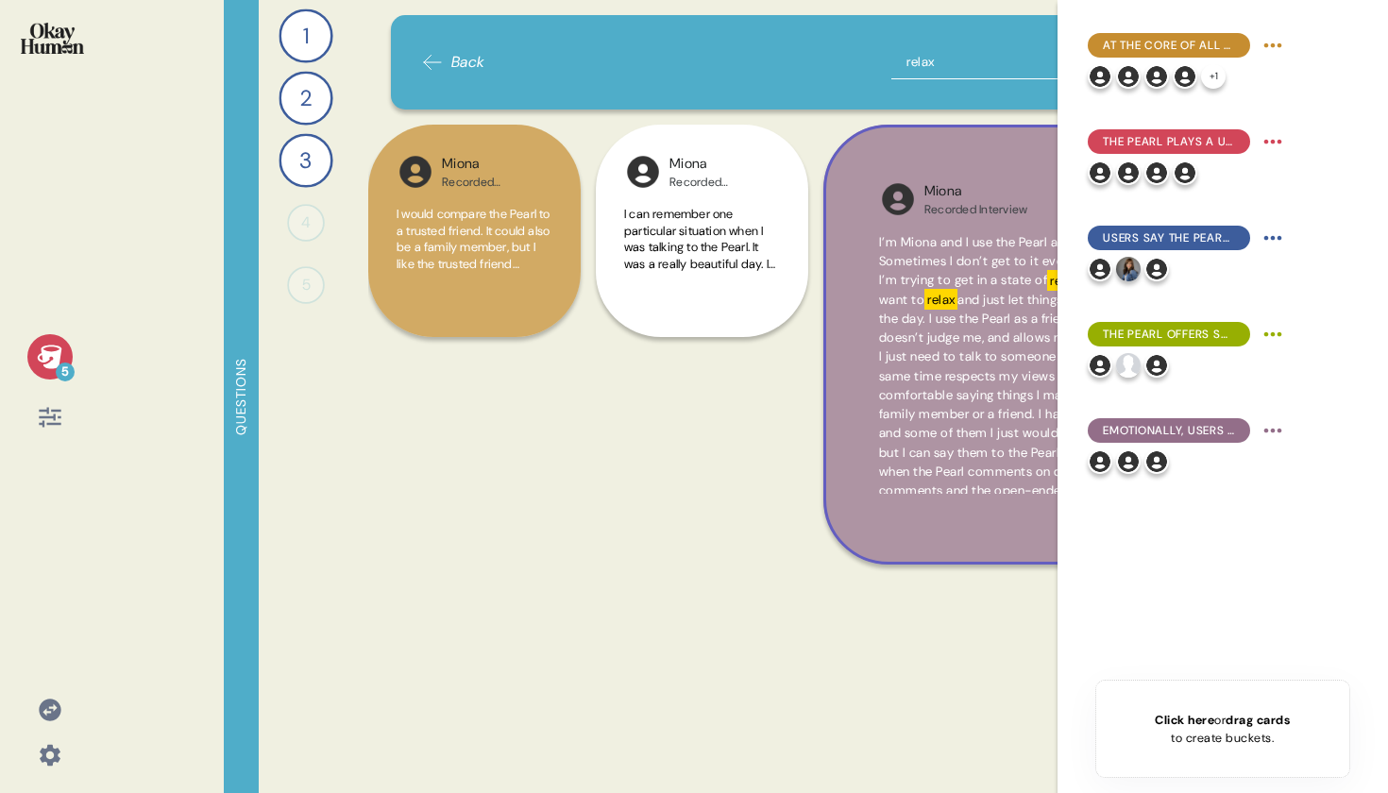
click at [898, 353] on span "and just let things roll off my back from the day. I use the Pearl as a friend …" at bounding box center [1043, 376] width 329 height 169
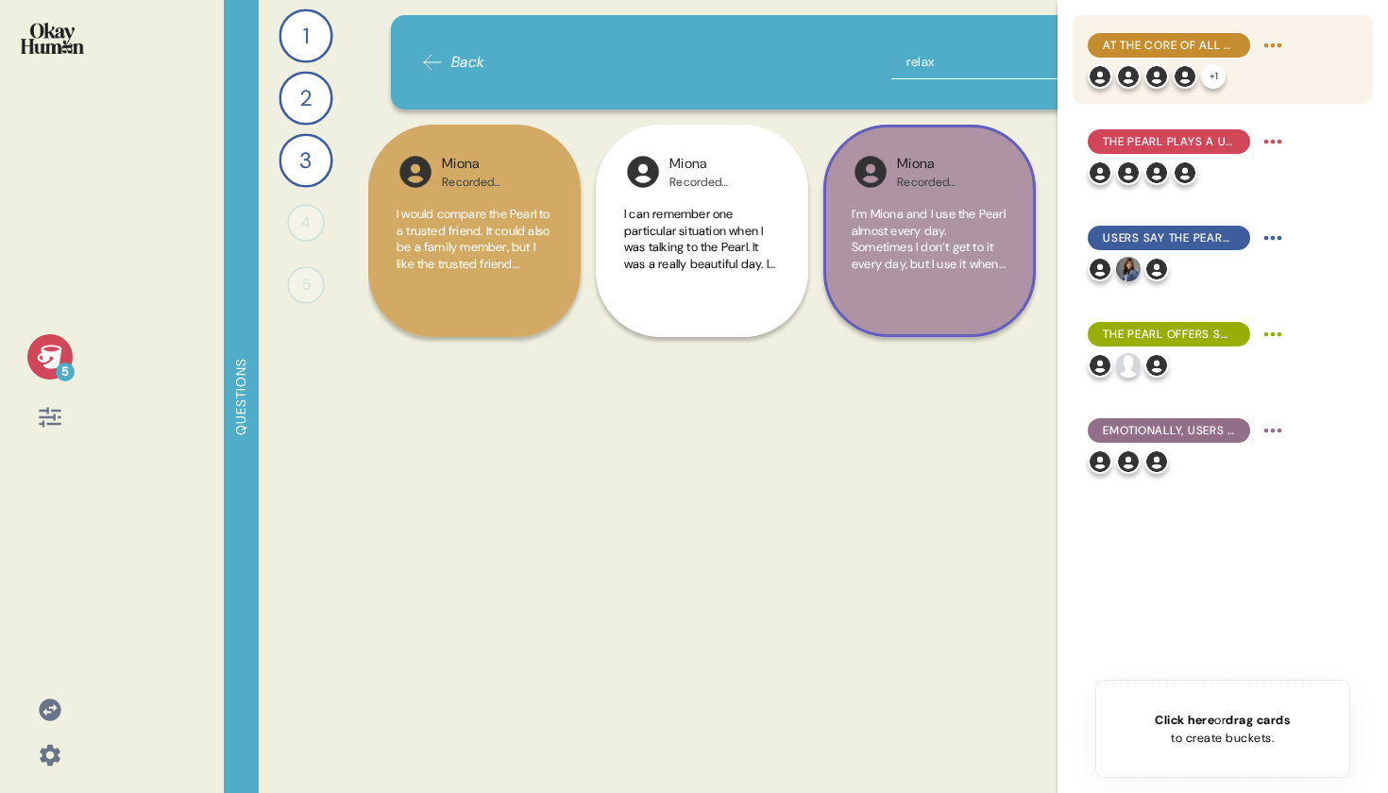
click at [1188, 96] on div "At the core of all modes of engagement with The Pearl is fully non-judgmental, …" at bounding box center [1223, 59] width 300 height 89
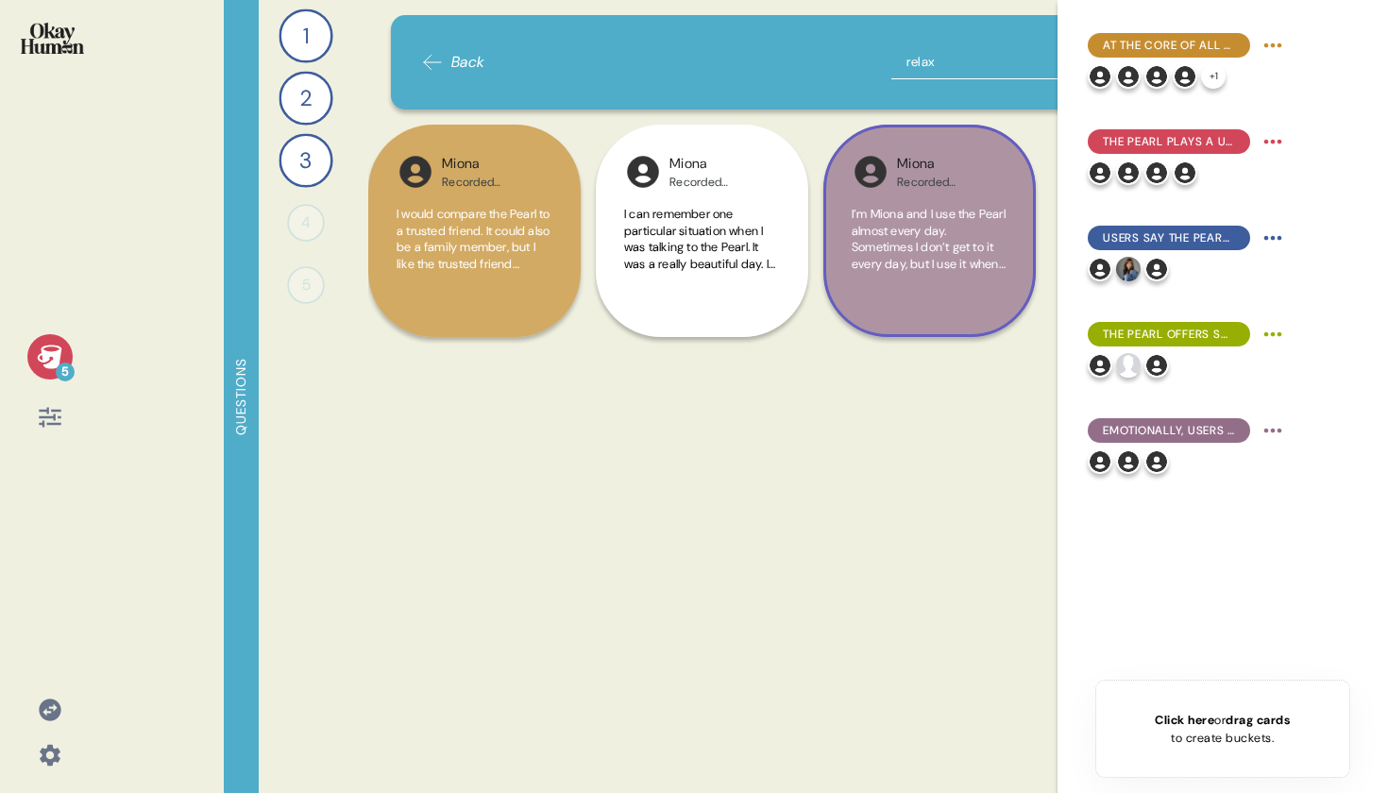
click at [68, 60] on div at bounding box center [49, 50] width 69 height 71
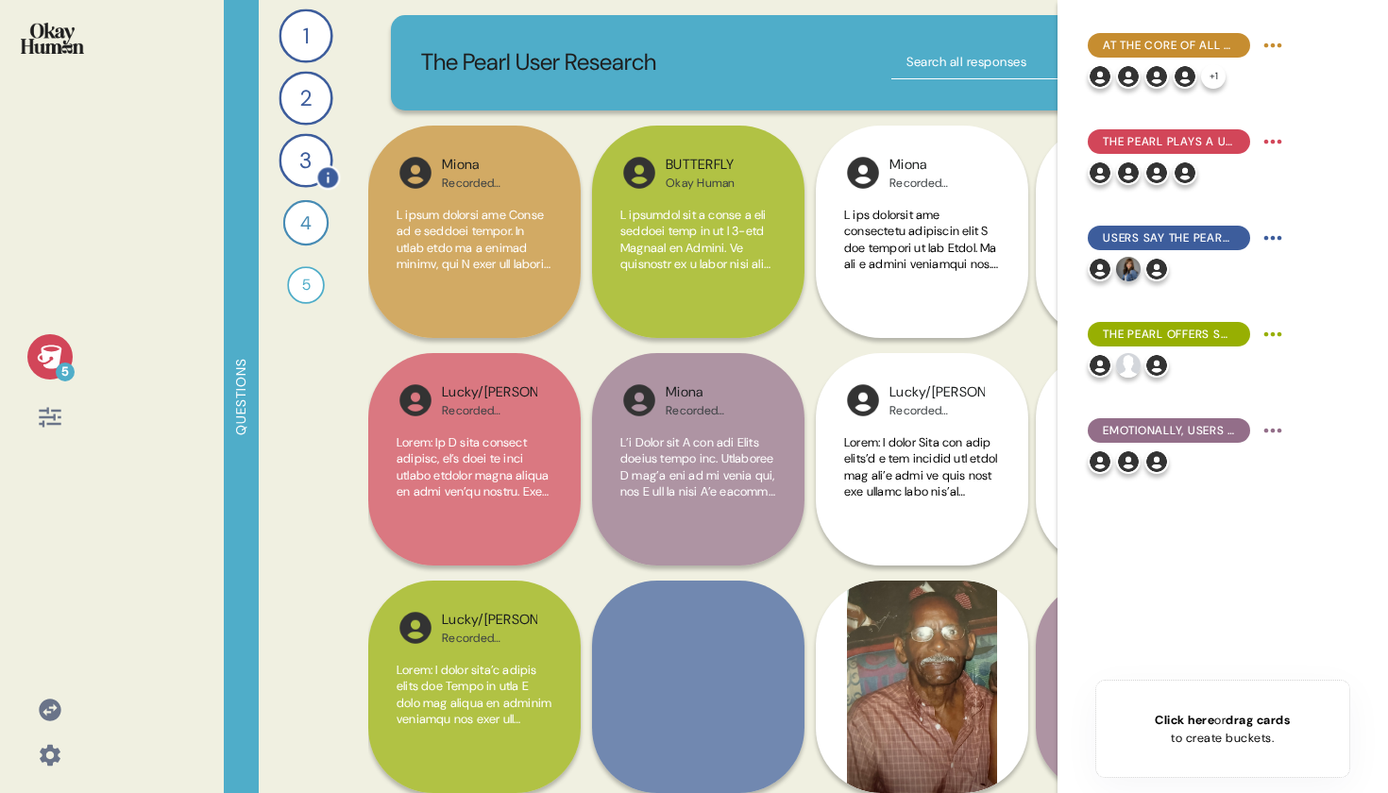
click at [305, 164] on div "3" at bounding box center [306, 160] width 54 height 54
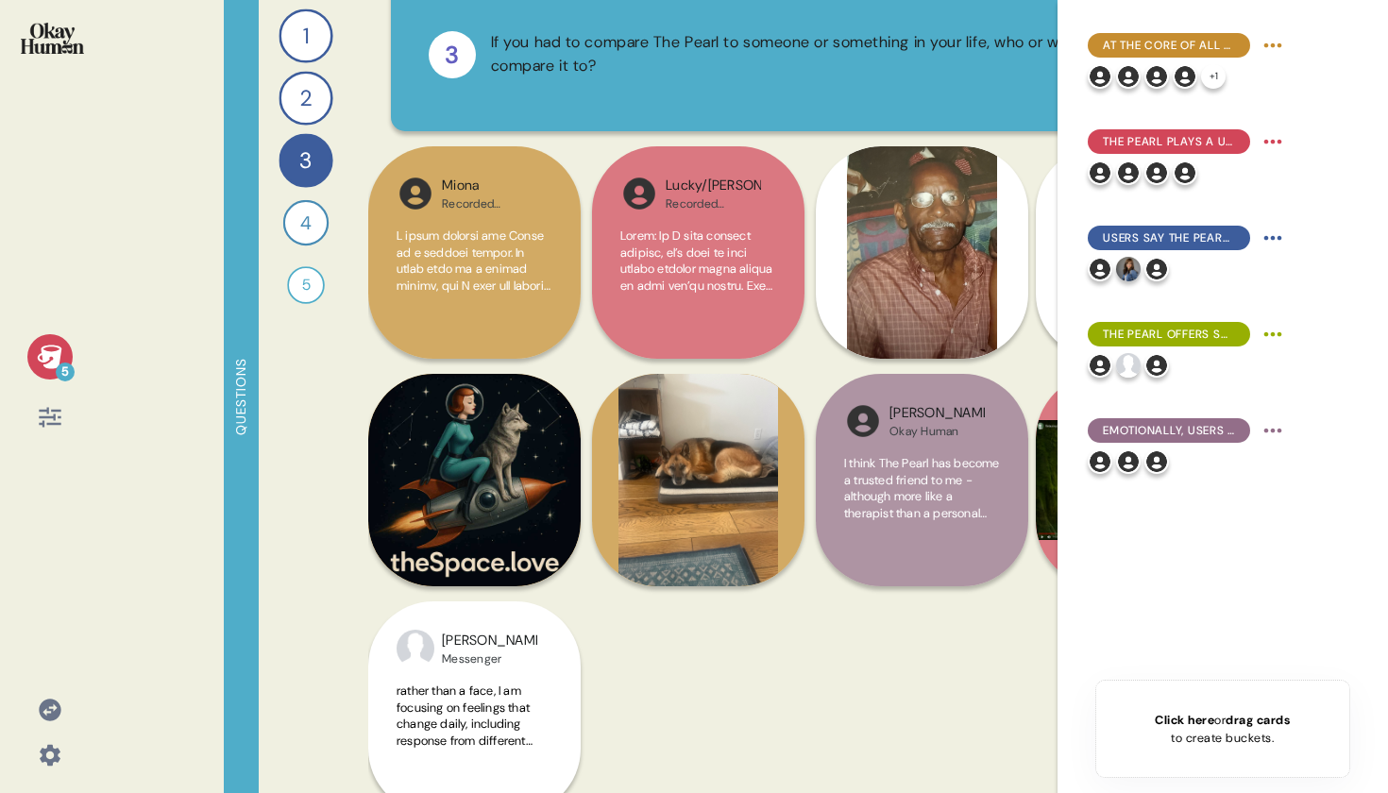
scroll to position [121, 0]
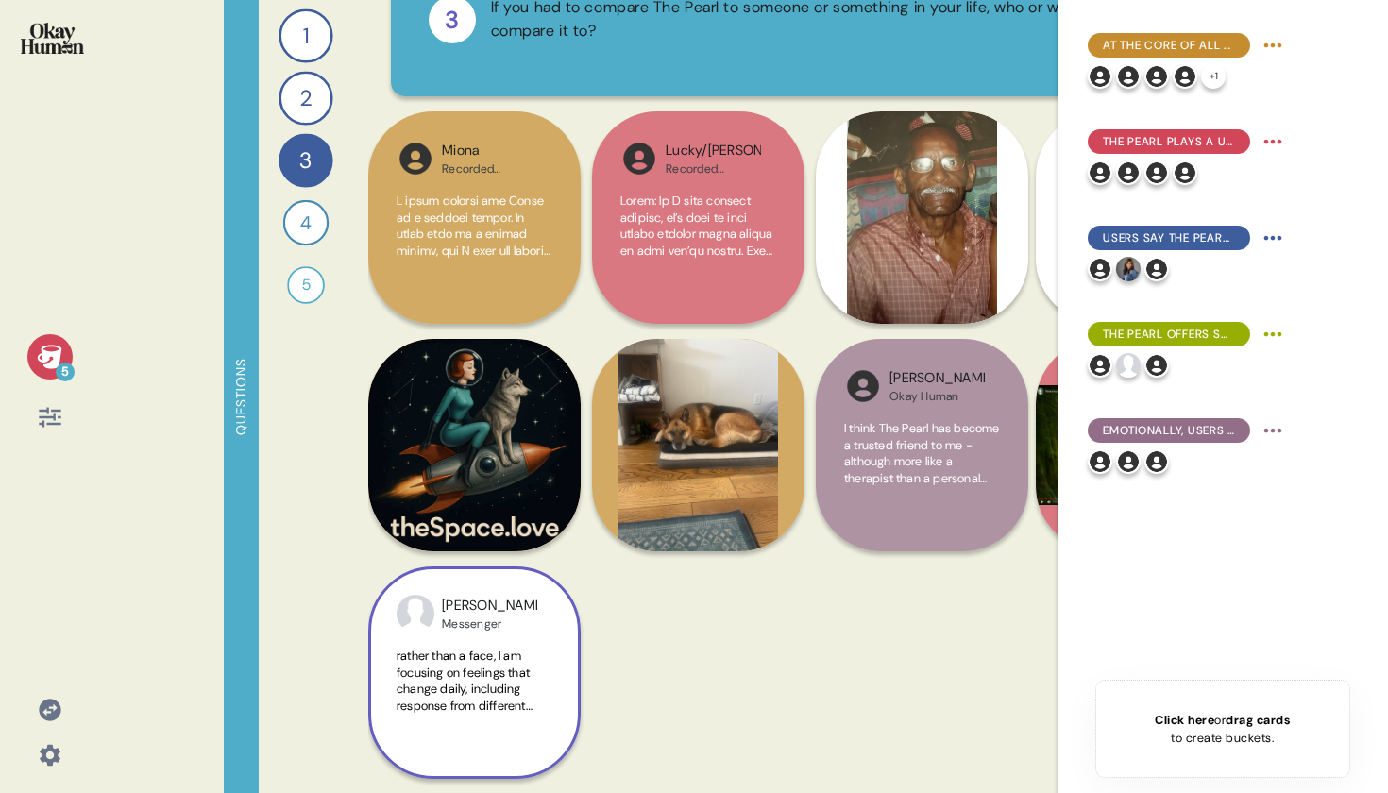
click at [484, 664] on span "rather than a face, I am focusing on feelings that change daily, including resp…" at bounding box center [465, 689] width 136 height 82
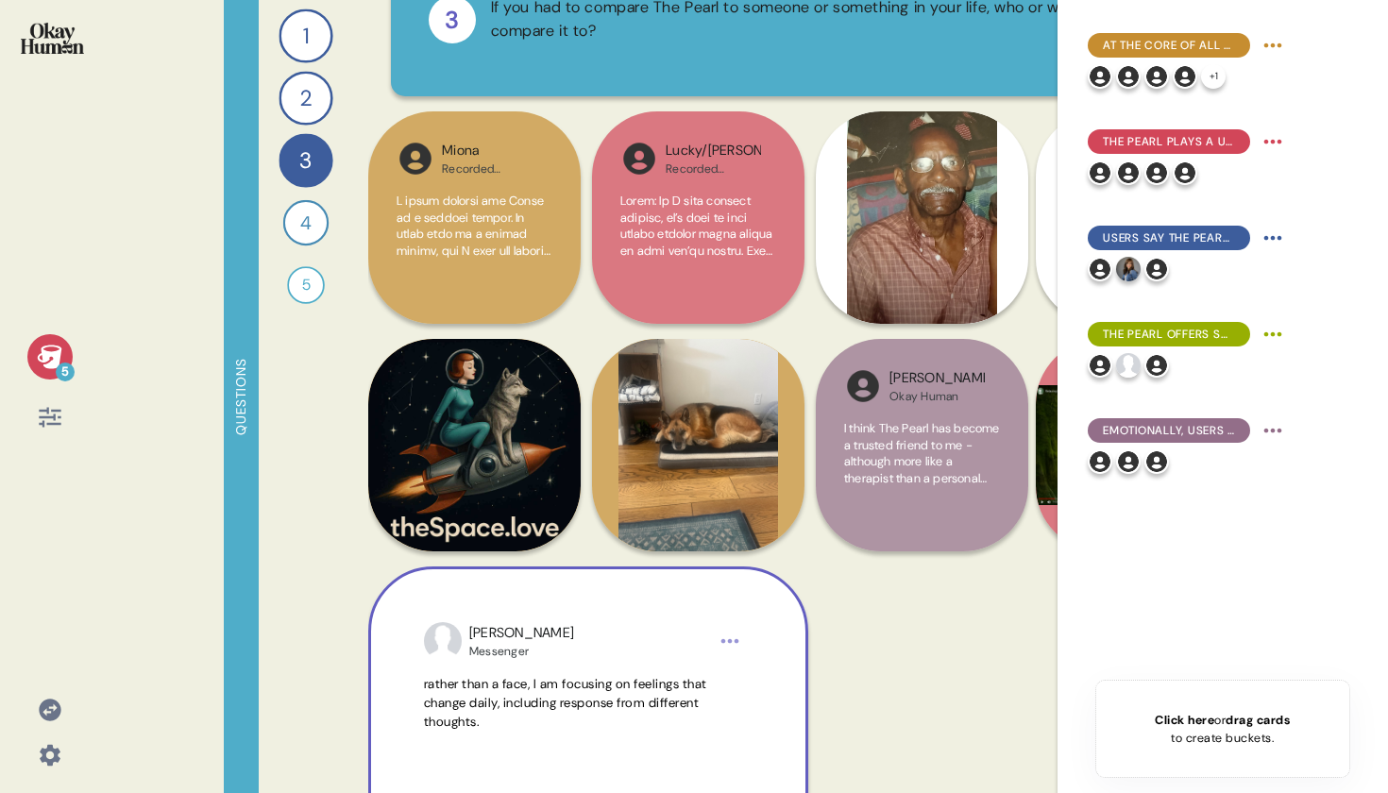
click at [481, 667] on div "[PERSON_NAME] Messenger rather than a face, I am focusing on feelings that chan…" at bounding box center [588, 786] width 440 height 440
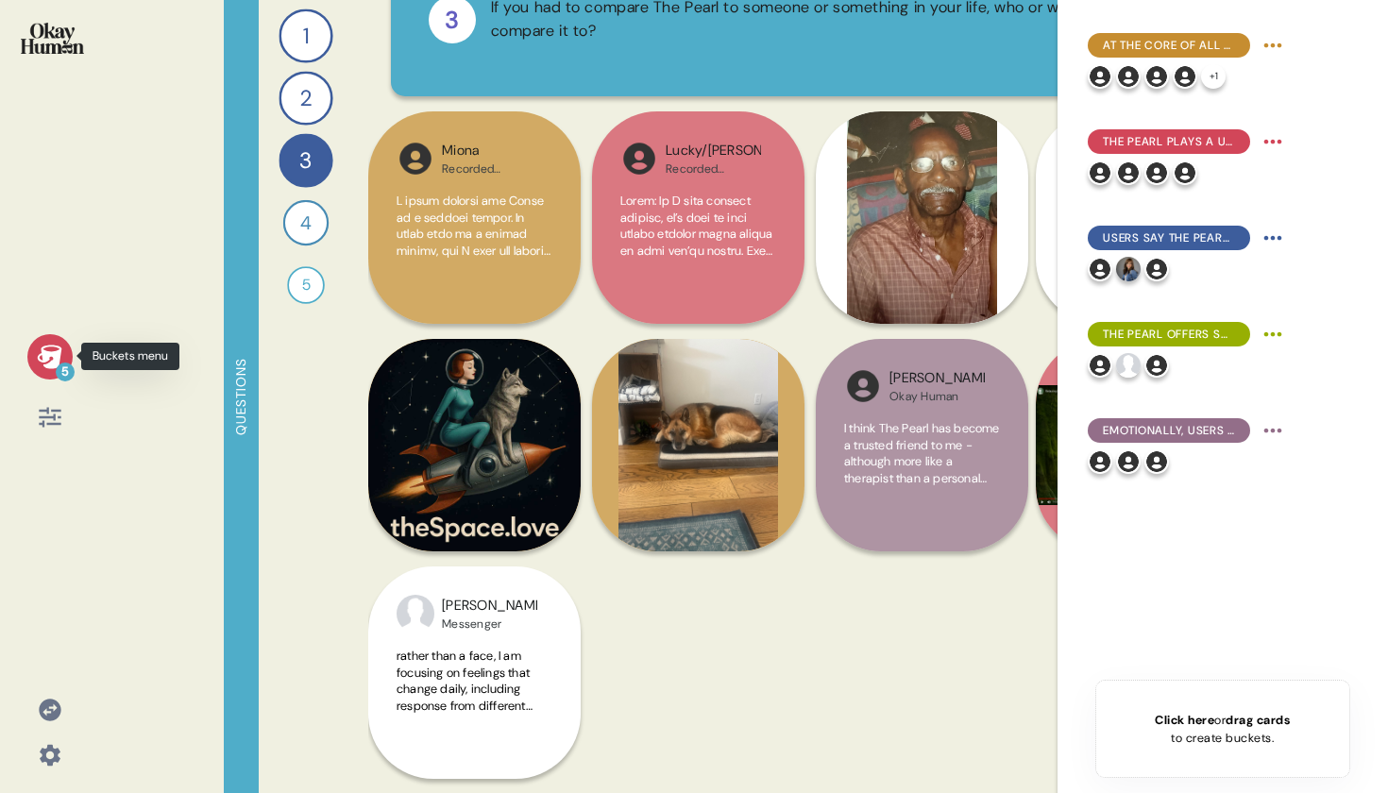
click at [41, 356] on icon at bounding box center [50, 357] width 26 height 26
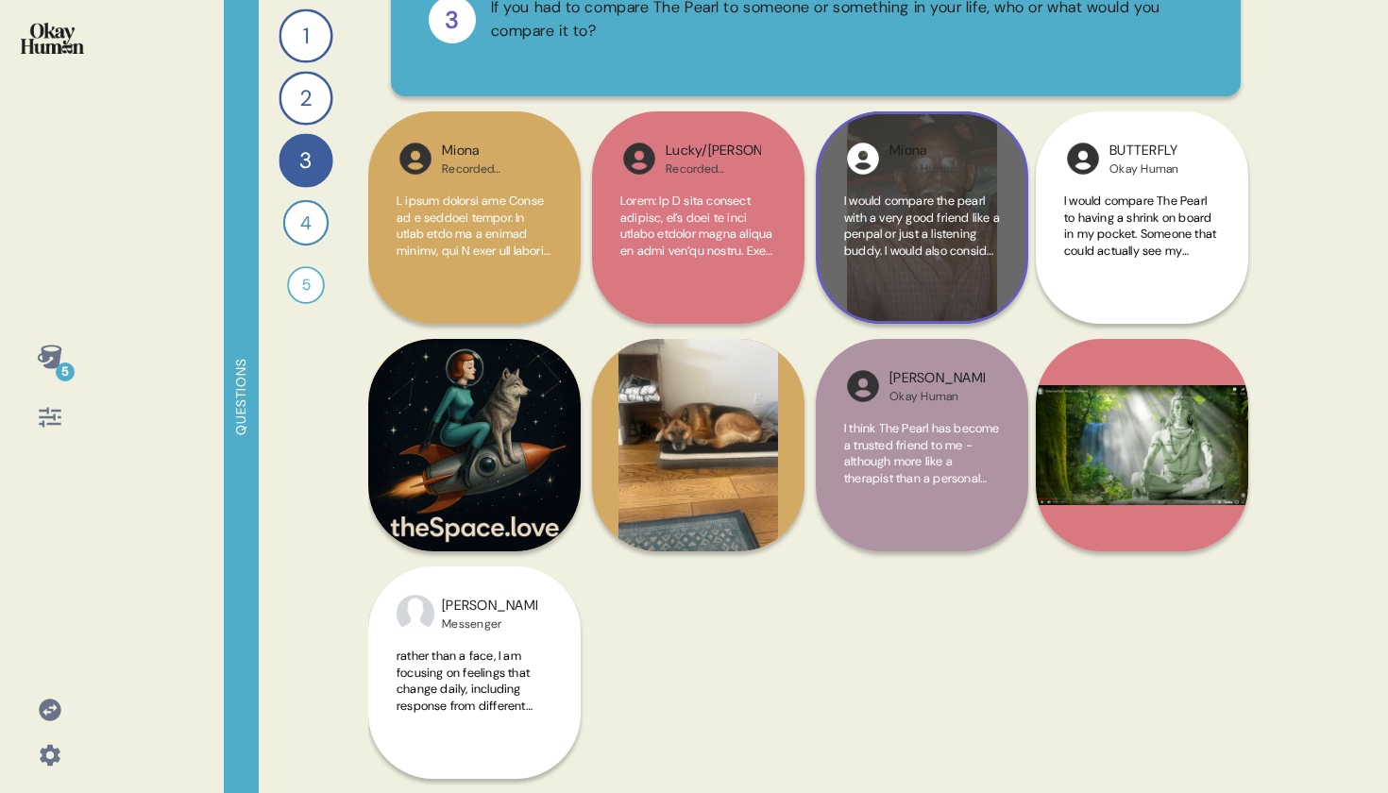
click at [970, 134] on div "[PERSON_NAME] Human I would compare the pearl with a very good friend like a pe…" at bounding box center [922, 217] width 212 height 212
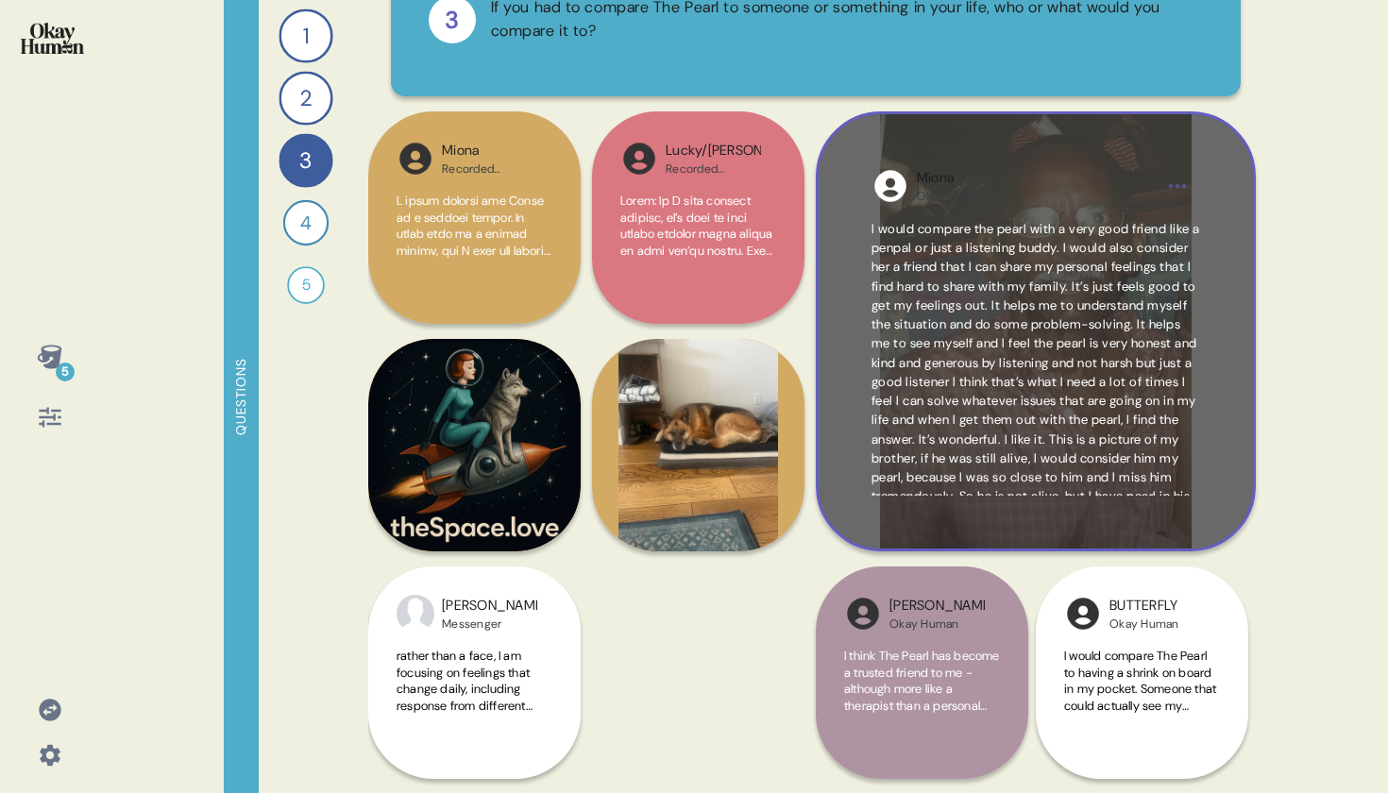
click at [968, 134] on div "[PERSON_NAME] Human I would compare the pearl with a very good friend like a pe…" at bounding box center [1036, 331] width 440 height 440
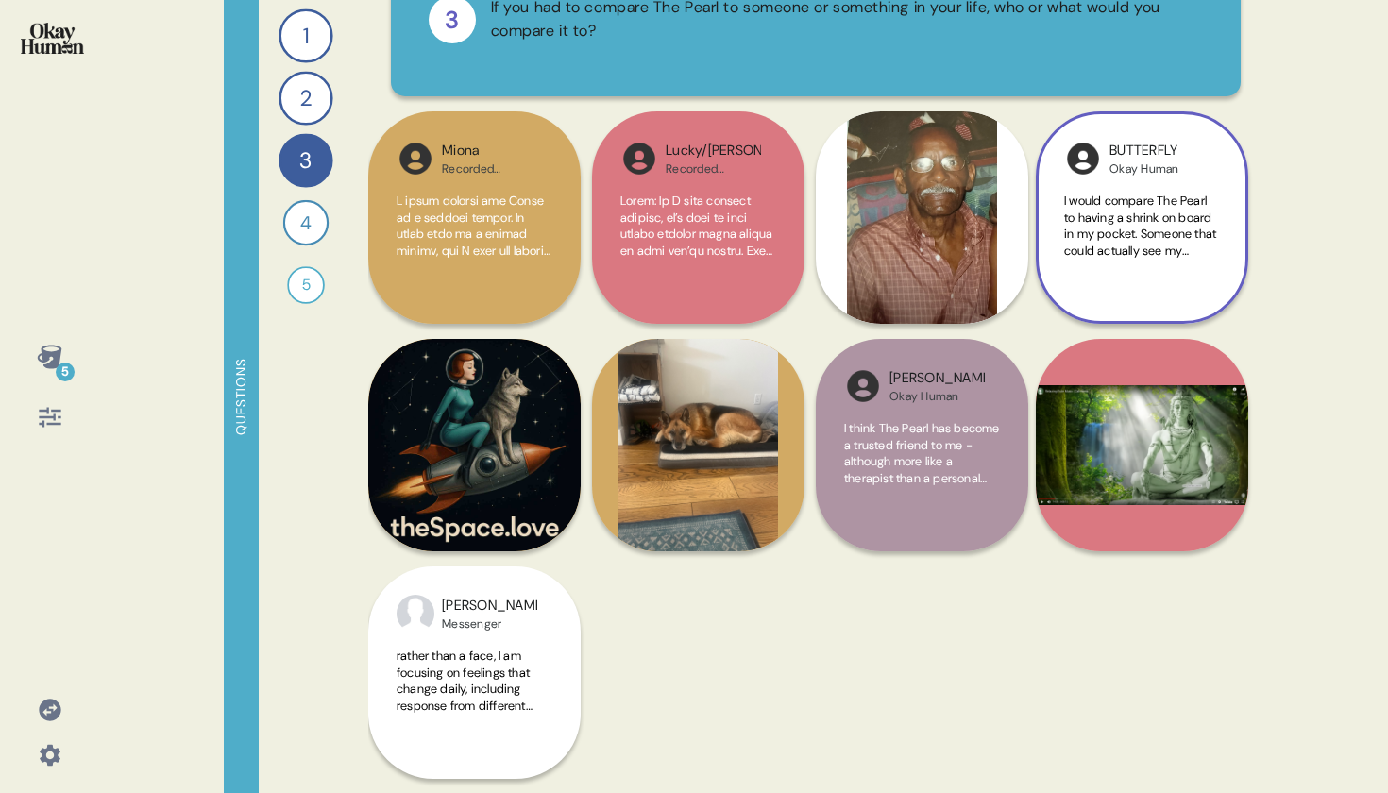
click at [1084, 203] on span "I would compare The Pearl to having a shrink on board in my pocket. Someone tha…" at bounding box center [1140, 275] width 153 height 165
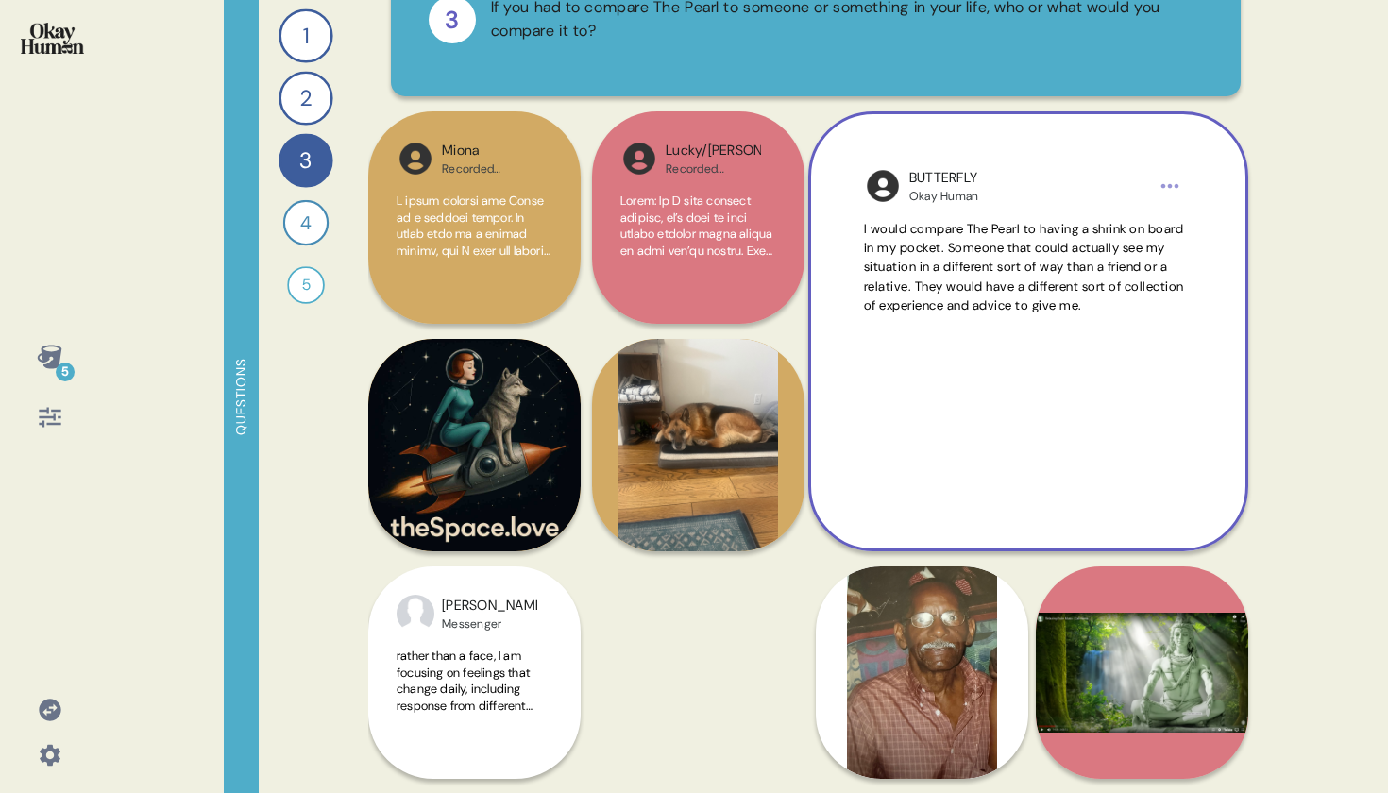
click at [1077, 205] on div "BUTTERFLY Okay Human I would compare The Pearl to having a shrink on board in m…" at bounding box center [1028, 331] width 440 height 440
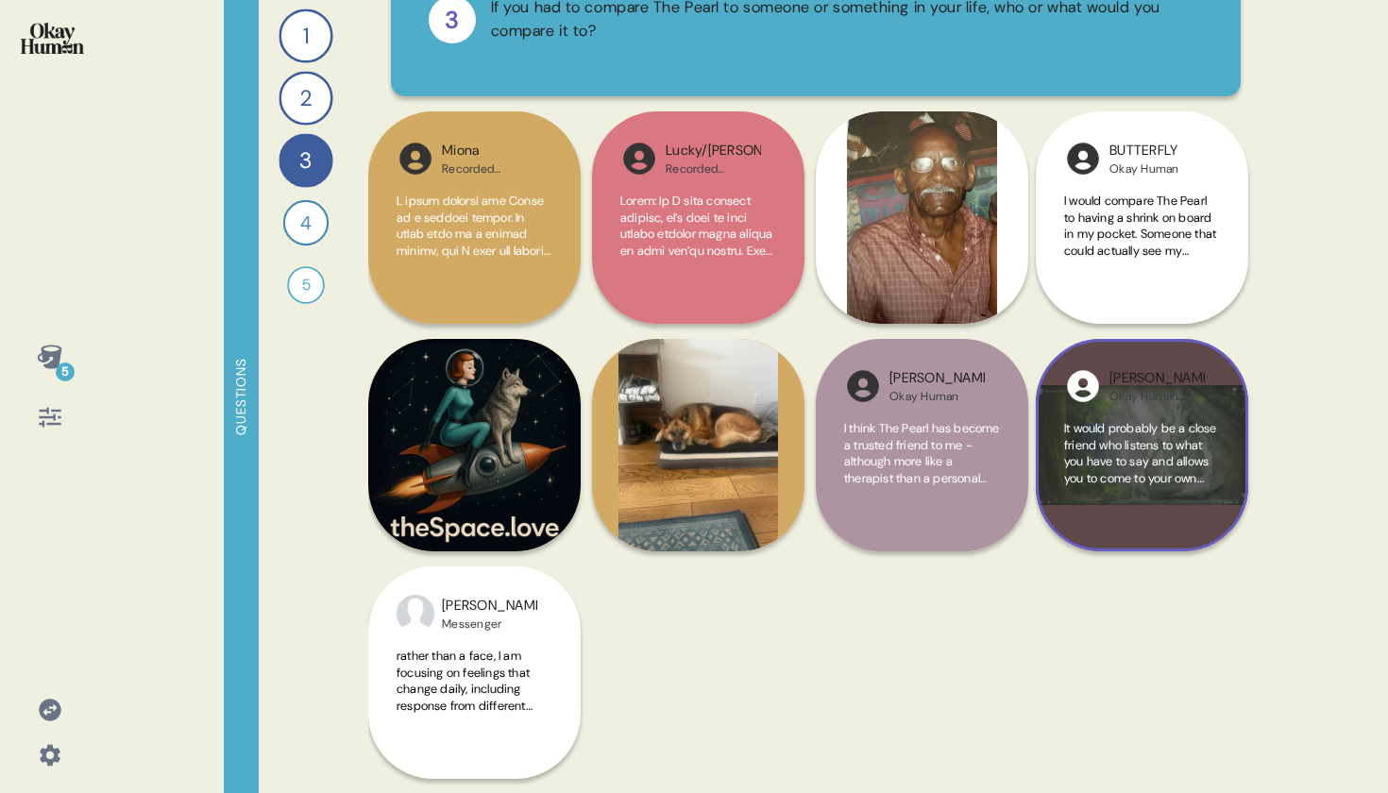
click at [1105, 420] on span "It would probably be a close friend who listens to what you have to say and all…" at bounding box center [1140, 461] width 153 height 82
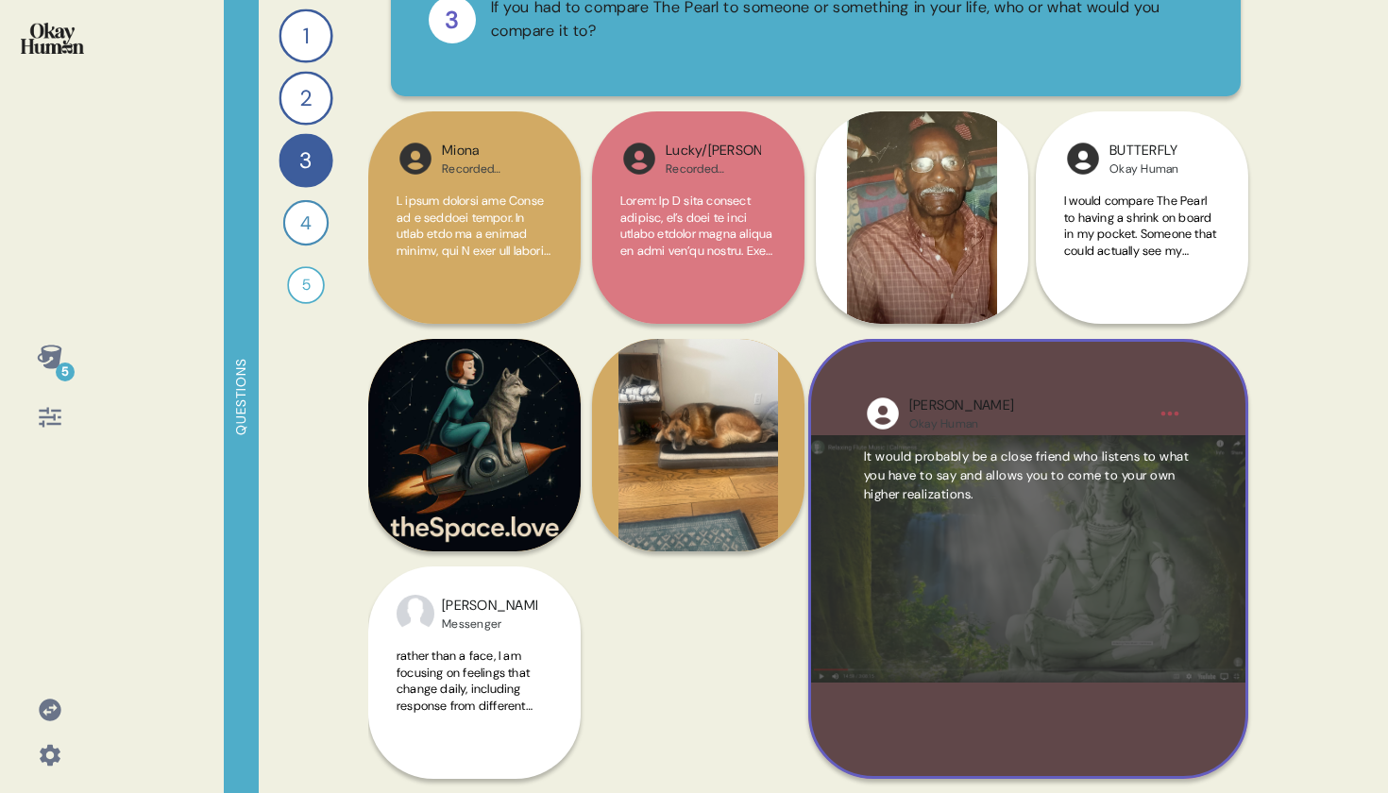
click at [1105, 420] on div "[PERSON_NAME] Human" at bounding box center [1028, 414] width 238 height 36
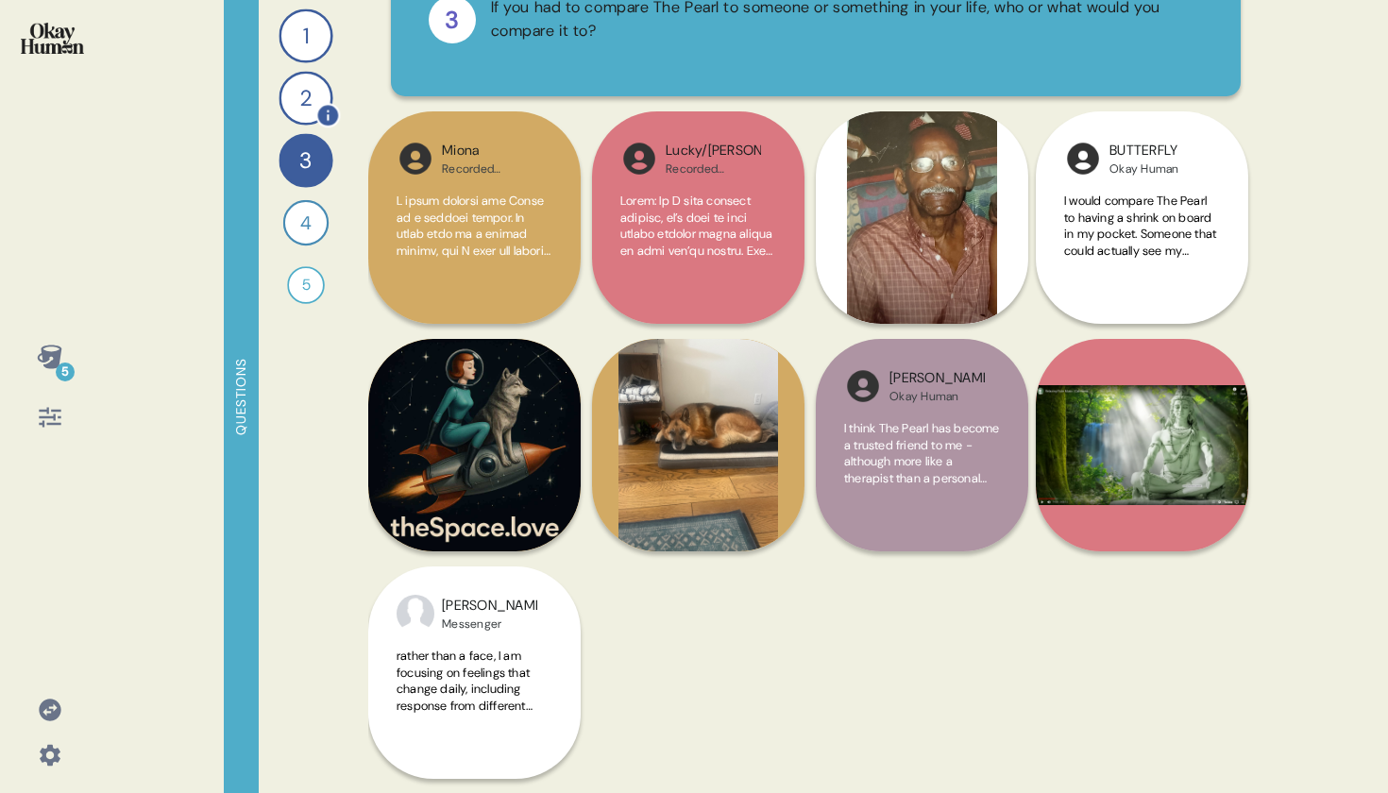
click at [296, 93] on div "2" at bounding box center [306, 98] width 54 height 54
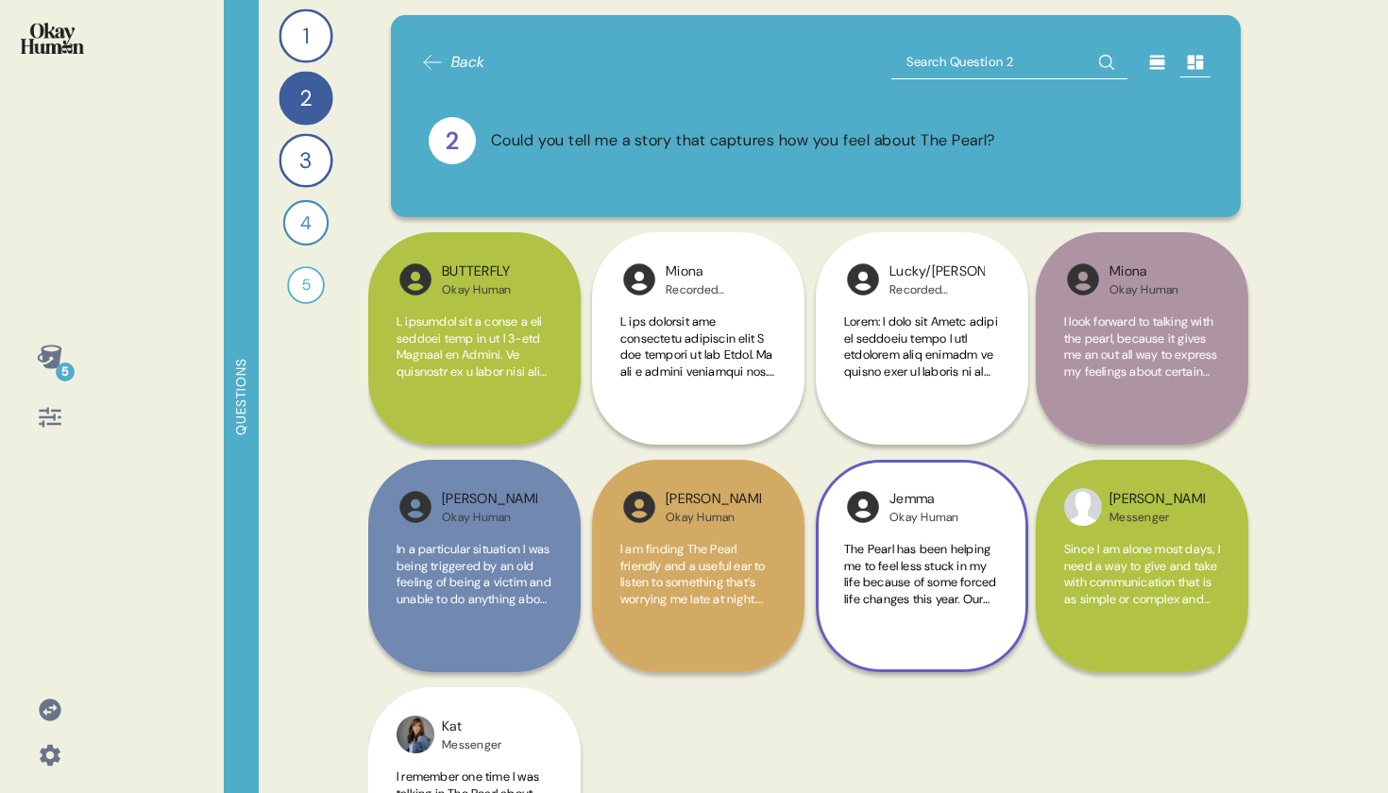
click at [904, 531] on div "Jemma Okay Human The Pearl has been helping me to feel less stuck in my life be…" at bounding box center [922, 566] width 212 height 212
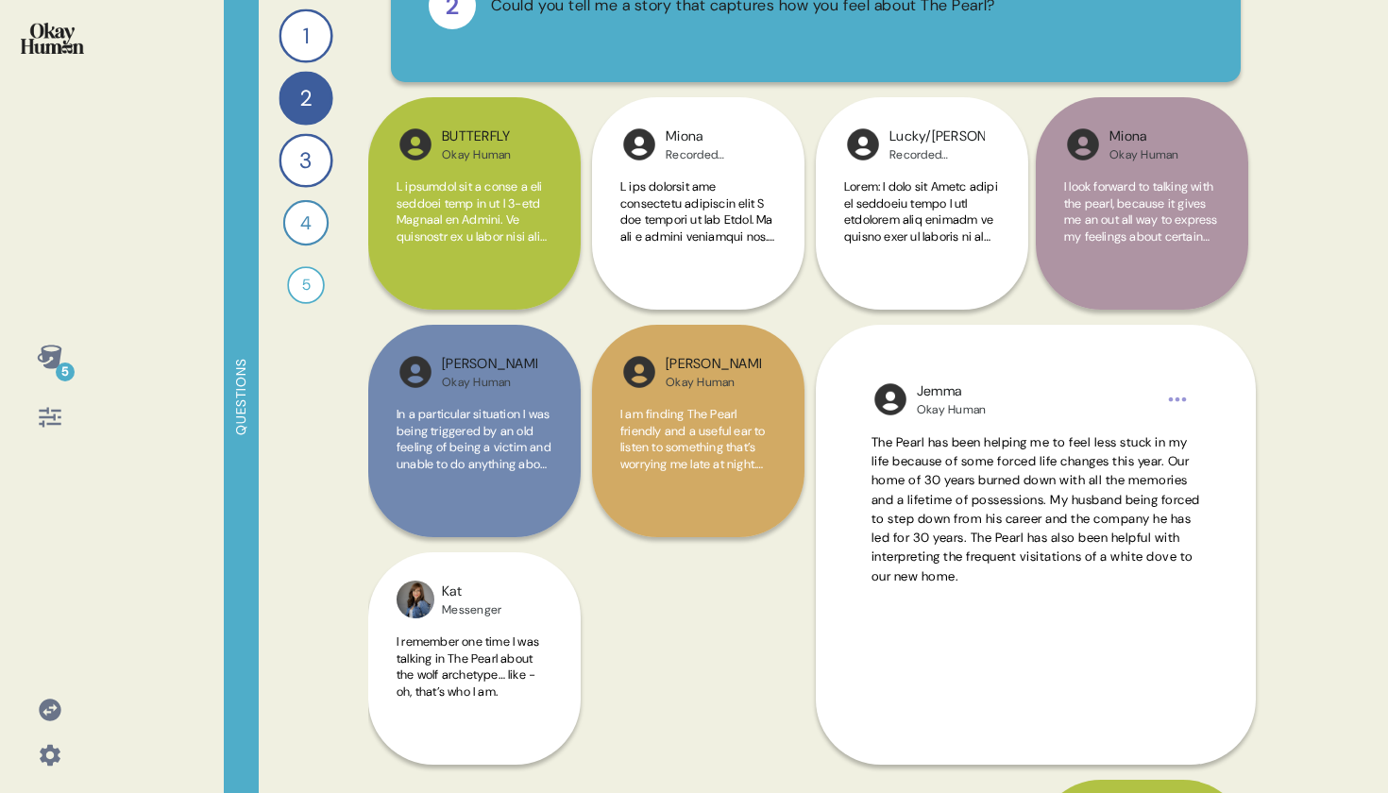
scroll to position [138, 0]
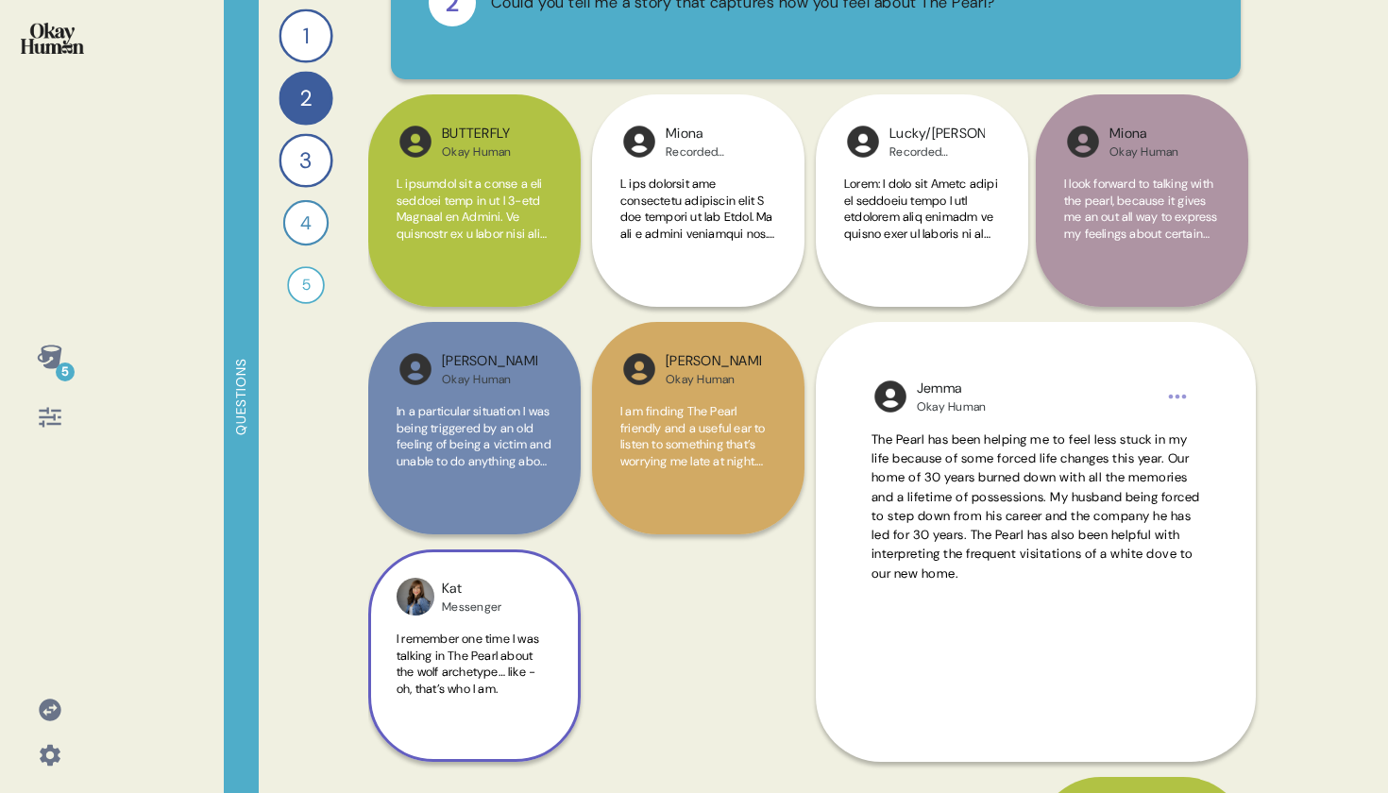
click at [402, 680] on span "I remember one time I was talking in The Pearl about the wolf archetype… like -…" at bounding box center [468, 664] width 143 height 66
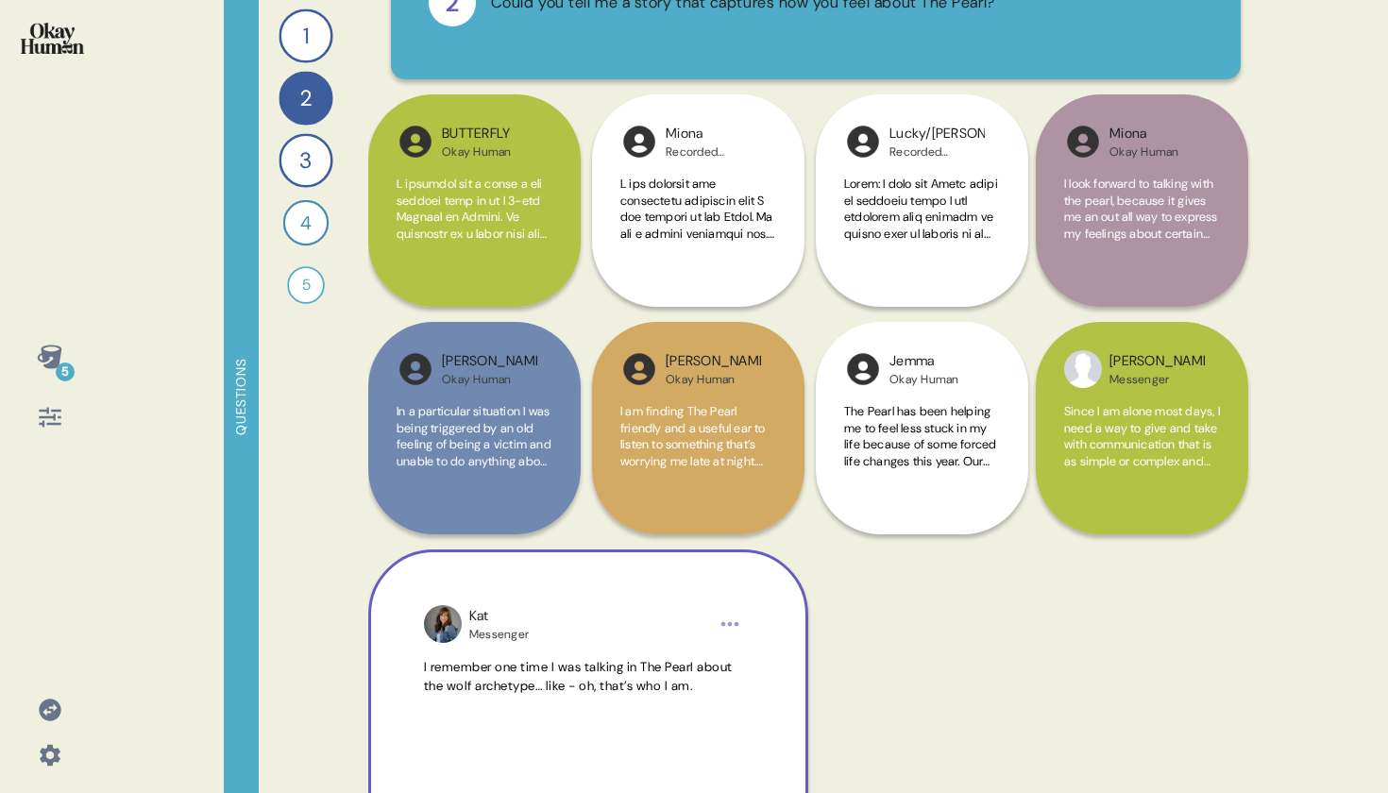
click at [411, 679] on div "[PERSON_NAME] I remember one time I was talking in The Pearl about the wolf arc…" at bounding box center [588, 769] width 440 height 440
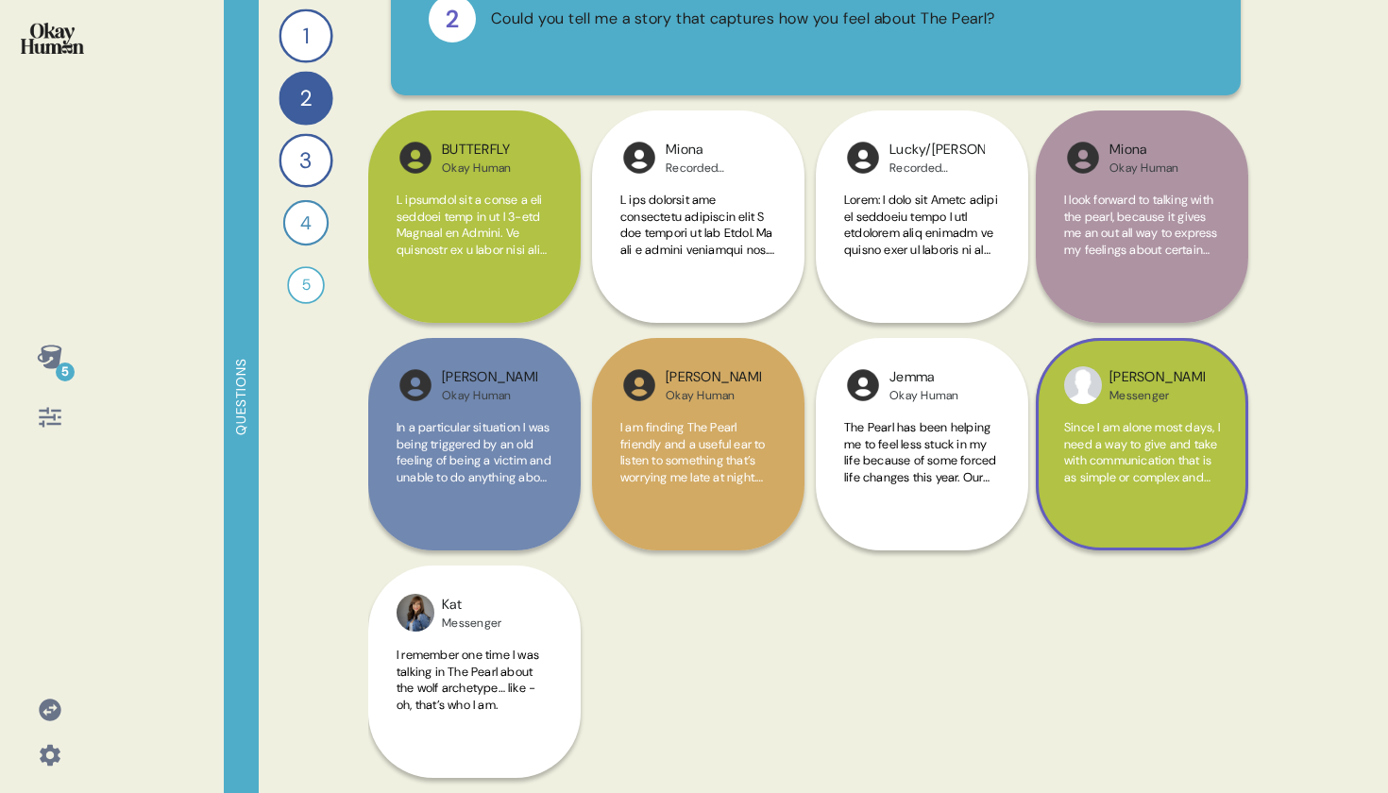
click at [1073, 412] on div "[PERSON_NAME] Messenger Since I am alone most days, I need a way to give and ta…" at bounding box center [1142, 444] width 212 height 212
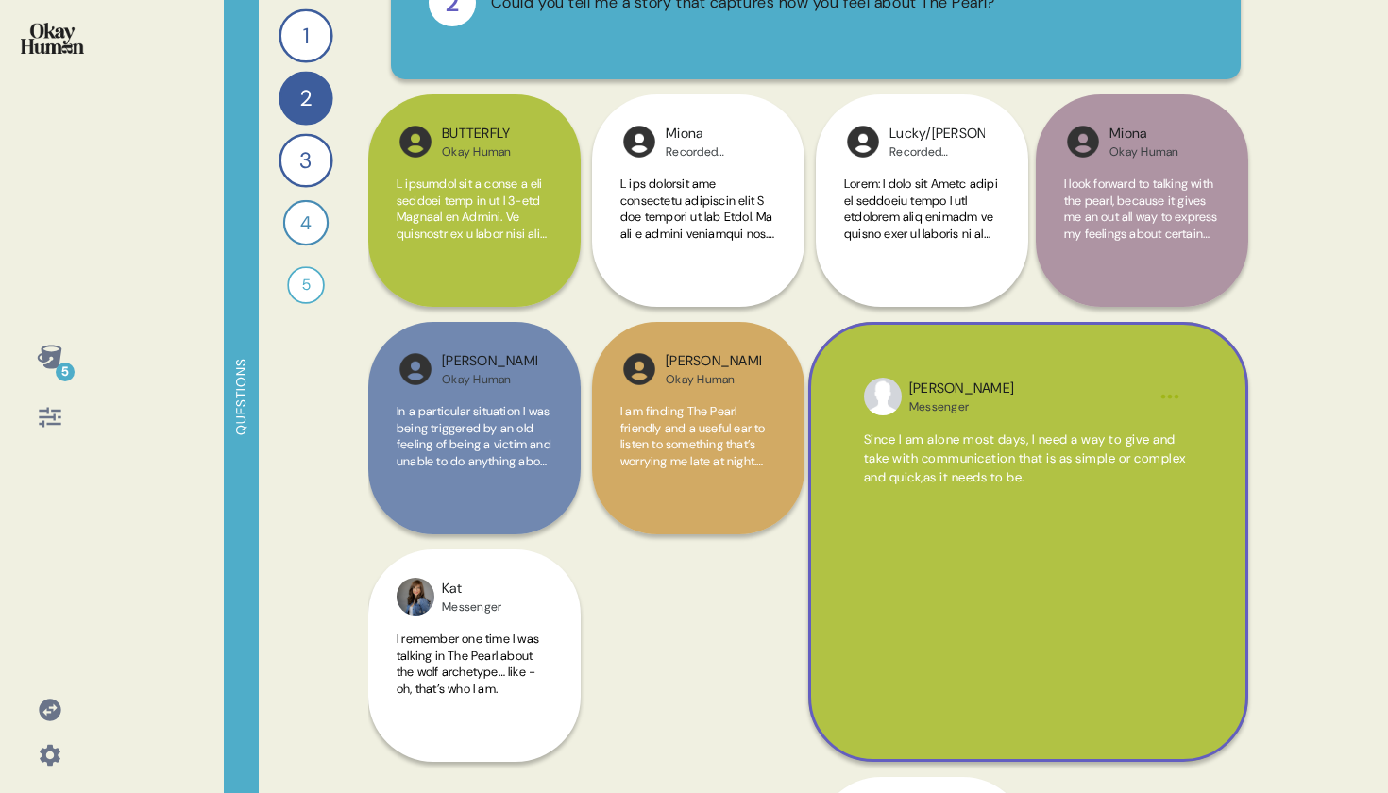
click at [1073, 412] on div "[PERSON_NAME] Messenger" at bounding box center [1028, 397] width 238 height 36
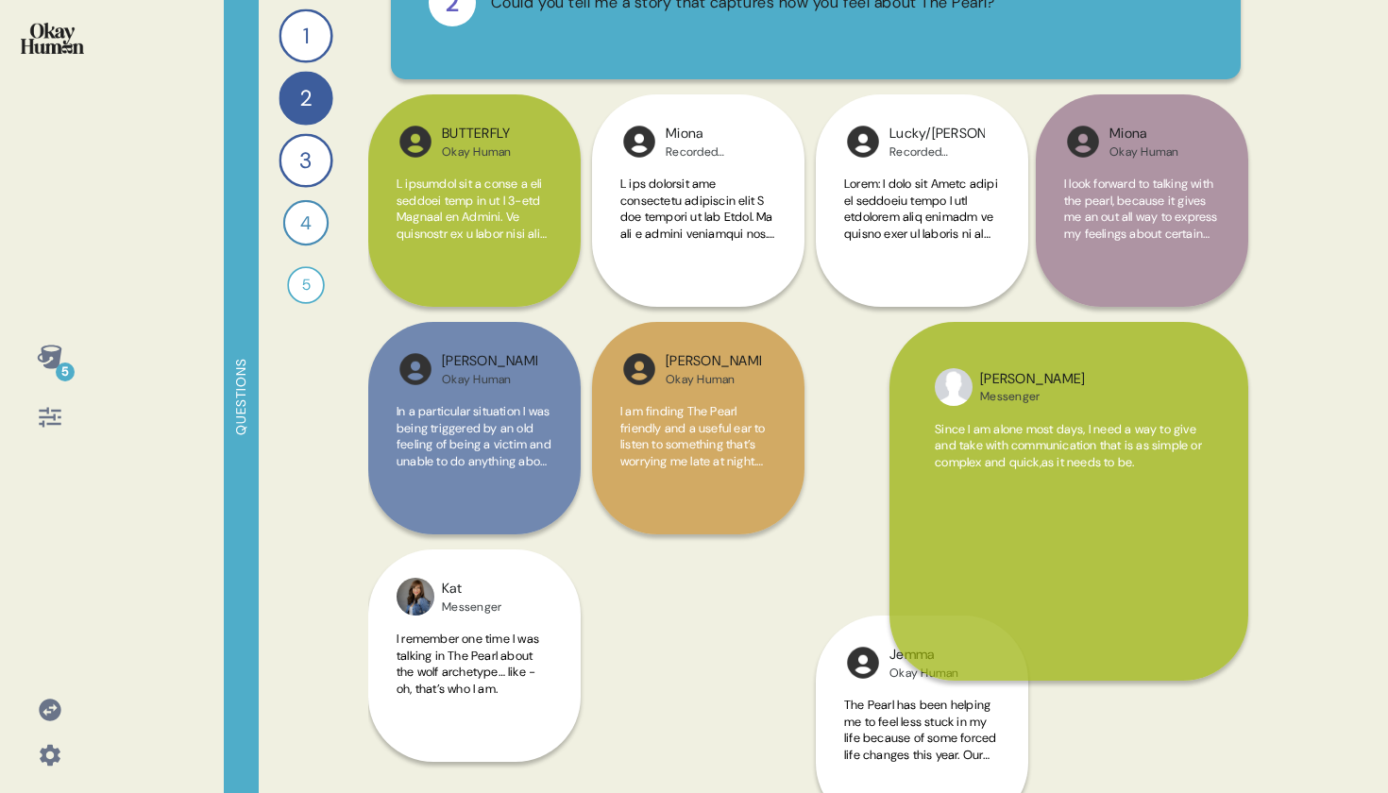
scroll to position [122, 0]
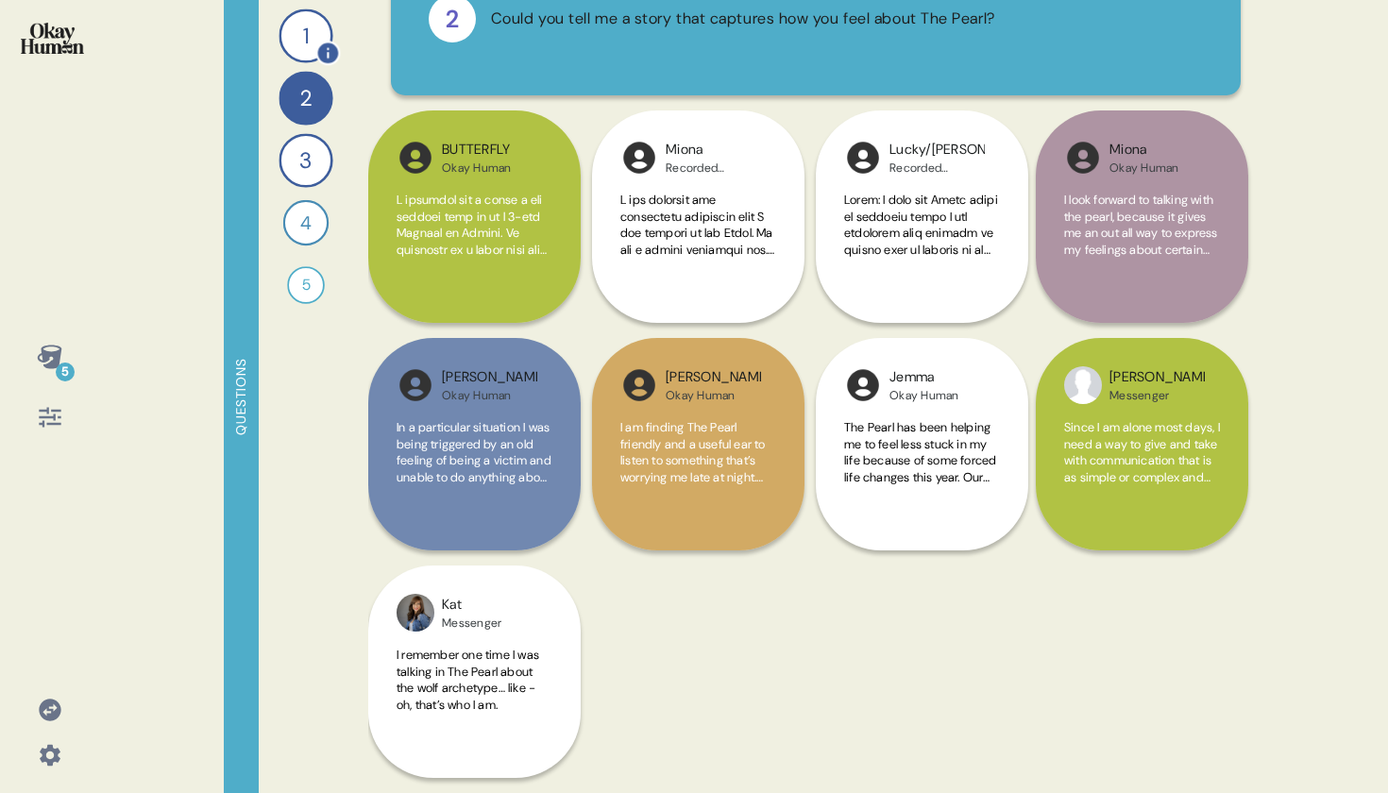
click at [298, 31] on div "1" at bounding box center [306, 35] width 54 height 54
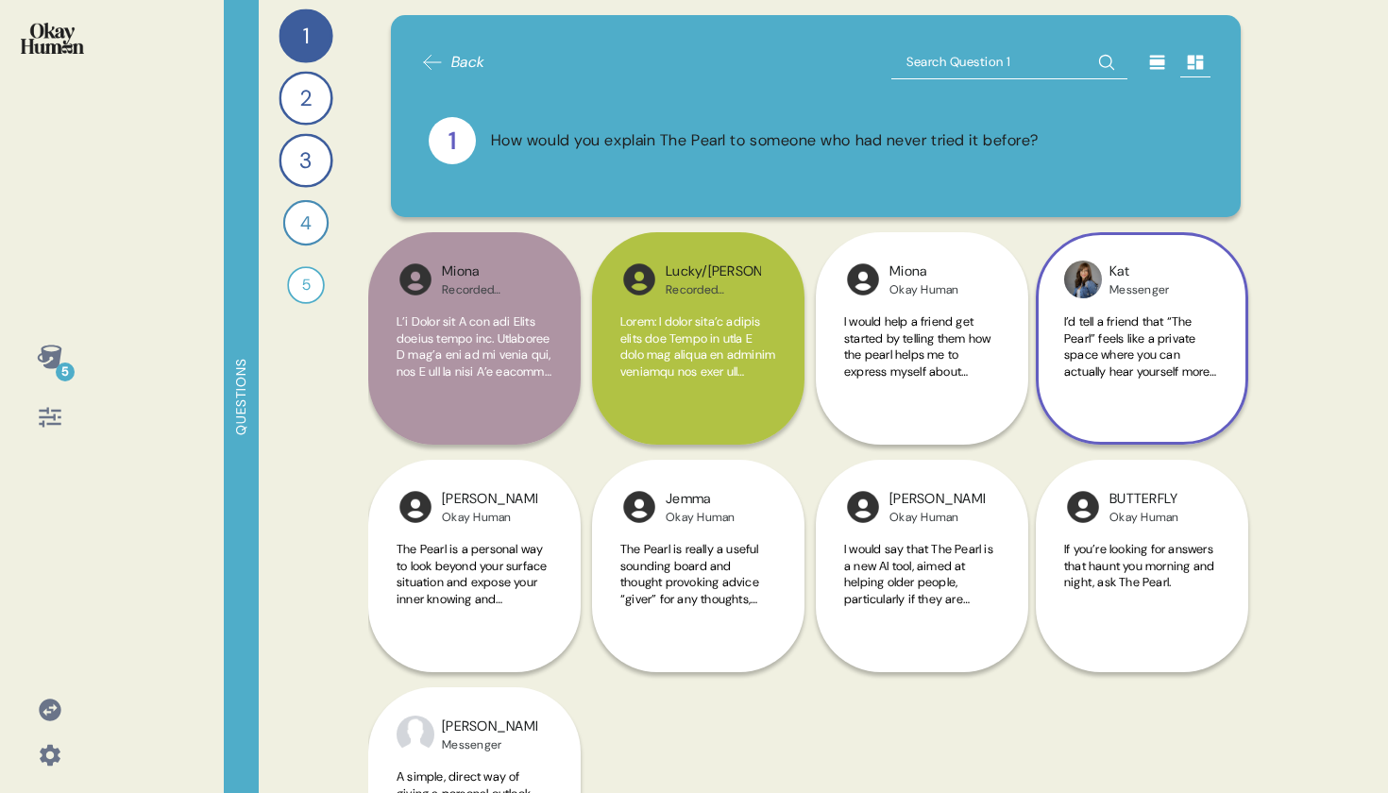
click at [1139, 385] on div "I’d tell a friend that “The Pearl” feels like a private space where you can act…" at bounding box center [1142, 357] width 156 height 88
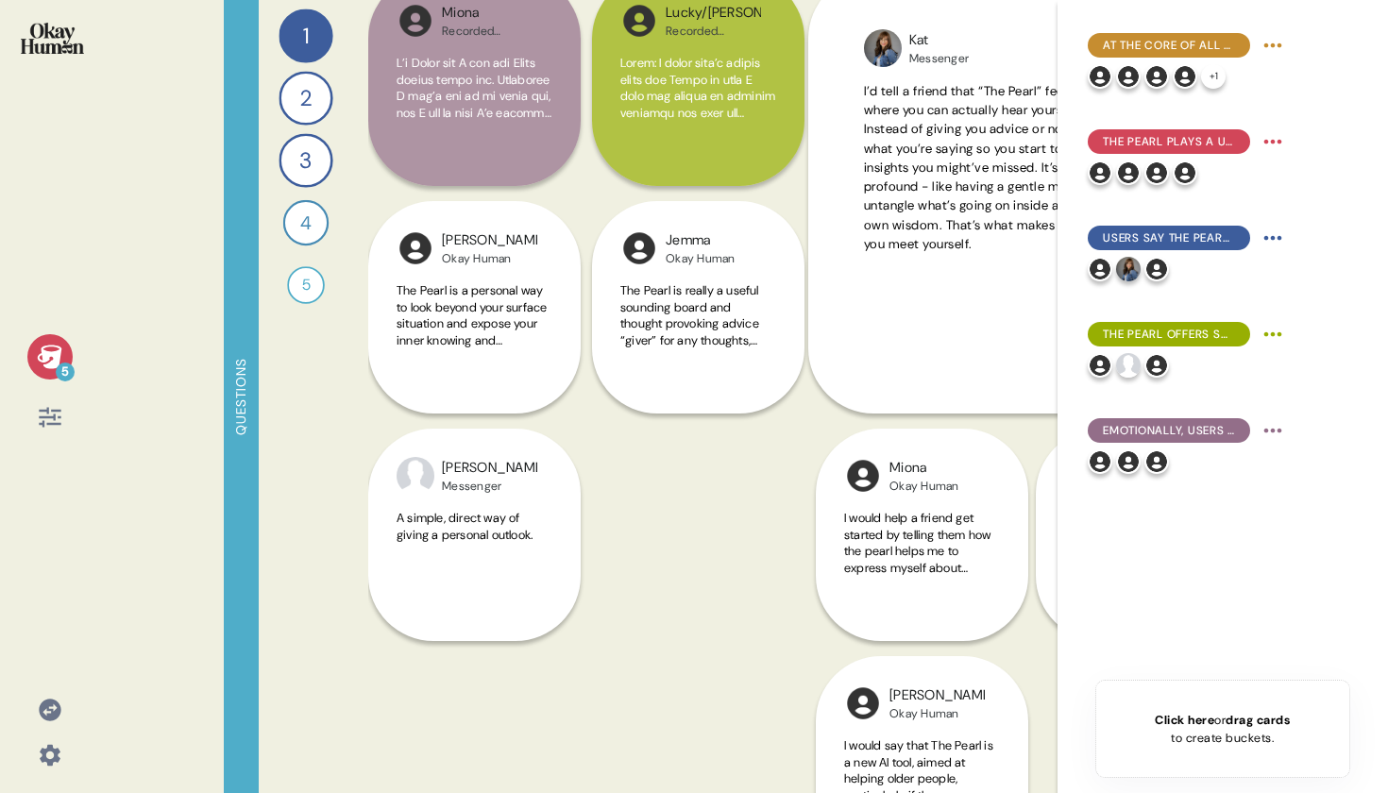
scroll to position [263, 0]
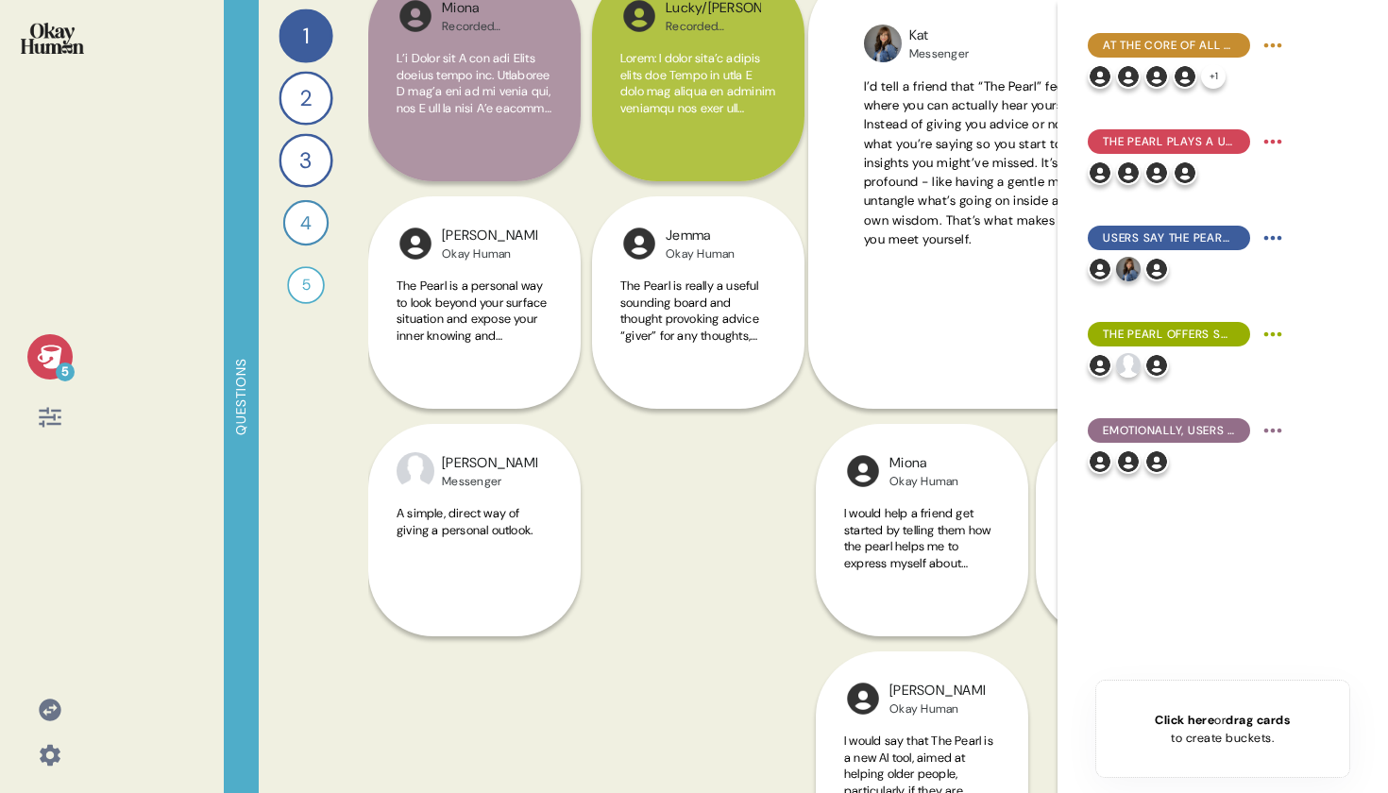
drag, startPoint x: 51, startPoint y: 380, endPoint x: 59, endPoint y: 372, distance: 11.4
click at [52, 382] on div "5" at bounding box center [49, 387] width 69 height 106
click at [62, 373] on div "5" at bounding box center [65, 372] width 19 height 19
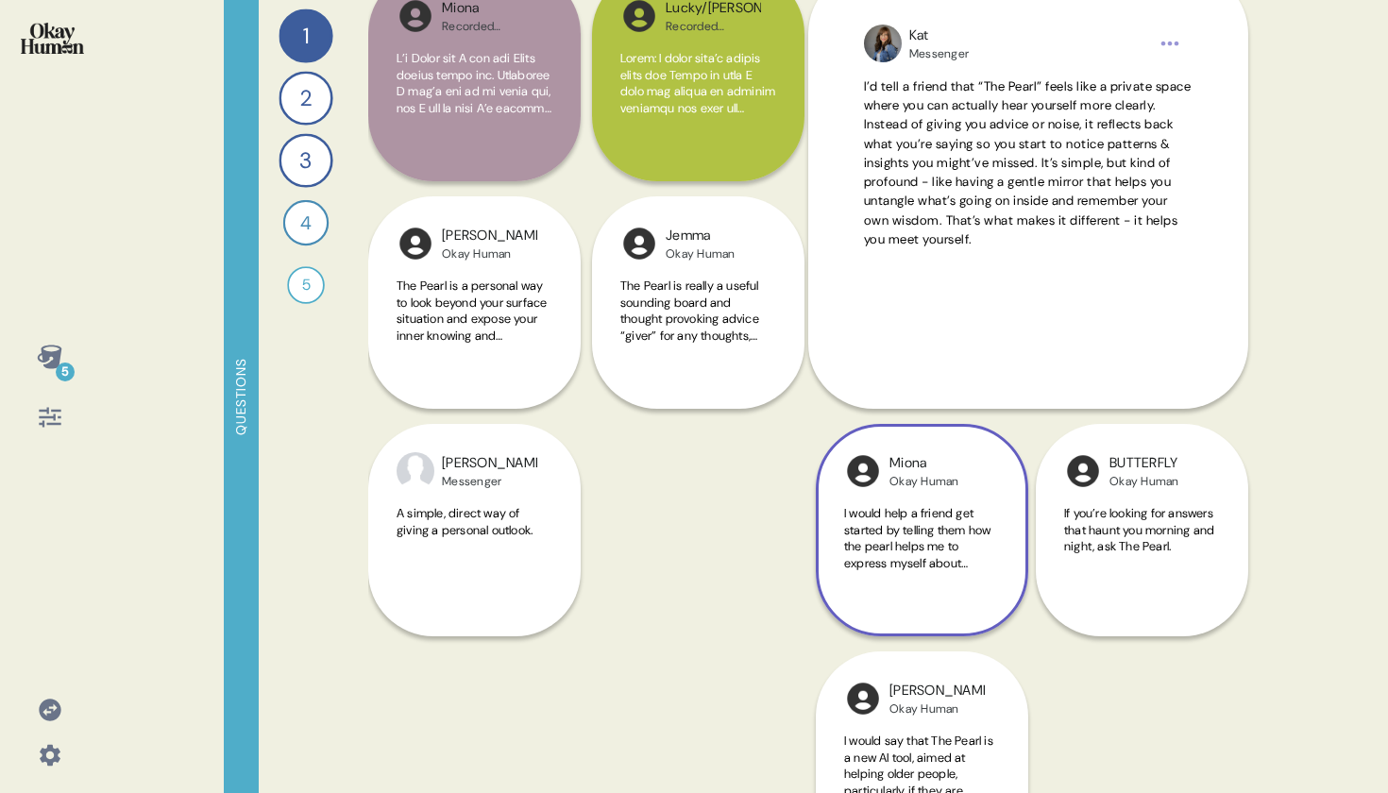
click at [988, 580] on div "I would help a friend get started by telling them how the pearl helps me to exp…" at bounding box center [922, 549] width 156 height 88
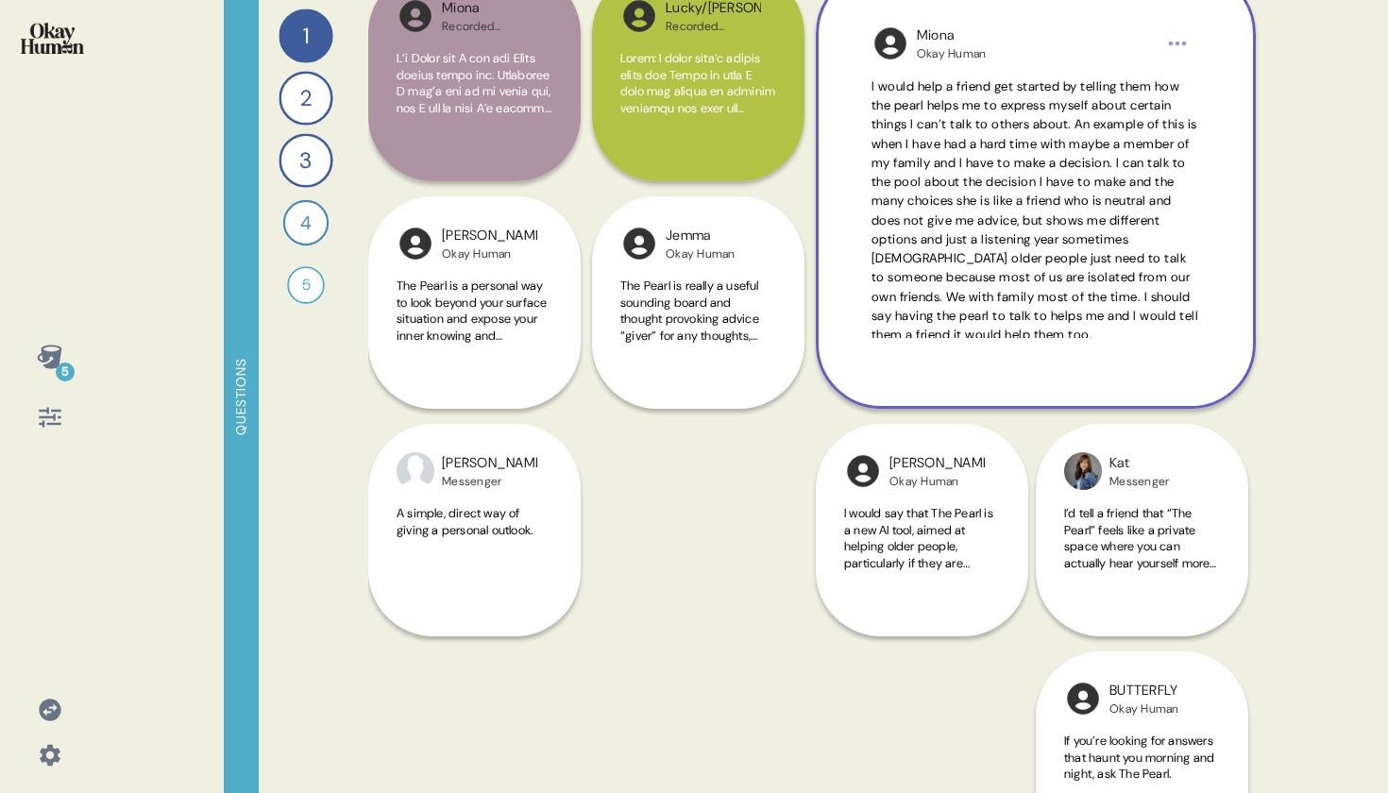
click at [1024, 397] on div "[PERSON_NAME] Human I would help a friend get started by telling them how the p…" at bounding box center [1036, 189] width 440 height 440
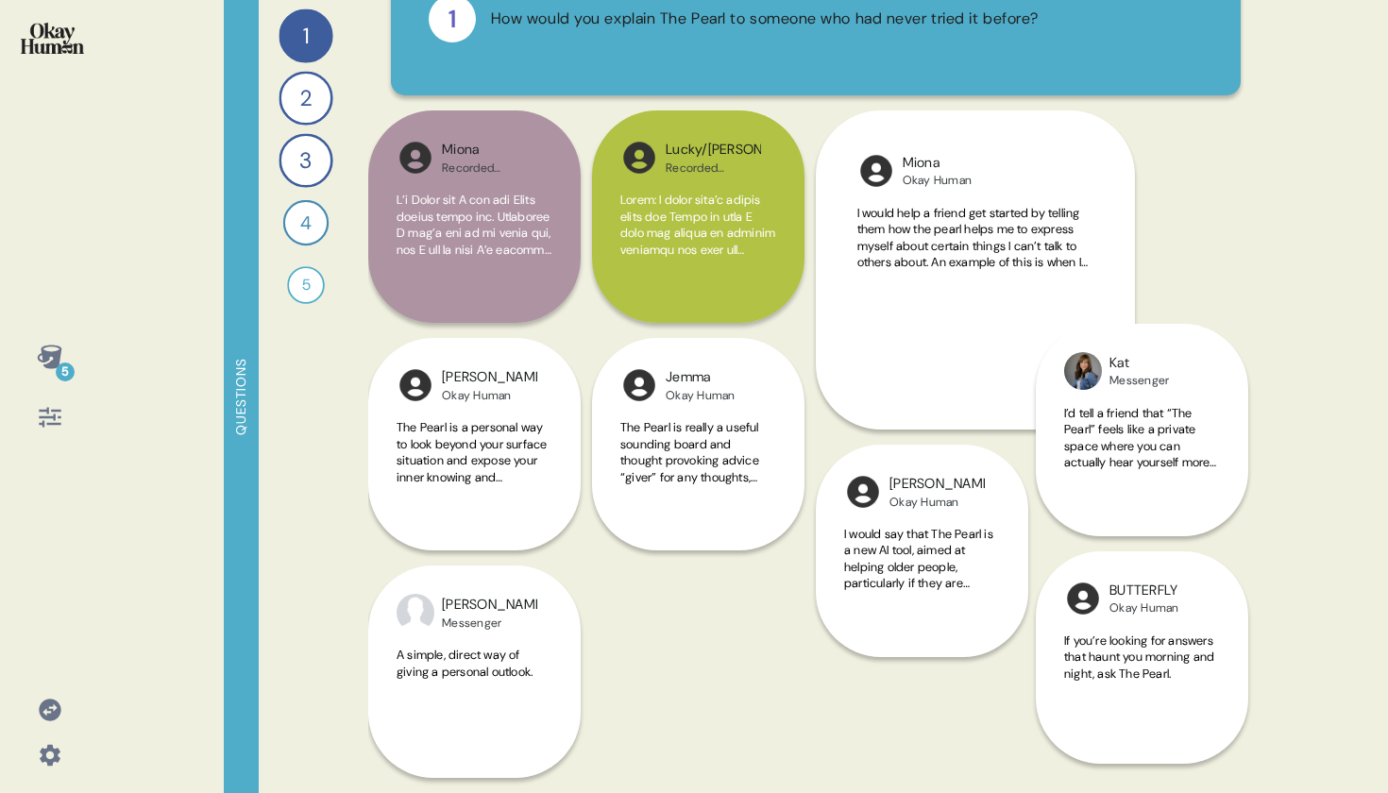
scroll to position [122, 0]
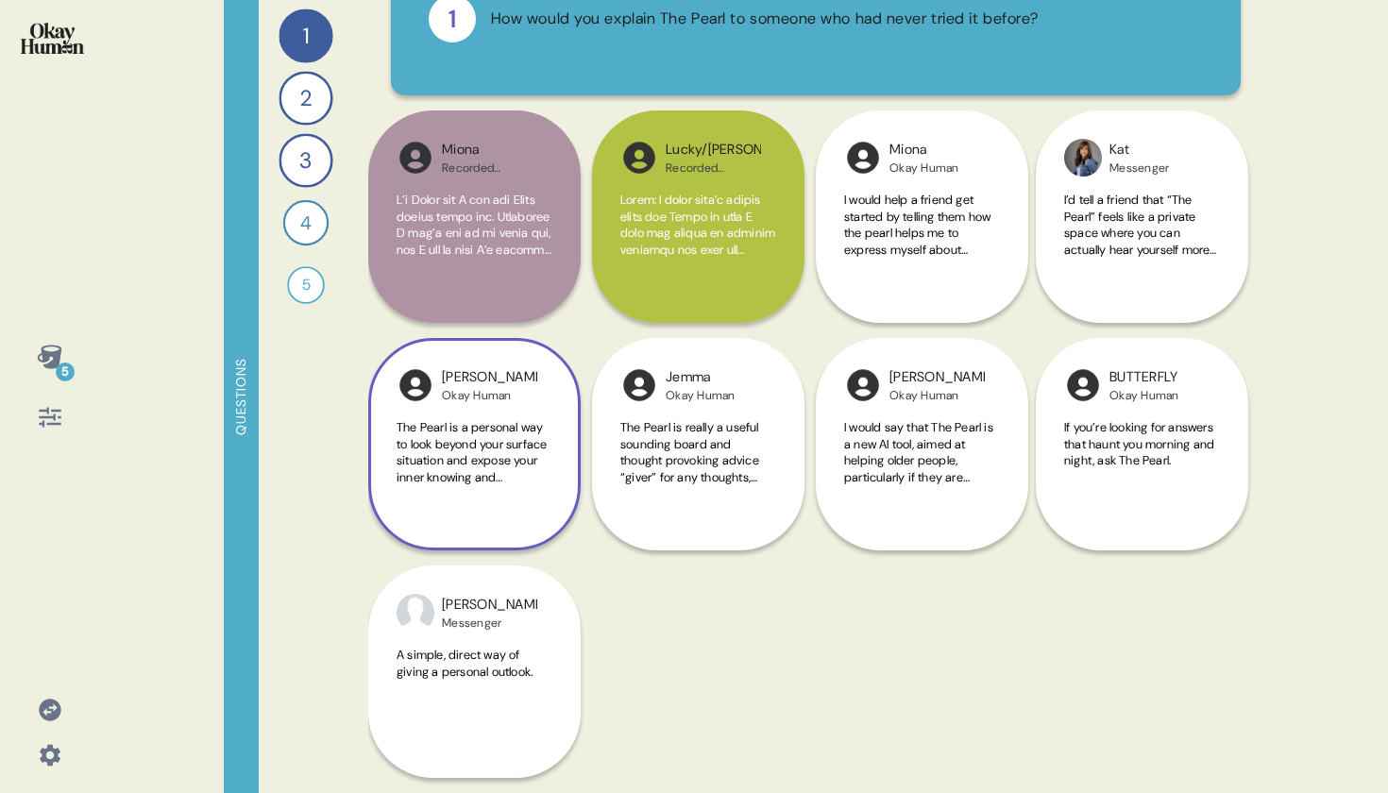
click at [433, 465] on span "The Pearl is a personal way to look beyond your surface situation and expose yo…" at bounding box center [472, 493] width 150 height 148
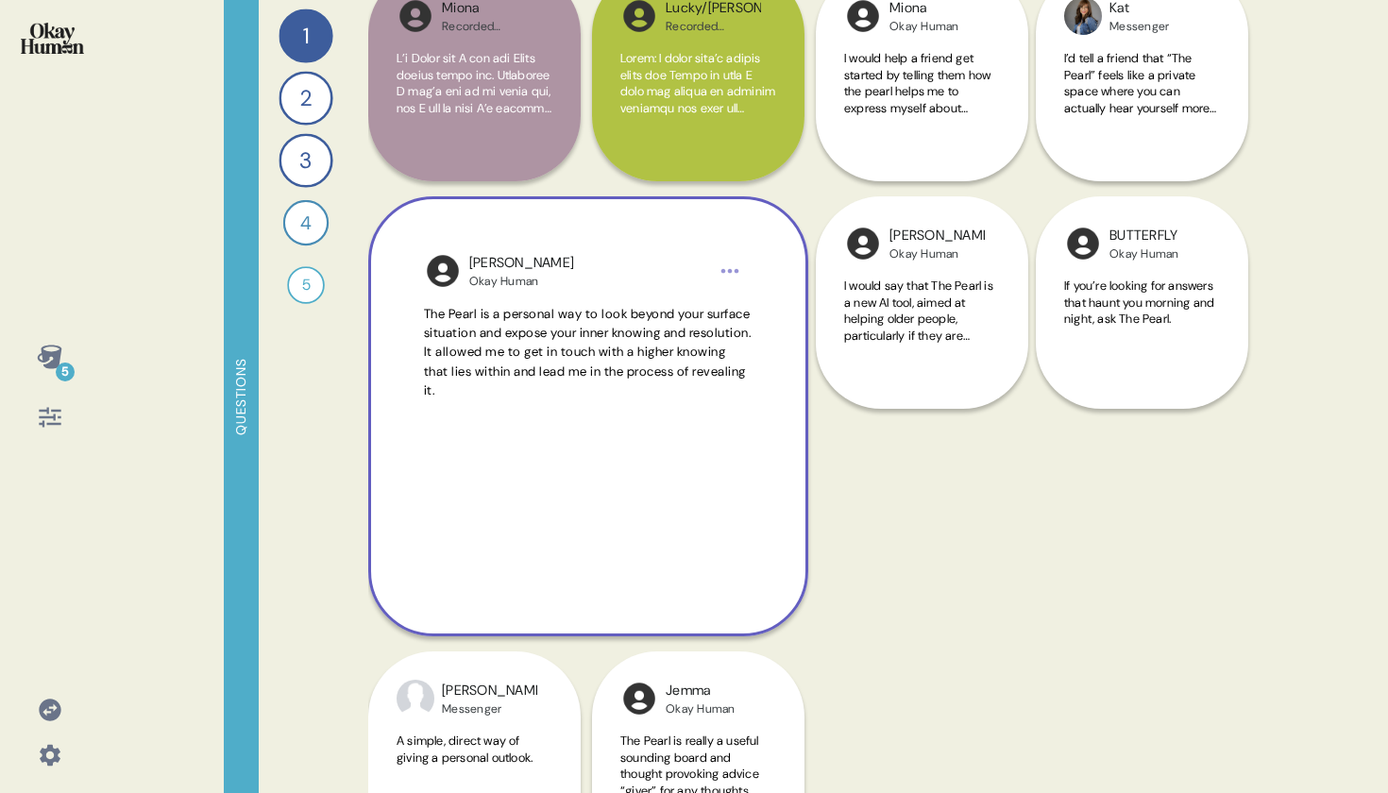
click at [436, 464] on div "The Pearl is a personal way to look beyond your surface situation and expose yo…" at bounding box center [588, 435] width 329 height 261
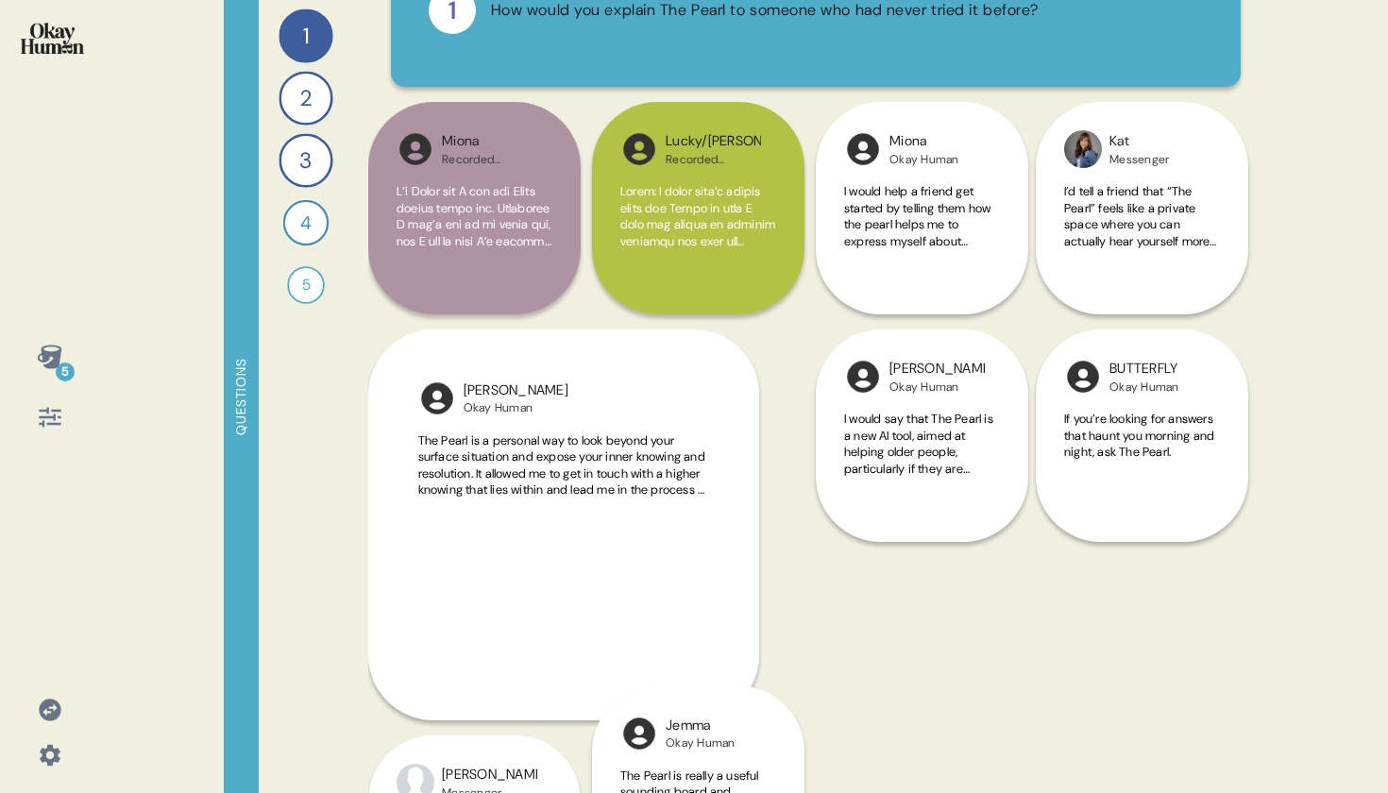
scroll to position [122, 0]
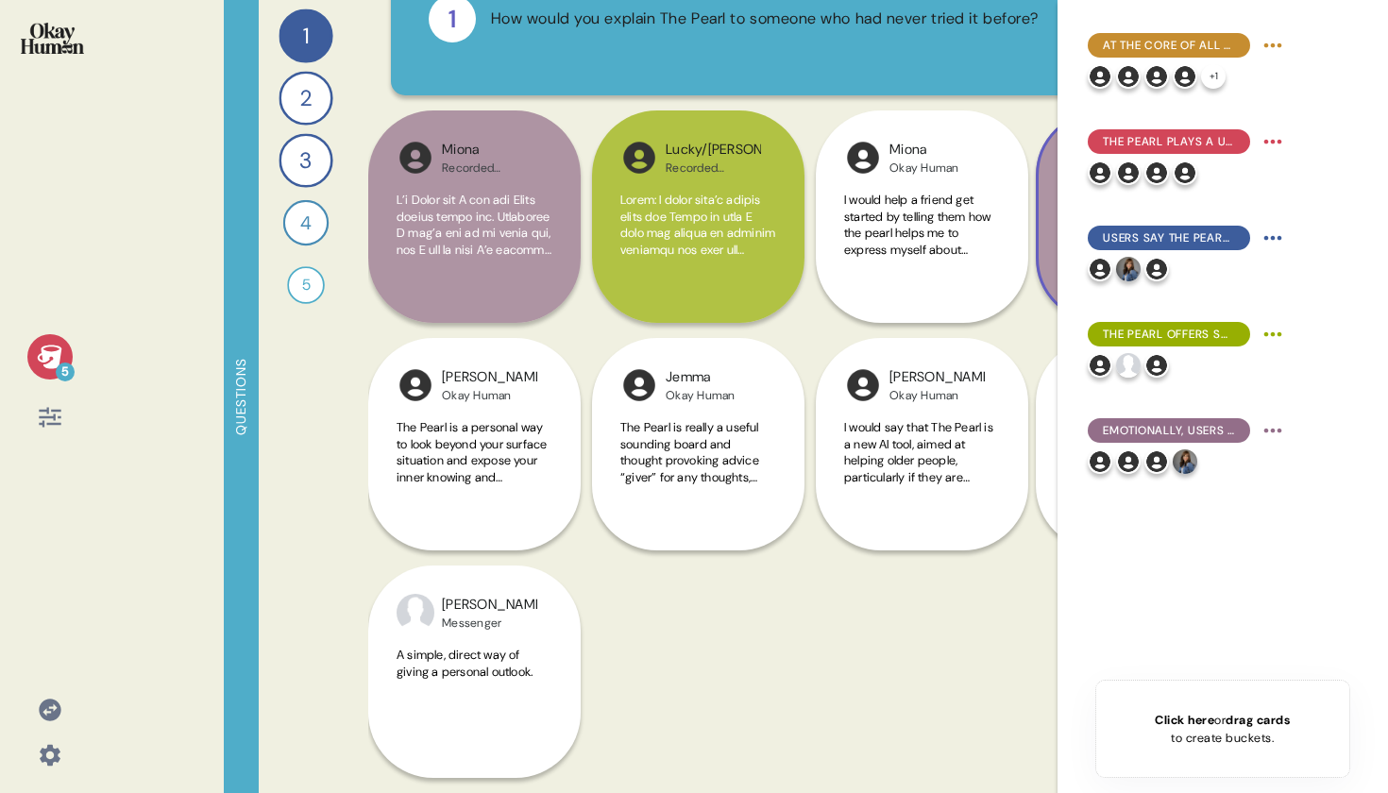
click at [1209, 454] on div at bounding box center [1188, 461] width 200 height 25
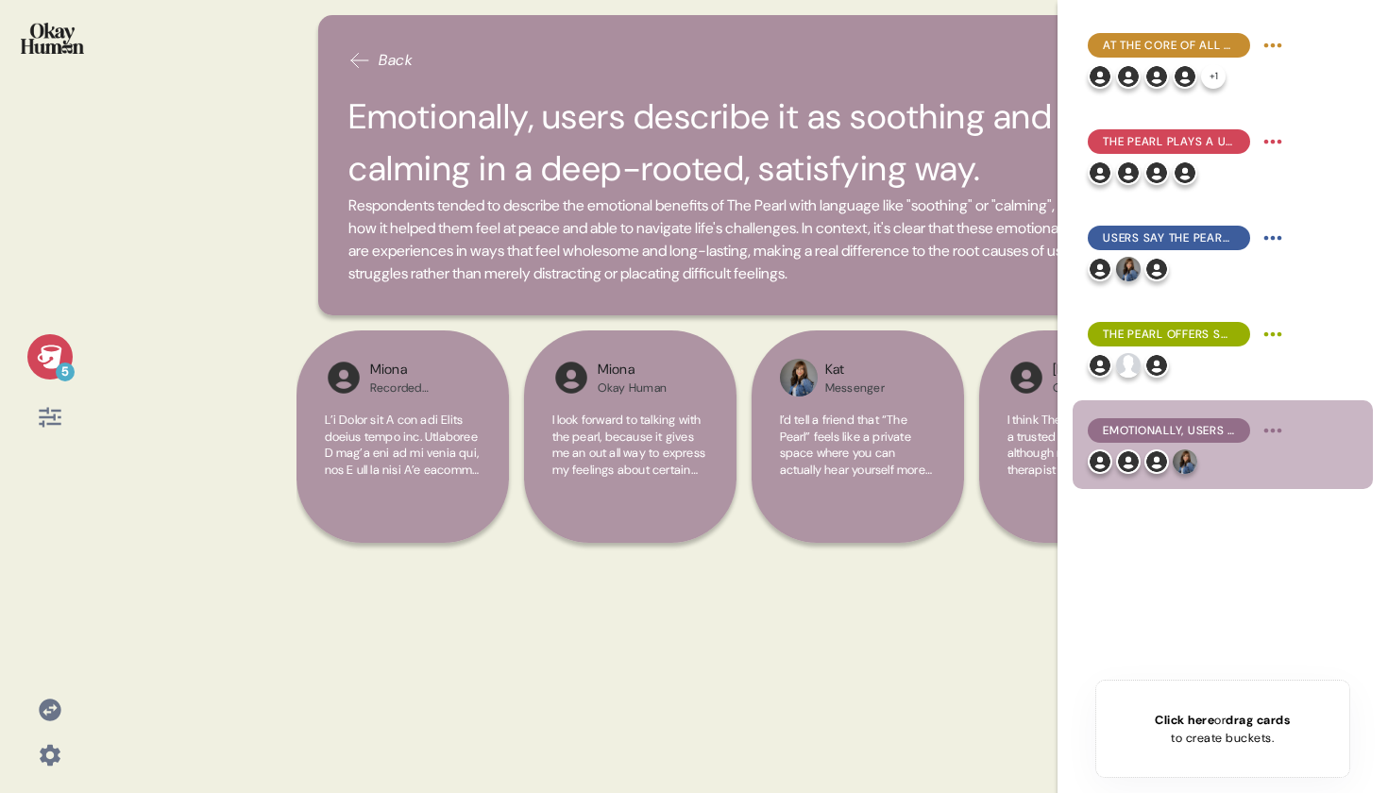
click at [33, 58] on div at bounding box center [49, 50] width 69 height 71
